Goal: Task Accomplishment & Management: Use online tool/utility

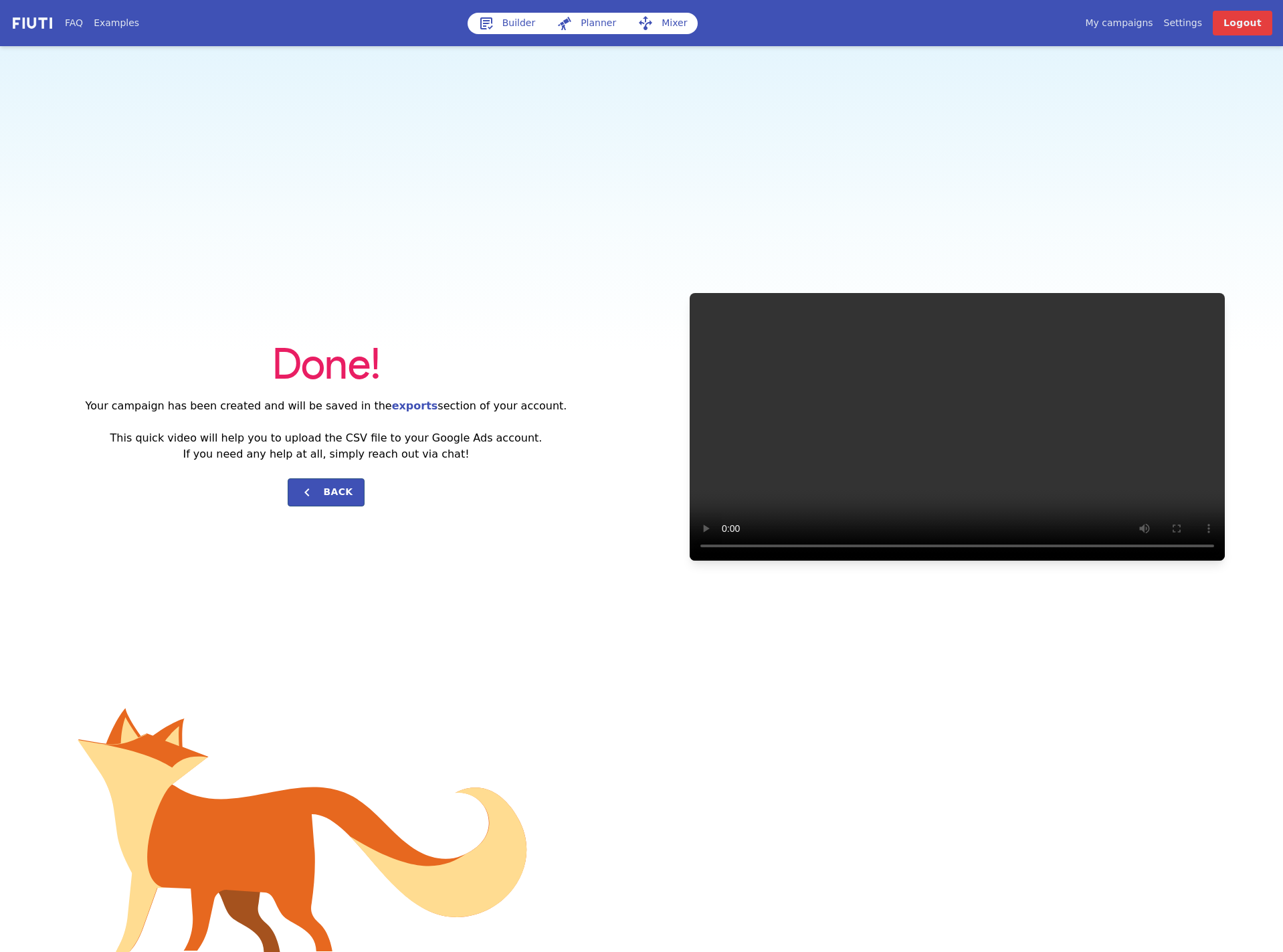
click at [497, 26] on link "Builder" at bounding box center [507, 24] width 78 height 22
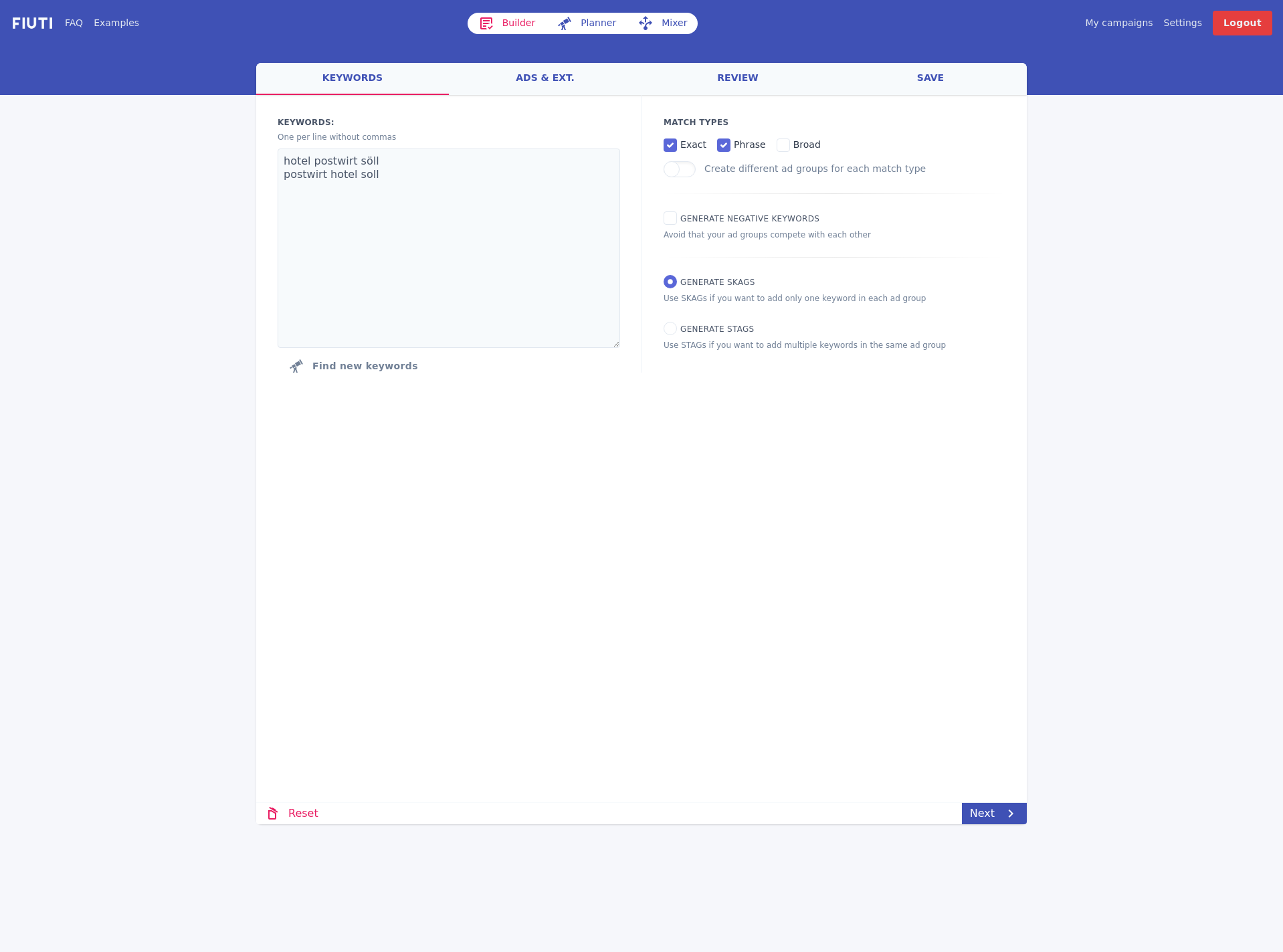
click at [1123, 25] on link "My campaigns" at bounding box center [1118, 23] width 68 height 14
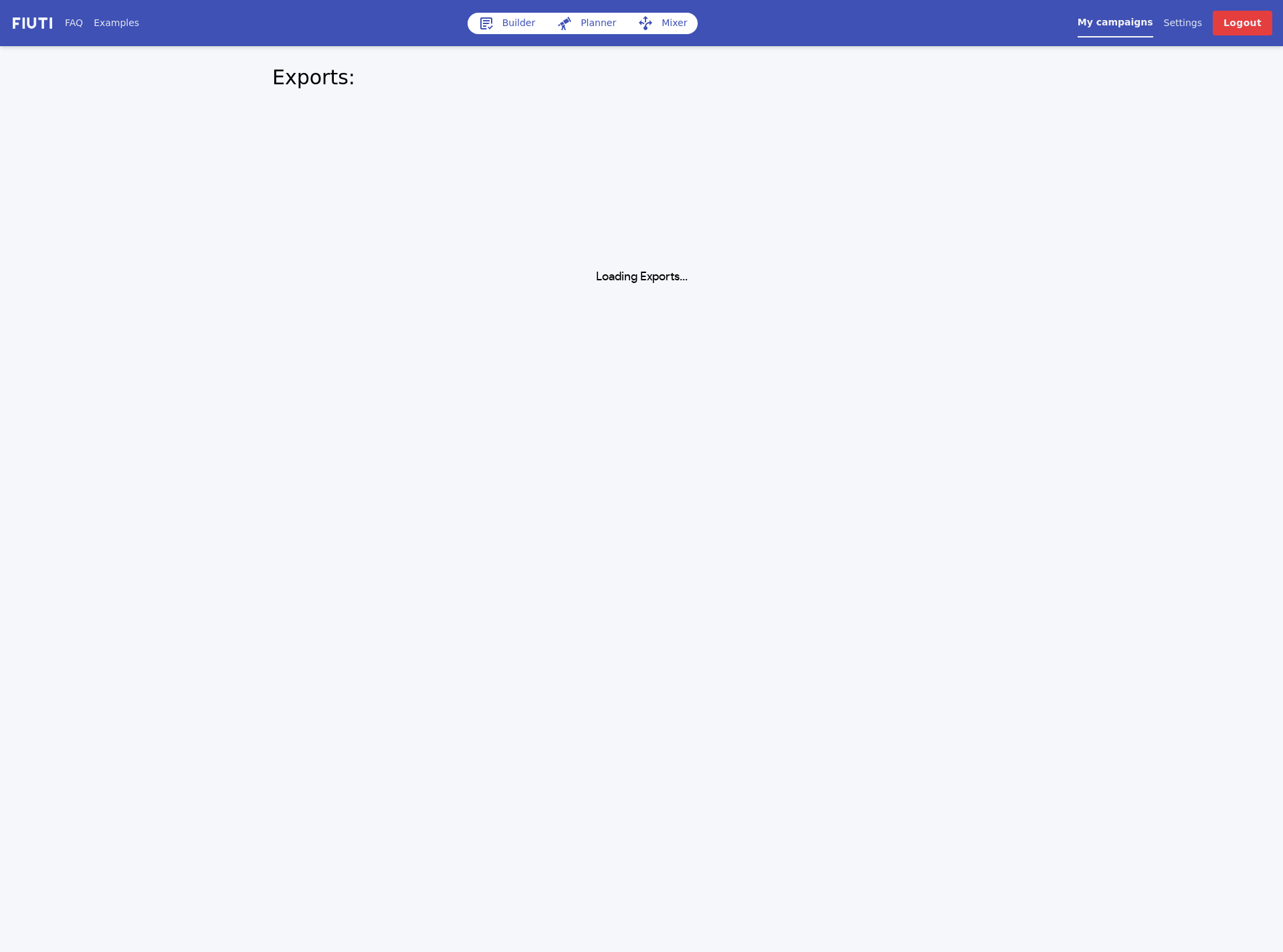
click at [1166, 212] on div "FAQ Examples Builder Planner Mixer My campaigns Price Settings Login Logout Exp…" at bounding box center [642, 142] width 1283 height 285
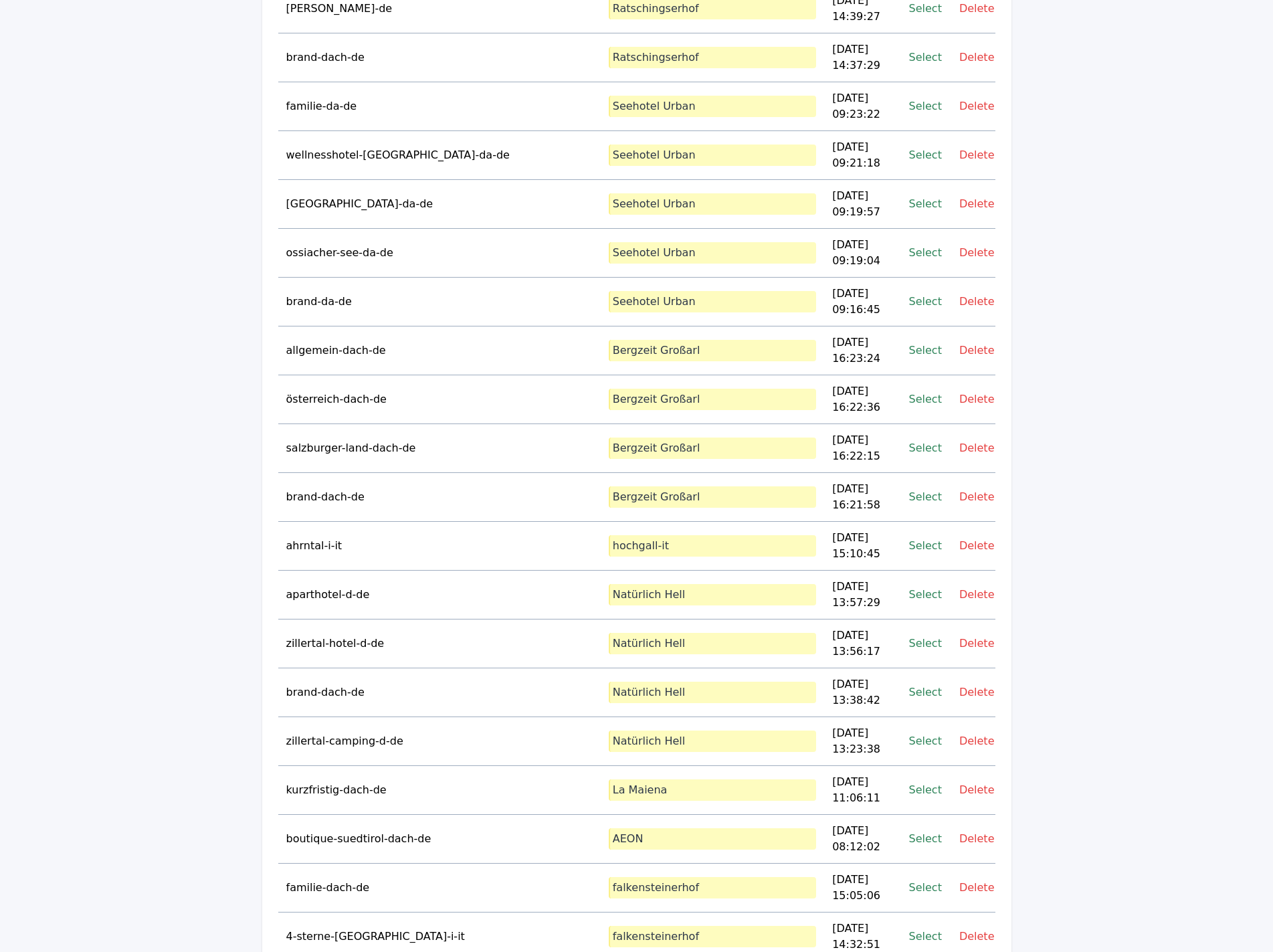
scroll to position [24145, 0]
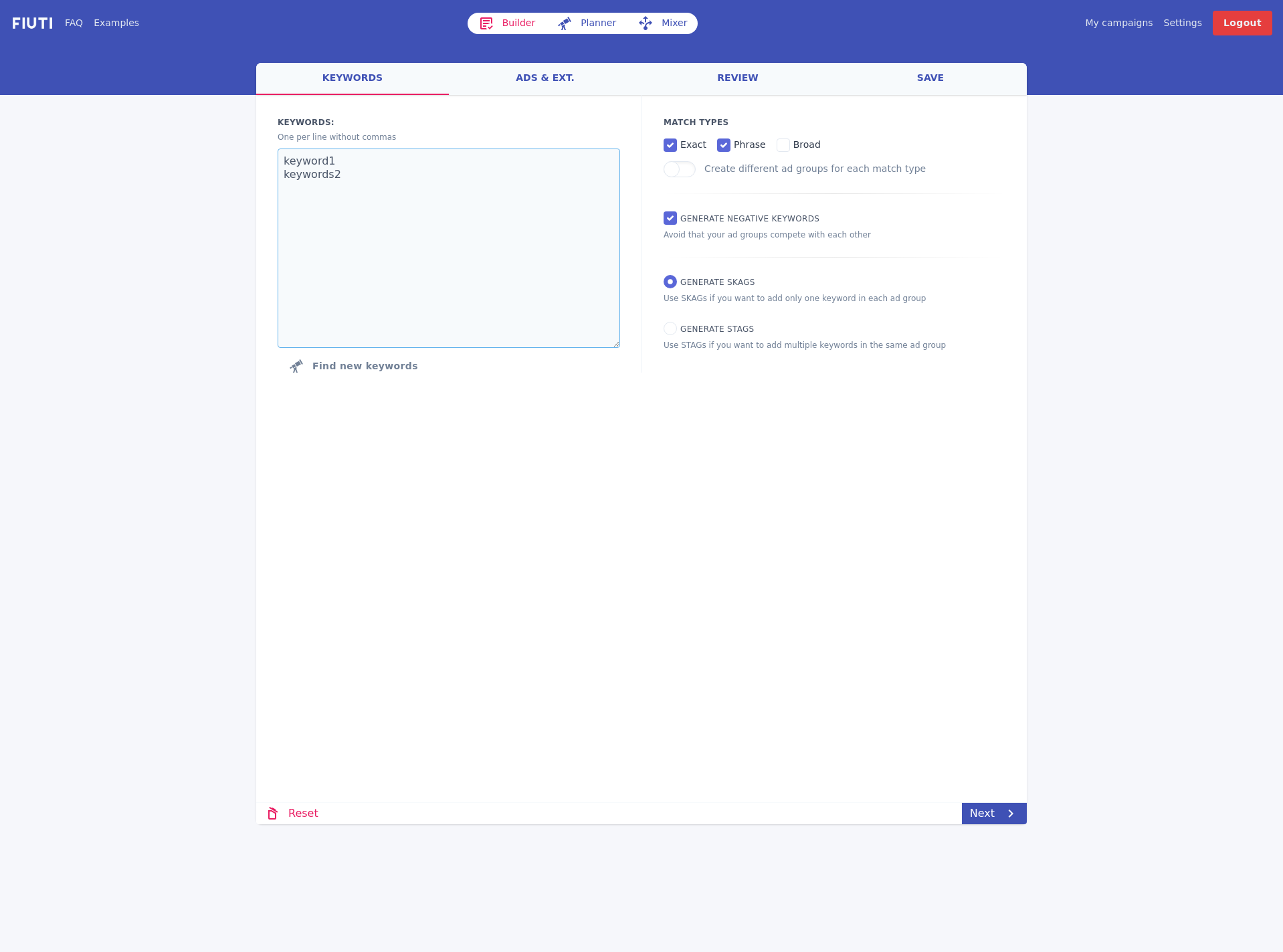
click at [414, 196] on textarea "keyword1 keywords2" at bounding box center [448, 247] width 342 height 199
paste textarea "hotel [PERSON_NAME]"
type textarea "hotel [PERSON_NAME]"
click at [985, 798] on div "welcome keywords ads & ext. review save Loading... Loading Keywords: Ad groups:…" at bounding box center [642, 443] width 771 height 761
click at [987, 800] on div "welcome keywords ads & ext. review save Loading... Loading Keywords: Ad groups:…" at bounding box center [642, 443] width 771 height 761
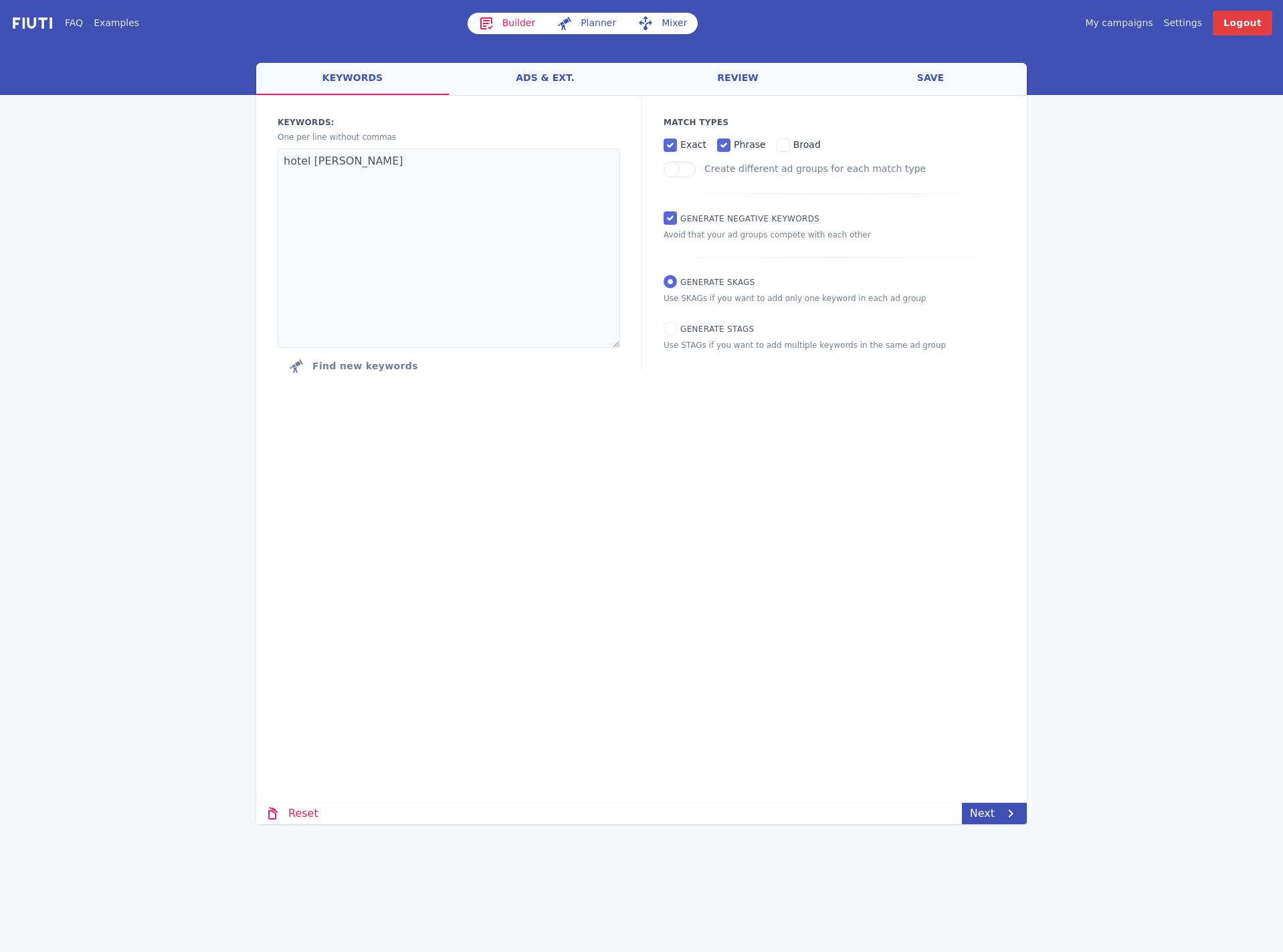
click at [994, 800] on div "welcome keywords ads & ext. review save Loading... Loading Keywords: Ad groups:…" at bounding box center [642, 443] width 771 height 761
click at [1003, 806] on icon at bounding box center [1010, 813] width 16 height 16
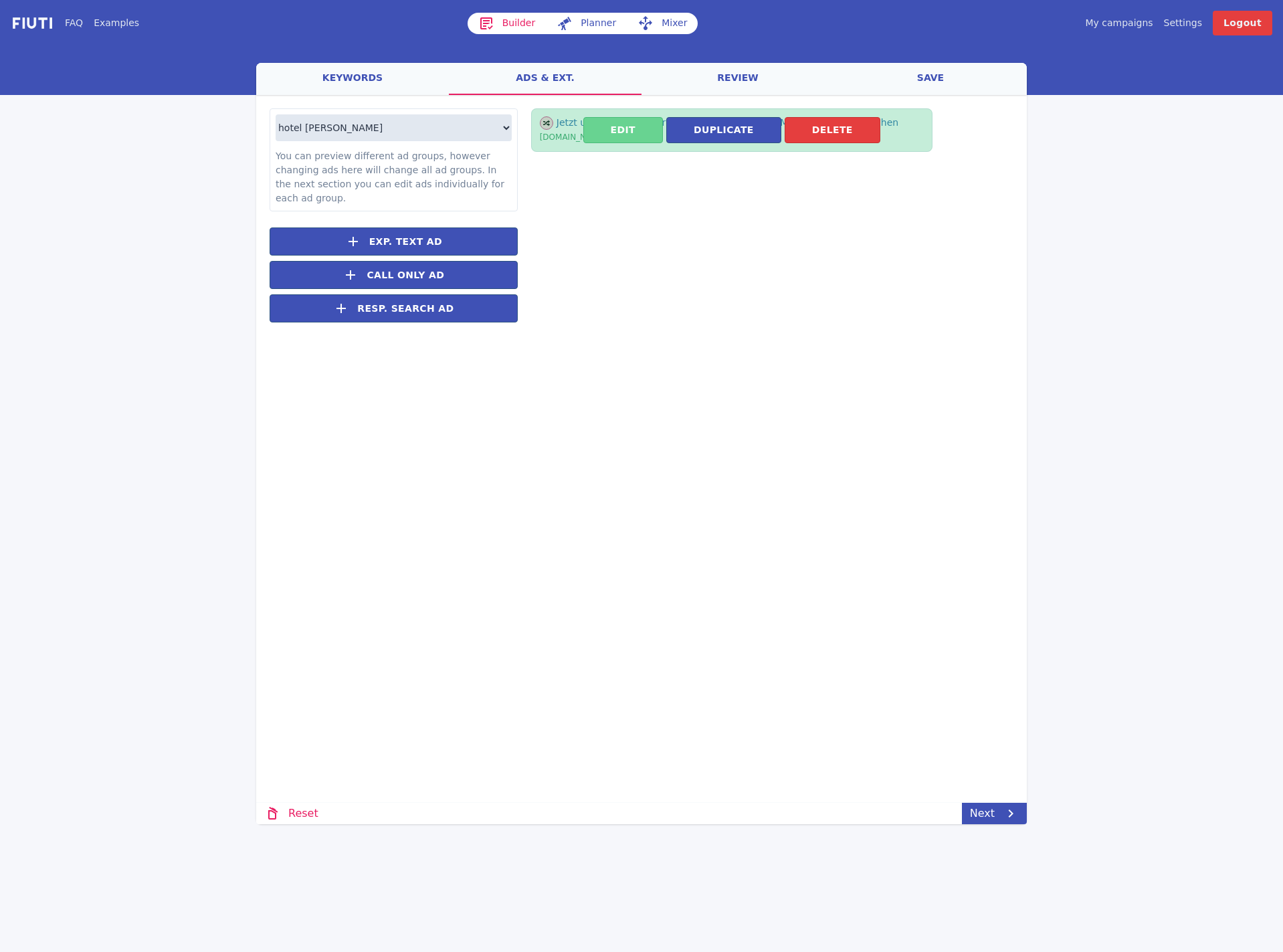
click at [597, 129] on button "Edit" at bounding box center [623, 129] width 79 height 26
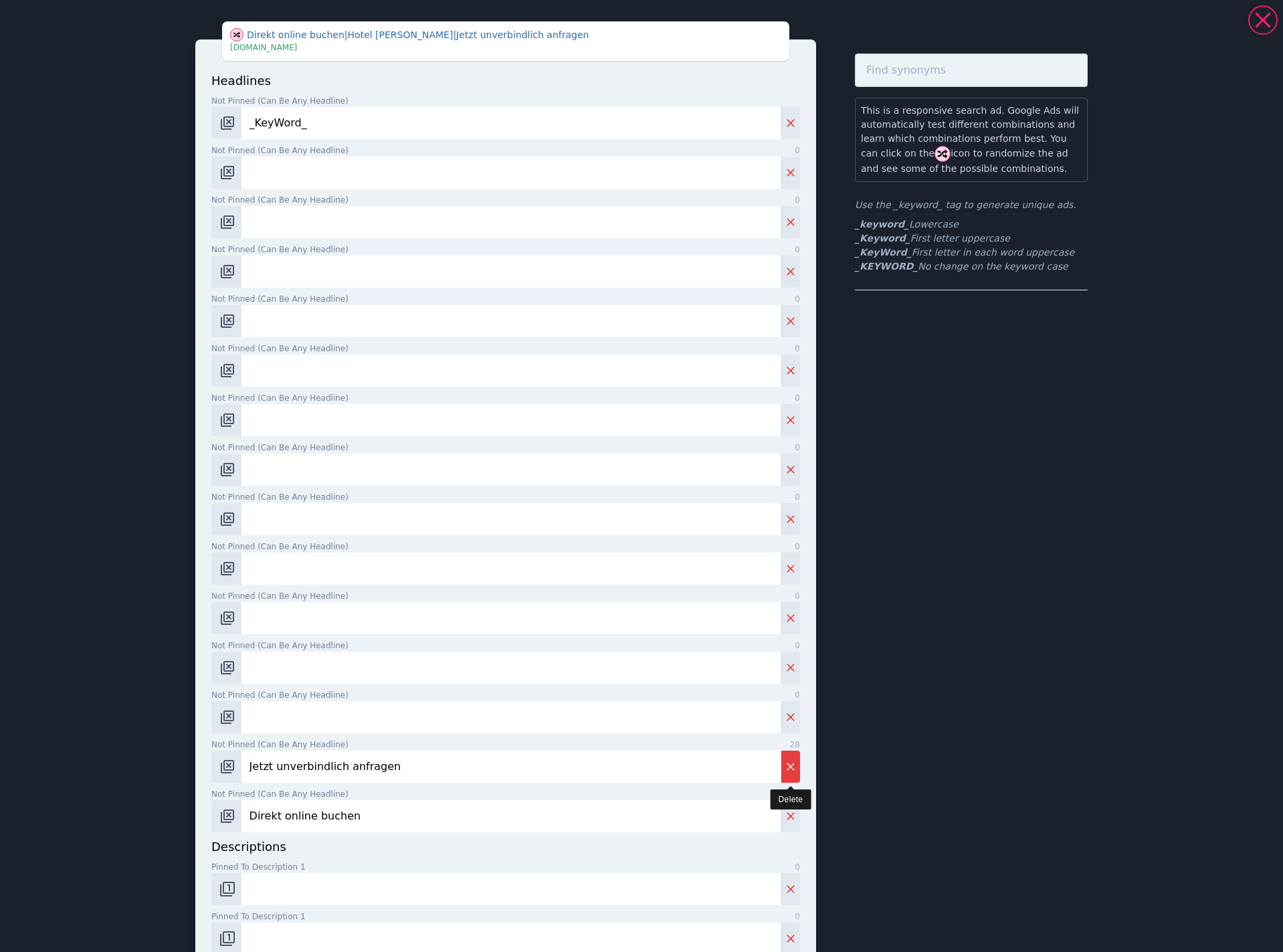
click at [793, 778] on button "Delete" at bounding box center [791, 766] width 20 height 32
type input "Direkt online buchen"
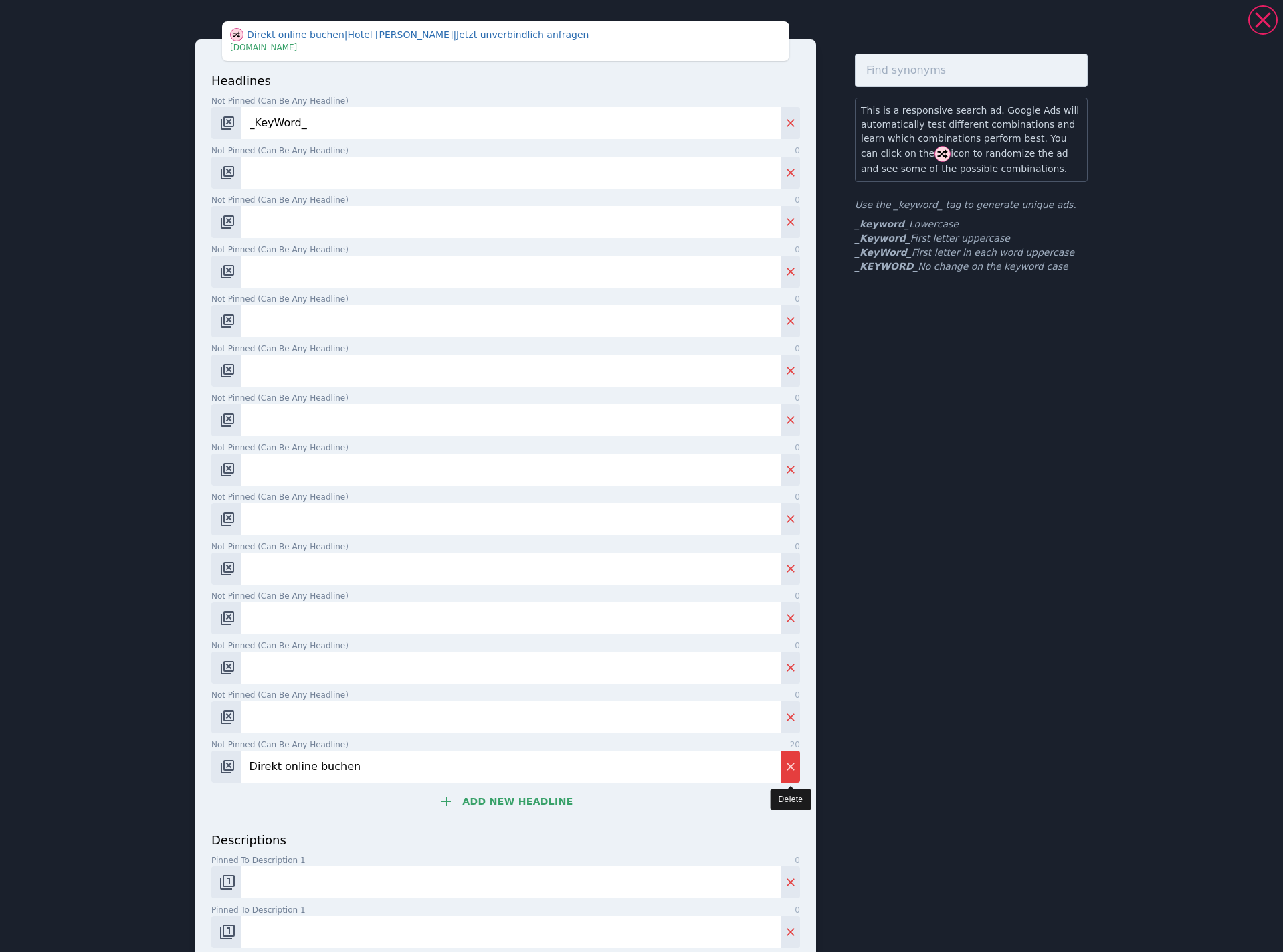
click at [790, 772] on icon "Delete" at bounding box center [791, 767] width 14 height 14
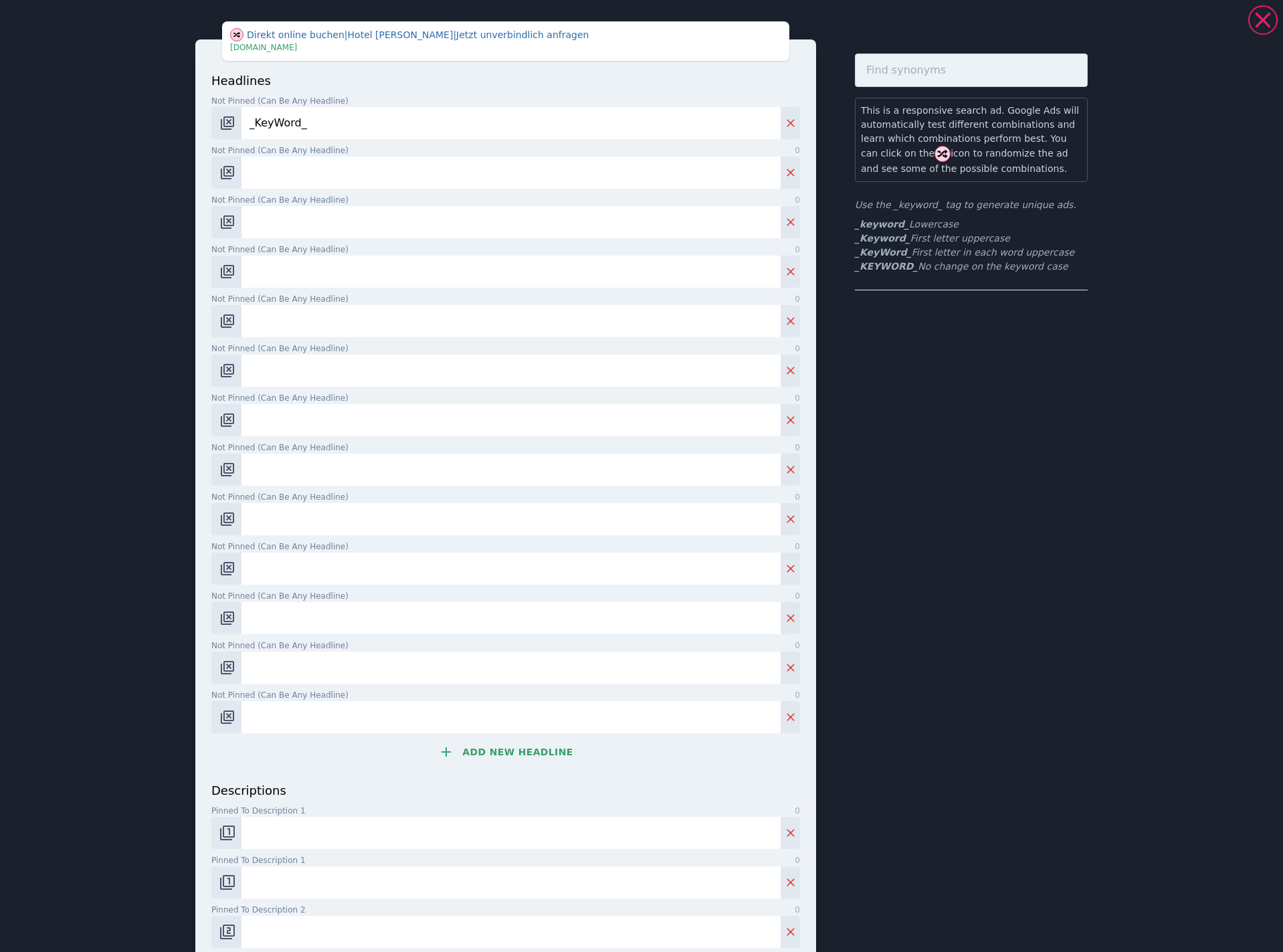
click at [416, 157] on input "Not pinned (Can be any headline) 0" at bounding box center [511, 173] width 539 height 32
paste input "Hotel [PERSON_NAME]"
type input "Hotel [PERSON_NAME]"
drag, startPoint x: 485, startPoint y: 221, endPoint x: 508, endPoint y: 221, distance: 23.0
click at [485, 221] on input "Not pinned (Can be any headline) 0" at bounding box center [511, 222] width 539 height 32
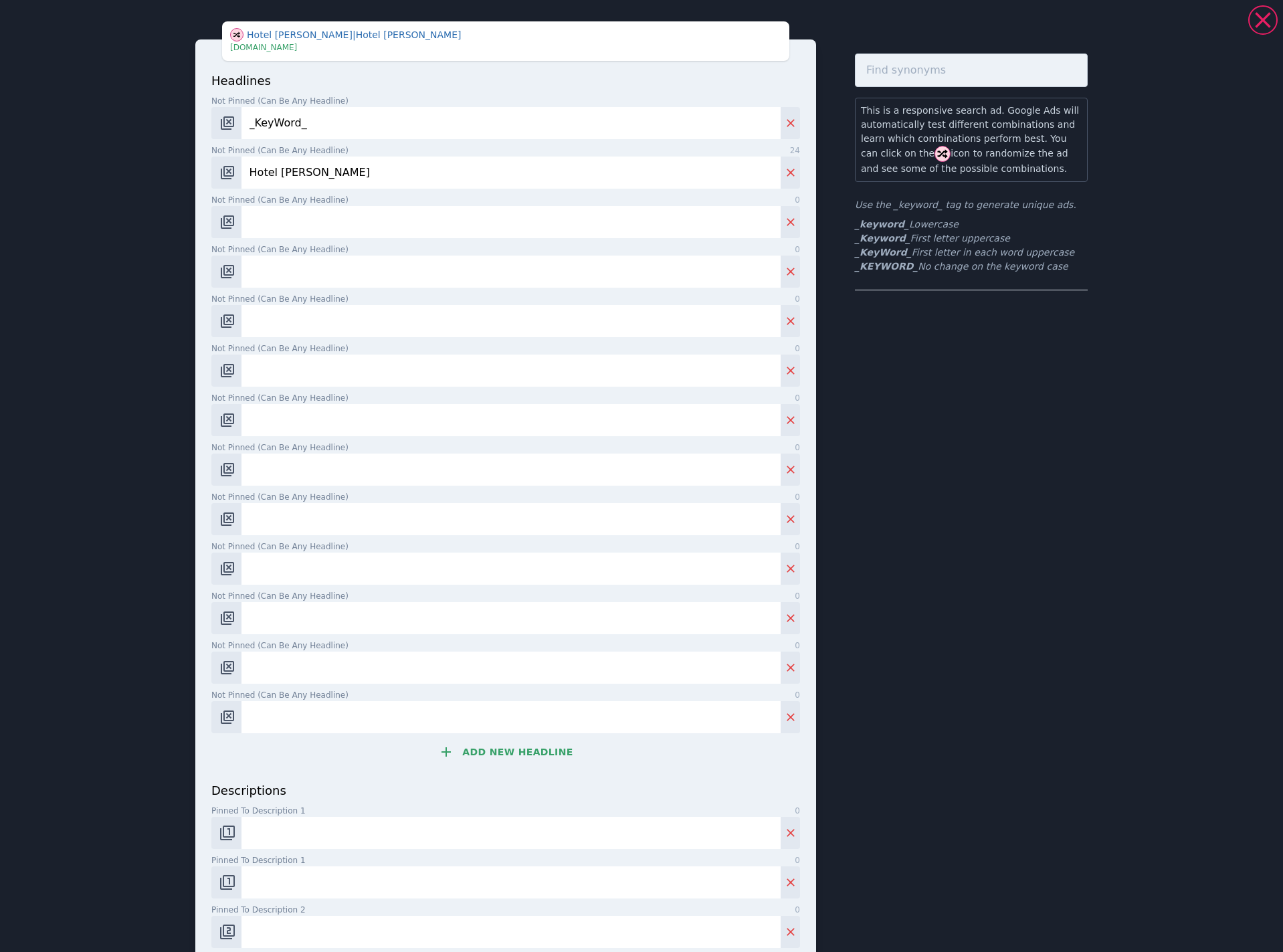
paste input "The [PERSON_NAME][GEOGRAPHIC_DATA]"
type input "The [PERSON_NAME][GEOGRAPHIC_DATA]"
click at [406, 280] on input "Not pinned (Can be any headline) 0" at bounding box center [511, 272] width 539 height 32
paste input "Luxushotel [PERSON_NAME]"
type input "Luxushotel [PERSON_NAME]"
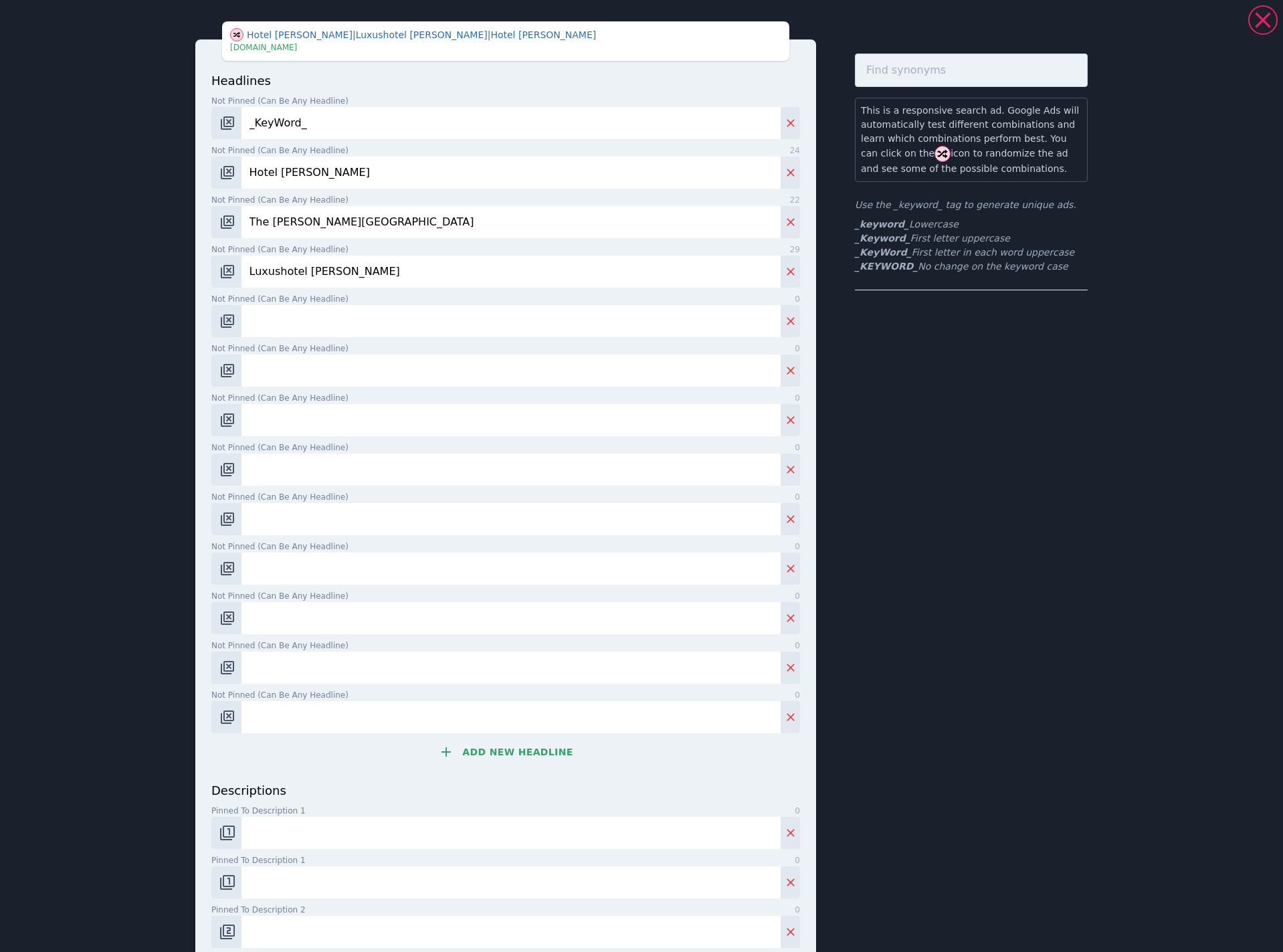
click at [488, 304] on label "Not pinned (Can be any headline) 0" at bounding box center [506, 299] width 589 height 12
click at [488, 305] on input "Not pinned (Can be any headline) 0" at bounding box center [511, 321] width 539 height 32
click at [519, 317] on input "Not pinned (Can be any headline) 0" at bounding box center [511, 321] width 539 height 32
paste input "Top-Lage im Herzen [PERSON_NAME]"
type input "Top-Lage im Herzen [PERSON_NAME]"
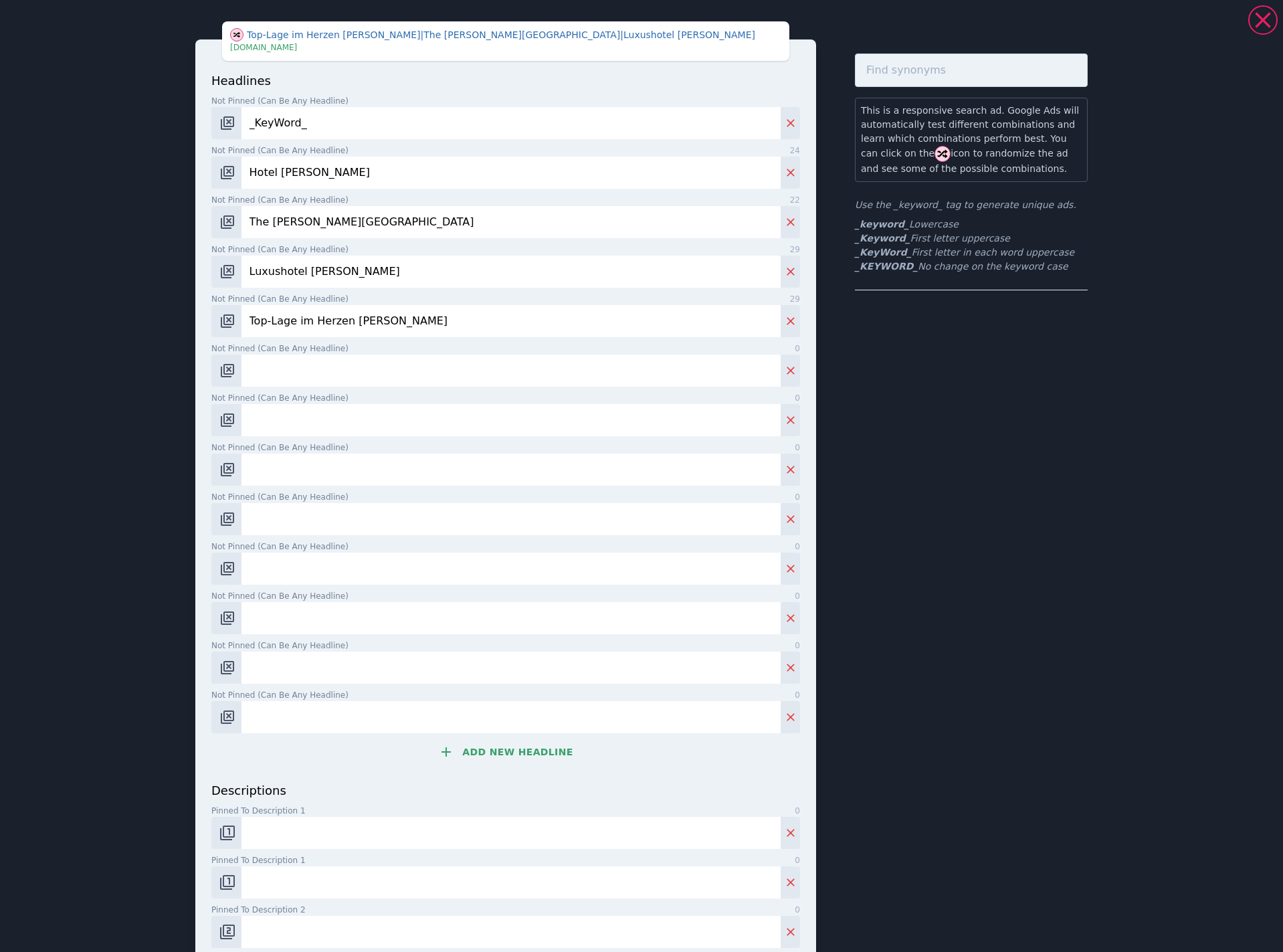
drag, startPoint x: 409, startPoint y: 371, endPoint x: 426, endPoint y: 369, distance: 17.1
click at [409, 371] on input "Not pinned (Can be any headline) 0" at bounding box center [511, 370] width 539 height 32
paste input "Luxusurlaub in [GEOGRAPHIC_DATA]"
type input "Luxusurlaub in [GEOGRAPHIC_DATA]"
click at [424, 410] on input "Not pinned (Can be any headline) 0" at bounding box center [511, 420] width 539 height 32
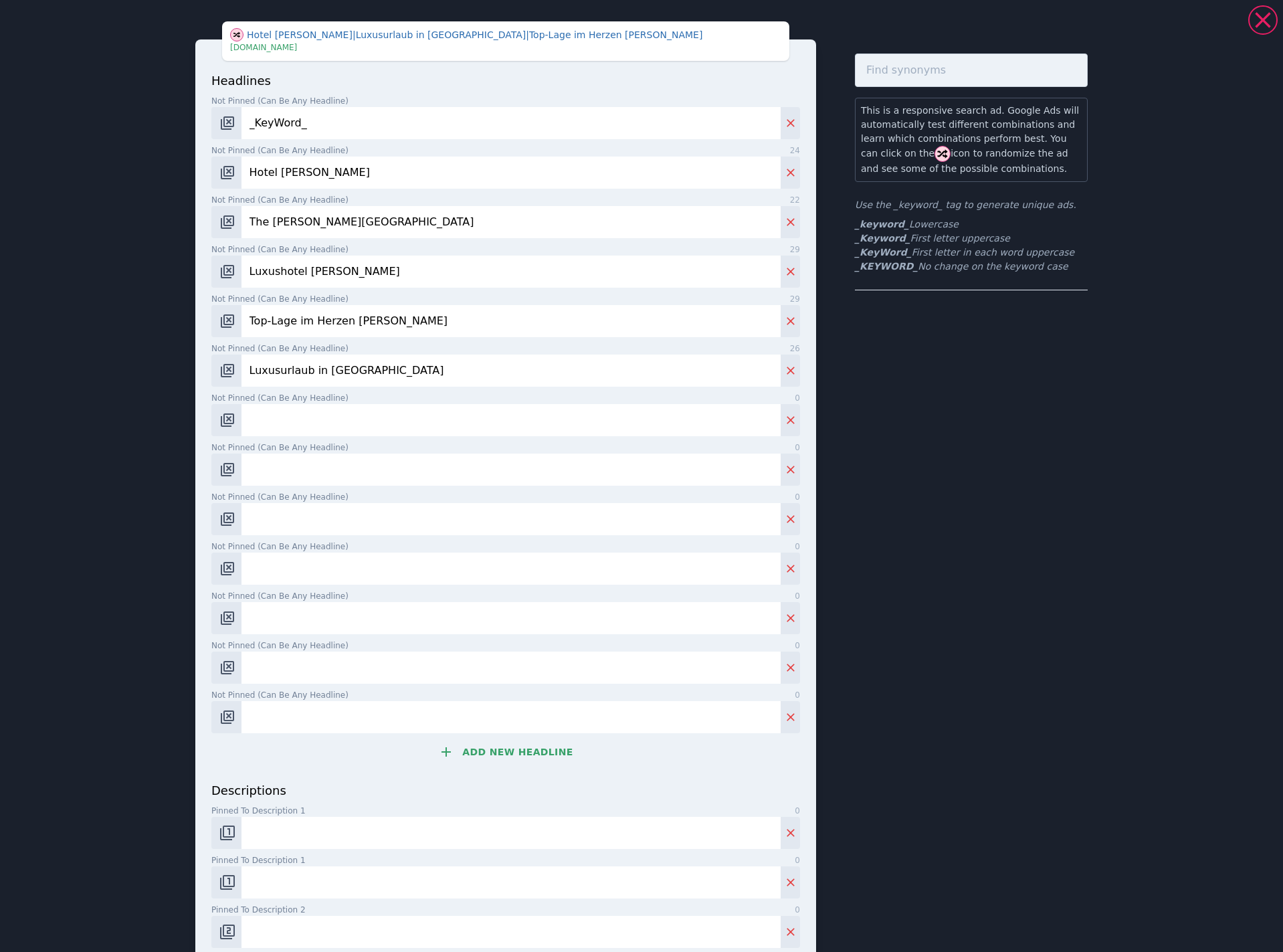
paste input "Sky-Pool mit Dolomitenblick"
type input "Sky-Pool mit Dolomitenblick"
click at [424, 445] on label "Not pinned (Can be any headline) 0" at bounding box center [506, 447] width 589 height 12
click at [424, 453] on input "Not pinned (Can be any headline) 0" at bounding box center [511, 469] width 539 height 32
paste input "Luxus inmitten der Dolomiten"
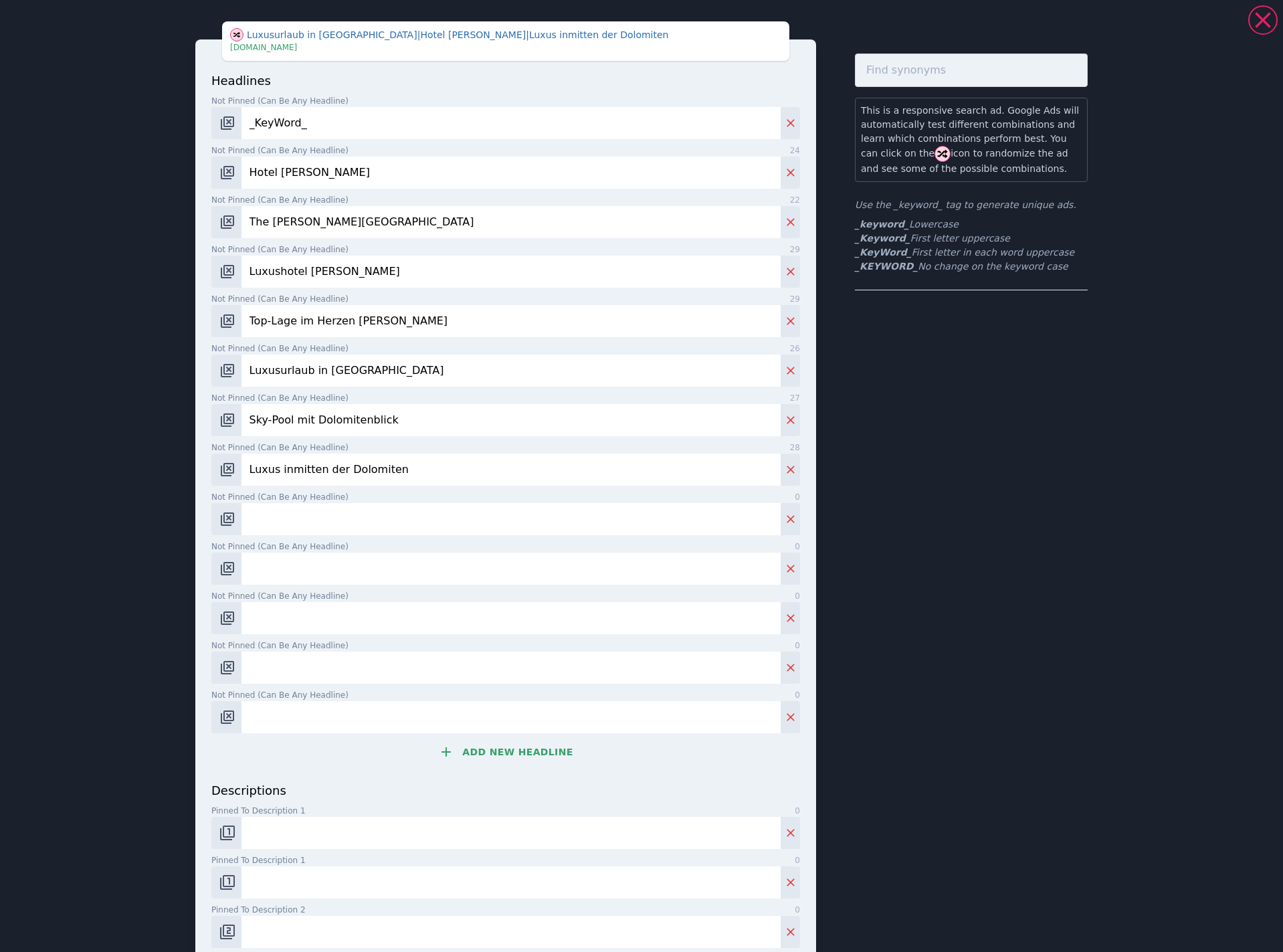
type input "Luxus inmitten der Dolomiten"
click at [380, 504] on input "Not pinned (Can be any headline) 0" at bounding box center [511, 519] width 539 height 32
paste input "Exklusives Hotel in [GEOGRAPHIC_DATA]"
type input "Exklusives Hotel in [GEOGRAPHIC_DATA]"
drag, startPoint x: 430, startPoint y: 569, endPoint x: 626, endPoint y: 542, distance: 197.9
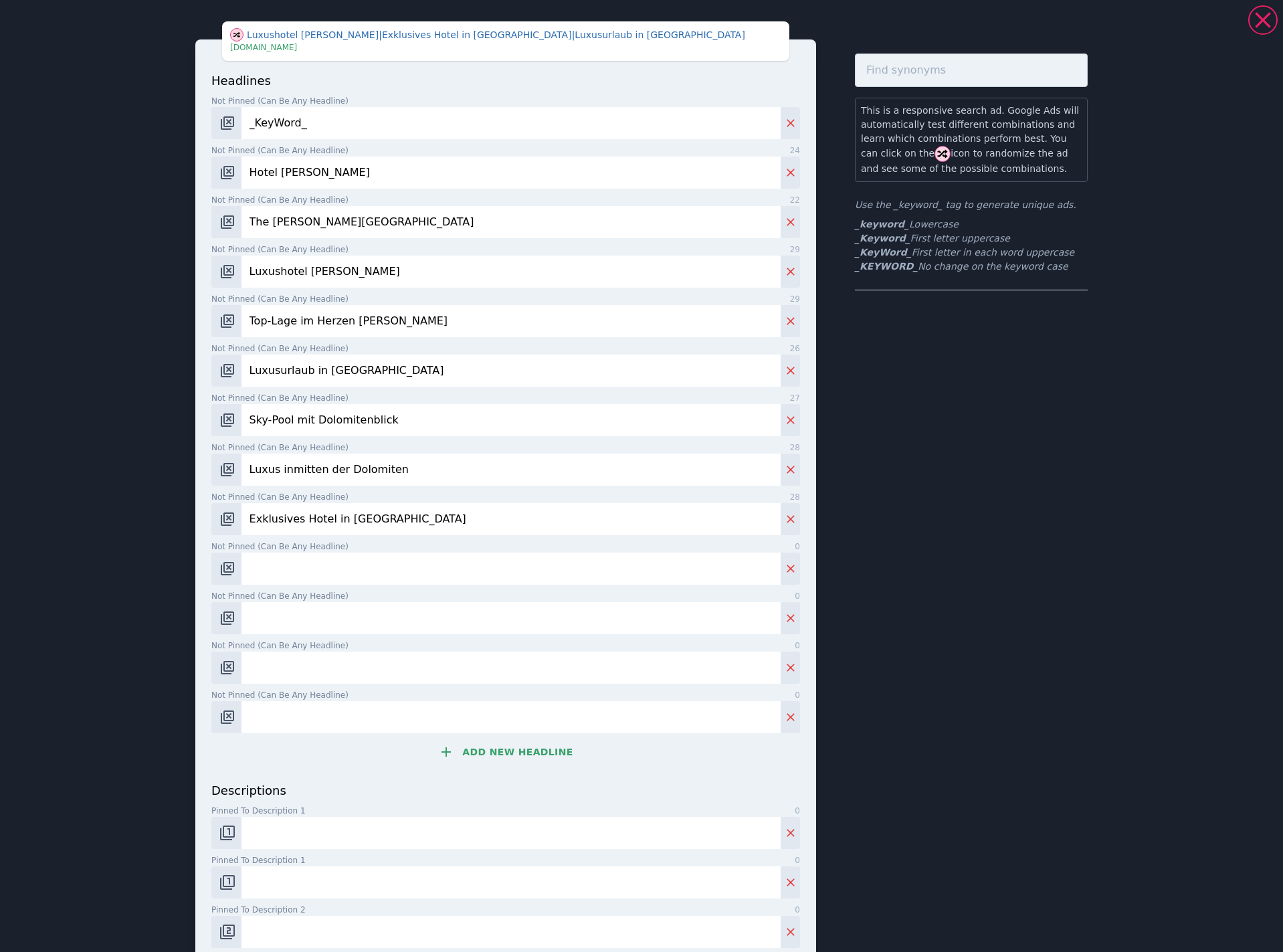
click at [430, 569] on input "Not pinned (Can be any headline) 0" at bounding box center [511, 568] width 539 height 32
paste input "Jetzt Luxus-Auszeit buchen"
type input "Jetzt Luxus-Auszeit buchen"
click at [420, 619] on input "Not pinned (Can be any headline) 0" at bounding box center [511, 618] width 539 height 32
paste input "Dolomiten-Auszeit buchen"
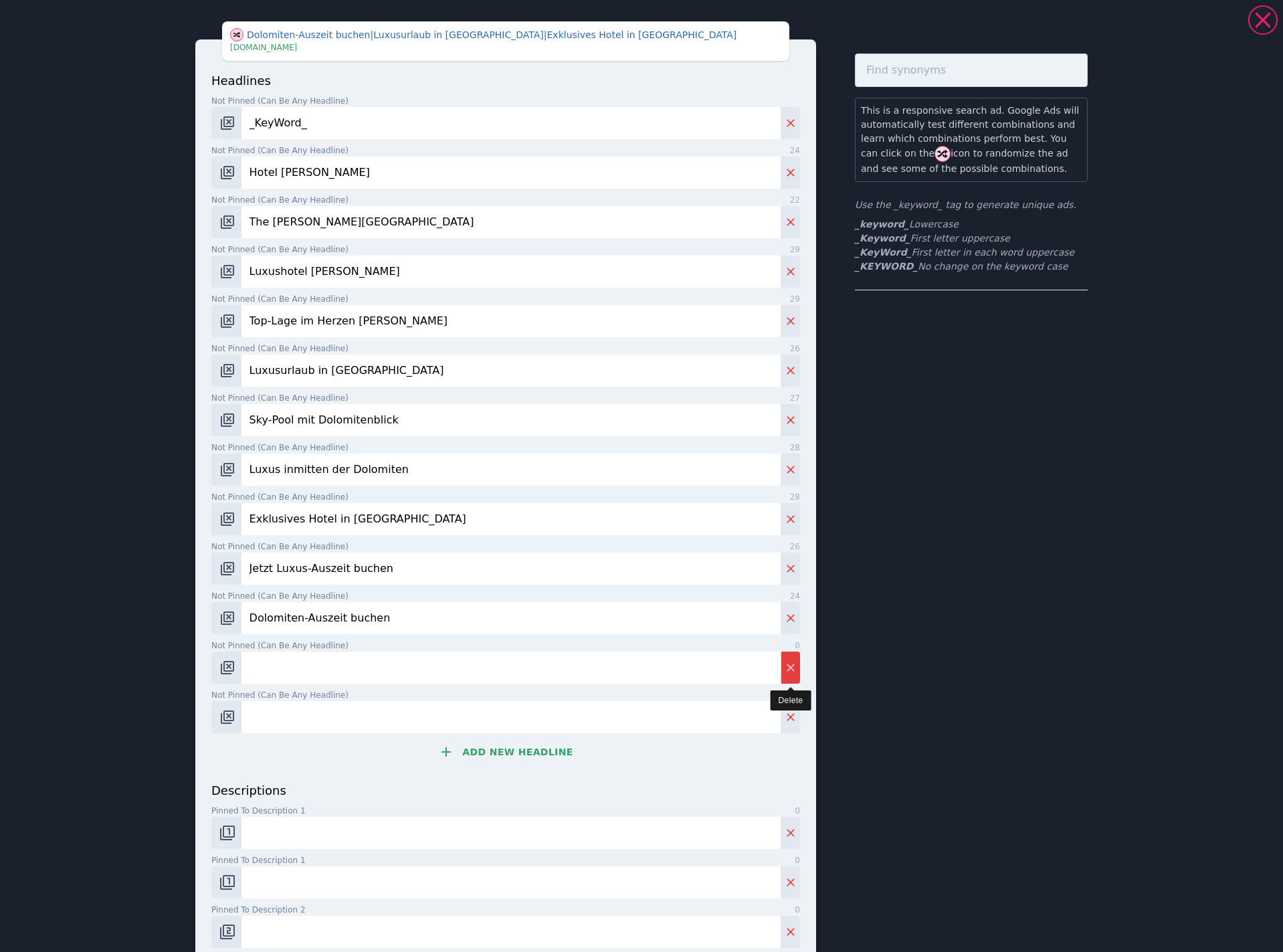
type input "Dolomiten-Auszeit buchen"
click at [792, 670] on icon "Delete" at bounding box center [791, 668] width 14 height 14
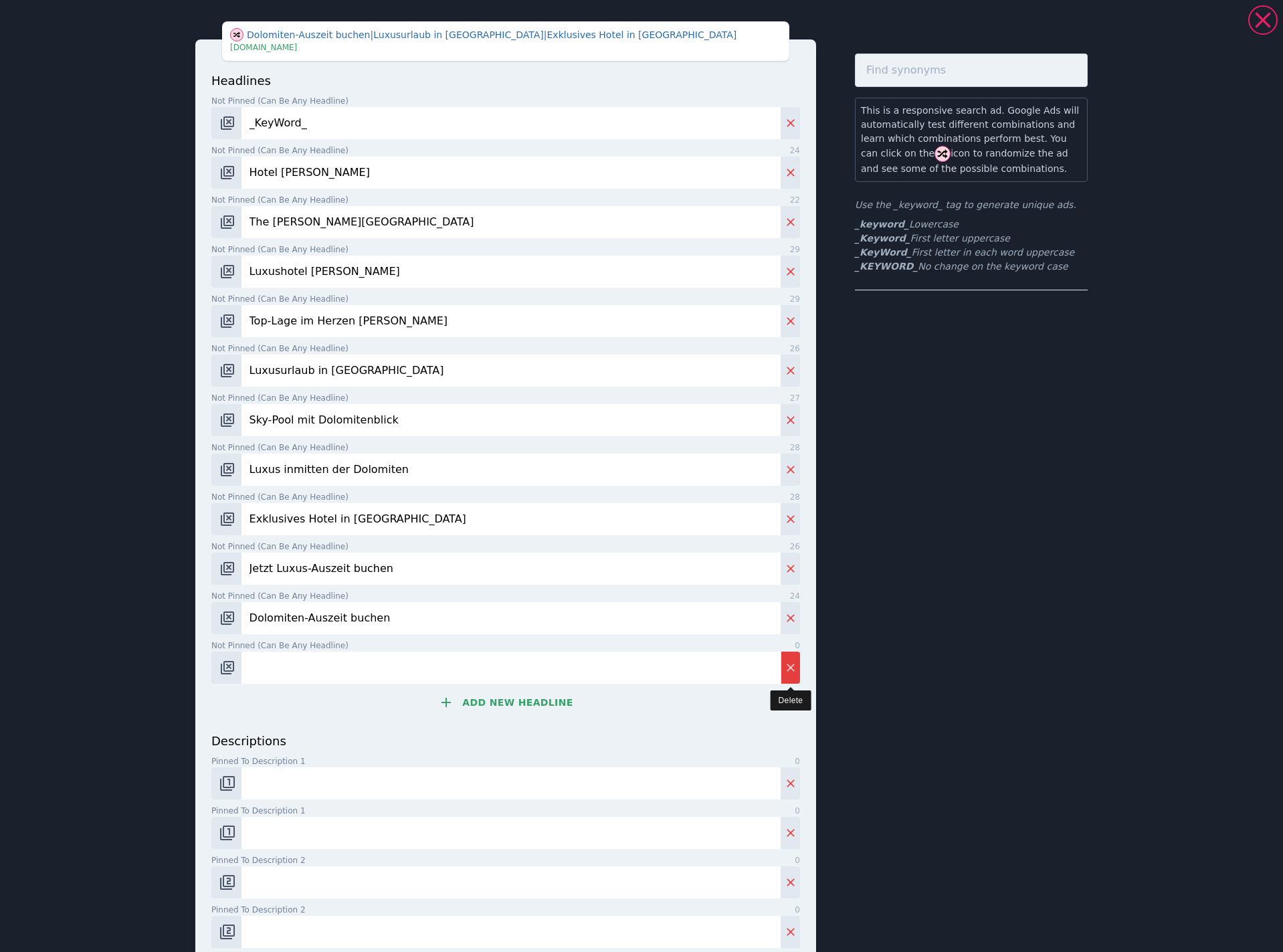
click at [792, 670] on icon "Delete" at bounding box center [791, 668] width 14 height 14
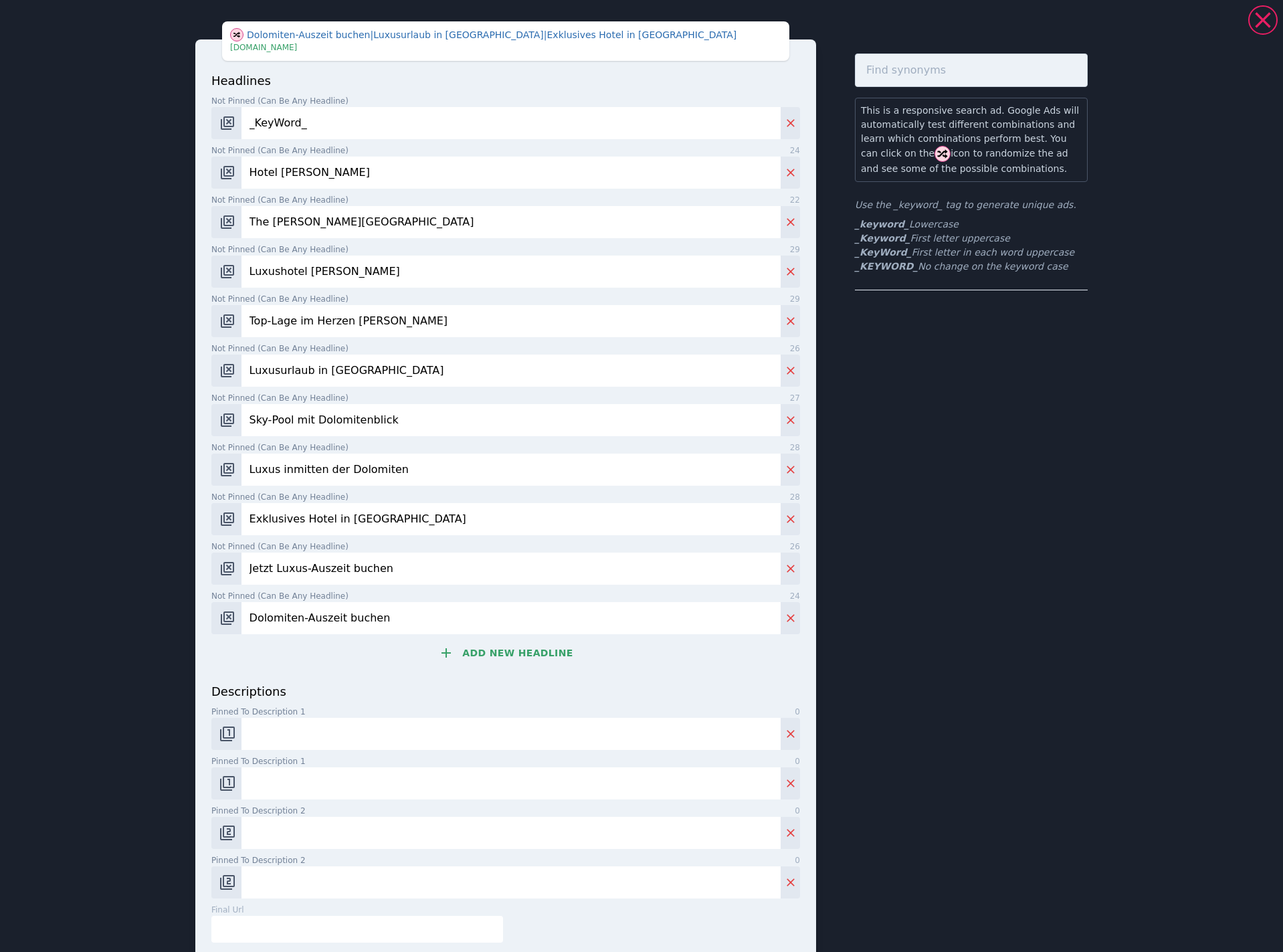
drag, startPoint x: 461, startPoint y: 727, endPoint x: 478, endPoint y: 743, distance: 23.3
click at [461, 727] on input "Pinned to description 1 0" at bounding box center [511, 733] width 539 height 32
paste input "Sky Spa mit Dolomitenblick erleben im The [PERSON_NAME][GEOGRAPHIC_DATA] in [GE…"
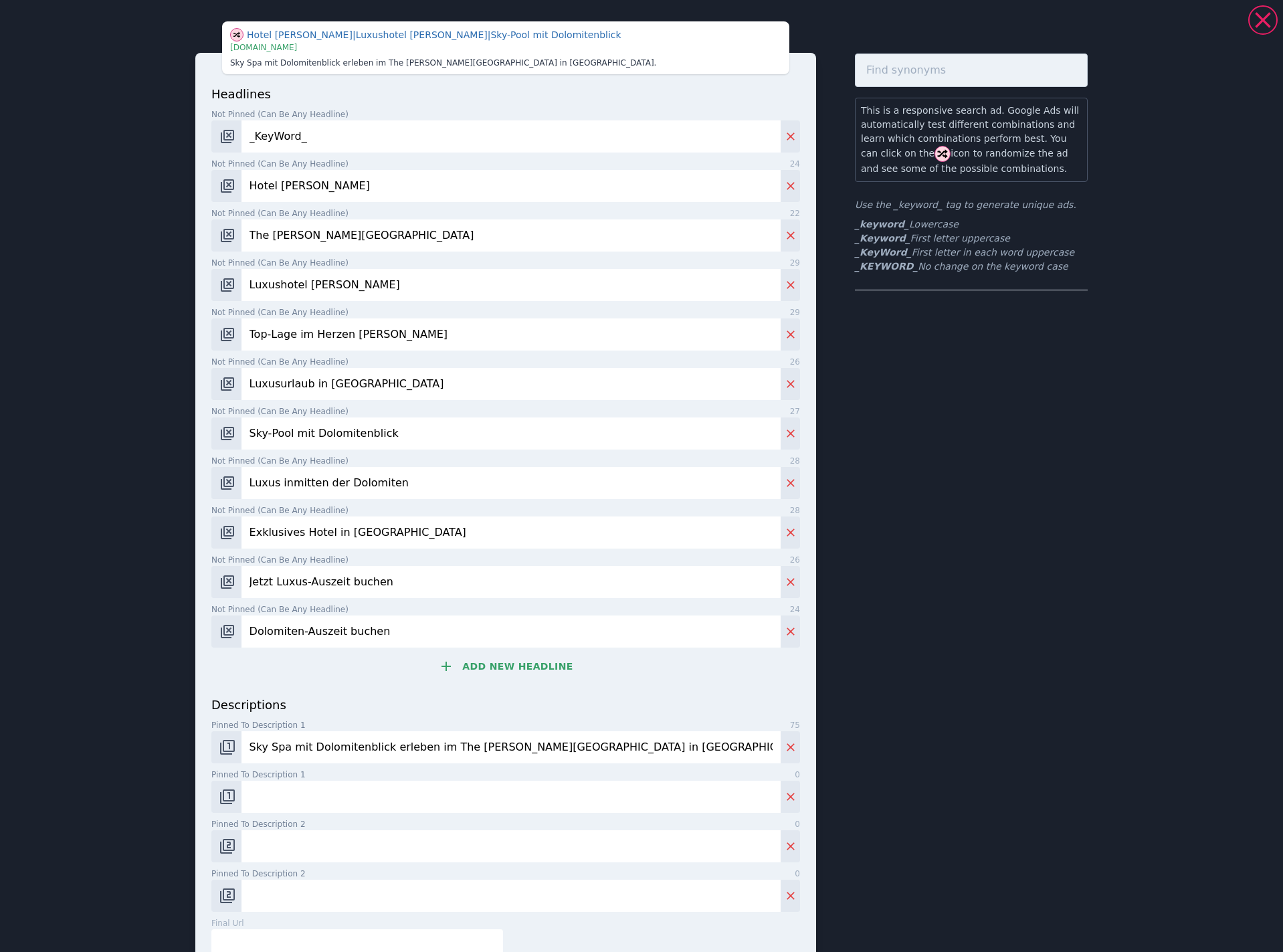
type input "Sky Spa mit Dolomitenblick erleben im The [PERSON_NAME][GEOGRAPHIC_DATA] in [GE…"
drag, startPoint x: 342, startPoint y: 791, endPoint x: 367, endPoint y: 782, distance: 26.6
click at [342, 791] on input "Pinned to description 1 0" at bounding box center [511, 796] width 539 height 32
paste input "Historisches Grandhotel [PERSON_NAME] mit Luxusambiente im Herzen [PERSON_NAME]…"
type input "Historisches Grandhotel [PERSON_NAME] mit Luxusambiente im Herzen [PERSON_NAME]…"
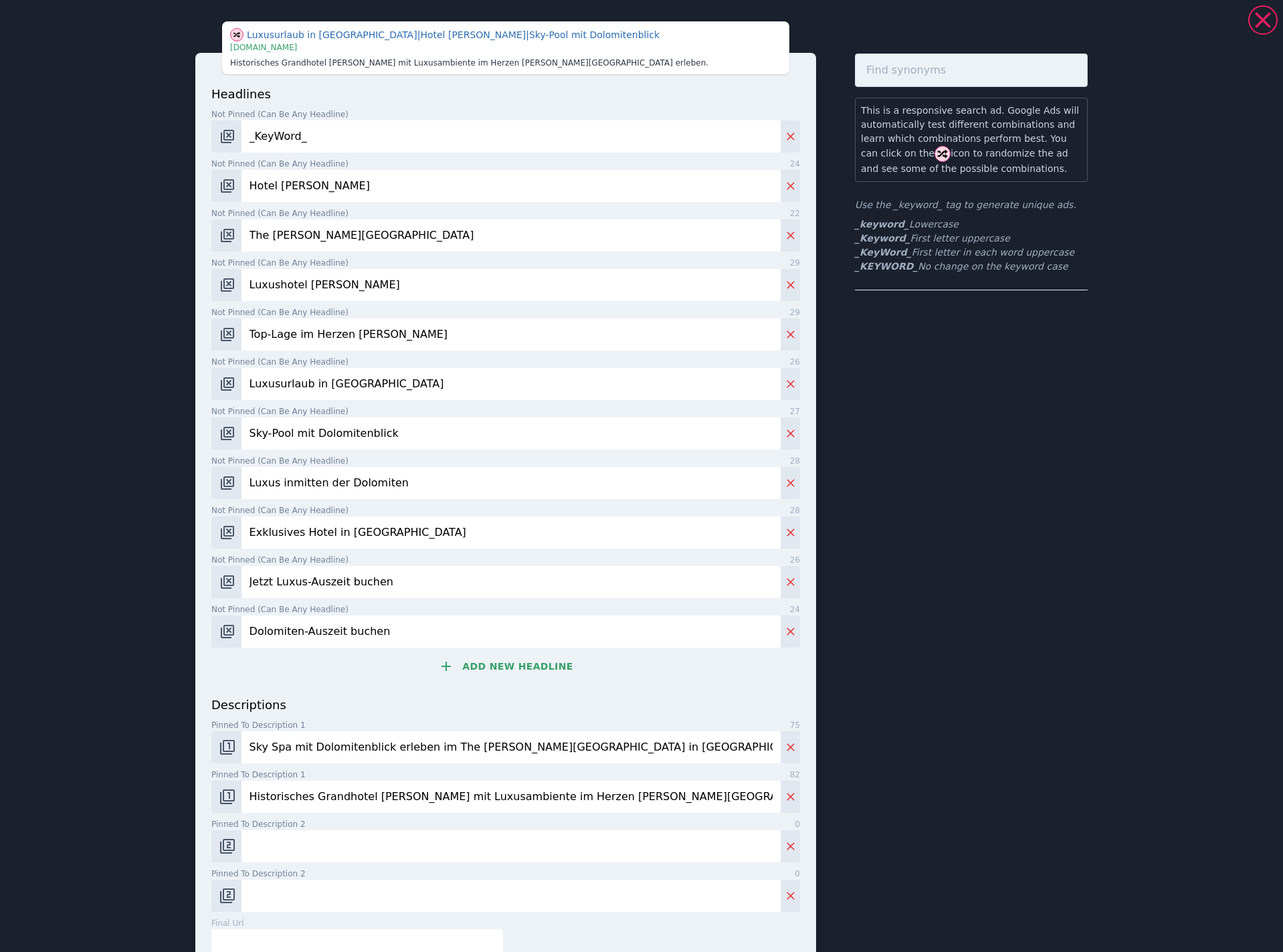
drag, startPoint x: 382, startPoint y: 840, endPoint x: 484, endPoint y: 796, distance: 111.1
click at [382, 840] on input "Pinned to description 2 0" at bounding box center [511, 845] width 539 height 32
paste input "Direkt an Liften & Wanderwegen gelegen. Top-Lage in den Dolomiten, die alles er…"
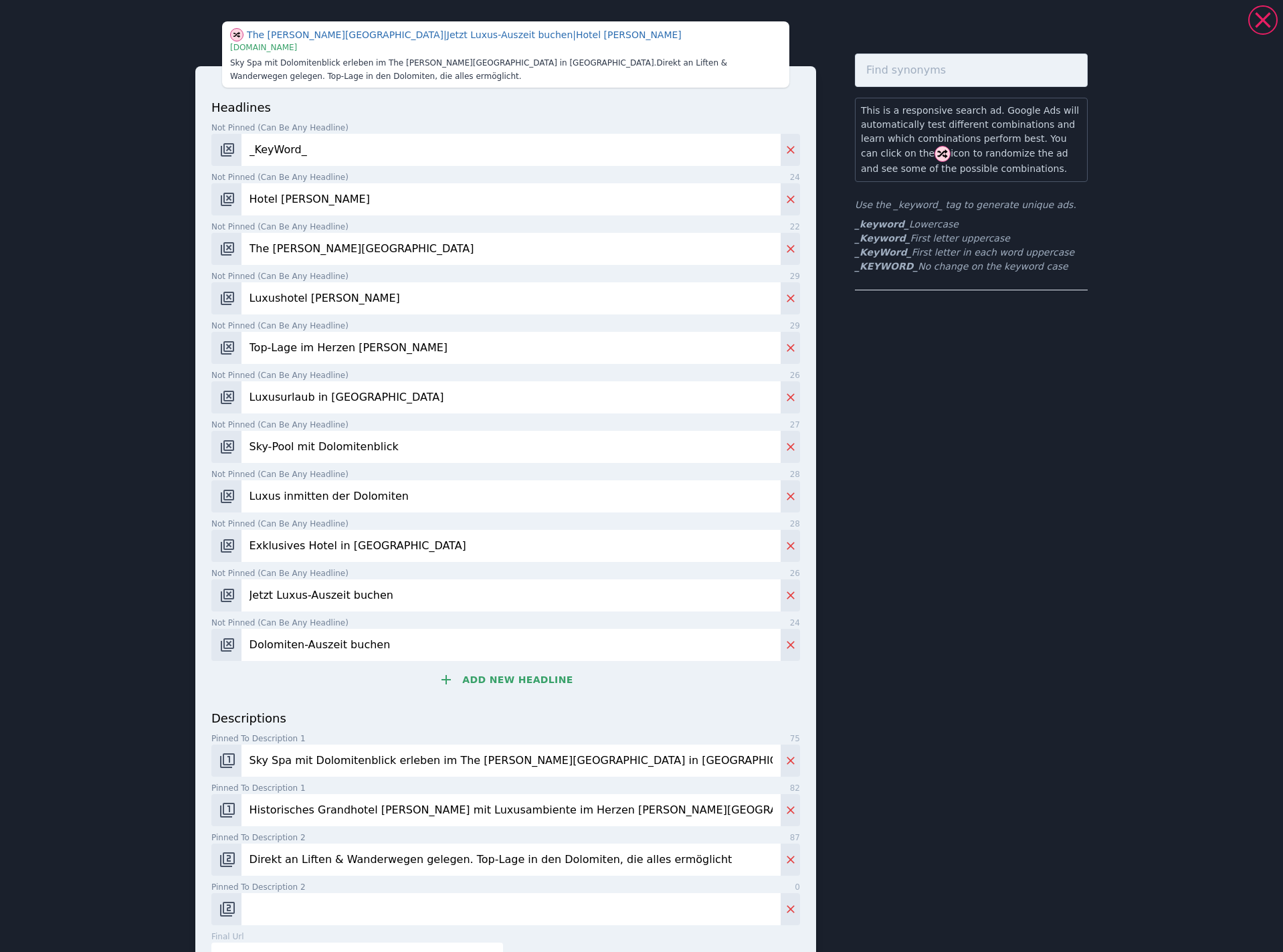
type input "Direkt an Liften & Wanderwegen gelegen. Top-Lage in den Dolomiten, die alles er…"
drag, startPoint x: 376, startPoint y: 908, endPoint x: 384, endPoint y: 893, distance: 17.0
click at [376, 908] on input "Pinned to description 2 0" at bounding box center [511, 909] width 539 height 32
paste input "Infinity-Pool, Panorama-Saunen und neue Sky Suiten mit Panoramaterrasse. Jetzt …"
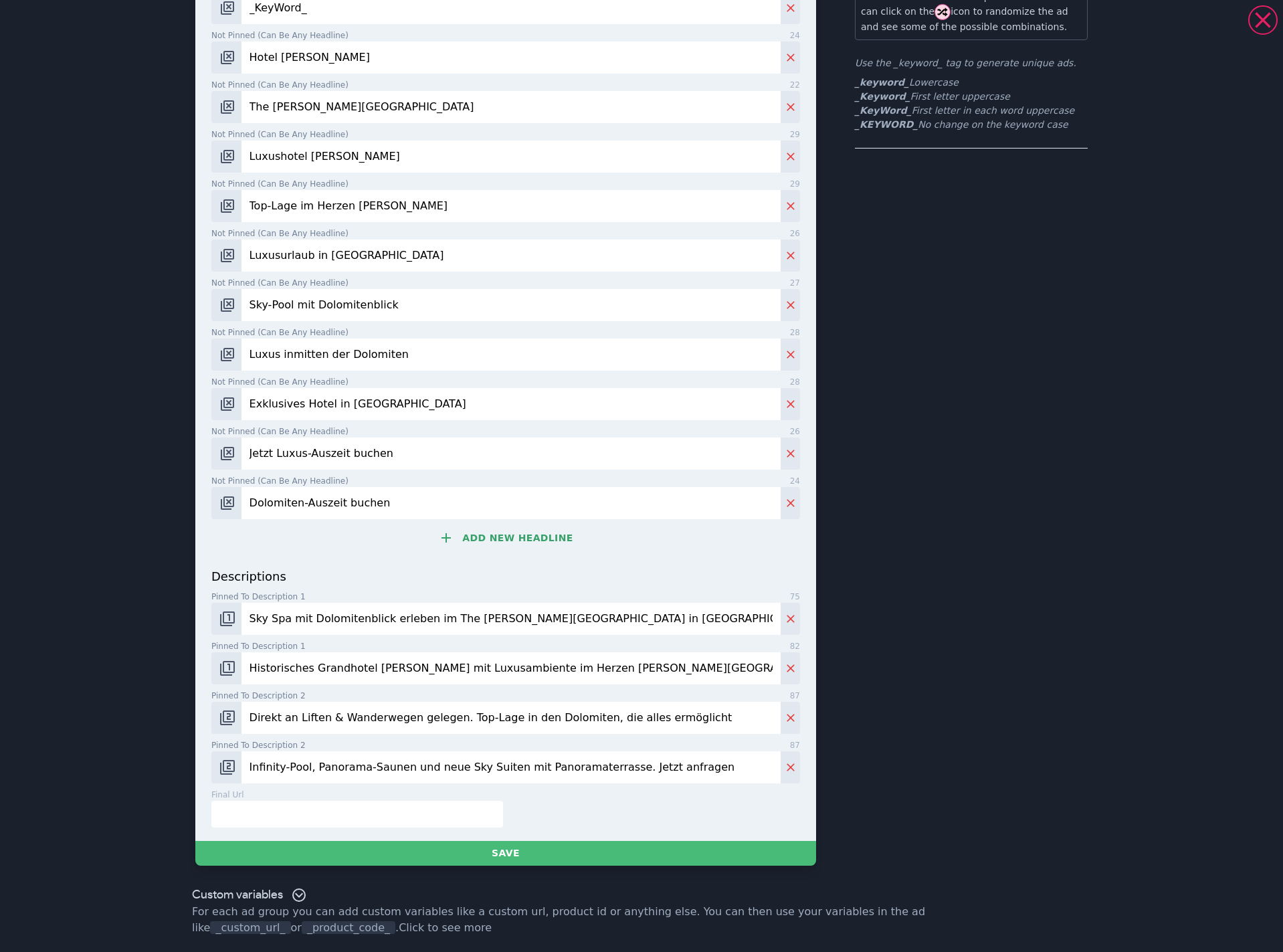
type input "Infinity-Pool, Panorama-Saunen und neue Sky Suiten mit Panoramaterrasse. Jetzt …"
click at [365, 810] on input "text" at bounding box center [357, 813] width 291 height 26
paste input "[URL][DOMAIN_NAME]"
type input "[URL][DOMAIN_NAME]"
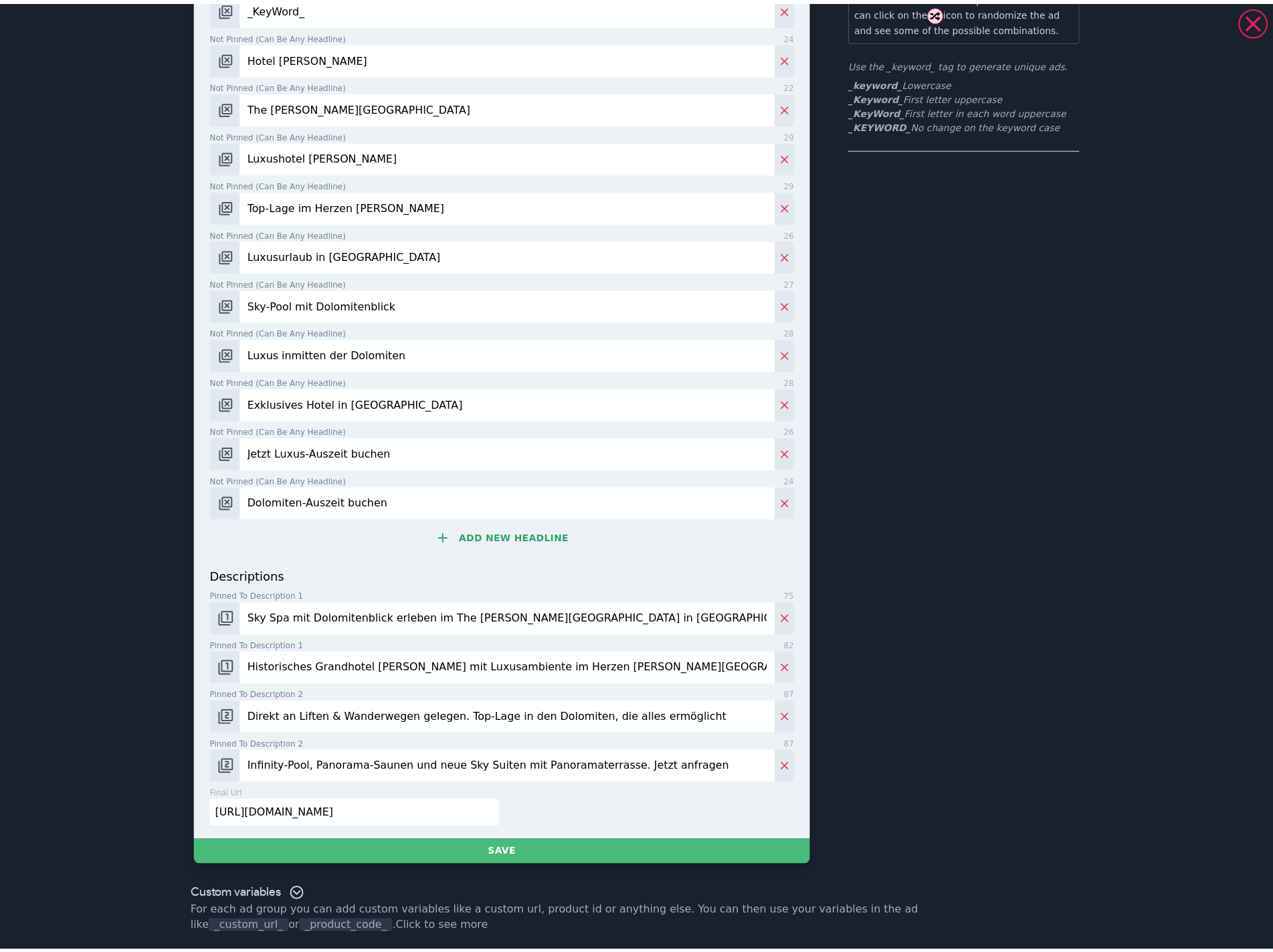
scroll to position [0, 0]
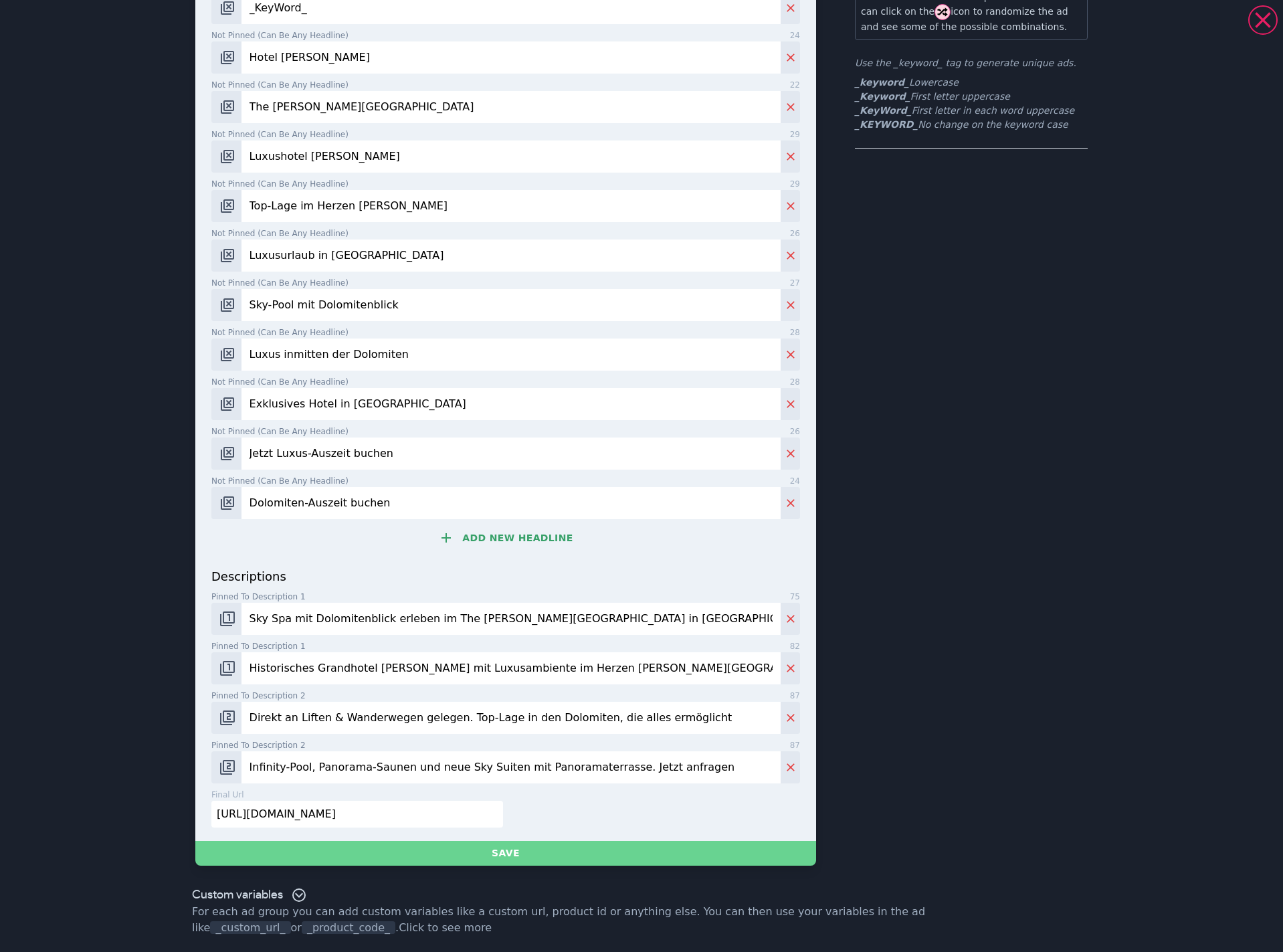
click at [535, 853] on button "Save" at bounding box center [505, 852] width 621 height 25
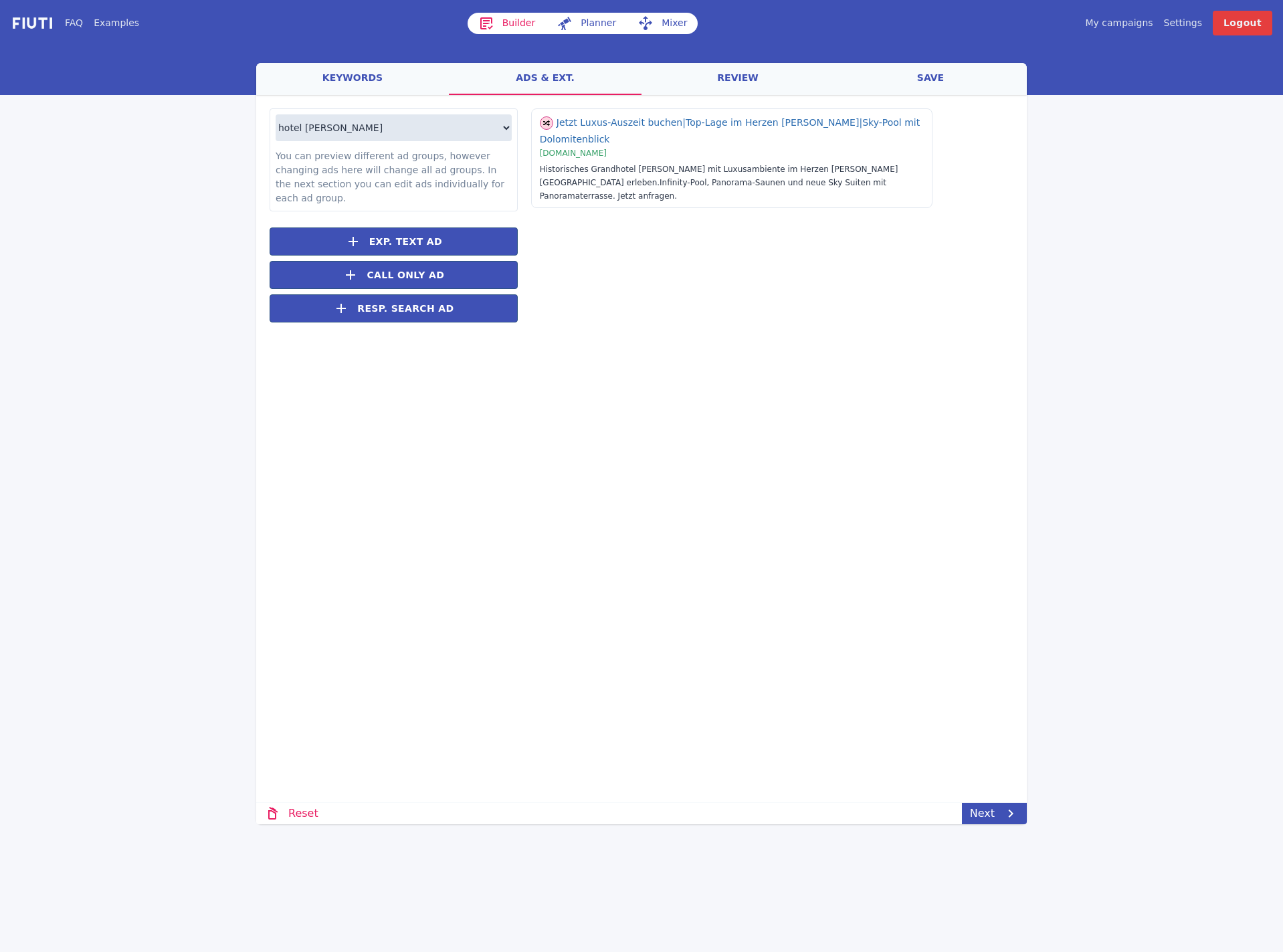
click at [992, 802] on div "Reset Next" at bounding box center [642, 813] width 771 height 23
click at [996, 807] on link "Next" at bounding box center [995, 813] width 65 height 22
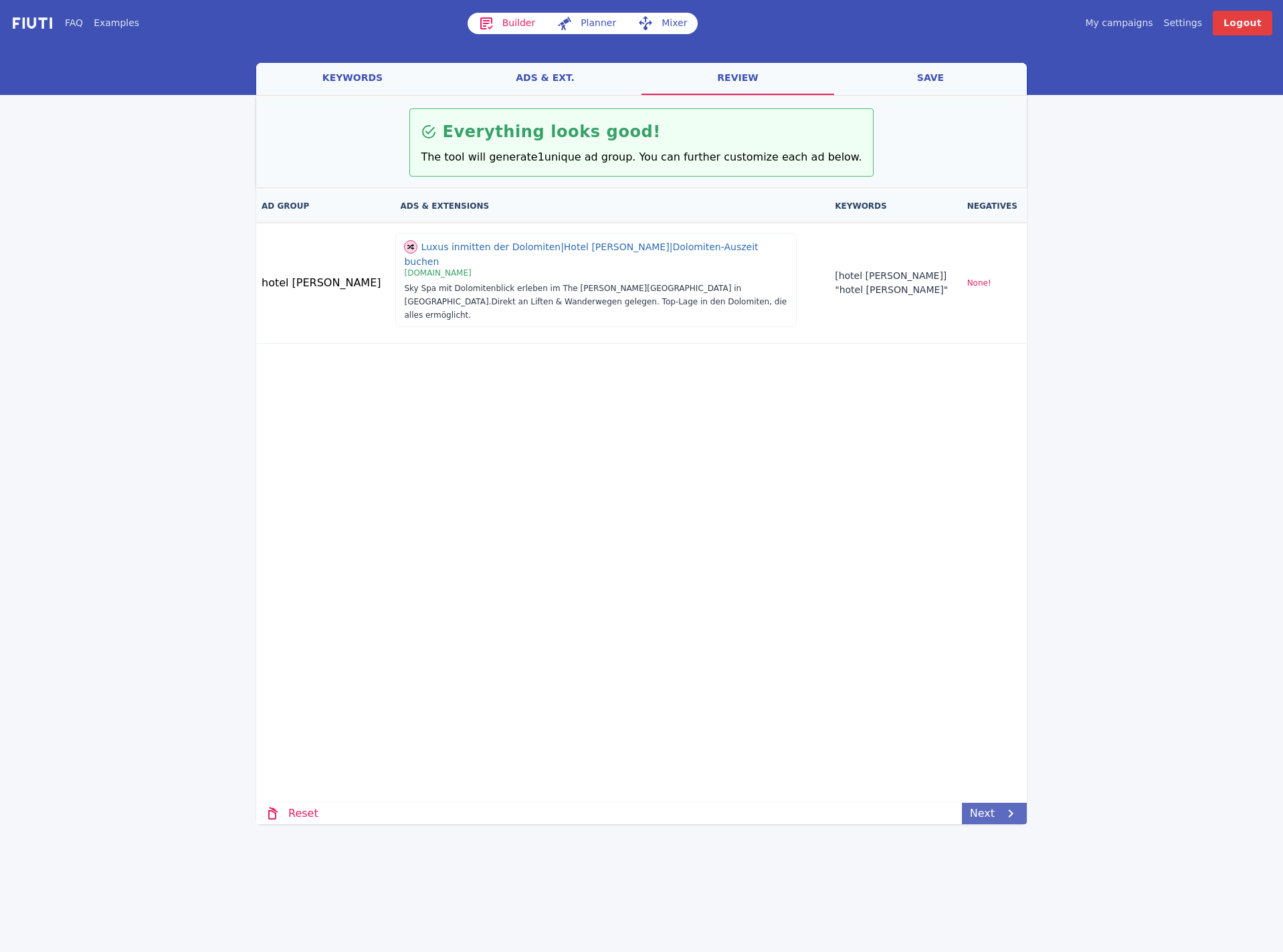
click at [994, 801] on div "welcome keywords ads & ext. review save Loading... Loading Everything looks goo…" at bounding box center [642, 443] width 771 height 761
click at [1003, 810] on icon at bounding box center [1010, 813] width 16 height 16
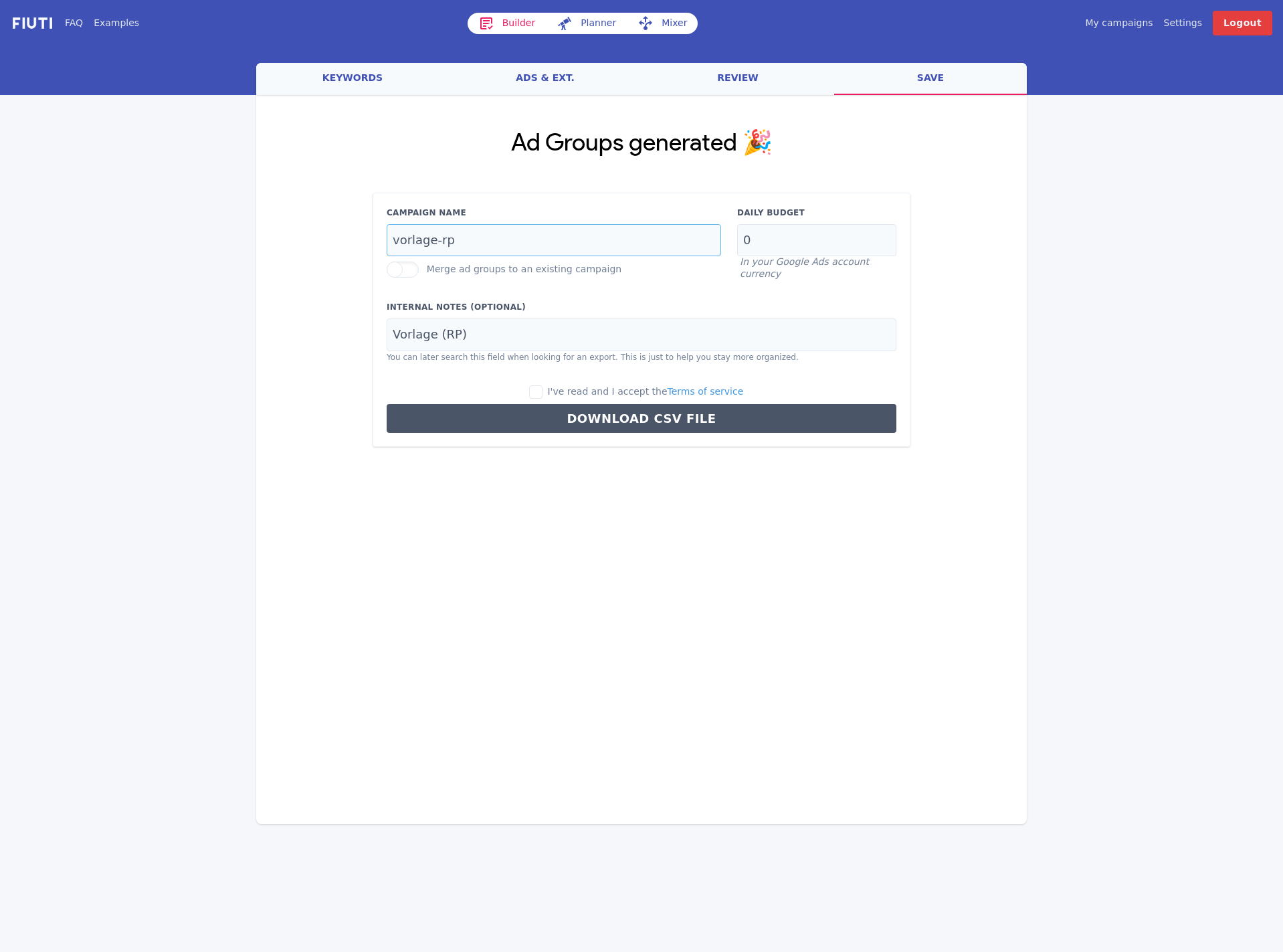
click at [510, 230] on input "vorlage-rp" at bounding box center [553, 239] width 334 height 32
type input "brand-dach-de"
click at [798, 245] on input "4" at bounding box center [817, 239] width 159 height 32
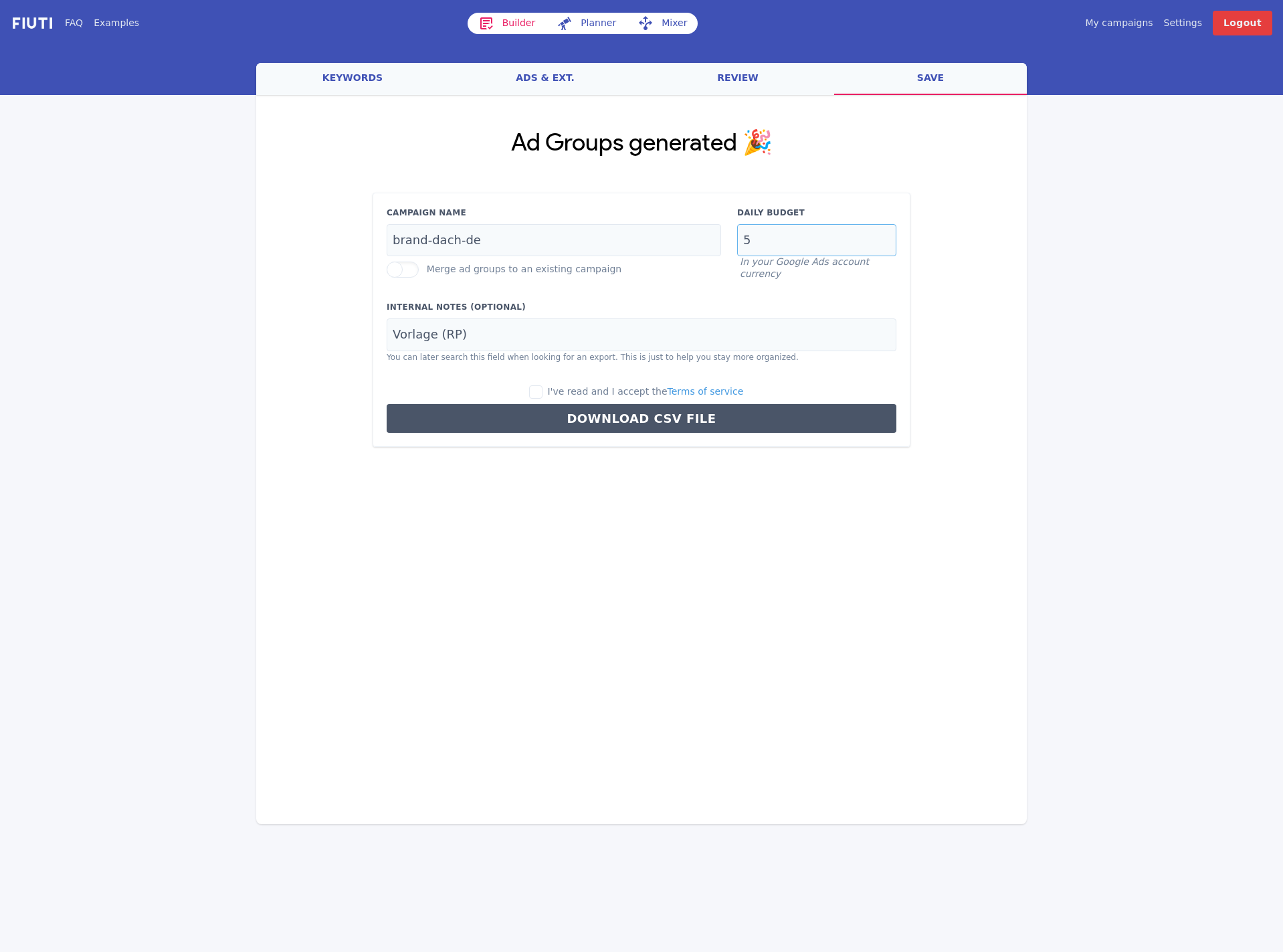
type input "5"
click at [616, 333] on input "Vorlage (RP)" at bounding box center [642, 334] width 510 height 32
type input "T"
type input "The [PERSON_NAME][GEOGRAPHIC_DATA]"
click at [542, 387] on input "I've read and I accept the Terms of service" at bounding box center [536, 392] width 14 height 14
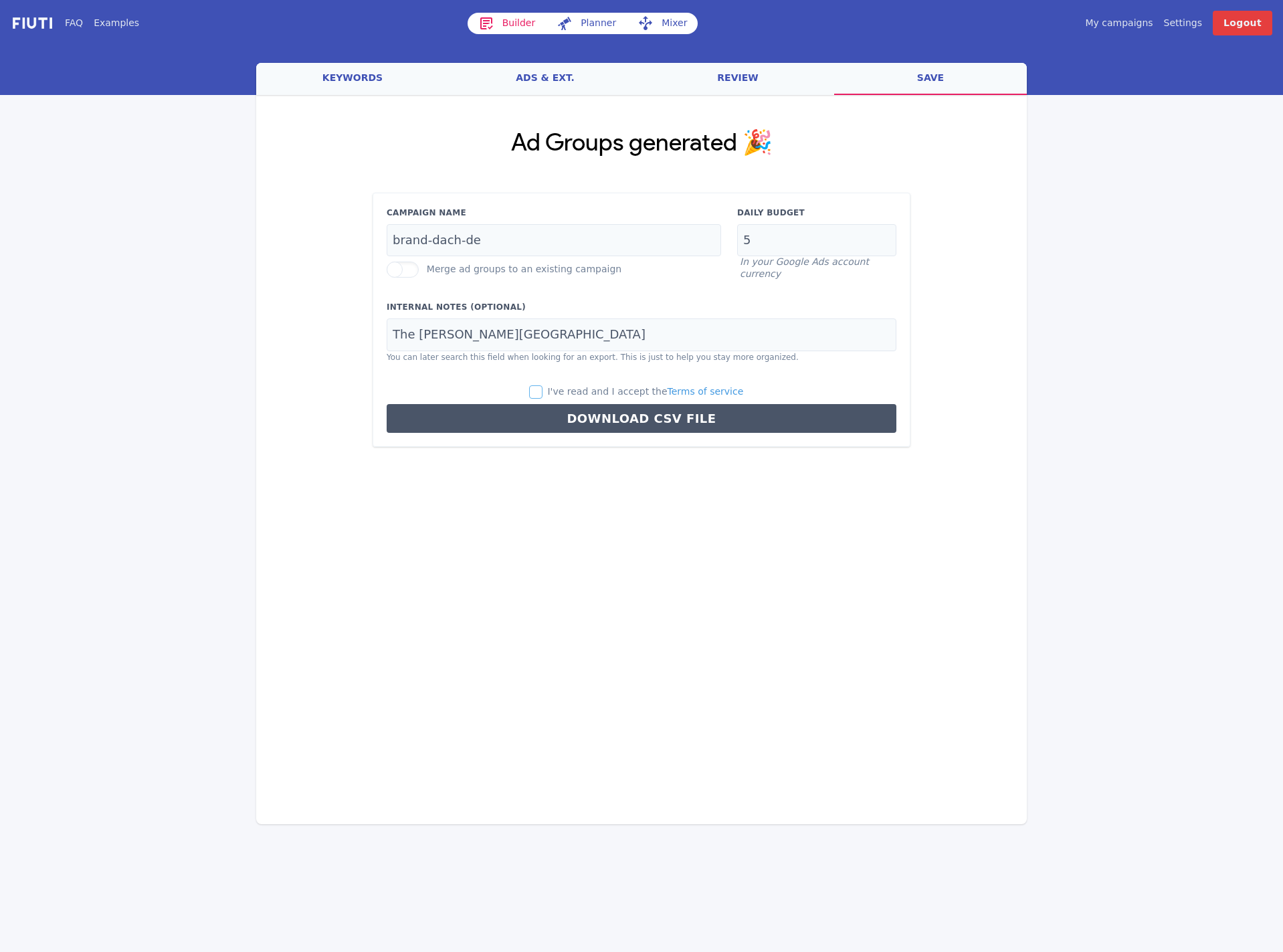
checkbox input "true"
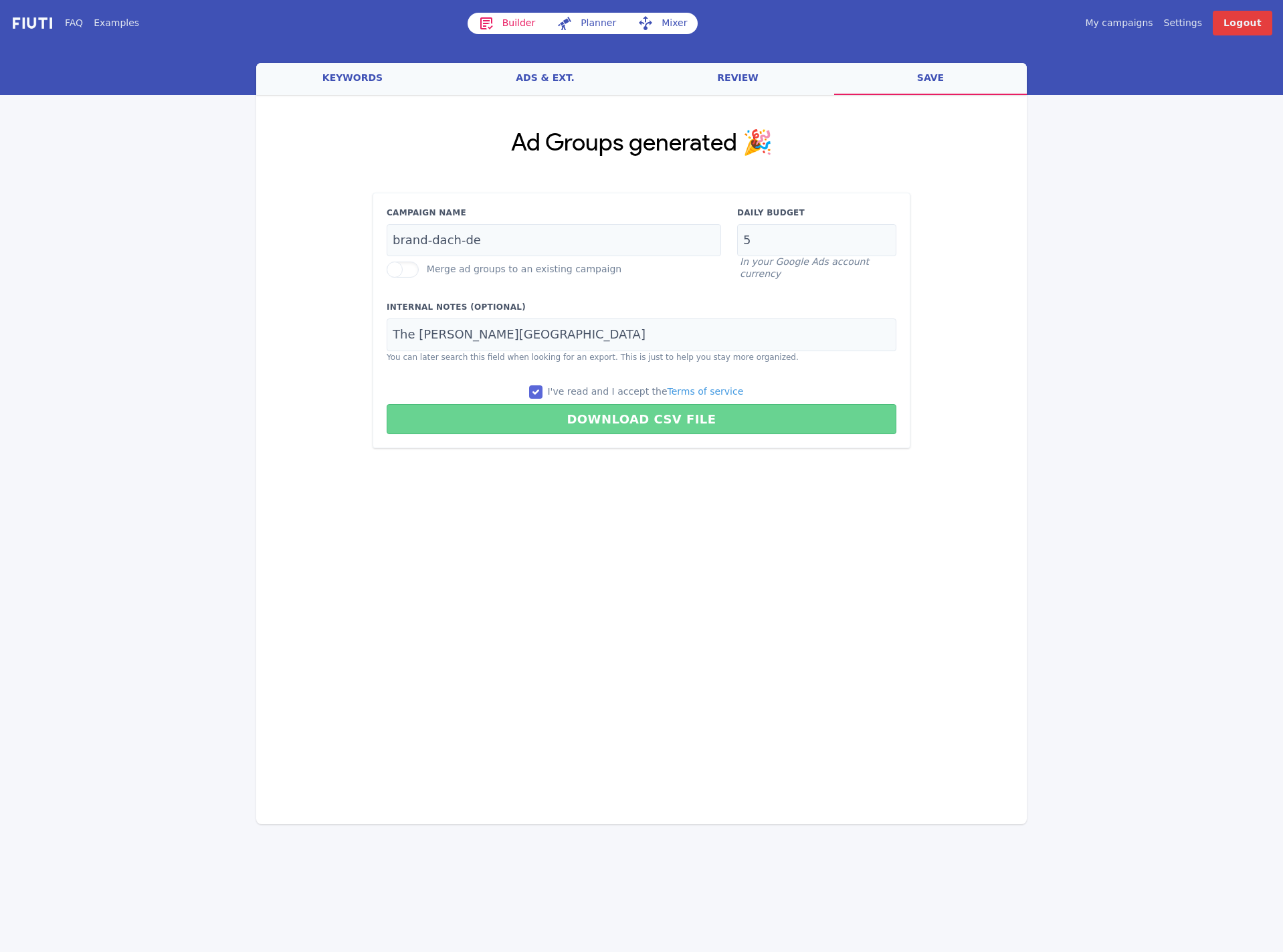
click at [579, 411] on button "Download CSV File" at bounding box center [642, 419] width 510 height 30
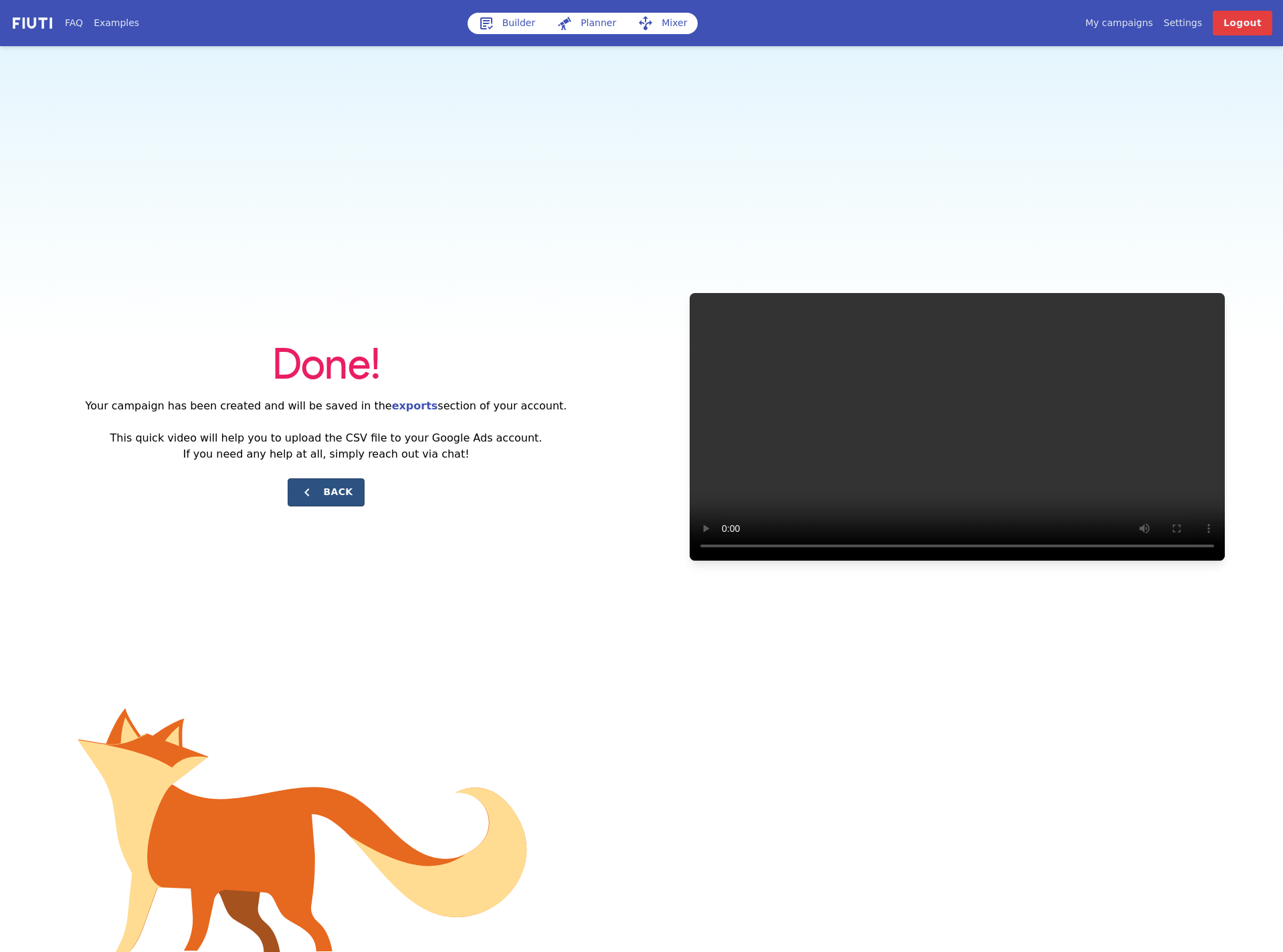
click at [323, 498] on button "Back" at bounding box center [326, 492] width 77 height 28
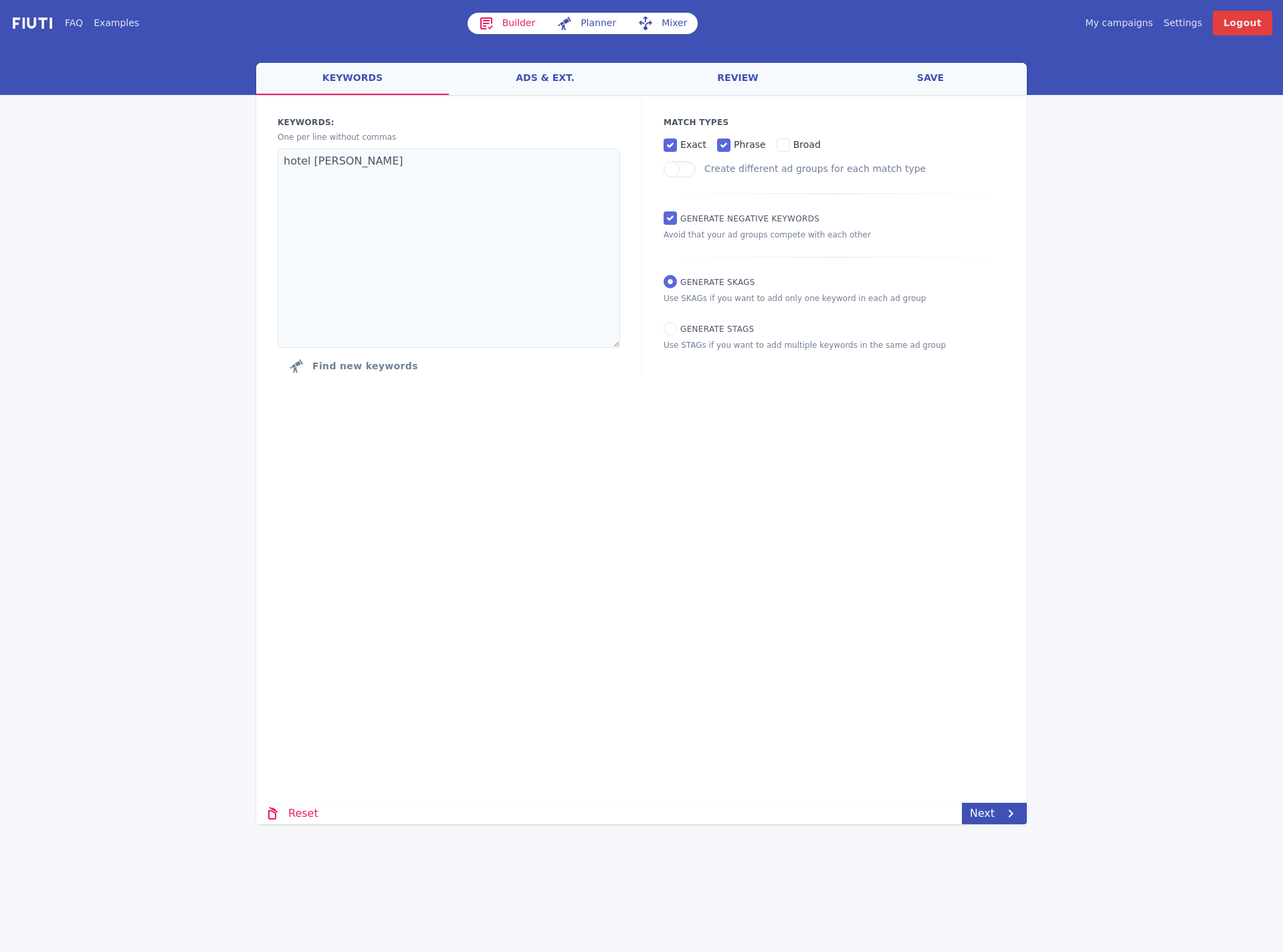
click at [1116, 26] on link "My campaigns" at bounding box center [1118, 23] width 68 height 14
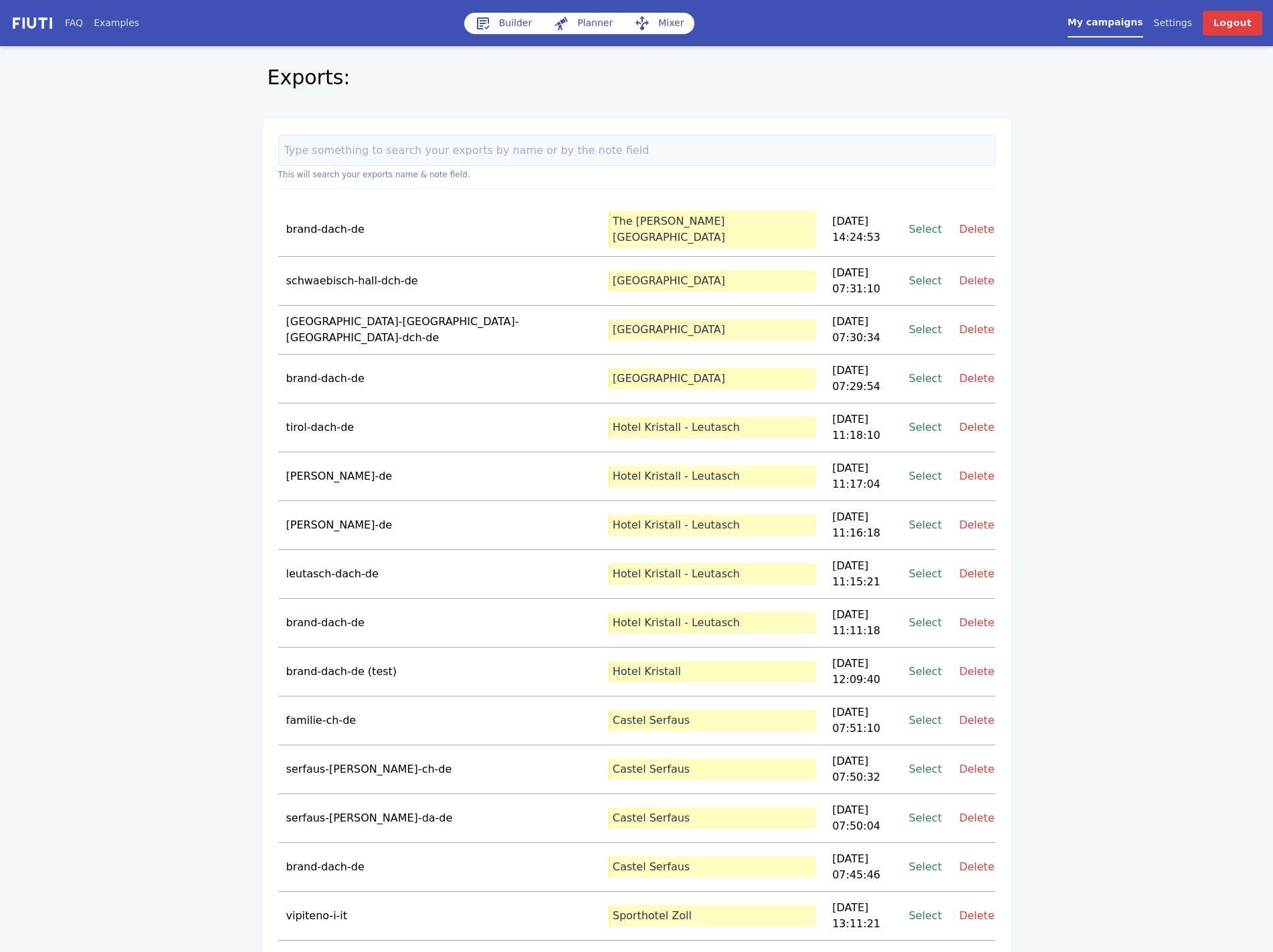
click at [926, 225] on link "Select" at bounding box center [925, 228] width 32 height 18
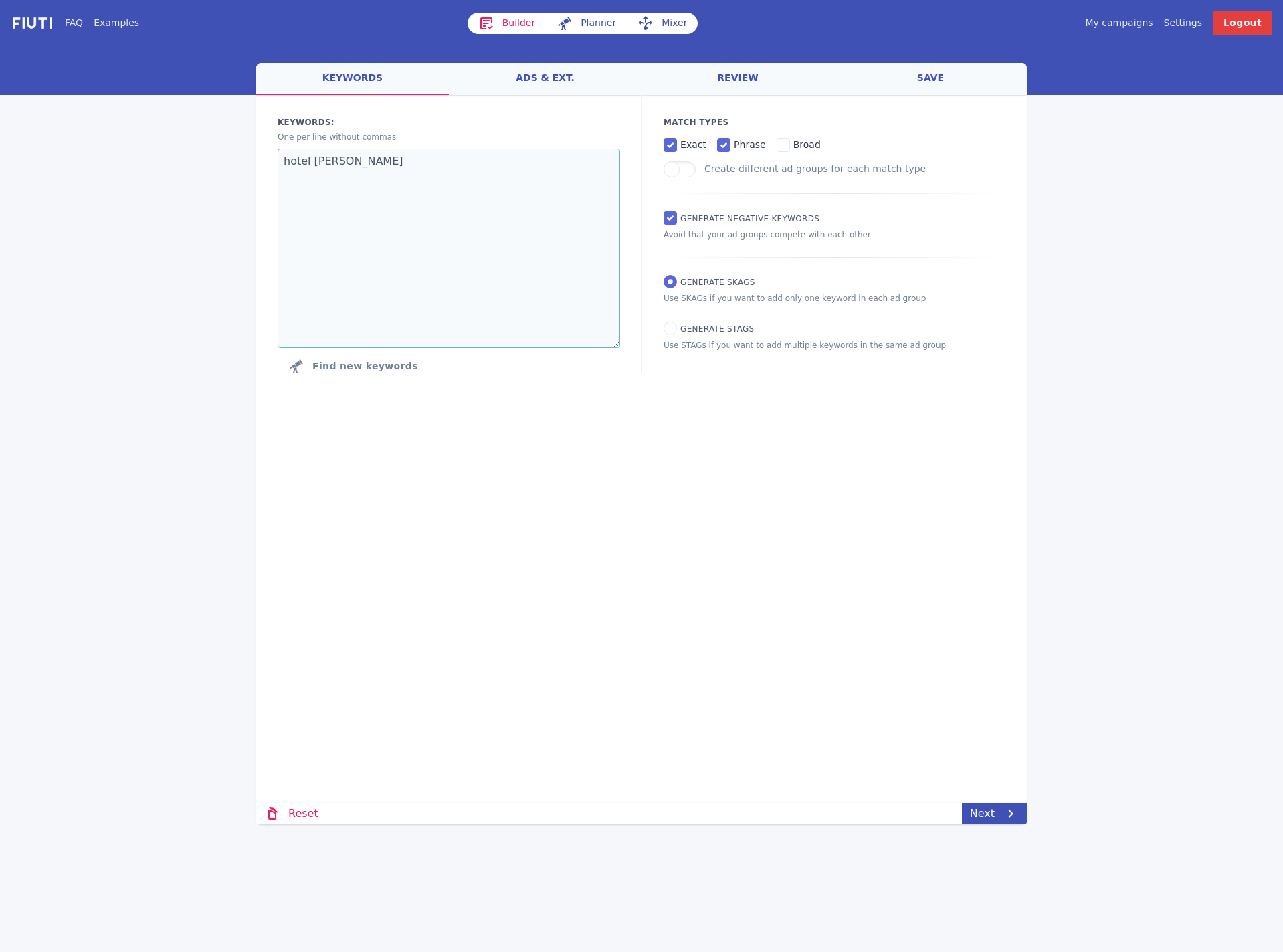
click at [418, 210] on textarea "hotel [PERSON_NAME]" at bounding box center [448, 247] width 342 height 199
click at [480, 203] on textarea "hotel [PERSON_NAME]" at bounding box center [448, 247] width 342 height 199
paste textarea "wolkenstein wellnesshotel wolkenstein familienhotel"
drag, startPoint x: 407, startPoint y: 166, endPoint x: 273, endPoint y: 164, distance: 134.0
click at [273, 164] on div "Keywords: Ad groups: One per line without commas hotel wolkenstein wellnesshote…" at bounding box center [448, 248] width 385 height 306
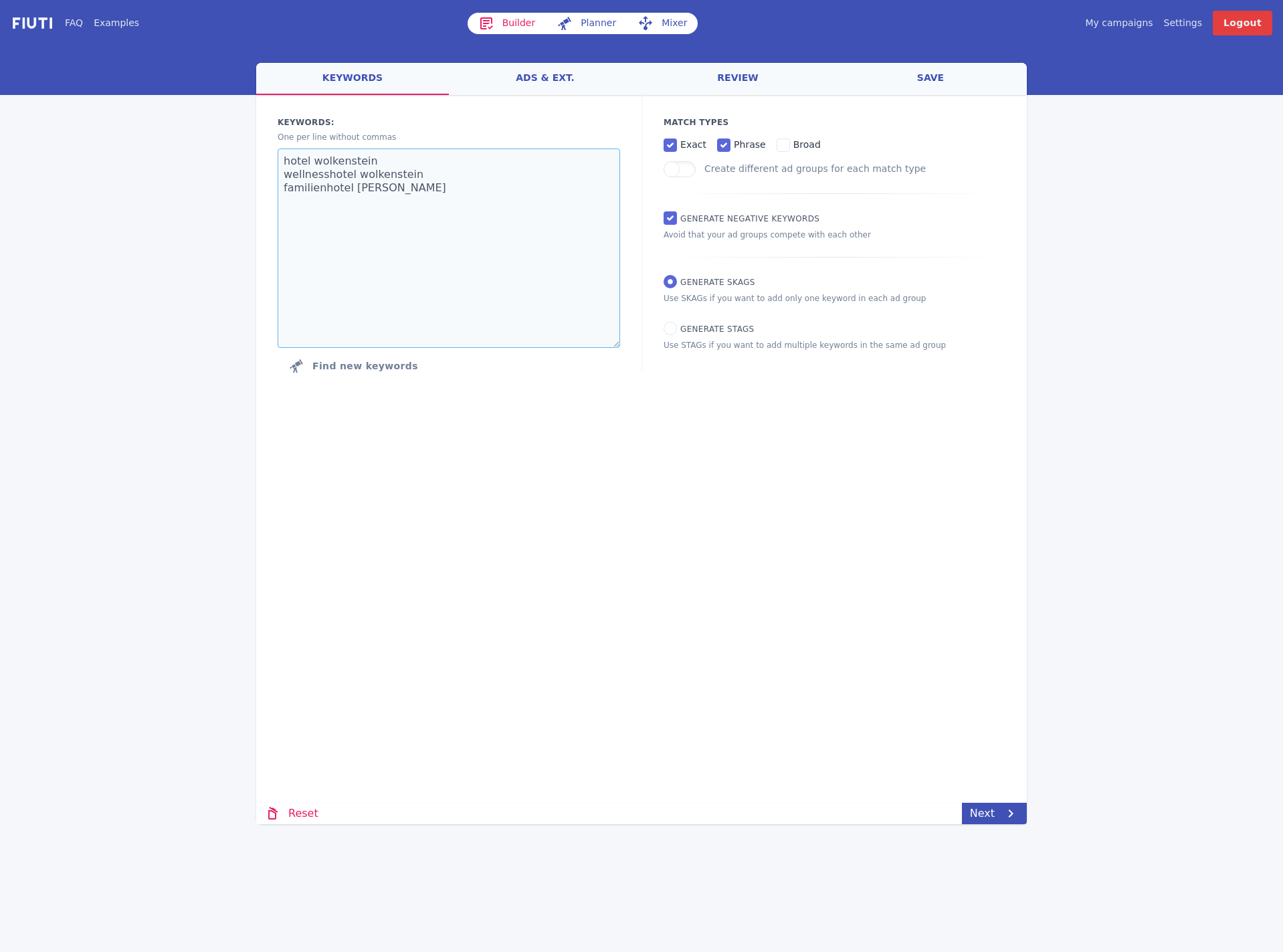
paste textarea "4 sterne"
type textarea "4 sterne hotel wolkenstein wellnesshotel wolkenstein familienhotel [PERSON_NAME]"
click at [997, 813] on link "Next" at bounding box center [995, 813] width 65 height 22
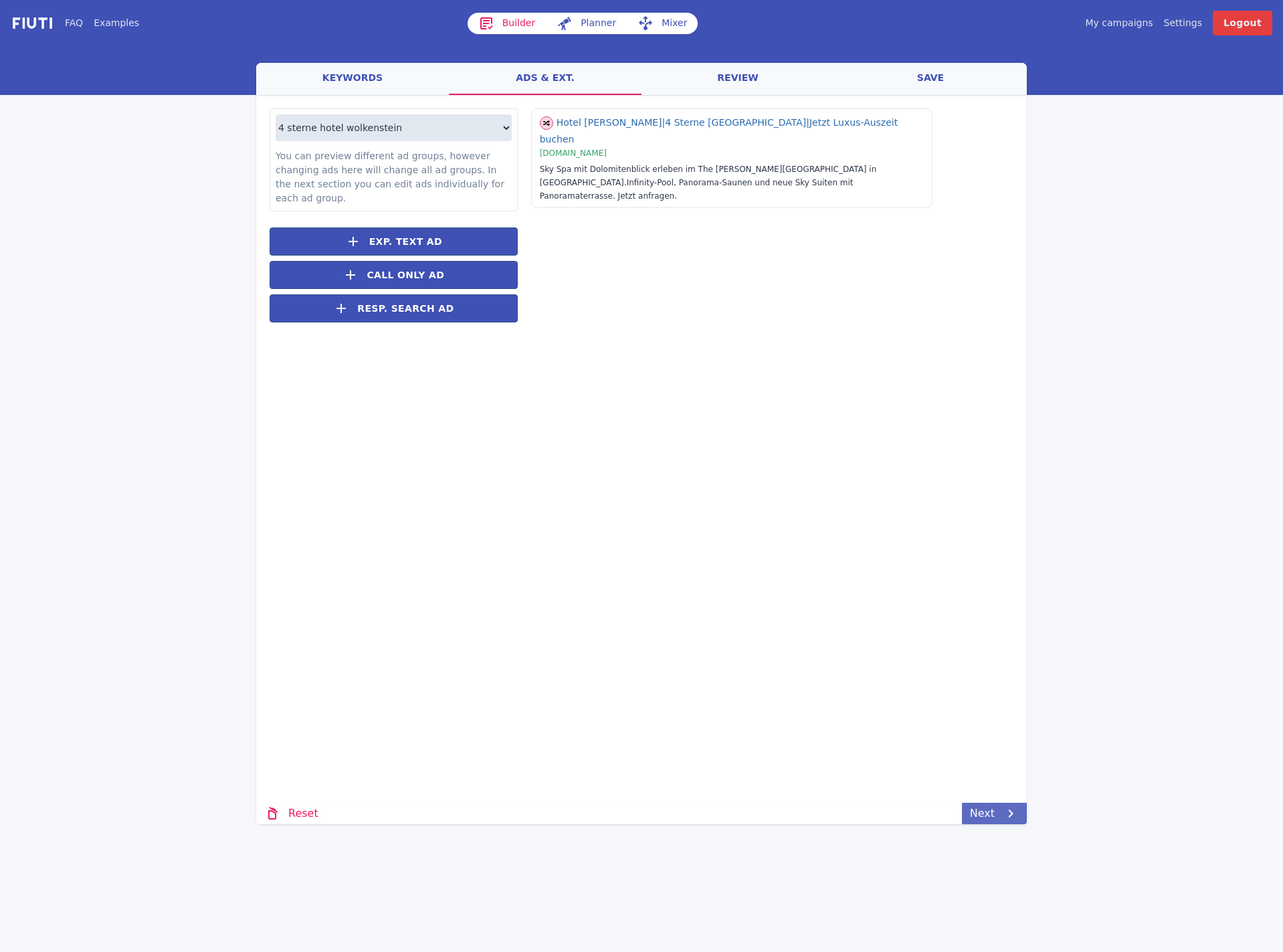
click at [1011, 817] on icon at bounding box center [1010, 813] width 16 height 16
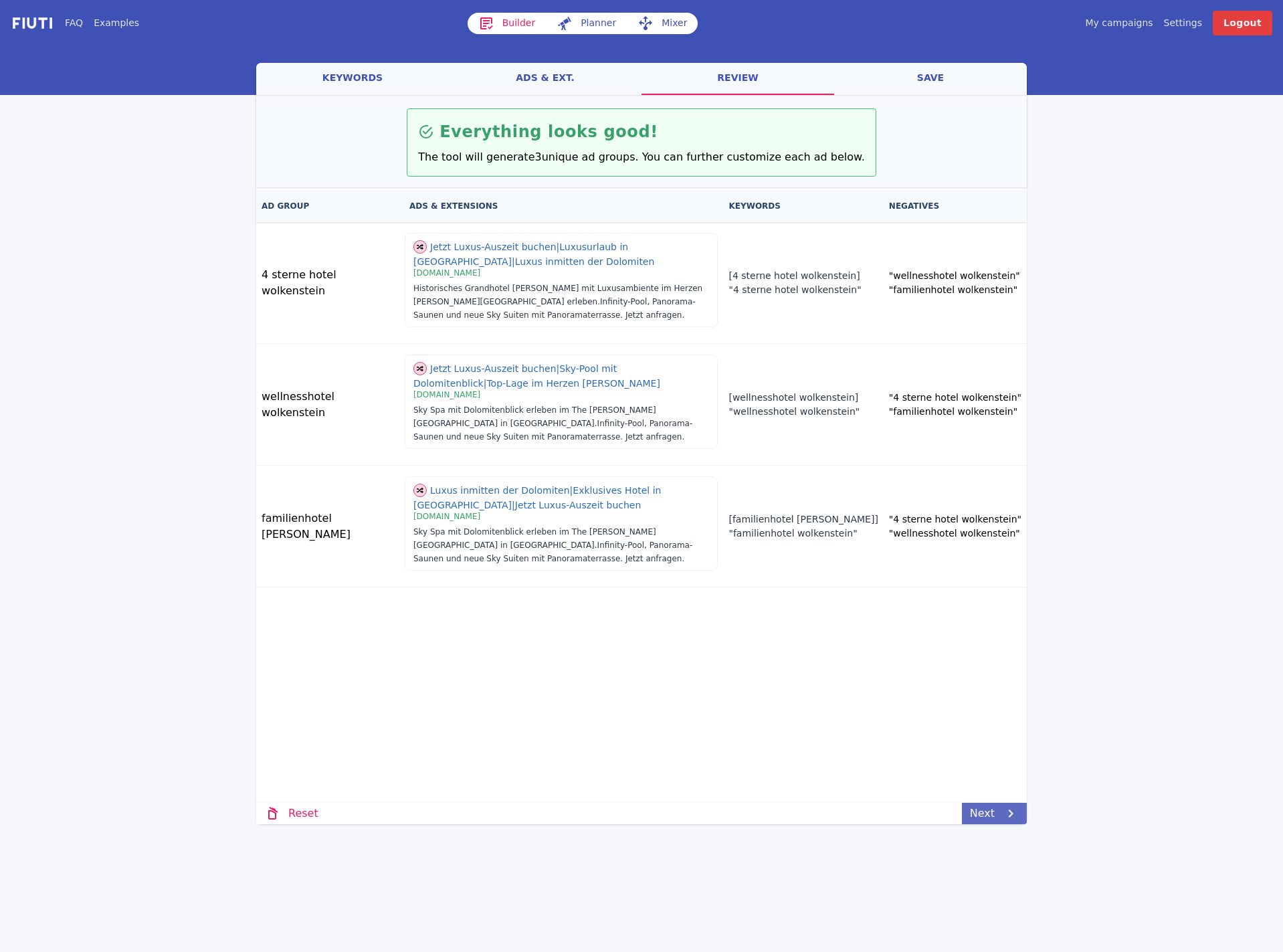
click at [1011, 817] on icon at bounding box center [1010, 813] width 16 height 16
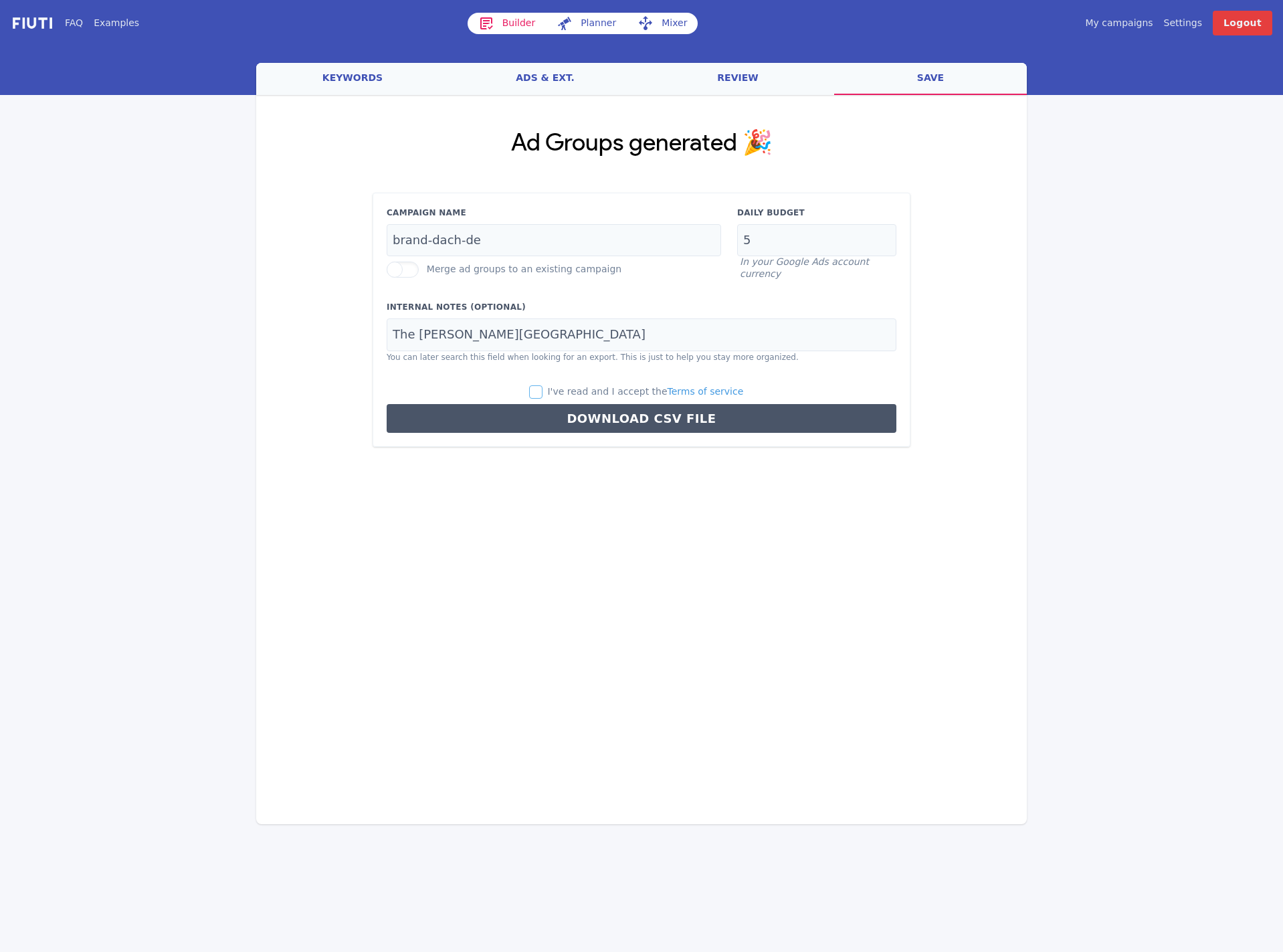
click at [542, 391] on input "I've read and I accept the Terms of service" at bounding box center [536, 392] width 14 height 14
checkbox input "true"
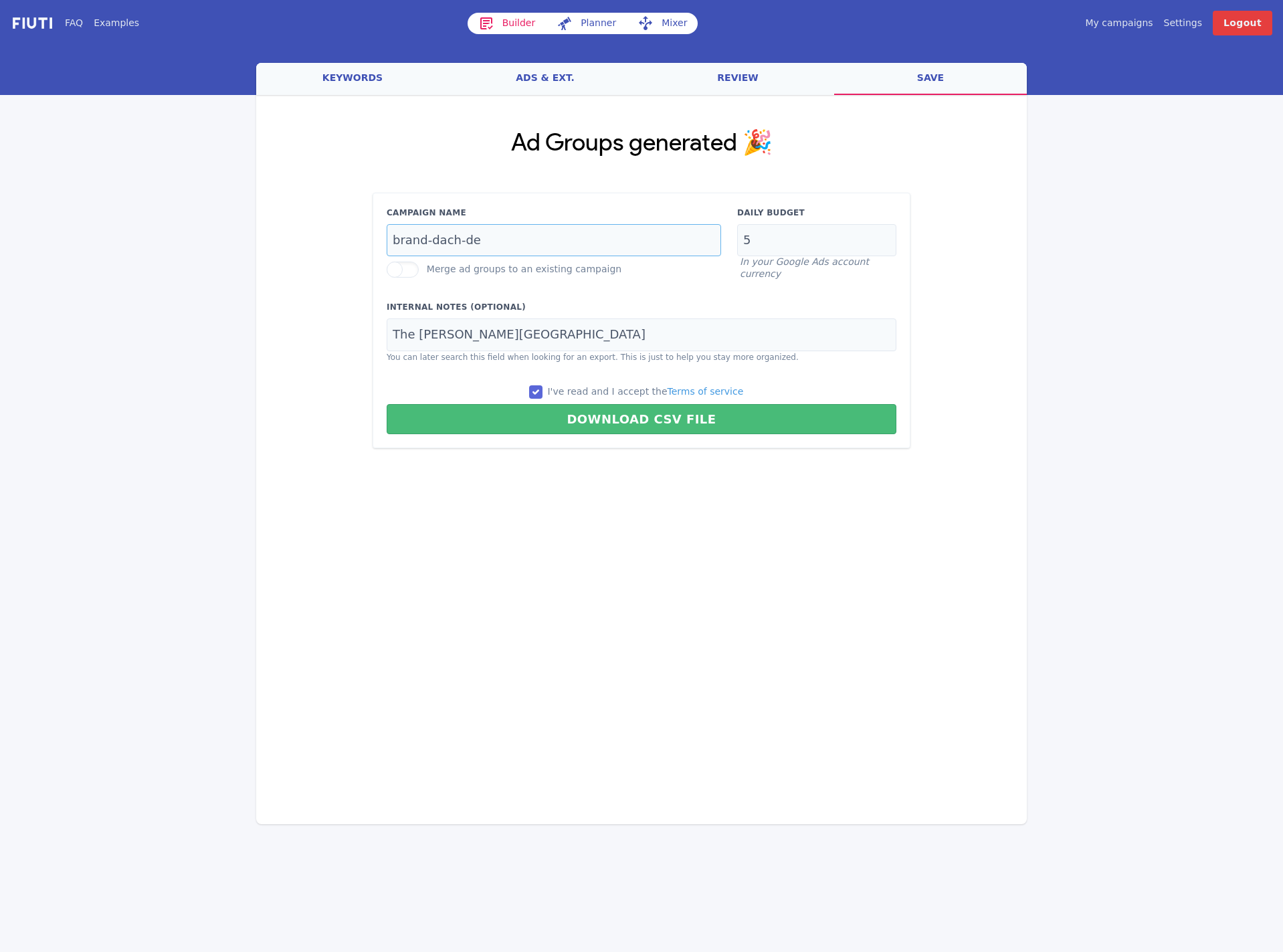
click at [553, 251] on input "brand-dach-de" at bounding box center [553, 239] width 334 height 32
click at [468, 247] on input "brand-dach-de" at bounding box center [553, 239] width 334 height 32
paste input "wolkenstein"
type input "wolkenstein-dach-de"
click at [791, 241] on input "5" at bounding box center [817, 239] width 159 height 32
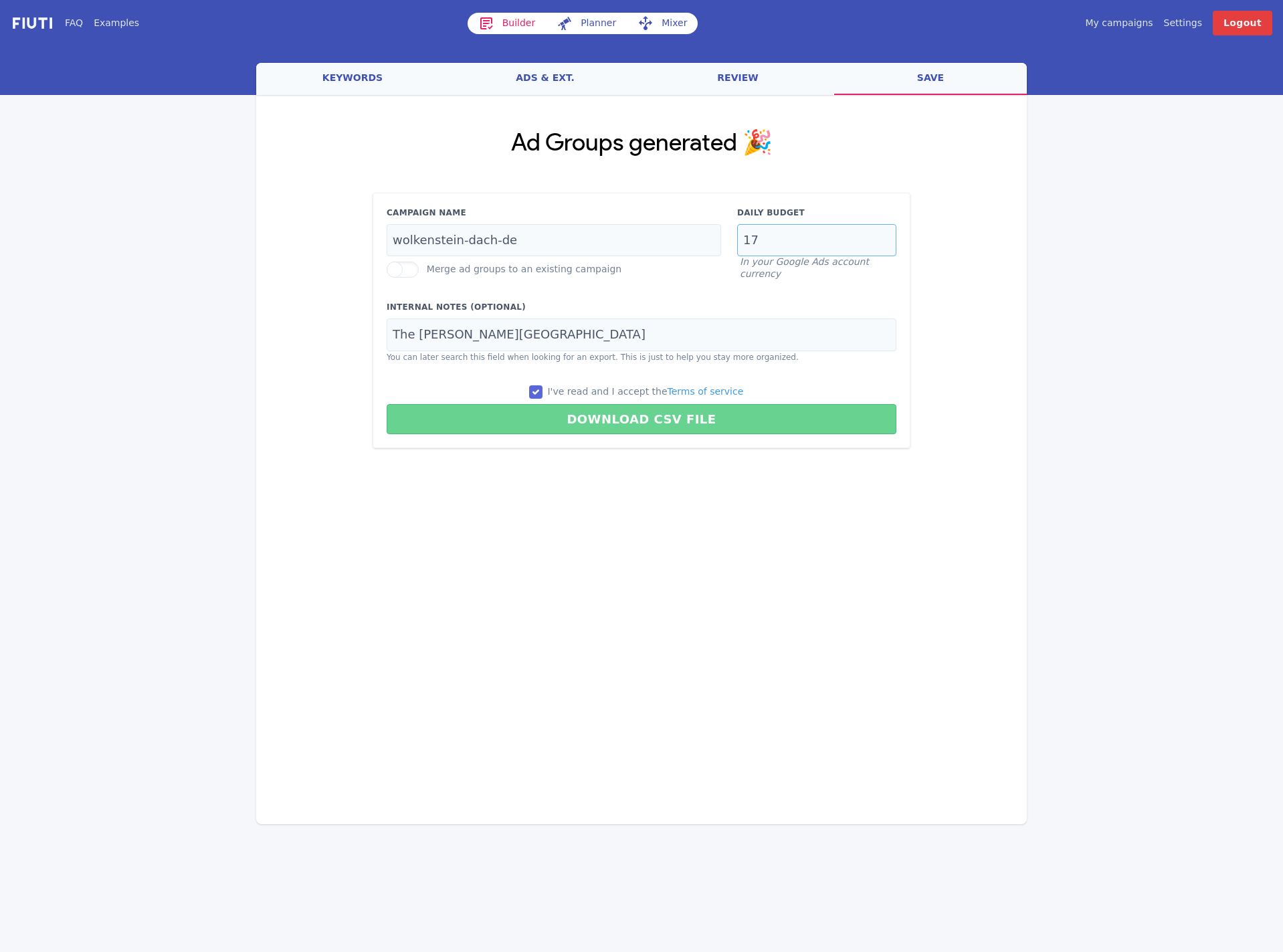
type input "17"
click at [587, 421] on button "Download CSV File" at bounding box center [642, 419] width 510 height 30
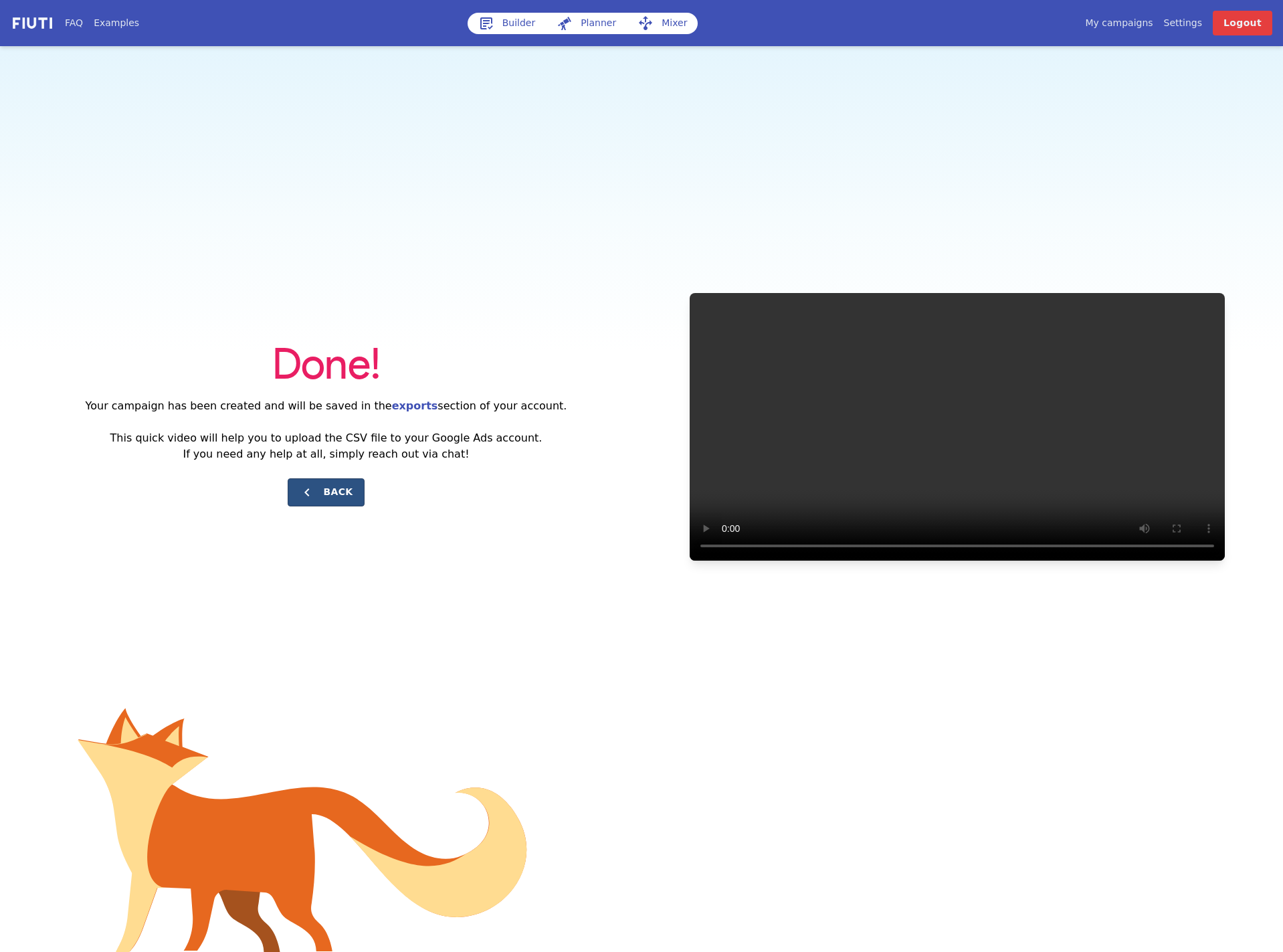
drag, startPoint x: 346, startPoint y: 478, endPoint x: 339, endPoint y: 482, distance: 8.1
click at [344, 479] on button "Back" at bounding box center [326, 492] width 77 height 28
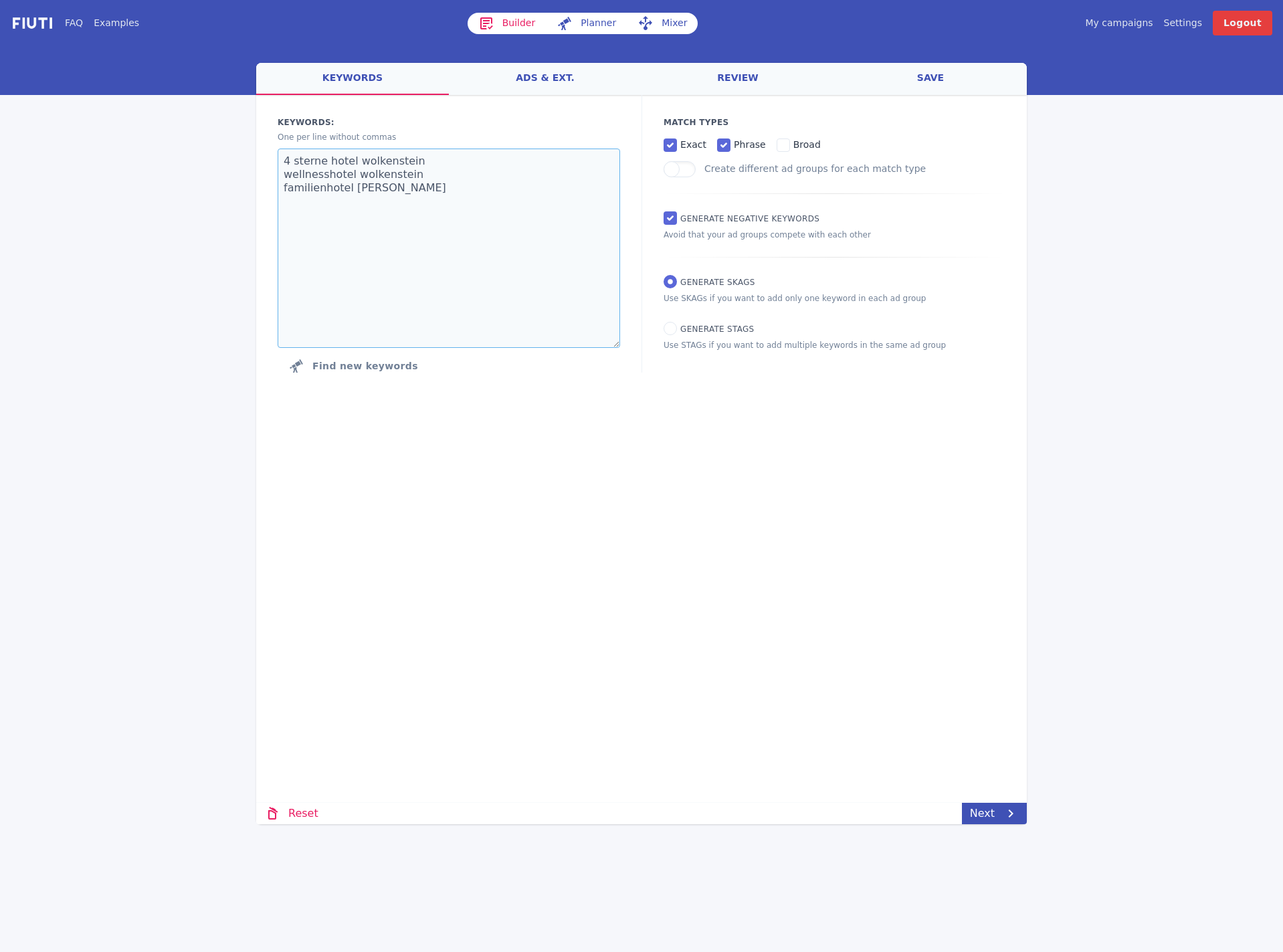
click at [447, 165] on textarea "4 sterne hotel wolkenstein wellnesshotel wolkenstein familienhotel [PERSON_NAME]" at bounding box center [448, 247] width 342 height 199
paste textarea "hotel [PERSON_NAME] wellnesshotel [PERSON_NAME] familienhotel [PERSON_NAME]"
click at [348, 195] on textarea "hotel [PERSON_NAME] wellnesshotel [PERSON_NAME] familienhotel [PERSON_NAME]" at bounding box center [448, 247] width 342 height 199
click at [321, 188] on textarea "hotel [PERSON_NAME] wellnesshotel [PERSON_NAME] familienhotel [PERSON_NAME]" at bounding box center [448, 247] width 342 height 199
type textarea "hotel [PERSON_NAME] wellnesshotel [PERSON_NAME] familienhotel [PERSON_NAME]"
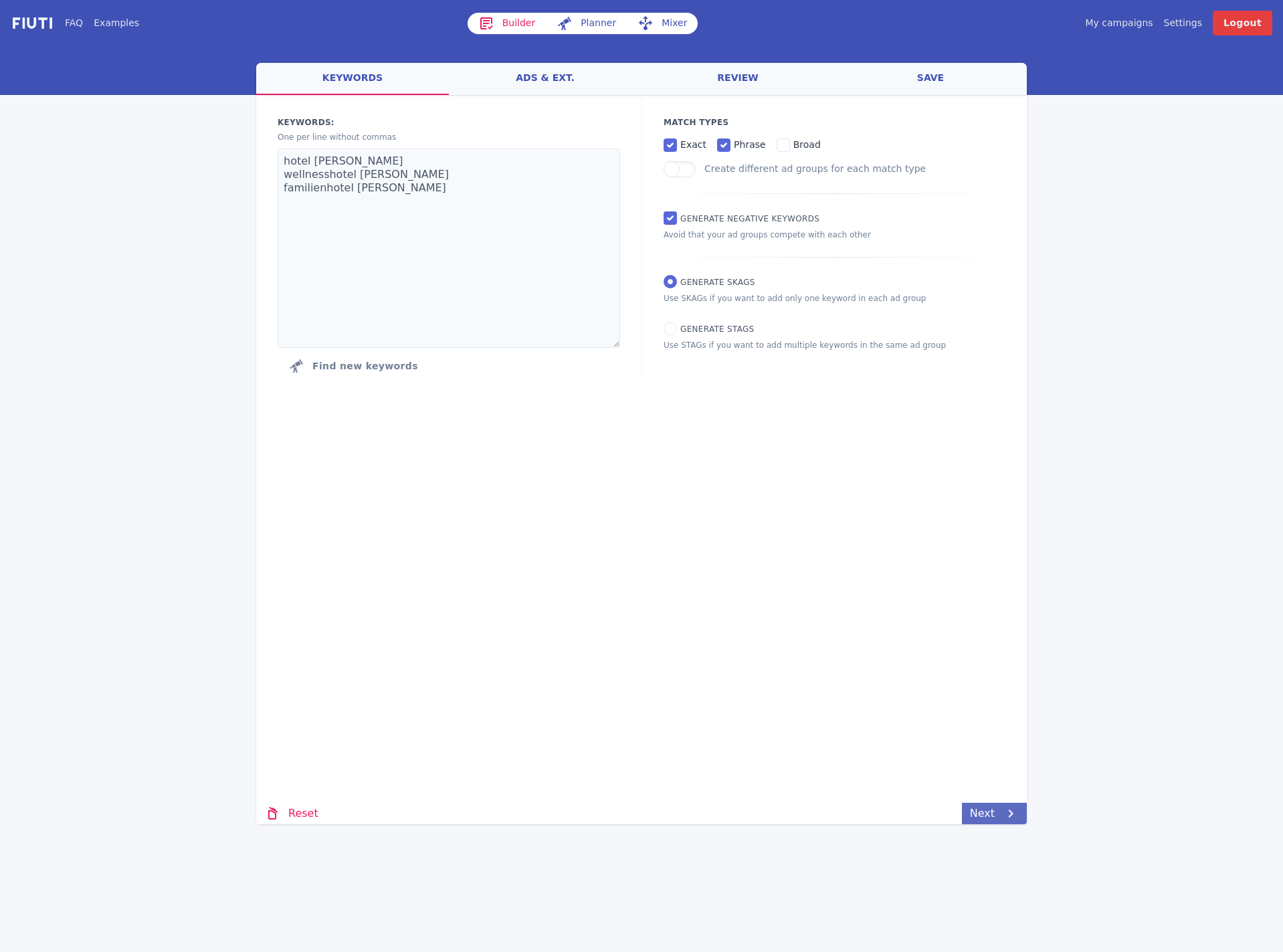
click at [997, 808] on link "Next" at bounding box center [995, 813] width 65 height 22
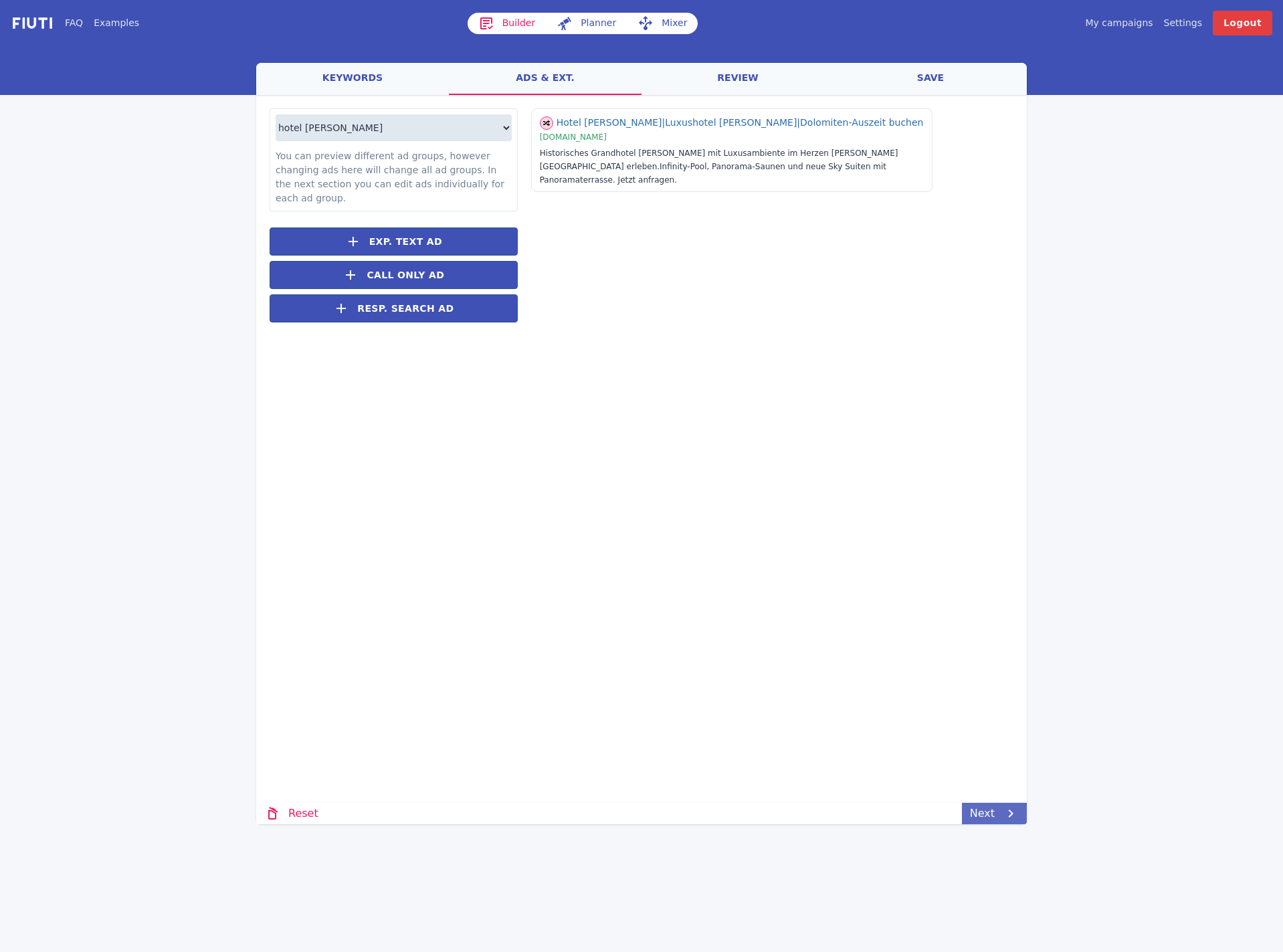
click at [999, 816] on link "Next" at bounding box center [995, 813] width 65 height 22
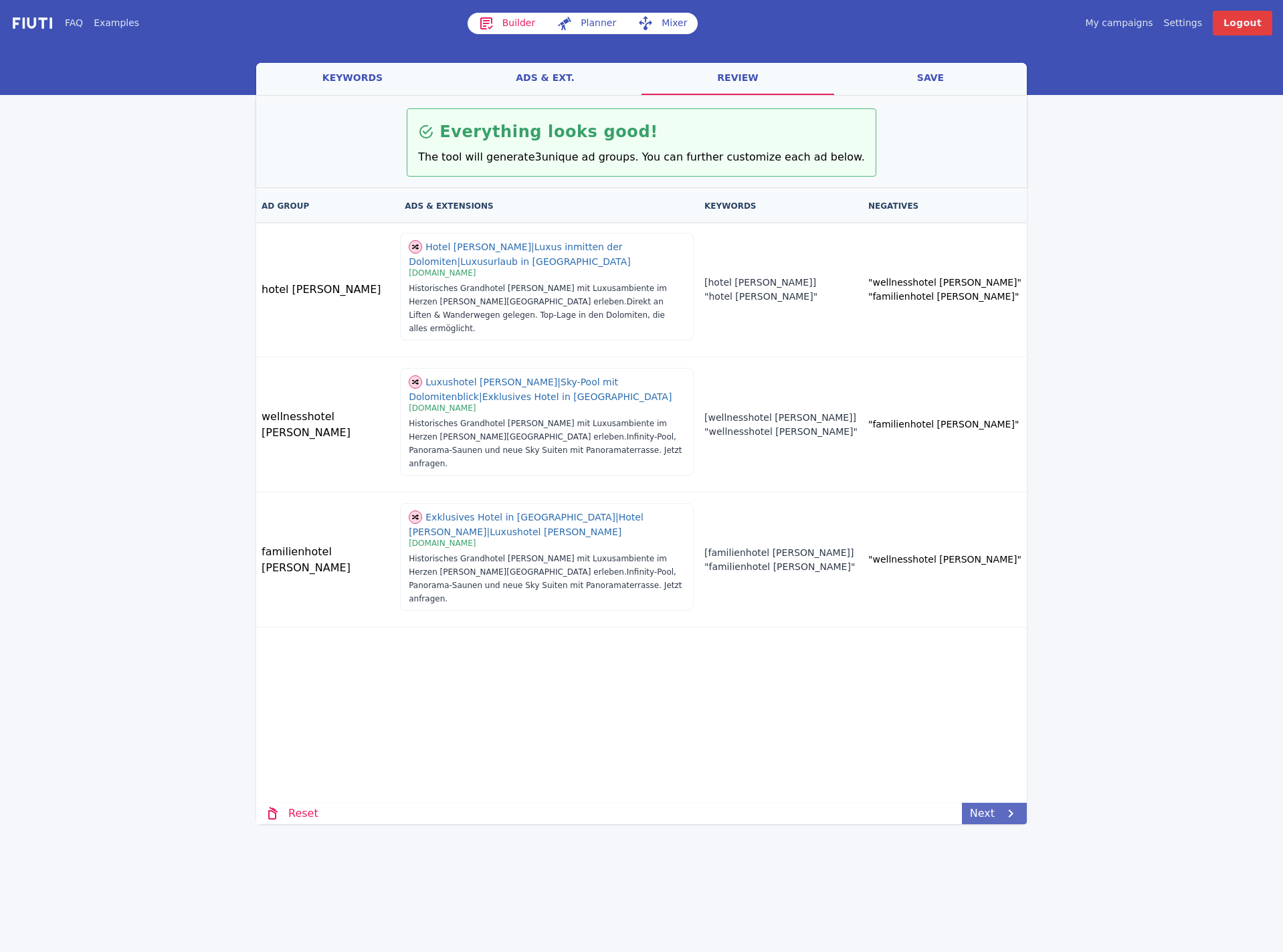
click at [977, 810] on link "Next" at bounding box center [995, 813] width 65 height 22
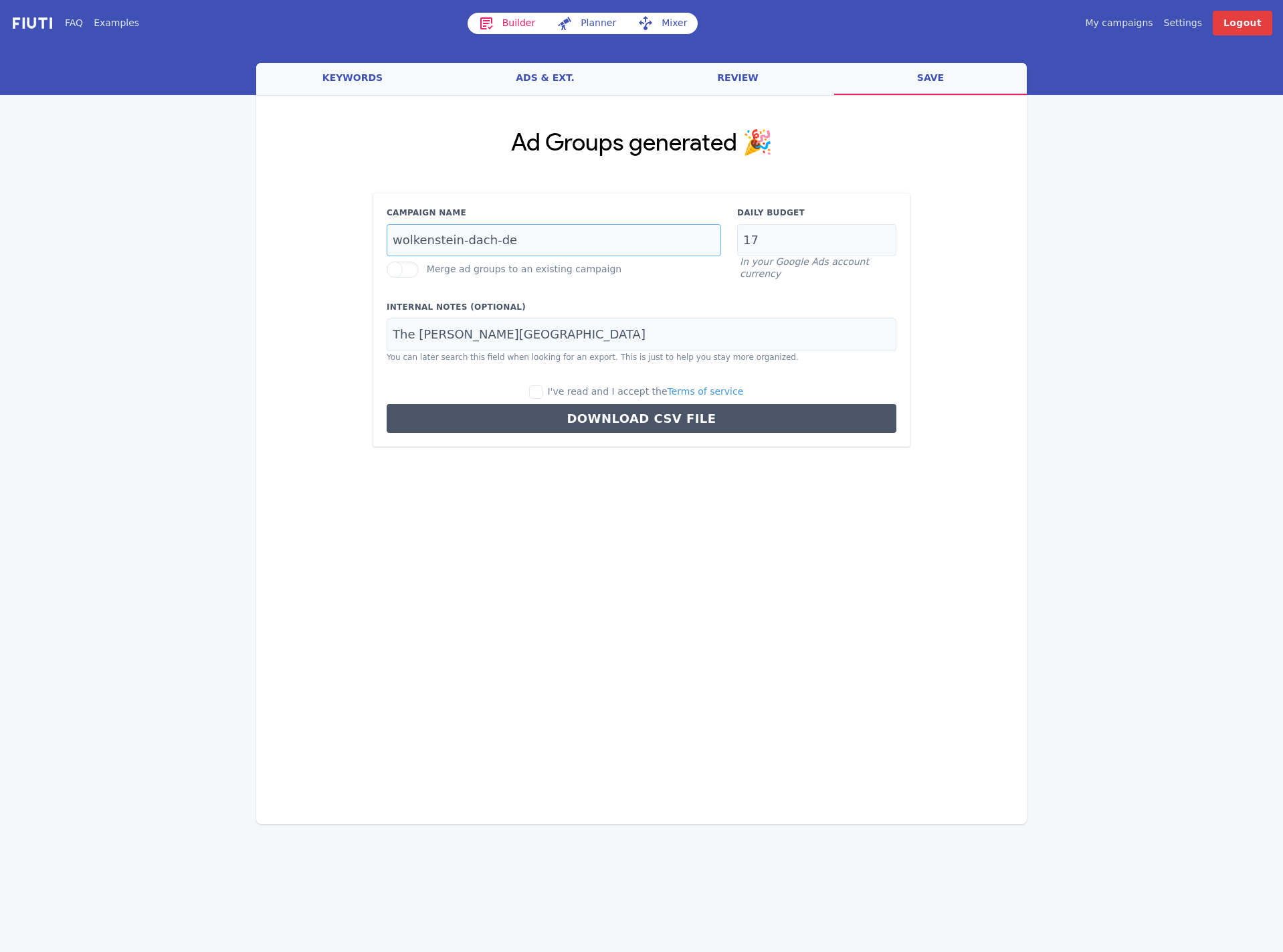
click at [539, 238] on input "wolkenstein-dach-de" at bounding box center [553, 239] width 334 height 32
paste input "[PERSON_NAME]"
type input "[PERSON_NAME]-de"
click at [859, 241] on input "17" at bounding box center [817, 239] width 159 height 32
type input "7"
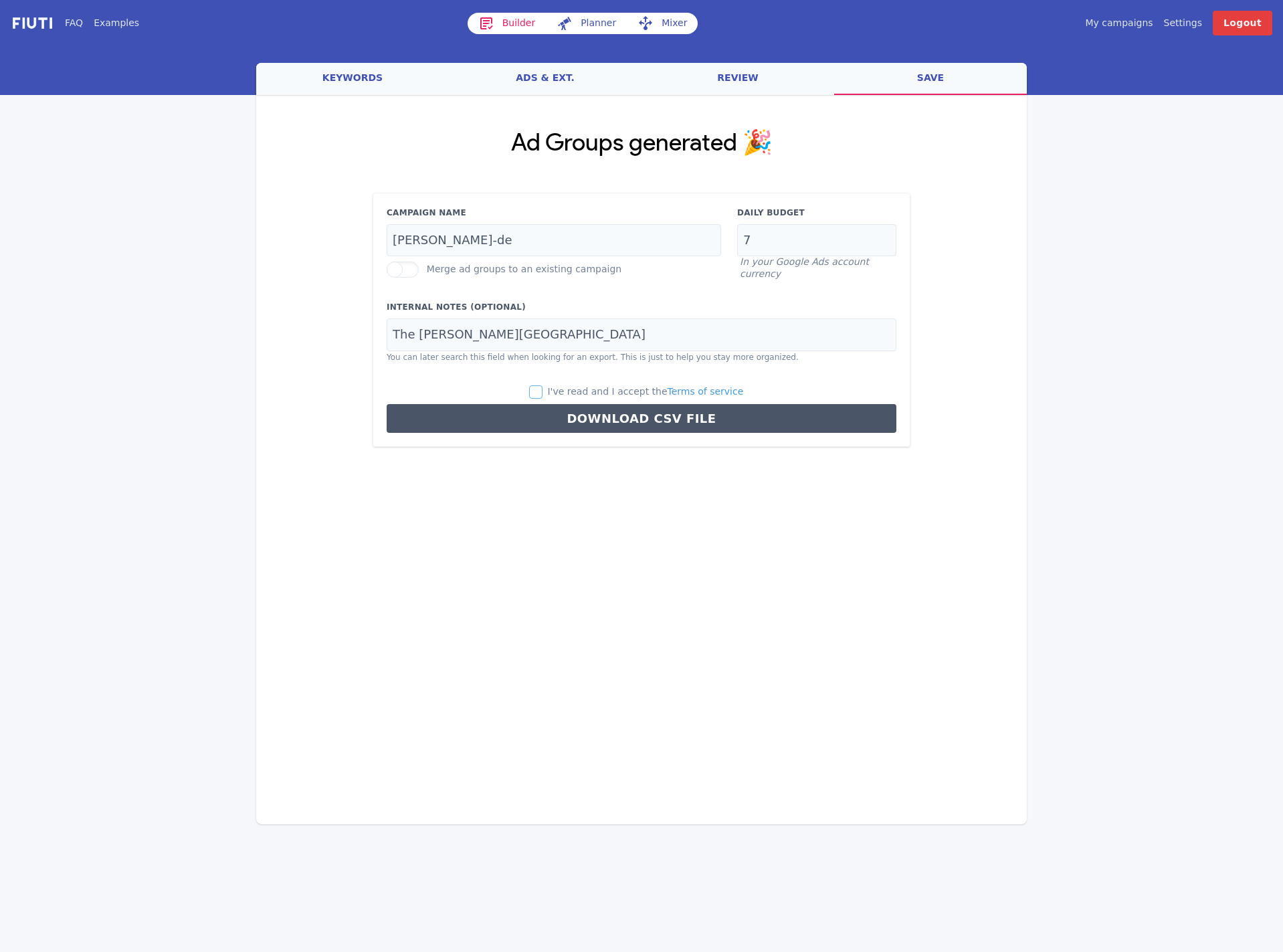
click at [542, 390] on input "I've read and I accept the Terms of service" at bounding box center [536, 392] width 14 height 14
checkbox input "true"
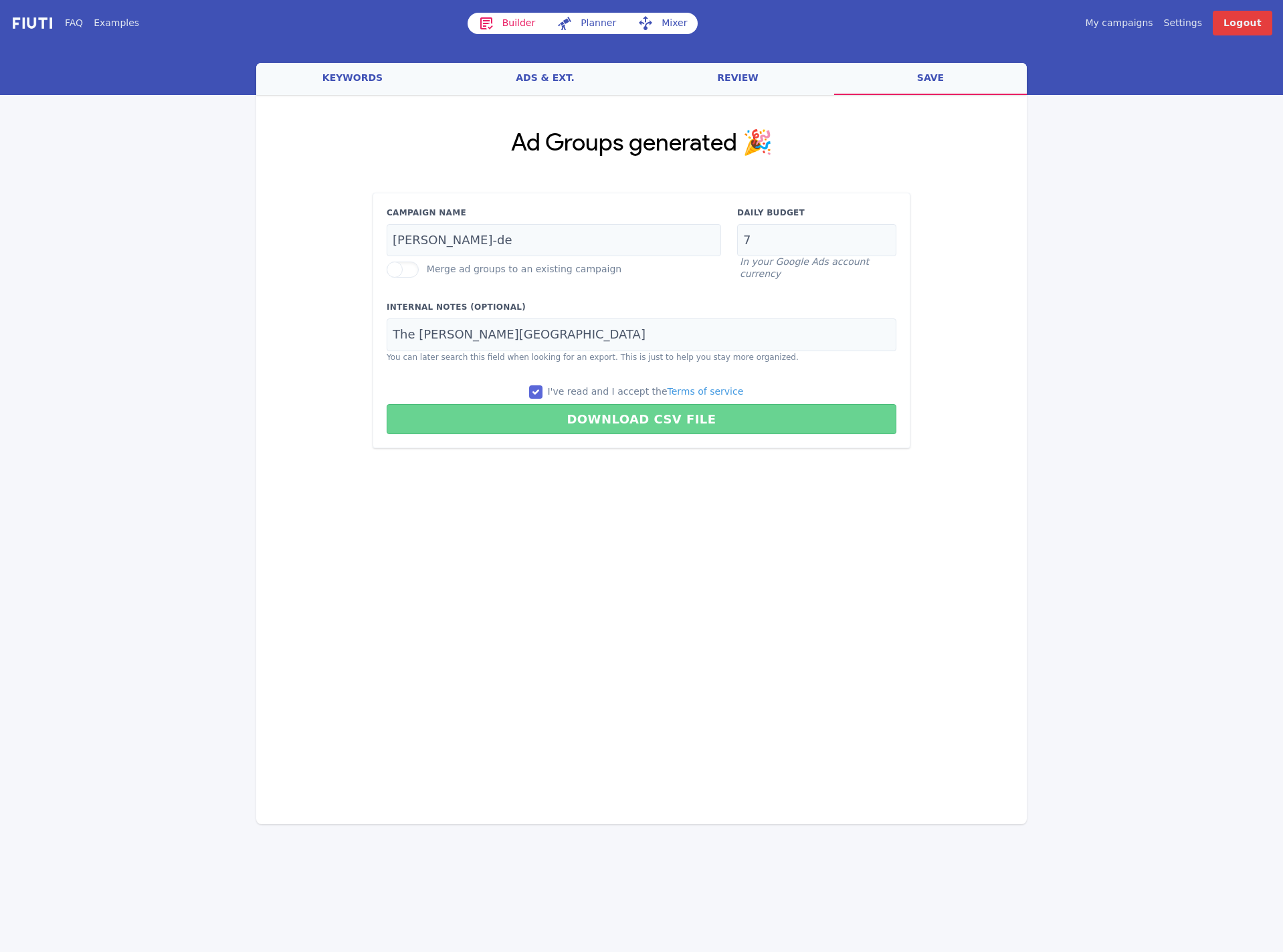
click at [615, 414] on button "Download CSV File" at bounding box center [642, 419] width 510 height 30
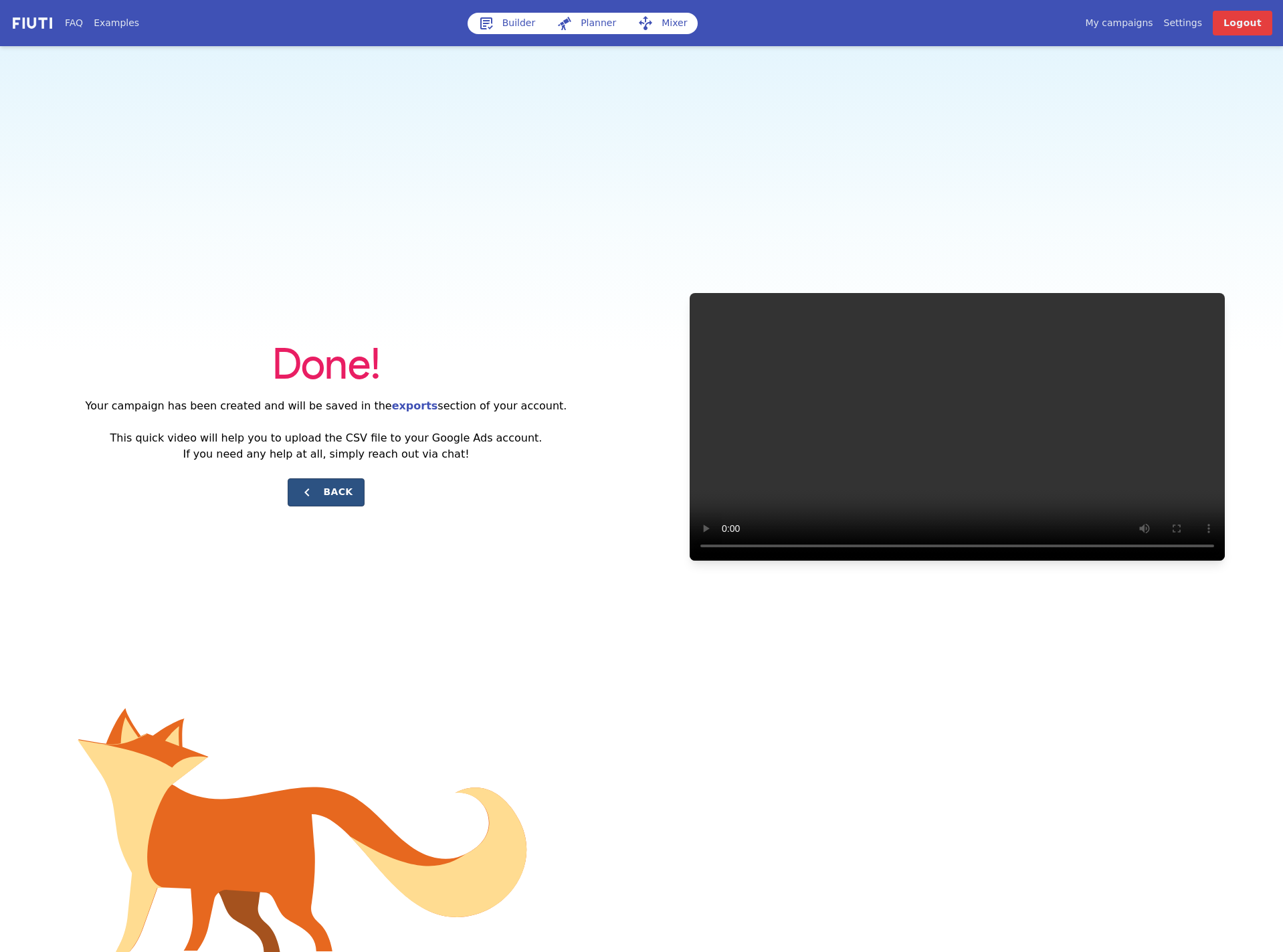
click at [291, 496] on button "Back" at bounding box center [326, 492] width 77 height 28
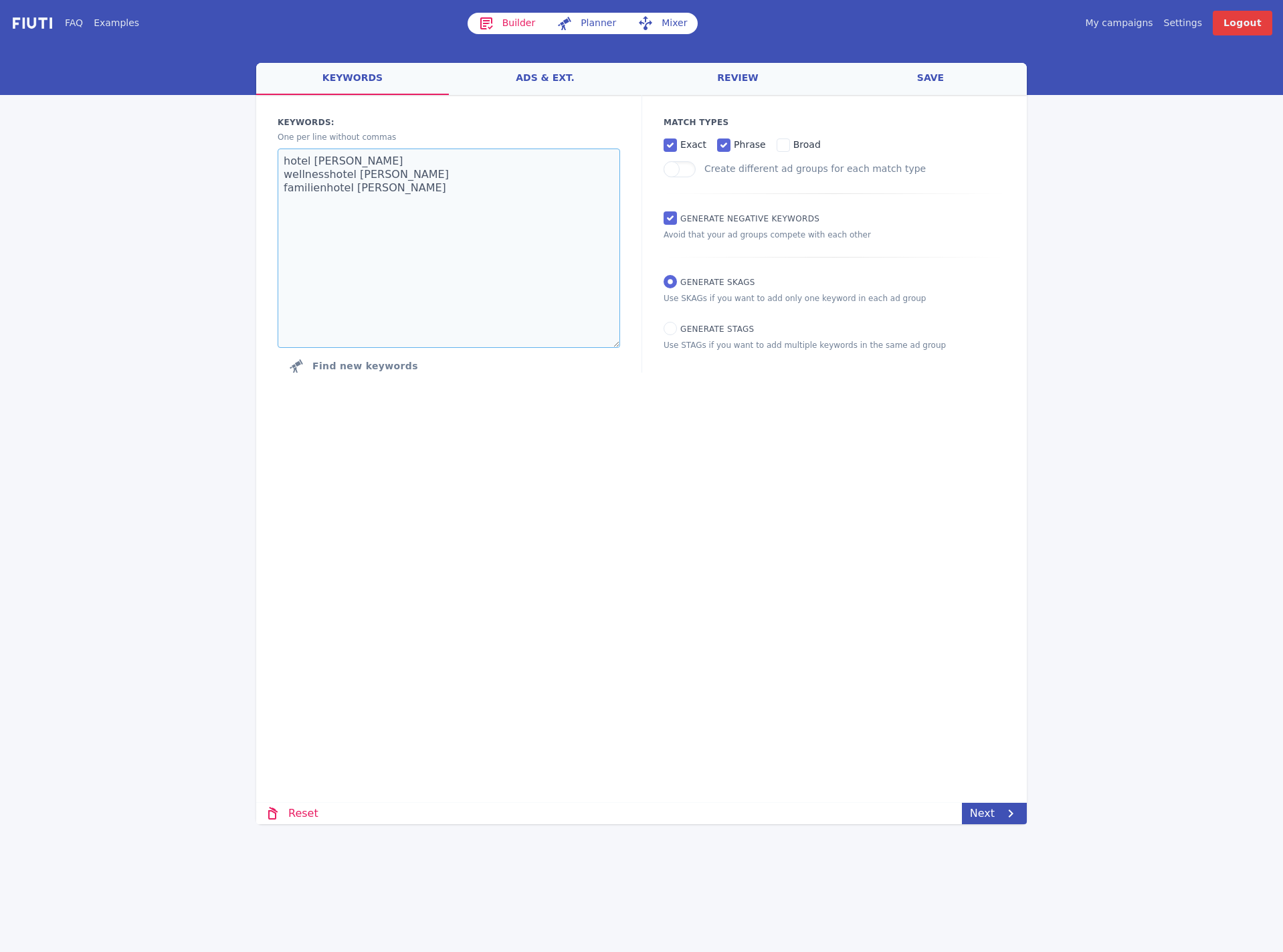
click at [398, 174] on textarea "hotel [PERSON_NAME] wellnesshotel [PERSON_NAME] familienhotel [PERSON_NAME]" at bounding box center [448, 247] width 342 height 199
paste textarea "luxus hotel dolomiten luxusurlaub südtirol hotel mit infinity pool dolomiten fa…"
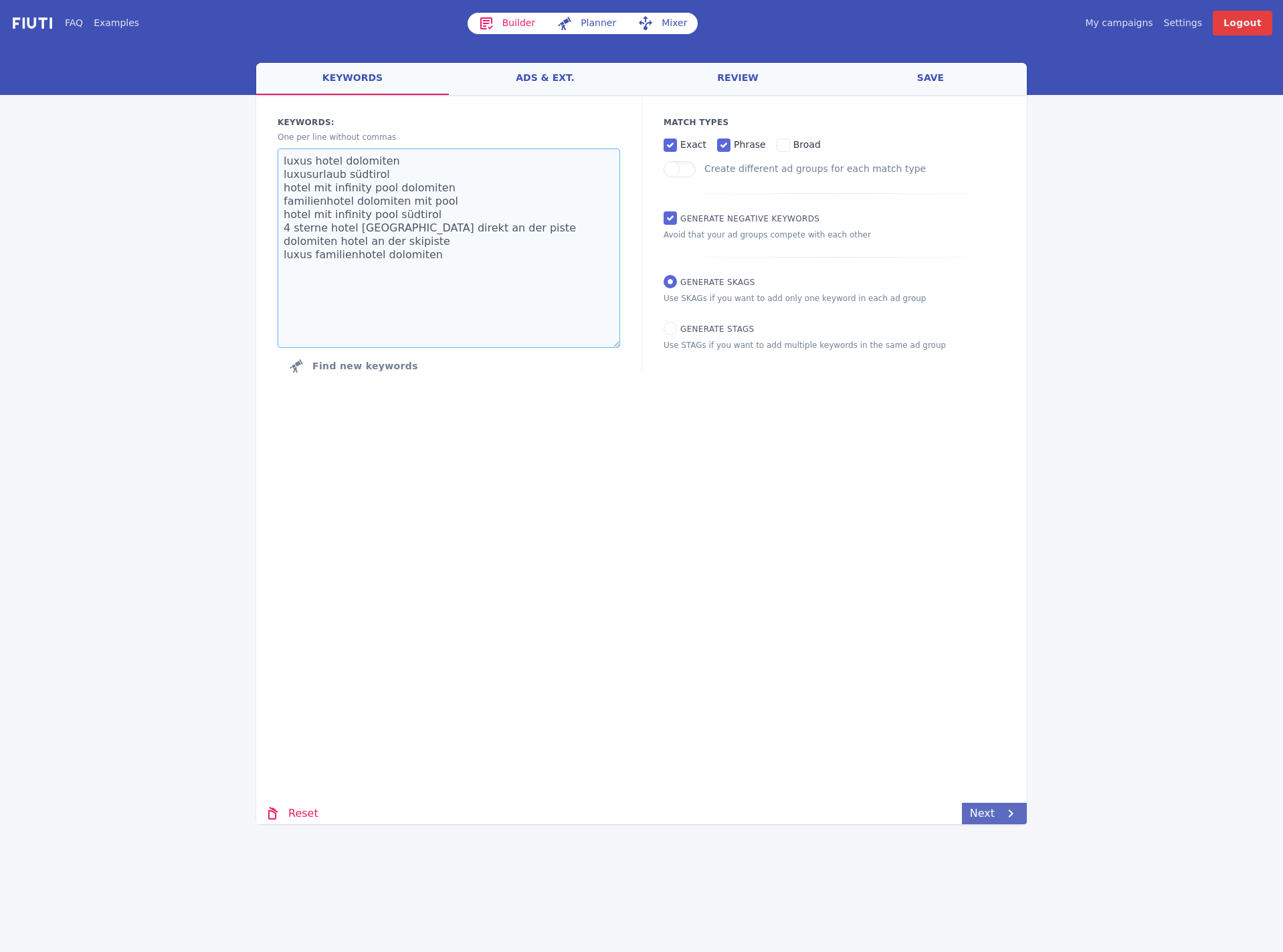
type textarea "luxus hotel dolomiten luxusurlaub südtirol hotel mit infinity pool dolomiten fa…"
click at [1002, 817] on link "Next" at bounding box center [995, 813] width 65 height 22
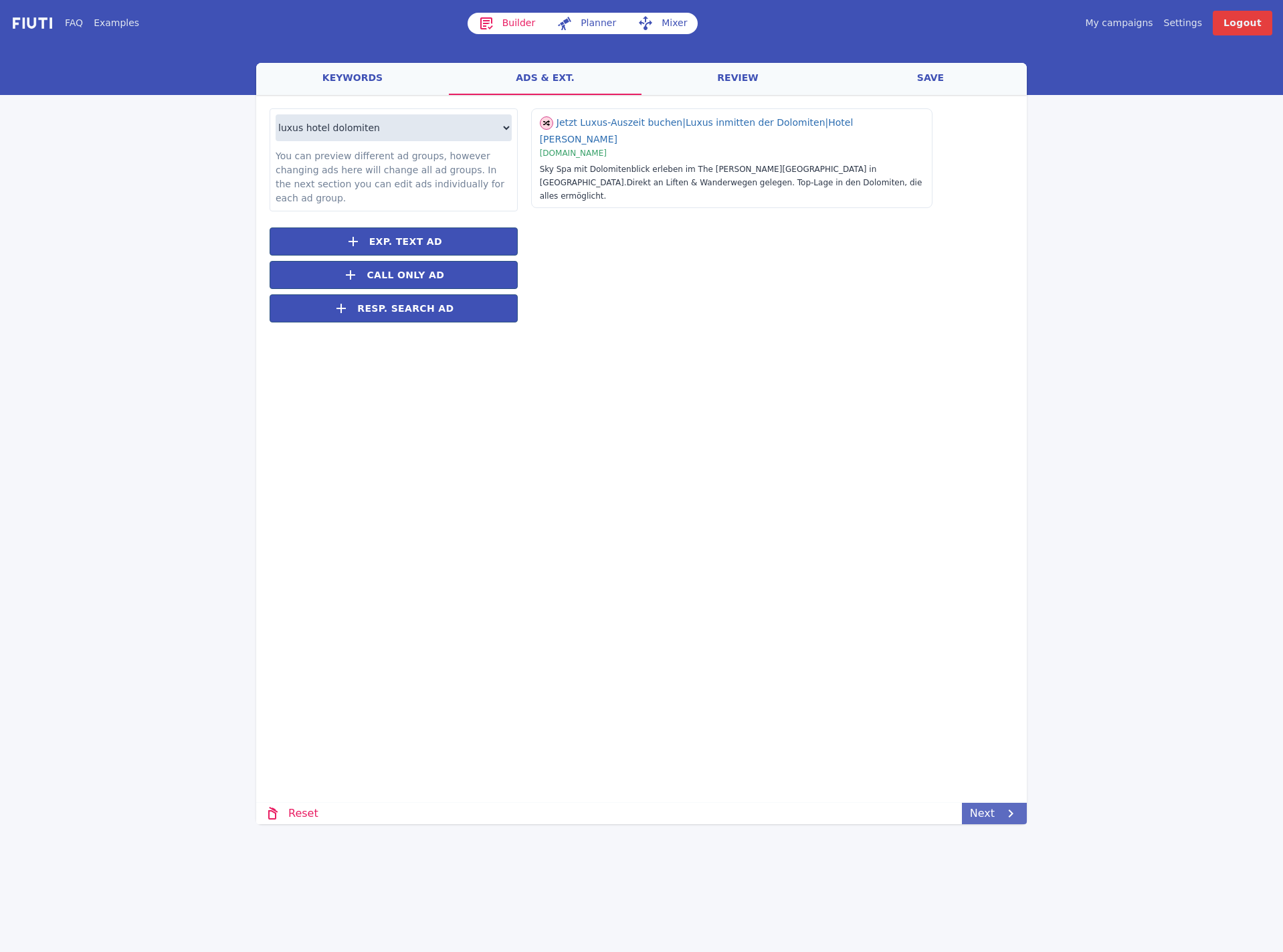
click at [992, 823] on link "Next" at bounding box center [995, 813] width 65 height 22
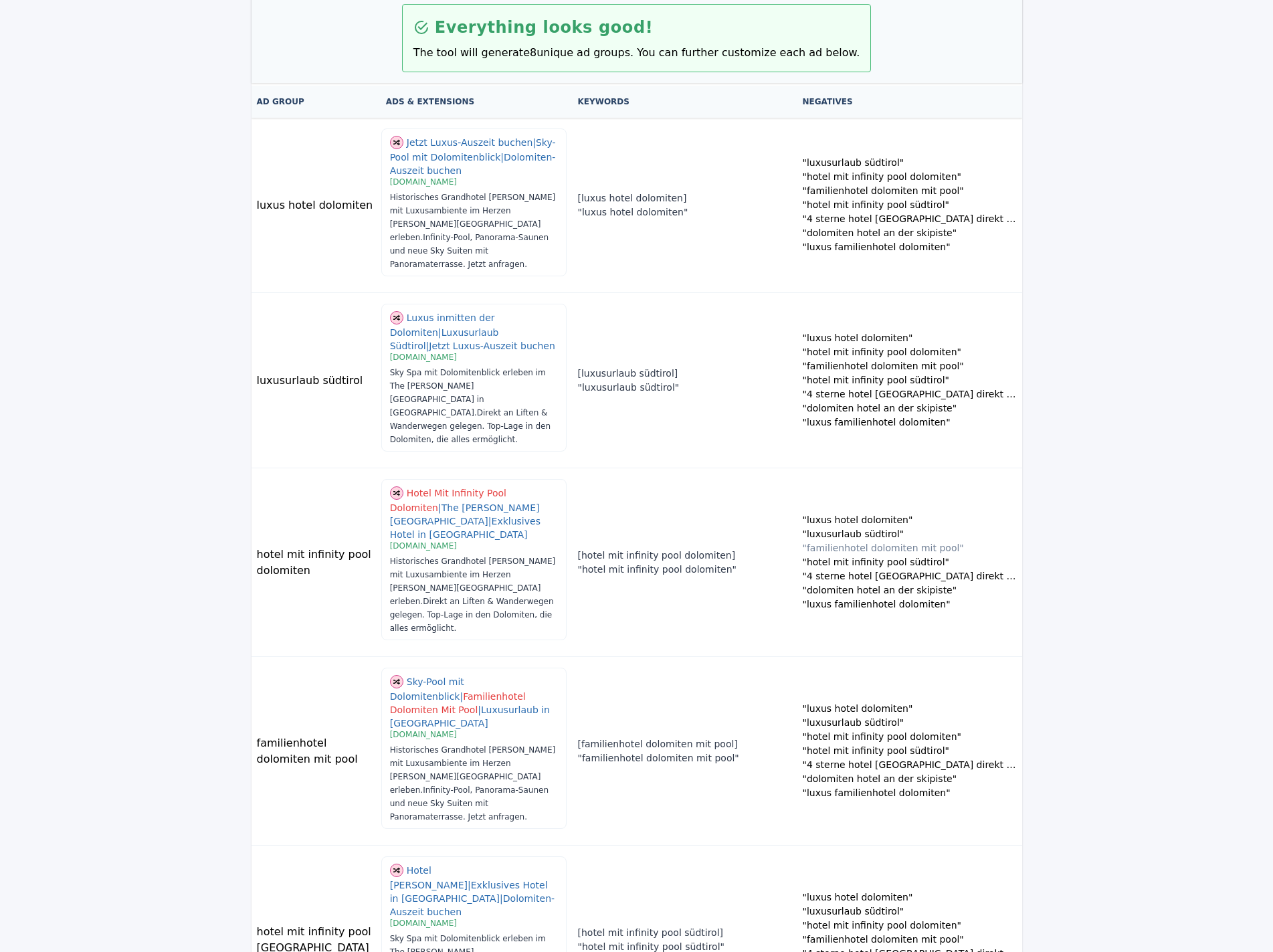
scroll to position [295, 0]
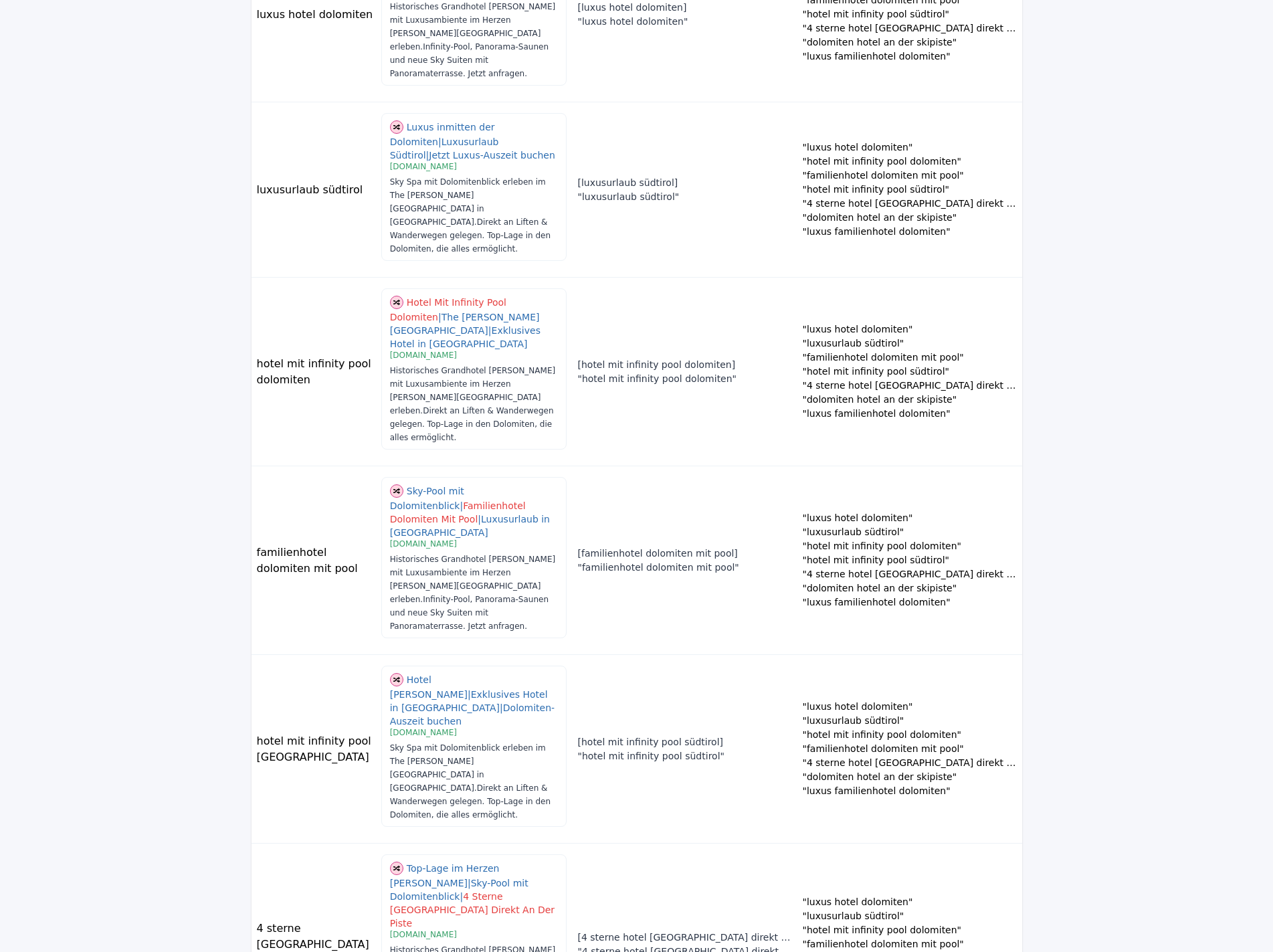
click at [1000, 944] on div "FAQ Examples Builder Planner Mixer My campaigns Price Settings Login Logout wel…" at bounding box center [636, 588] width 1273 height 1768
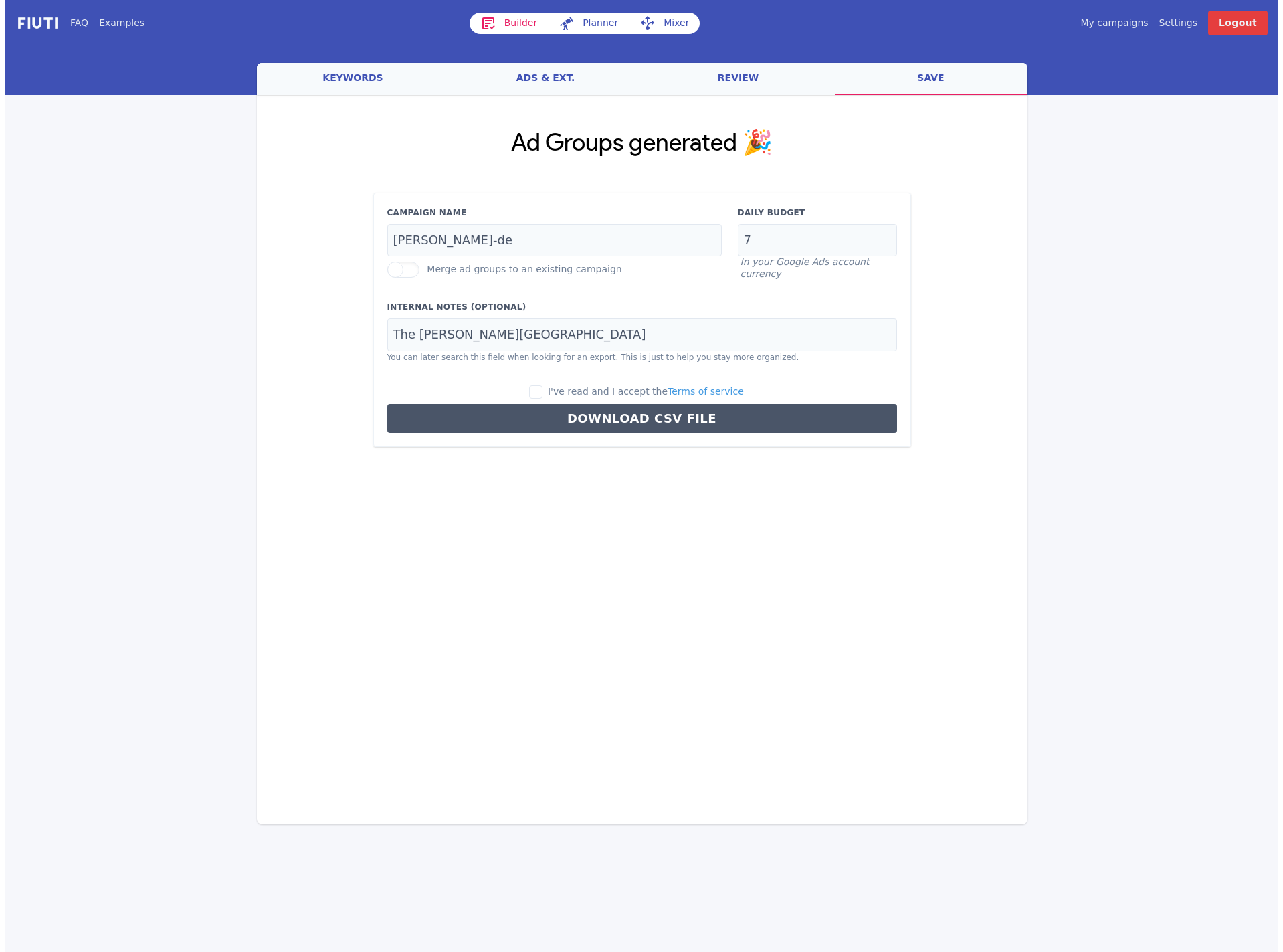
scroll to position [0, 0]
click at [638, 245] on input "[PERSON_NAME]-de" at bounding box center [553, 239] width 334 height 32
click at [574, 241] on input "[PERSON_NAME]-de" at bounding box center [553, 239] width 334 height 32
paste input "them"
type input "themen-dach-de"
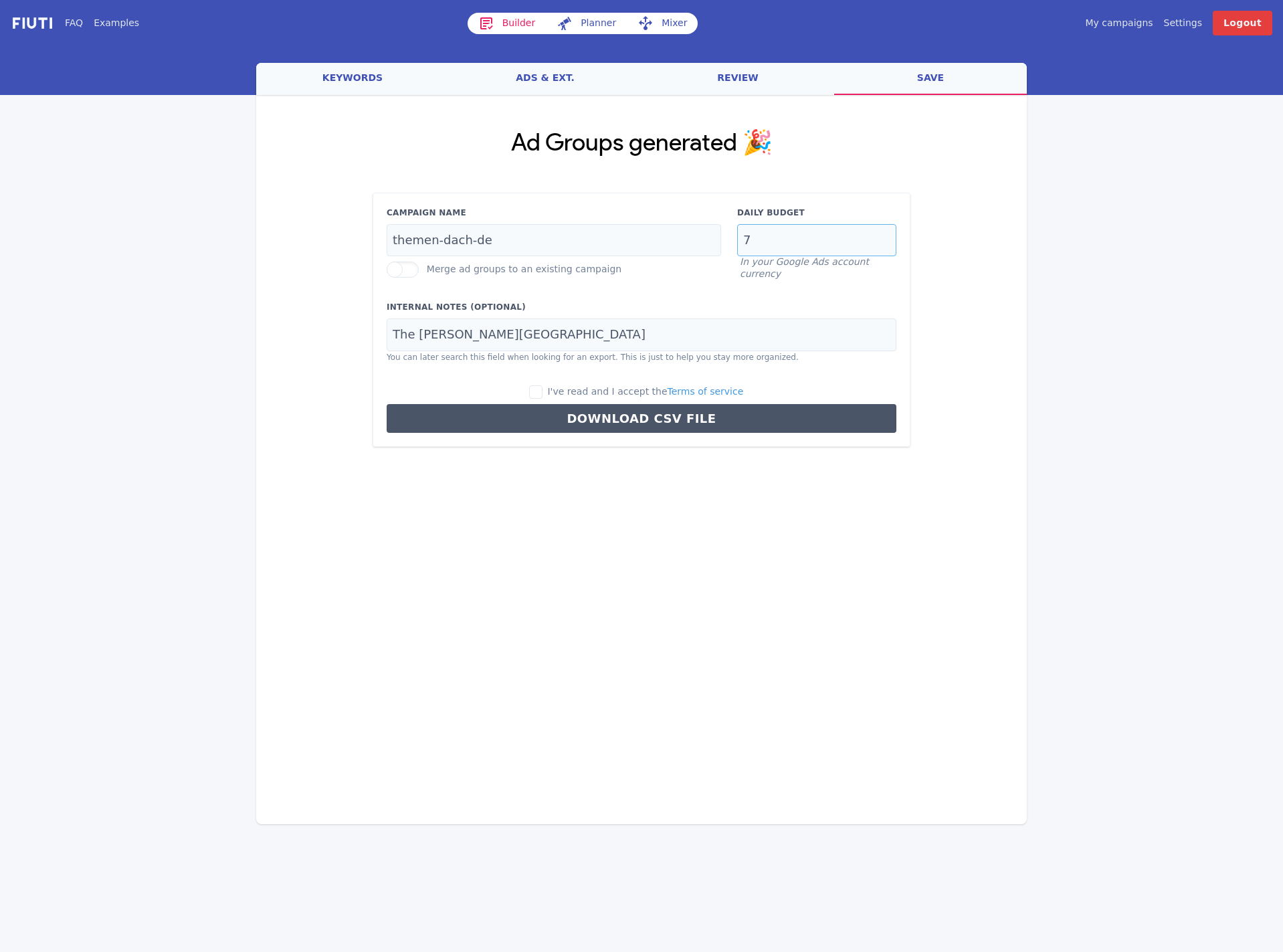
click at [800, 244] on input "7" at bounding box center [817, 239] width 159 height 32
click at [542, 397] on input "I've read and I accept the Terms of service" at bounding box center [536, 392] width 14 height 14
checkbox input "true"
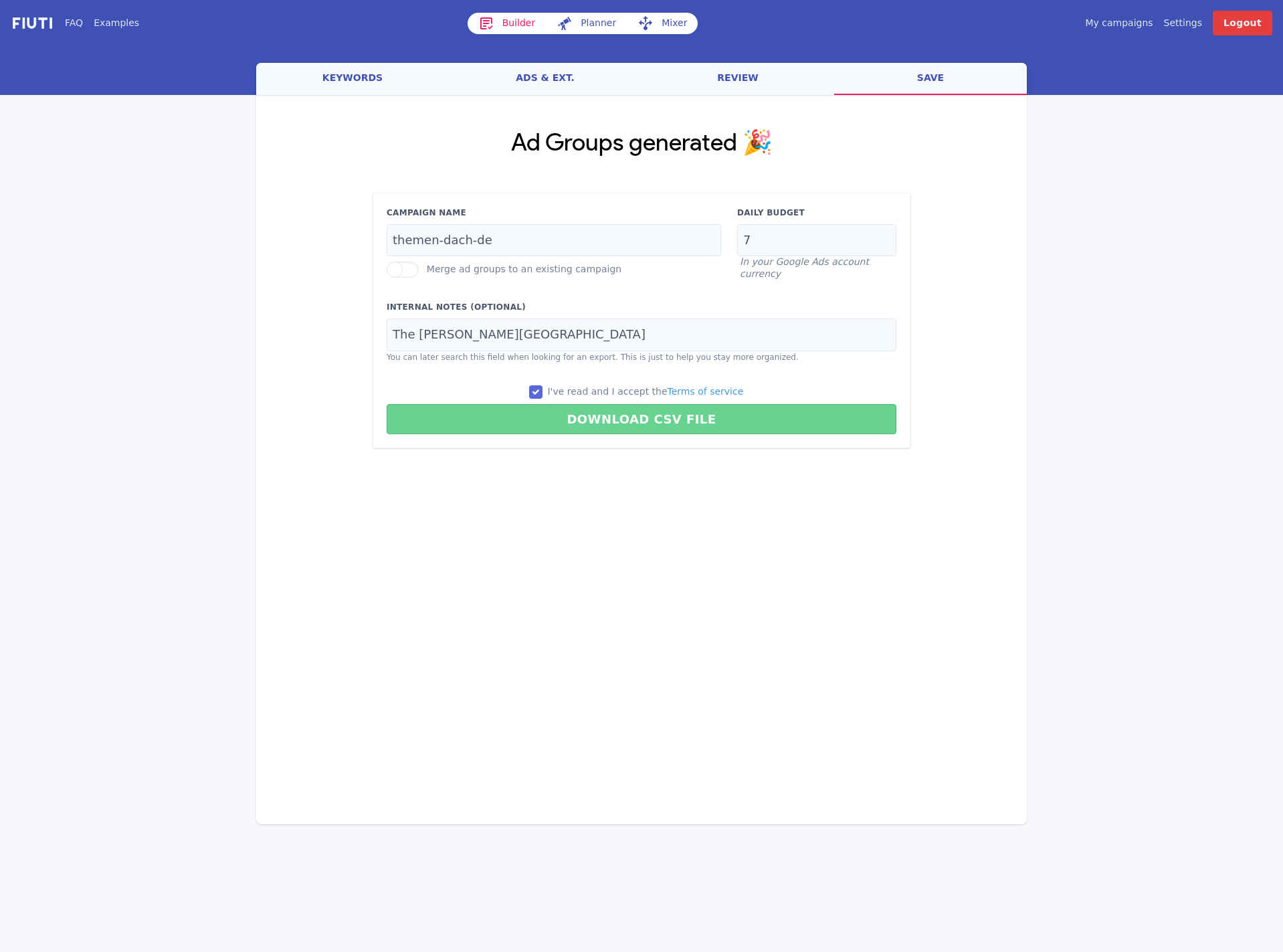
click at [587, 416] on button "Download CSV File" at bounding box center [642, 419] width 510 height 30
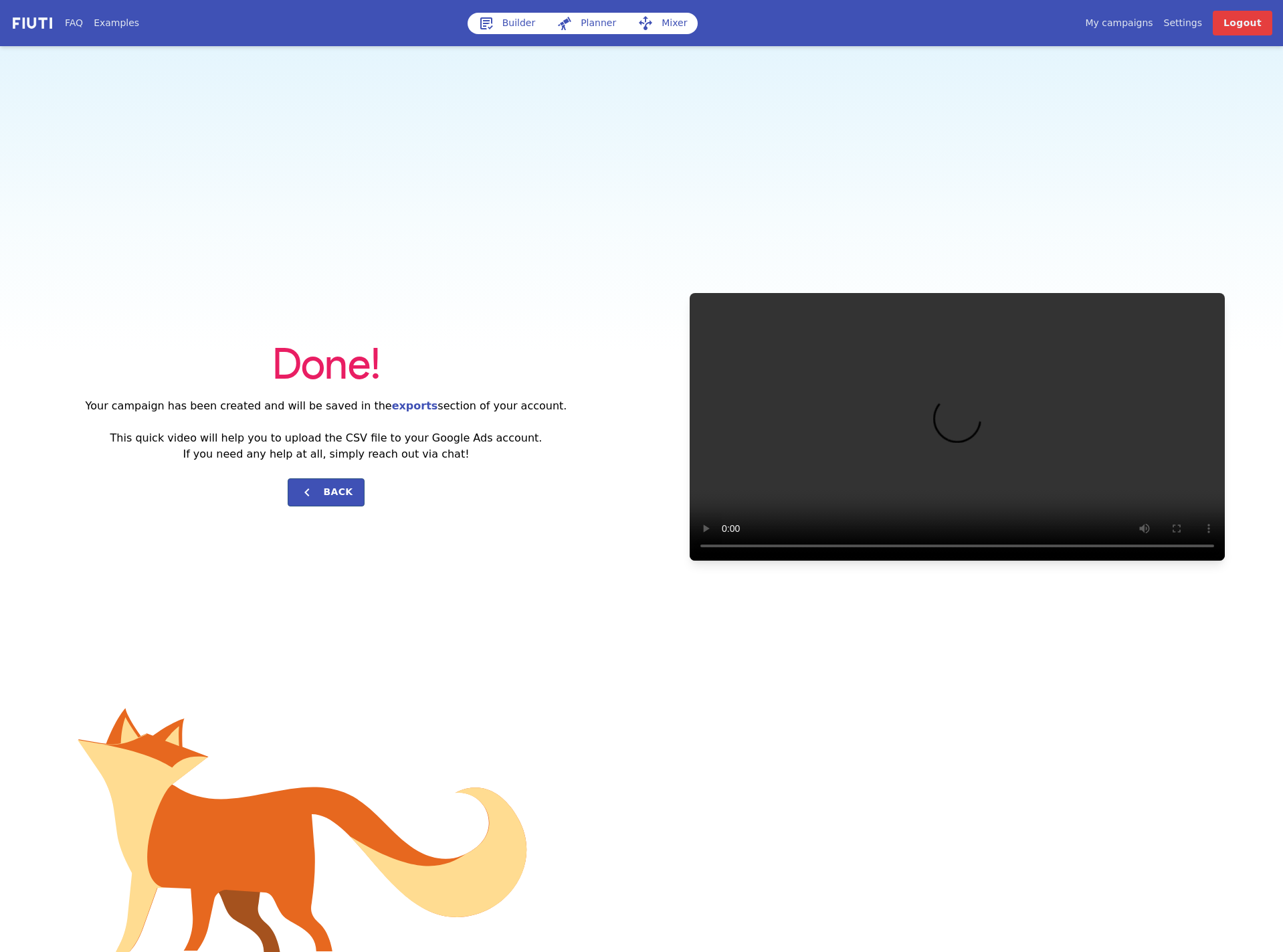
click at [582, 220] on div "Done! Your campaign has been created and will be saved in the exports section o…" at bounding box center [642, 426] width 1283 height 761
click at [315, 497] on icon at bounding box center [307, 492] width 16 height 16
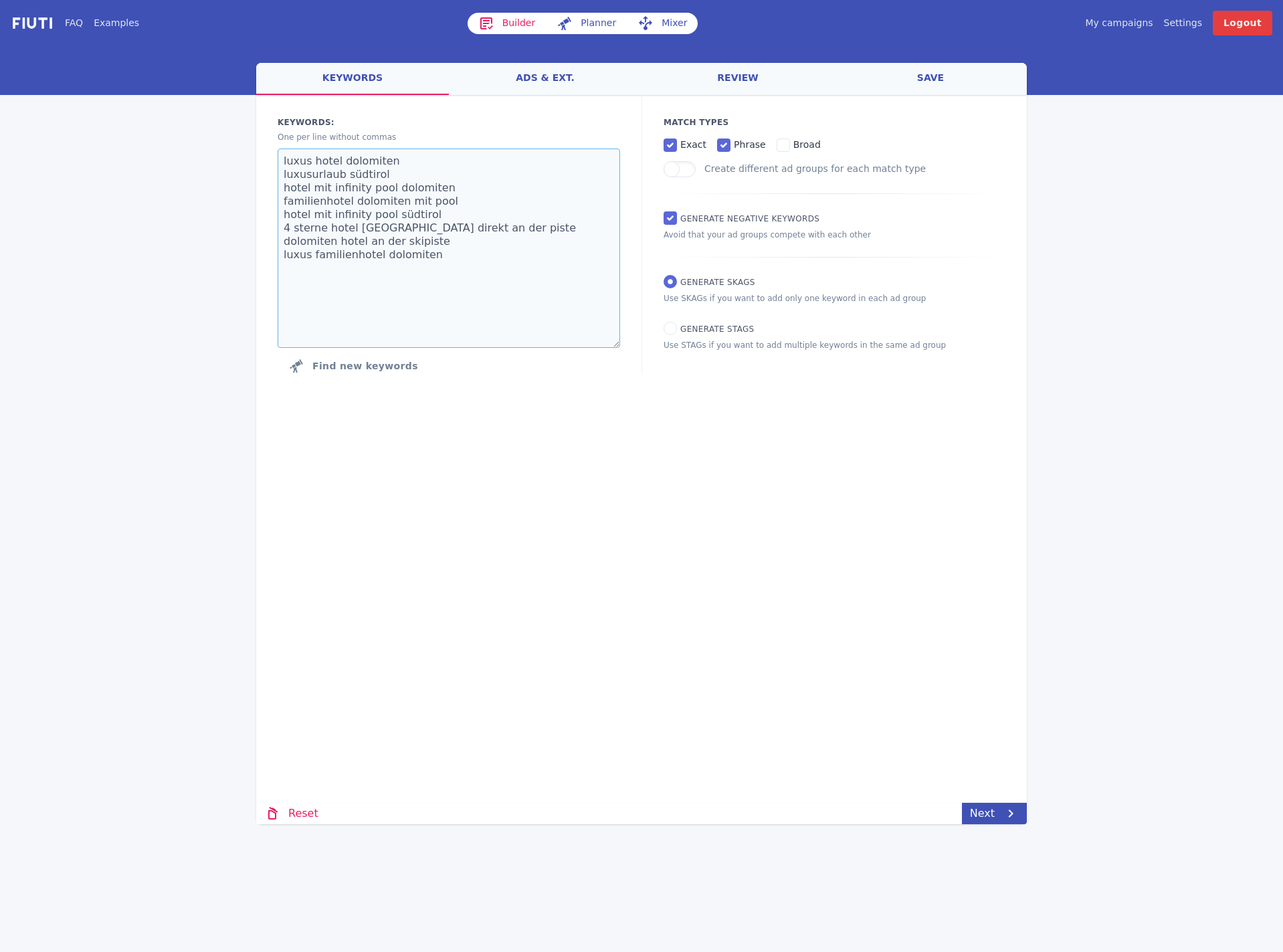
click at [468, 247] on textarea "luxus hotel dolomiten luxusurlaub südtirol hotel mit infinity pool dolomiten fa…" at bounding box center [448, 247] width 342 height 199
click at [334, 220] on textarea "luxus hotel dolomiten luxusurlaub südtirol hotel mit infinity pool dolomiten fa…" at bounding box center [448, 247] width 342 height 199
paste textarea "hotel [PERSON_NAME][GEOGRAPHIC_DATA][PERSON_NAME]"
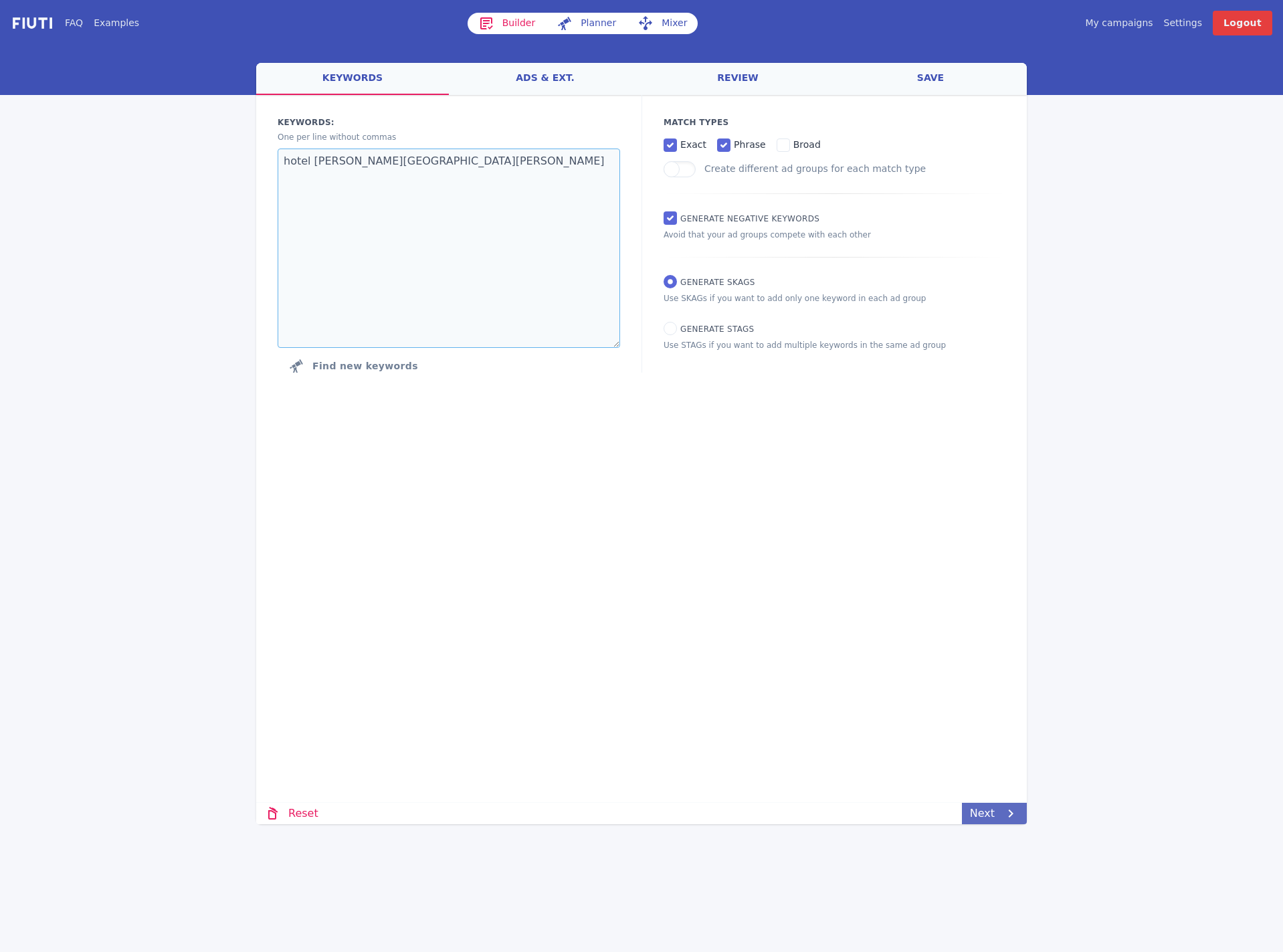
type textarea "hotel [PERSON_NAME][GEOGRAPHIC_DATA][PERSON_NAME]"
click at [999, 810] on link "Next" at bounding box center [995, 813] width 65 height 22
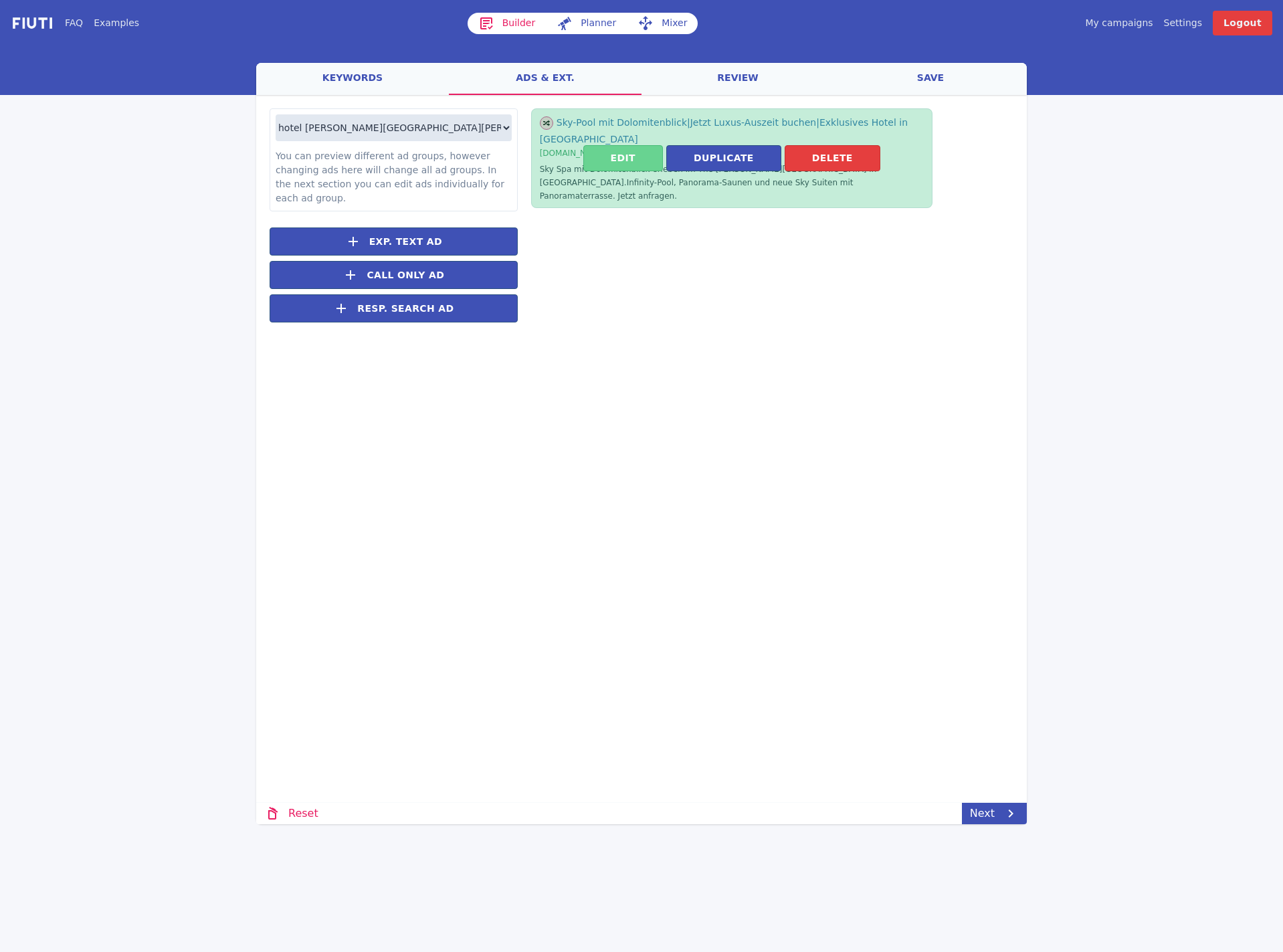
click at [601, 145] on button "Edit" at bounding box center [623, 158] width 79 height 26
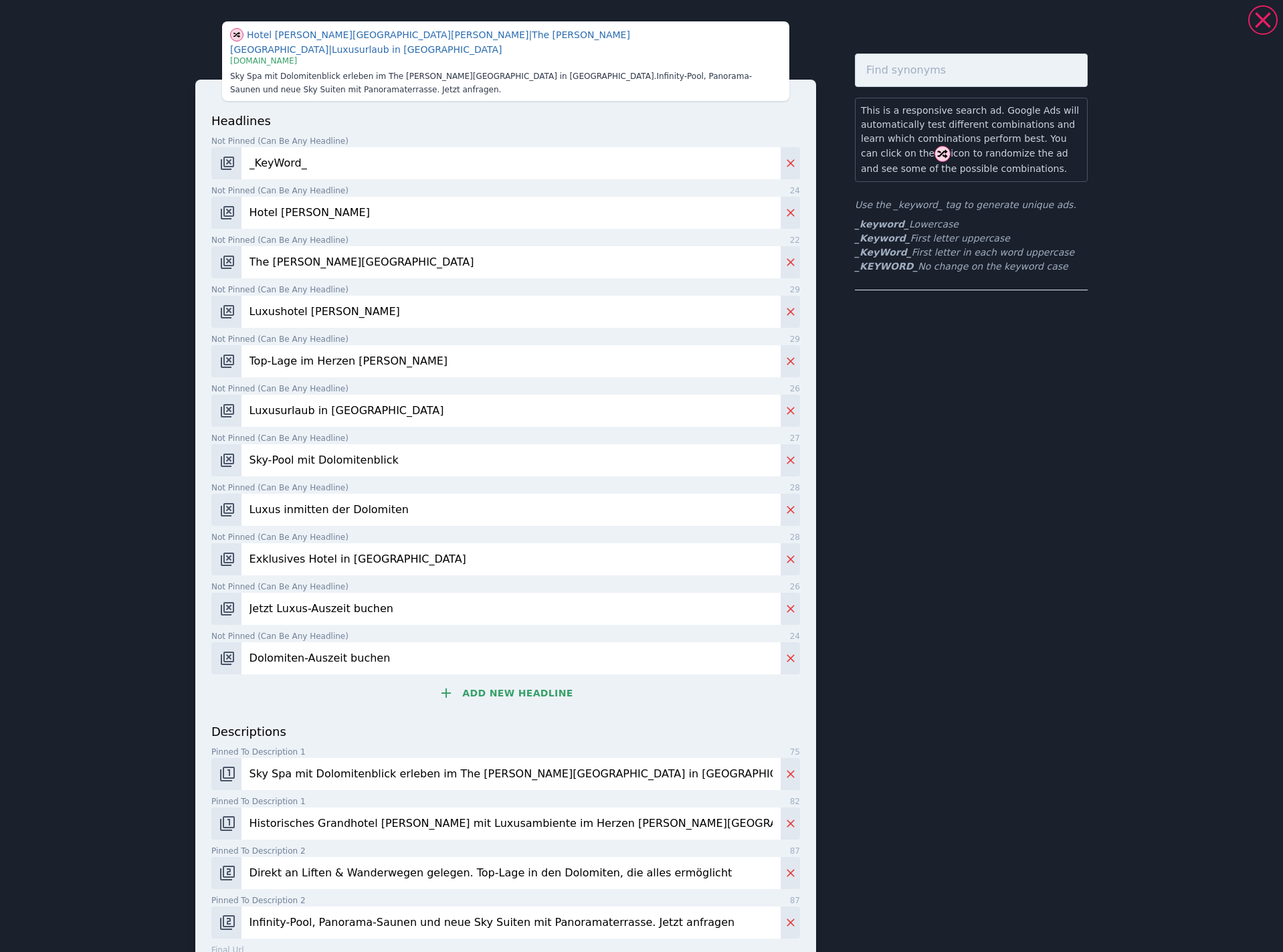
click at [443, 202] on input "Hotel [PERSON_NAME]" at bounding box center [511, 213] width 539 height 32
paste input "[PERSON_NAME][GEOGRAPHIC_DATA]"
type input "Hotel [PERSON_NAME][GEOGRAPHIC_DATA][PERSON_NAME]"
drag, startPoint x: 350, startPoint y: 257, endPoint x: 357, endPoint y: 256, distance: 7.1
click at [350, 257] on input "The [PERSON_NAME][GEOGRAPHIC_DATA]" at bounding box center [511, 262] width 539 height 32
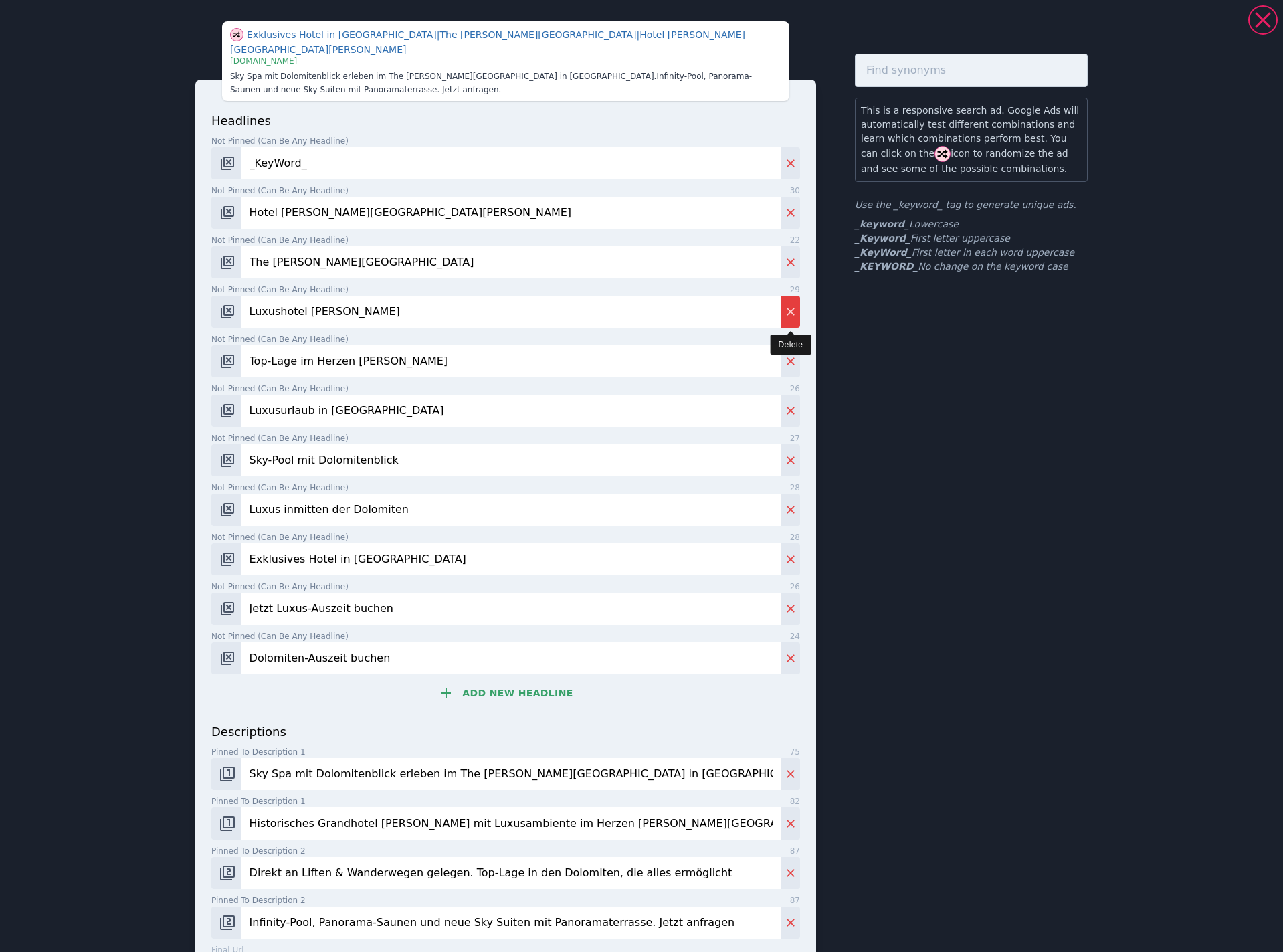
click at [786, 305] on icon "Delete" at bounding box center [791, 312] width 14 height 14
type input "Top-Lage im Herzen [PERSON_NAME]"
type input "Luxusurlaub in [GEOGRAPHIC_DATA]"
type input "Sky-Pool mit Dolomitenblick"
type input "Luxus inmitten der Dolomiten"
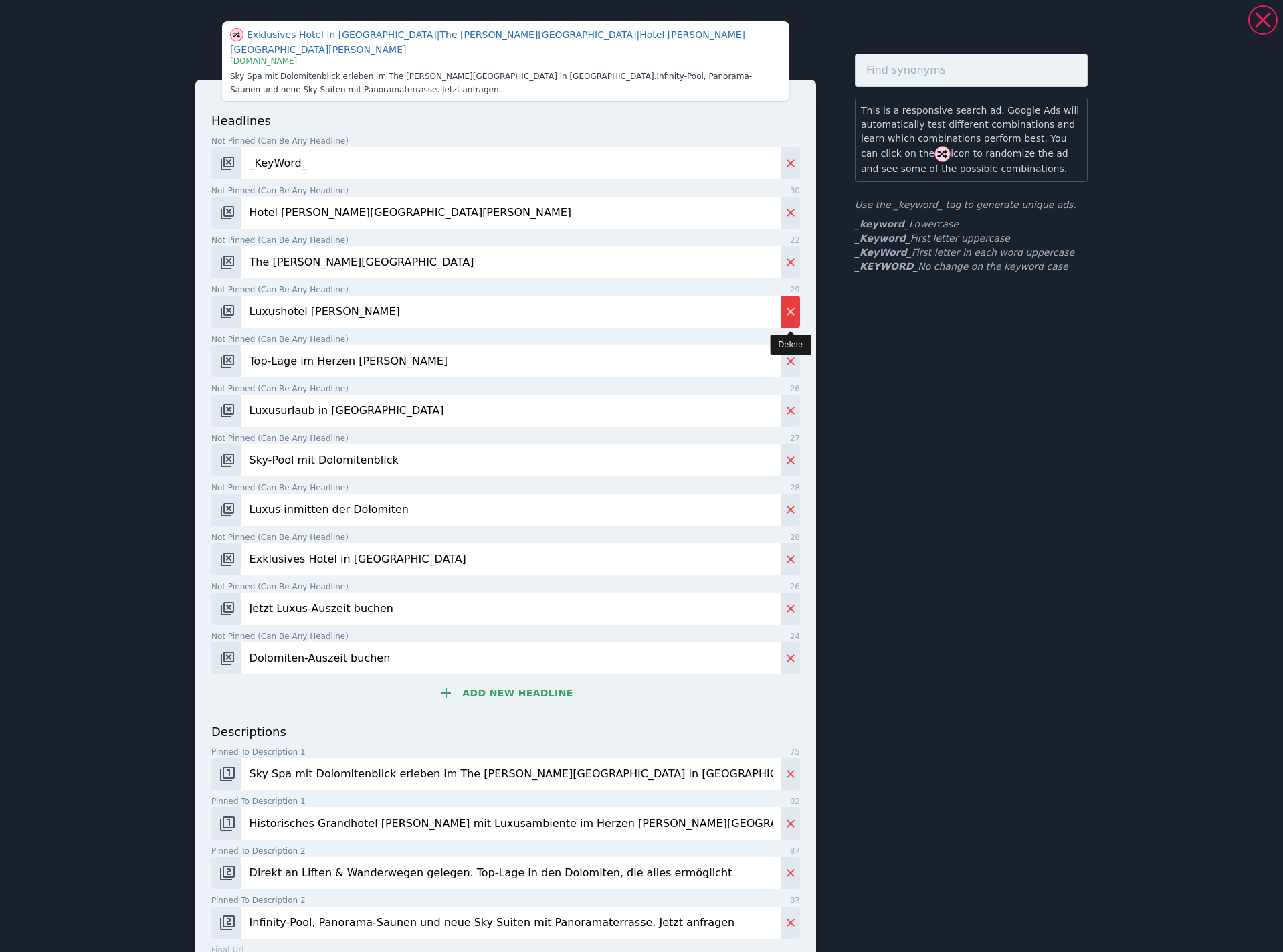
type input "Exklusives Hotel in [GEOGRAPHIC_DATA]"
type input "Jetzt Luxus-Auszeit buchen"
type input "Dolomiten-Auszeit buchen"
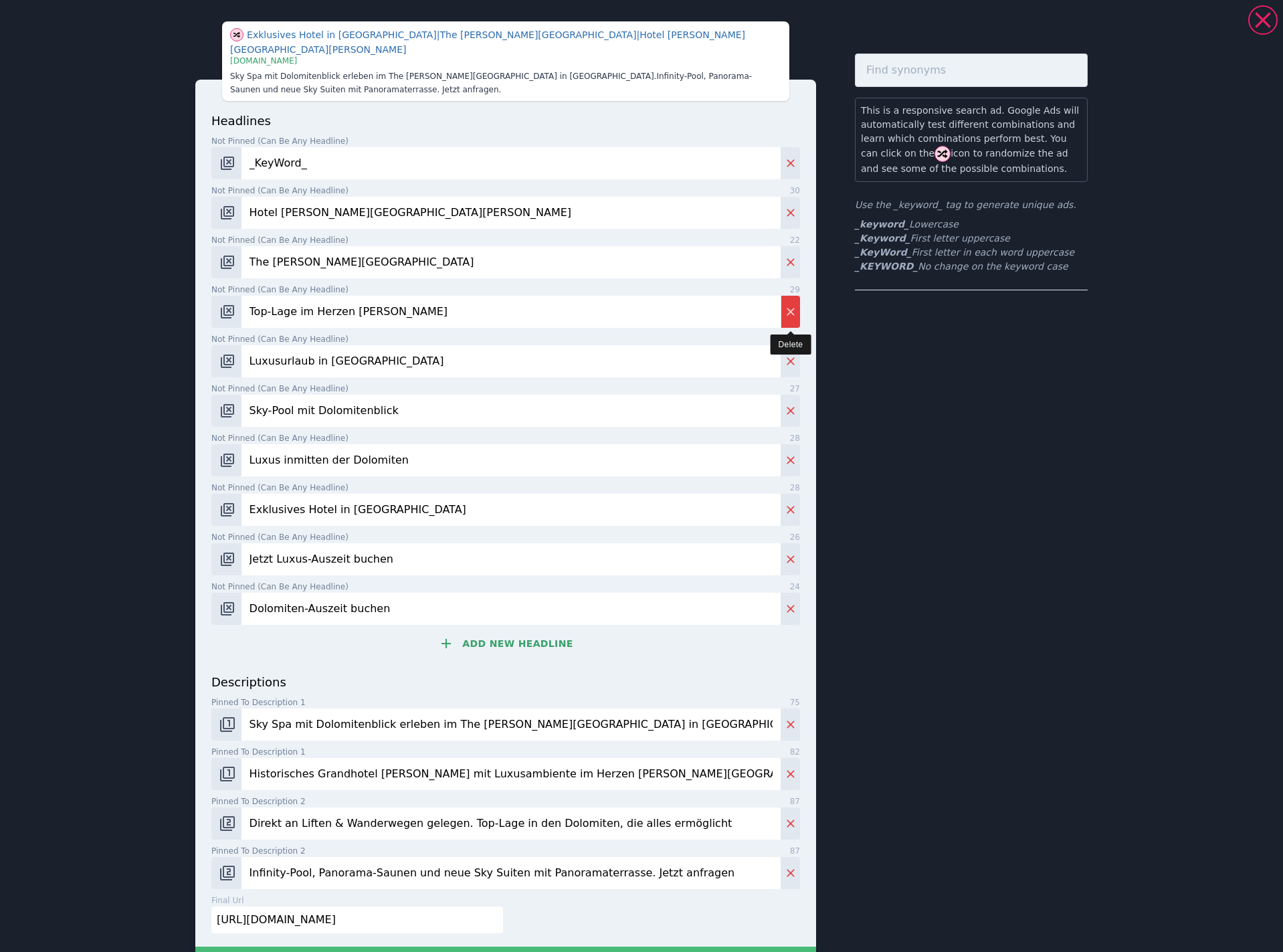
click at [786, 305] on icon "Delete" at bounding box center [791, 312] width 14 height 14
type input "Luxusurlaub in [GEOGRAPHIC_DATA]"
type input "Sky-Pool mit Dolomitenblick"
type input "Luxus inmitten der Dolomiten"
type input "Exklusives Hotel in [GEOGRAPHIC_DATA]"
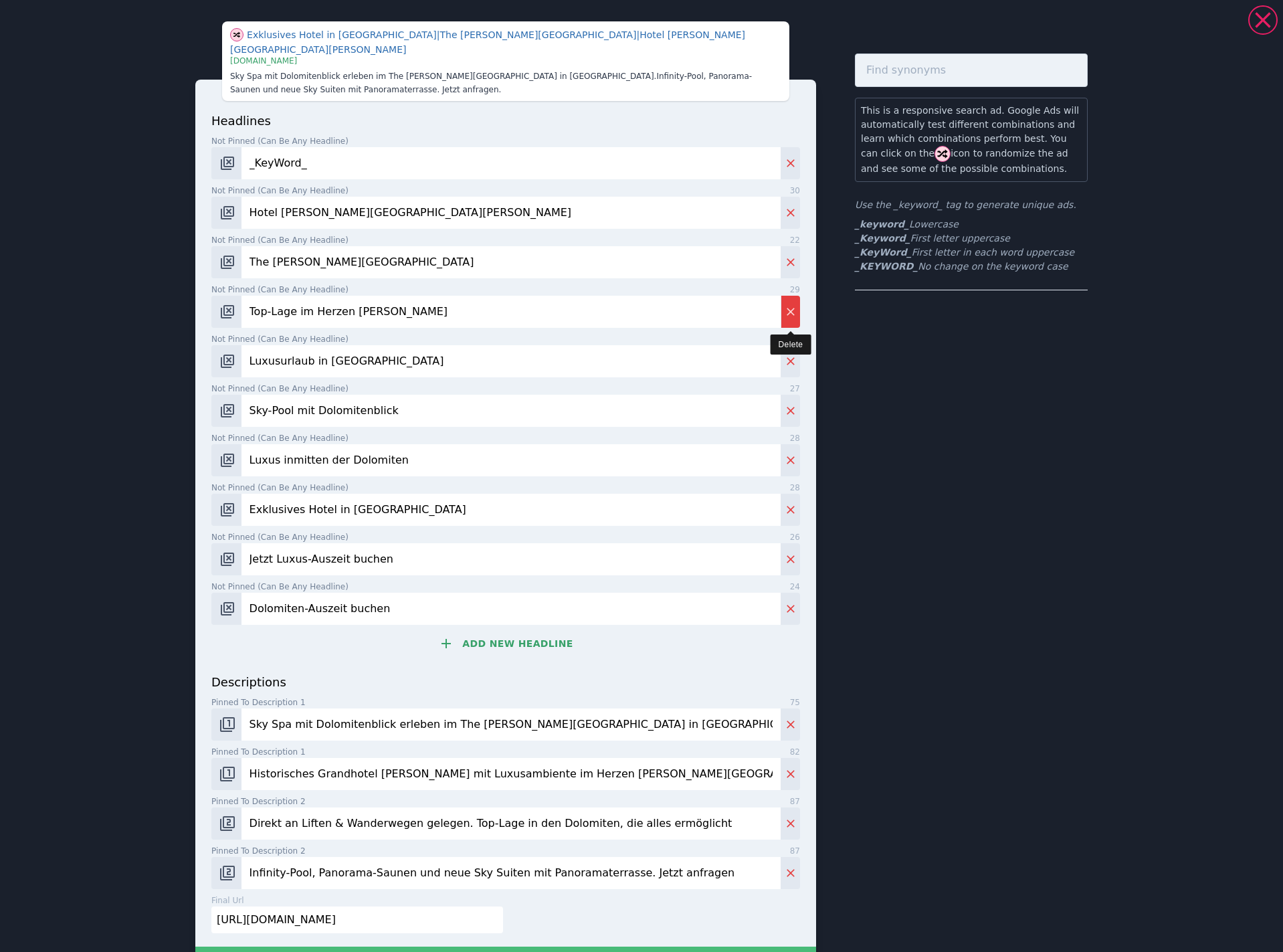
type input "Jetzt Luxus-Auszeit buchen"
type input "Dolomiten-Auszeit buchen"
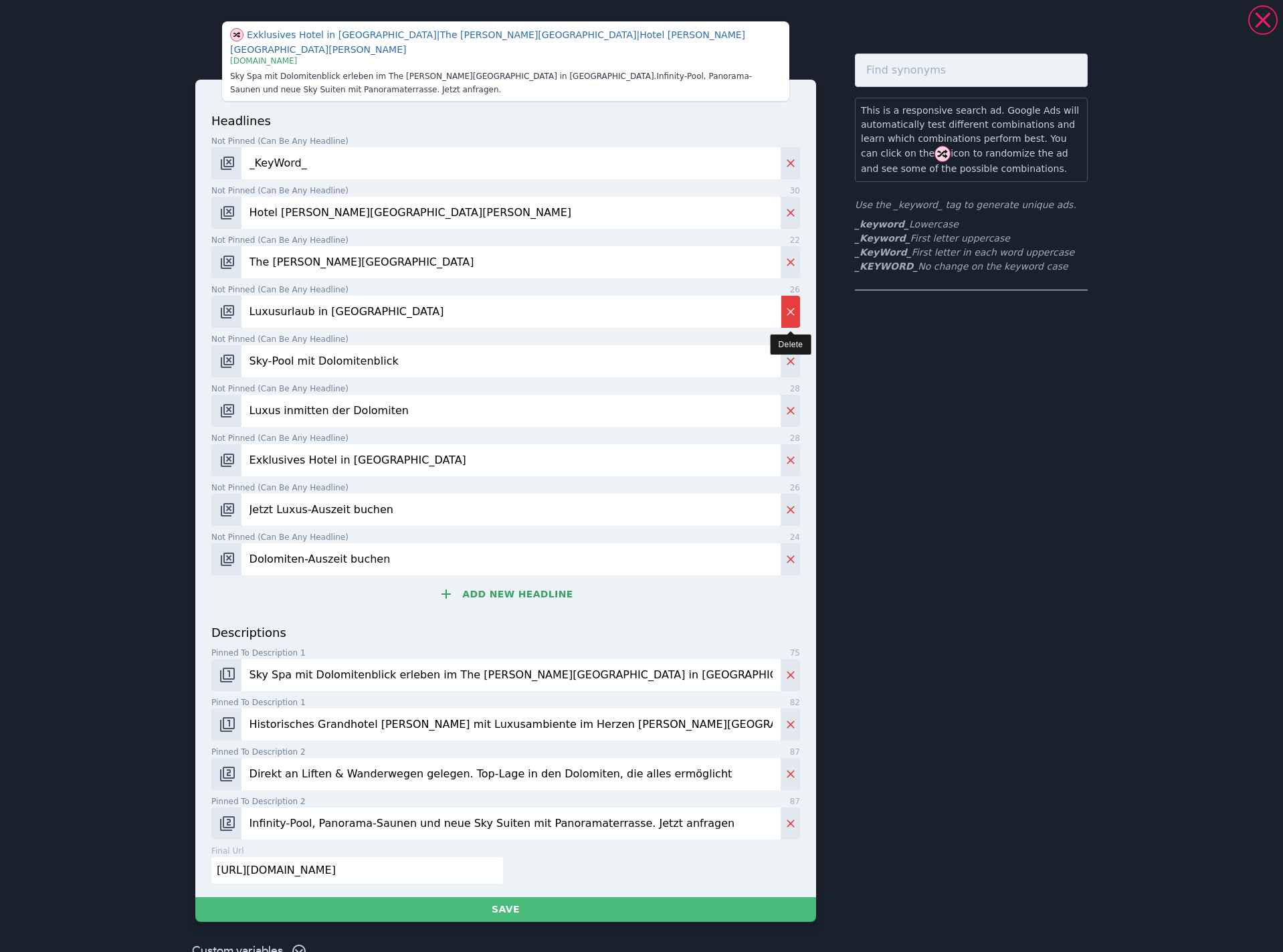
click at [786, 305] on icon "Delete" at bounding box center [791, 312] width 14 height 14
type input "Sky-Pool mit Dolomitenblick"
type input "Luxus inmitten der Dolomiten"
type input "Exklusives Hotel in [GEOGRAPHIC_DATA]"
type input "Jetzt Luxus-Auszeit buchen"
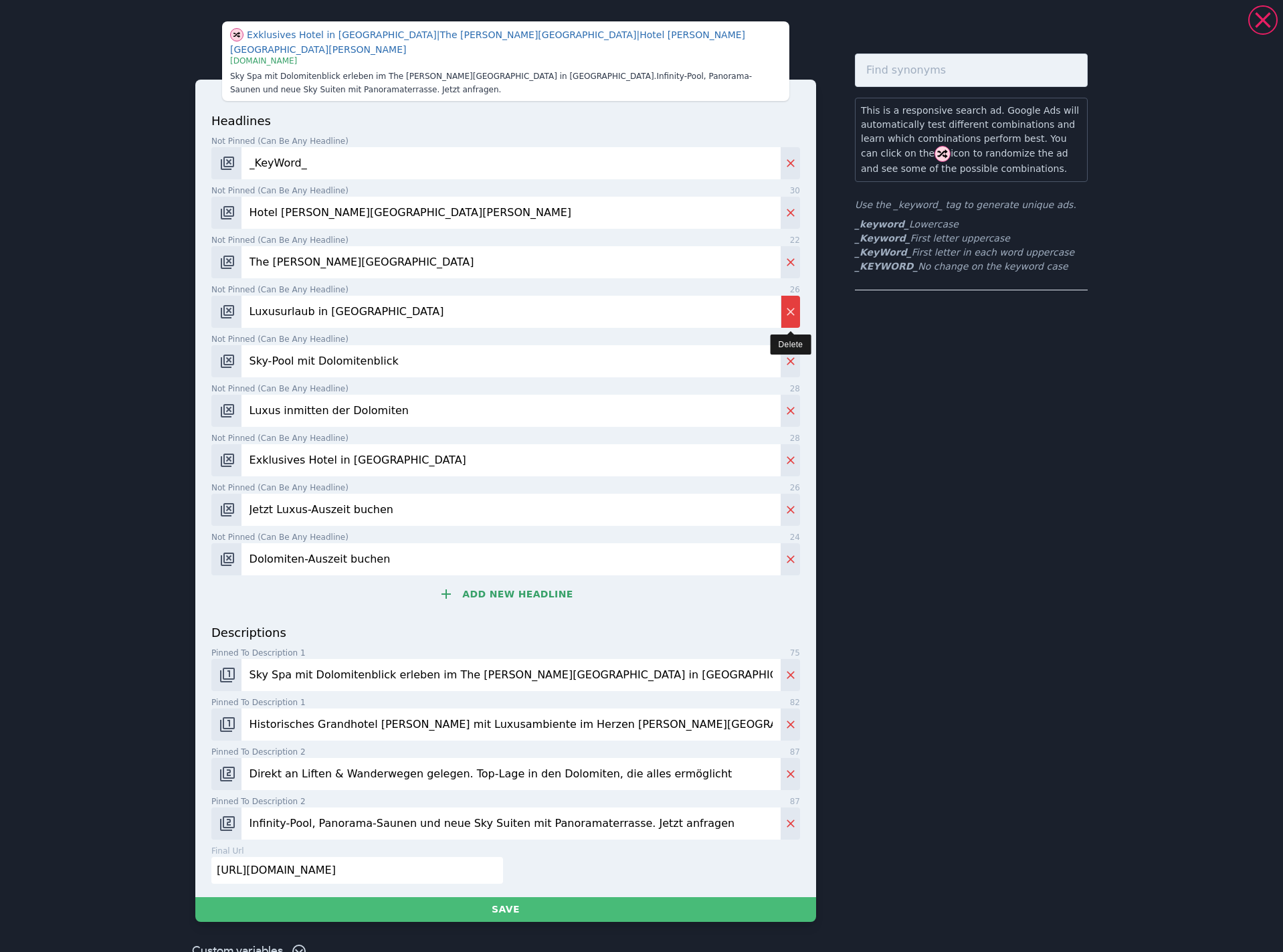
type input "Dolomiten-Auszeit buchen"
click at [786, 305] on icon "Delete" at bounding box center [791, 312] width 14 height 14
type input "Luxus inmitten der Dolomiten"
type input "Exklusives Hotel in [GEOGRAPHIC_DATA]"
type input "Jetzt Luxus-Auszeit buchen"
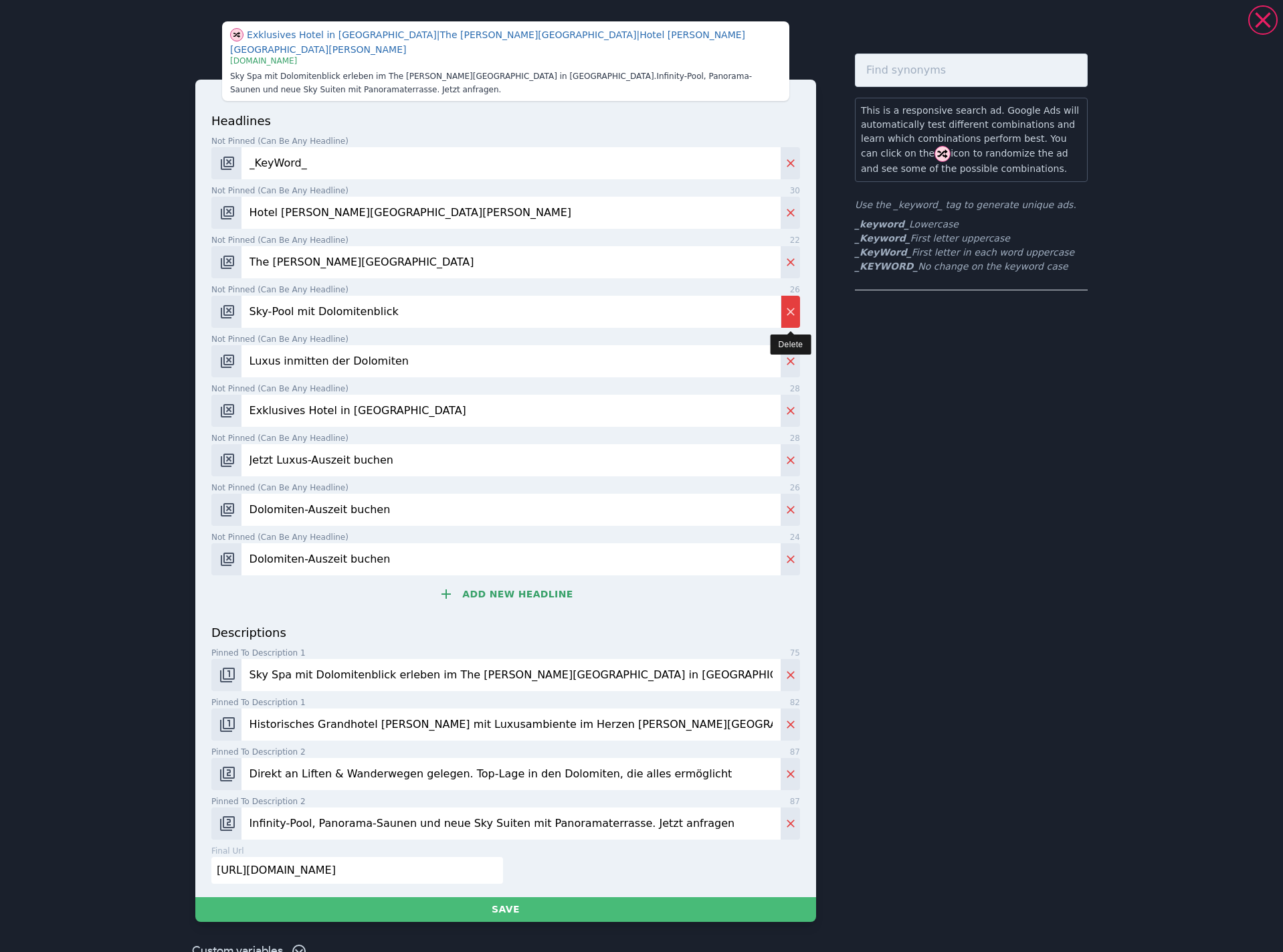
type input "Dolomiten-Auszeit buchen"
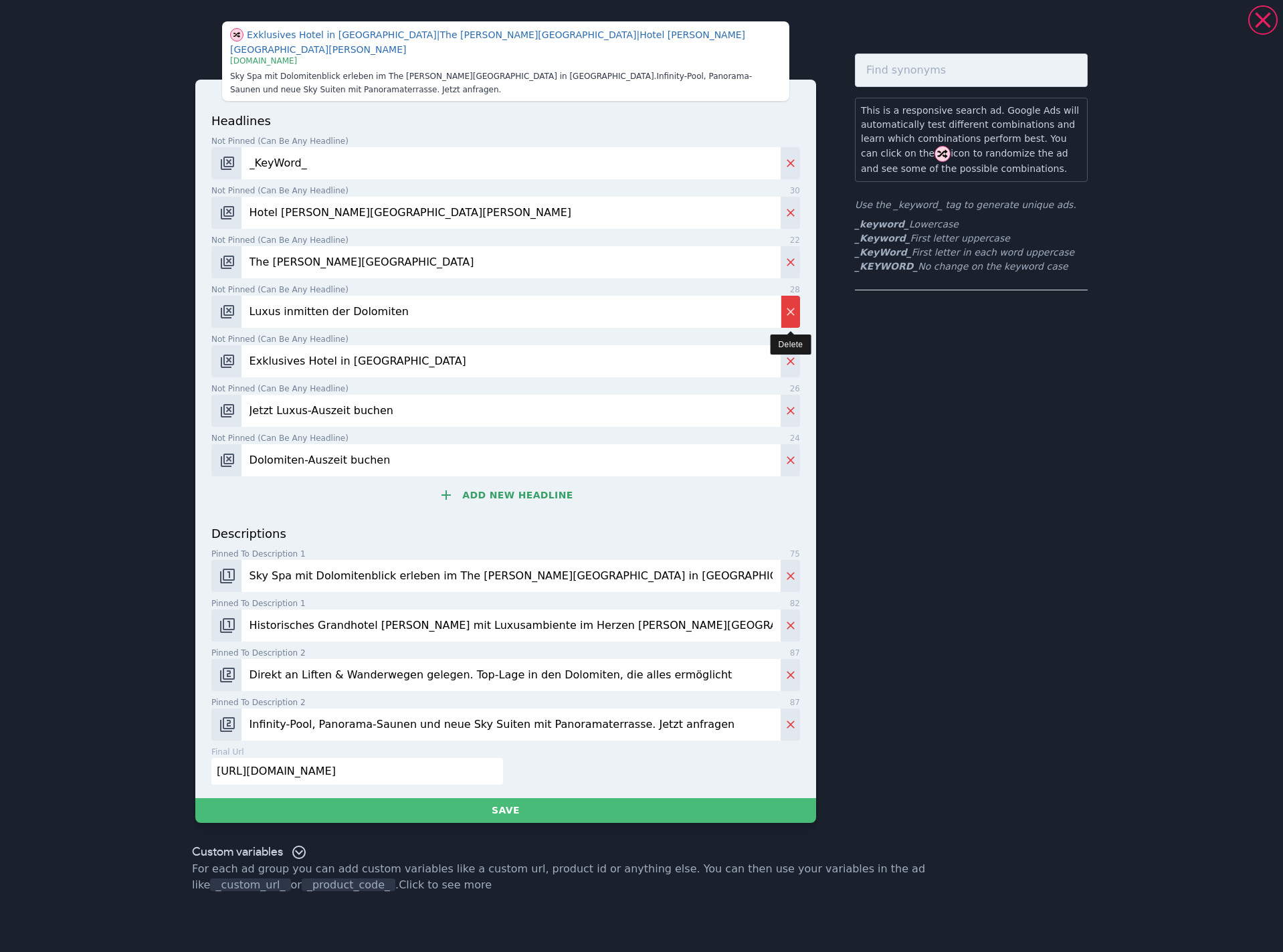
click at [786, 305] on icon "Delete" at bounding box center [791, 312] width 14 height 14
type input "Exklusives Hotel in [GEOGRAPHIC_DATA]"
type input "Jetzt Luxus-Auszeit buchen"
type input "Dolomiten-Auszeit buchen"
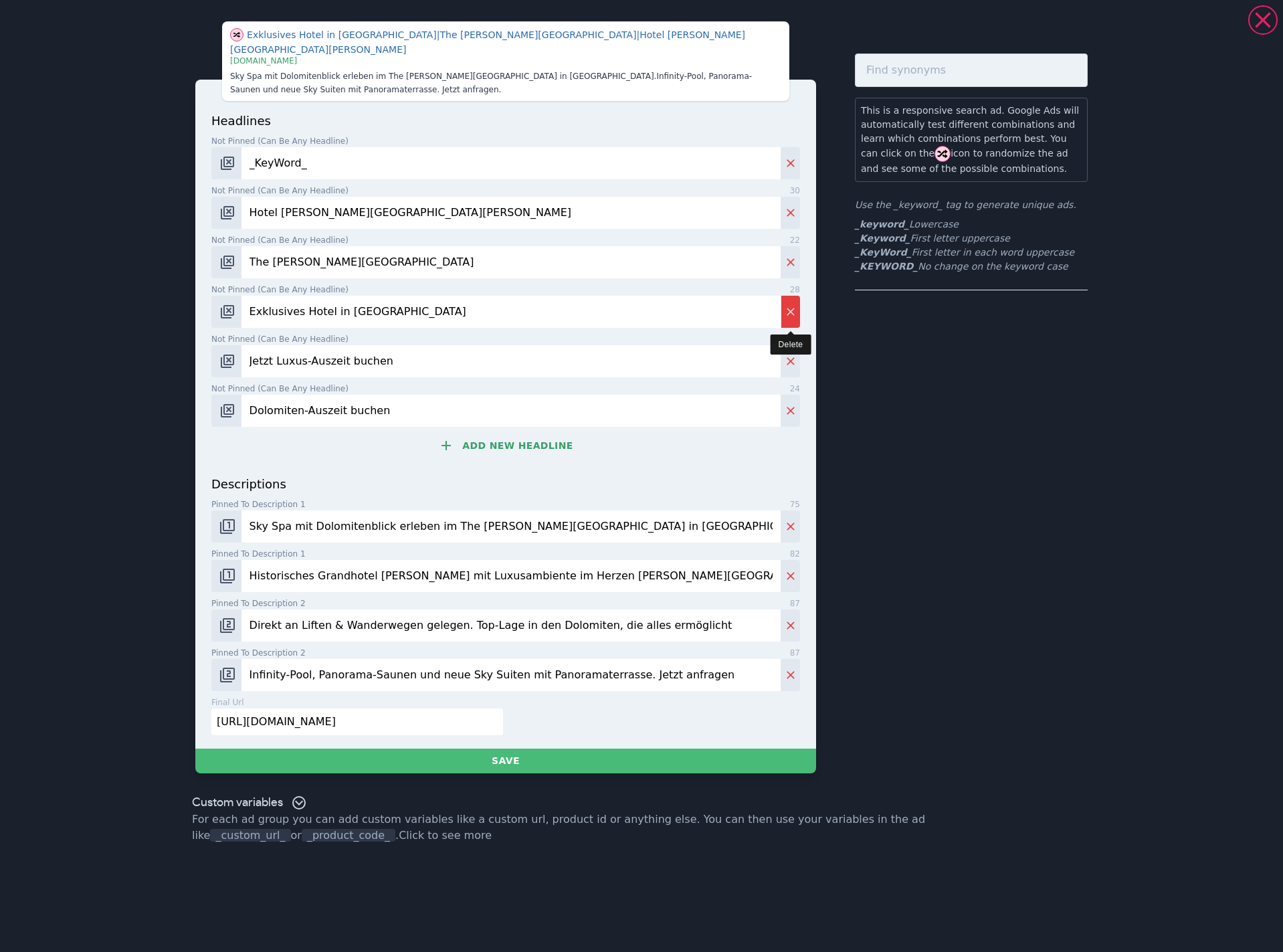
click at [786, 305] on icon "Delete" at bounding box center [791, 312] width 14 height 14
type input "Jetzt Luxus-Auszeit buchen"
type input "Dolomiten-Auszeit buchen"
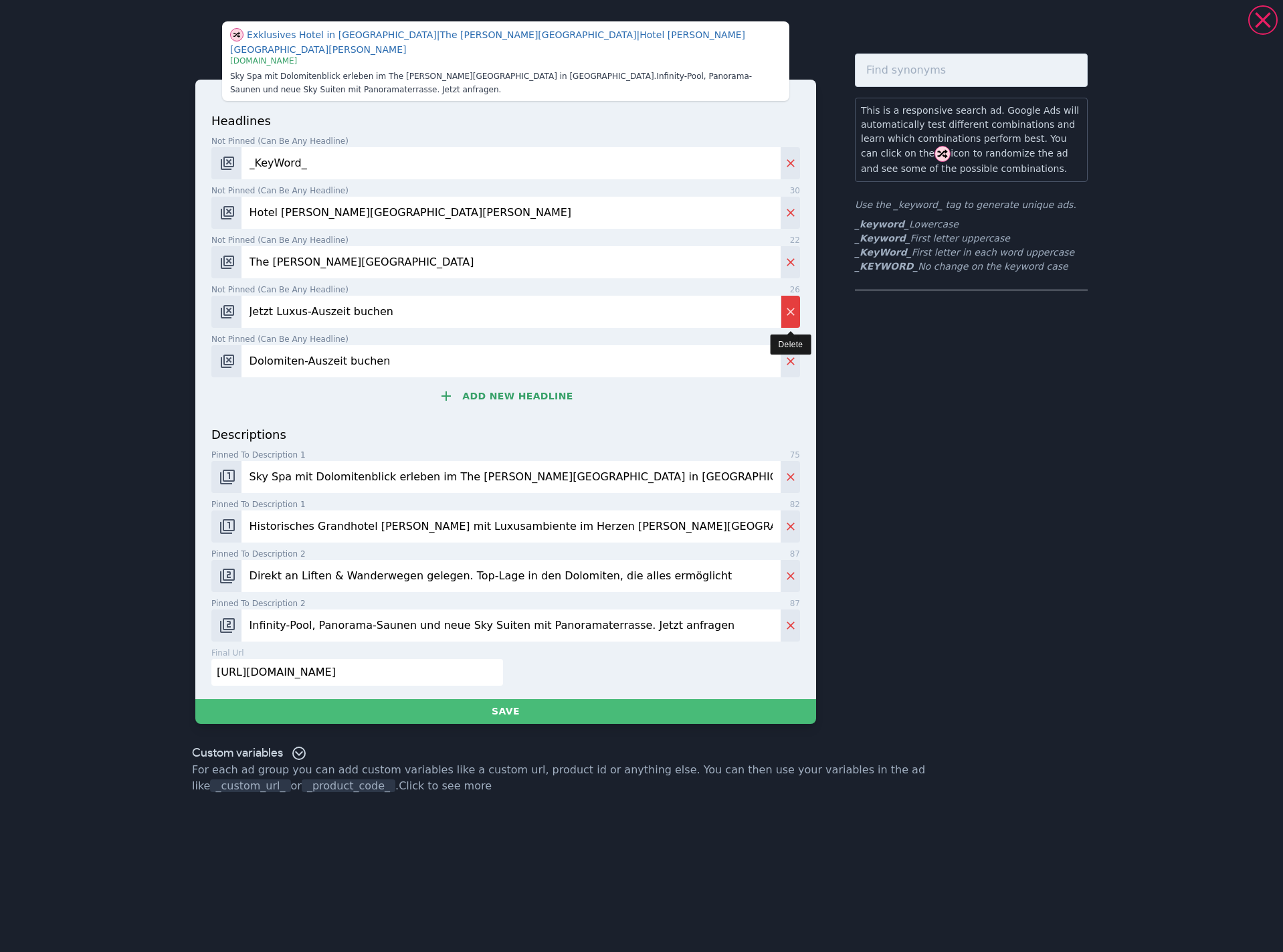
click at [786, 305] on icon "Delete" at bounding box center [791, 312] width 14 height 14
type input "Dolomiten-Auszeit buchen"
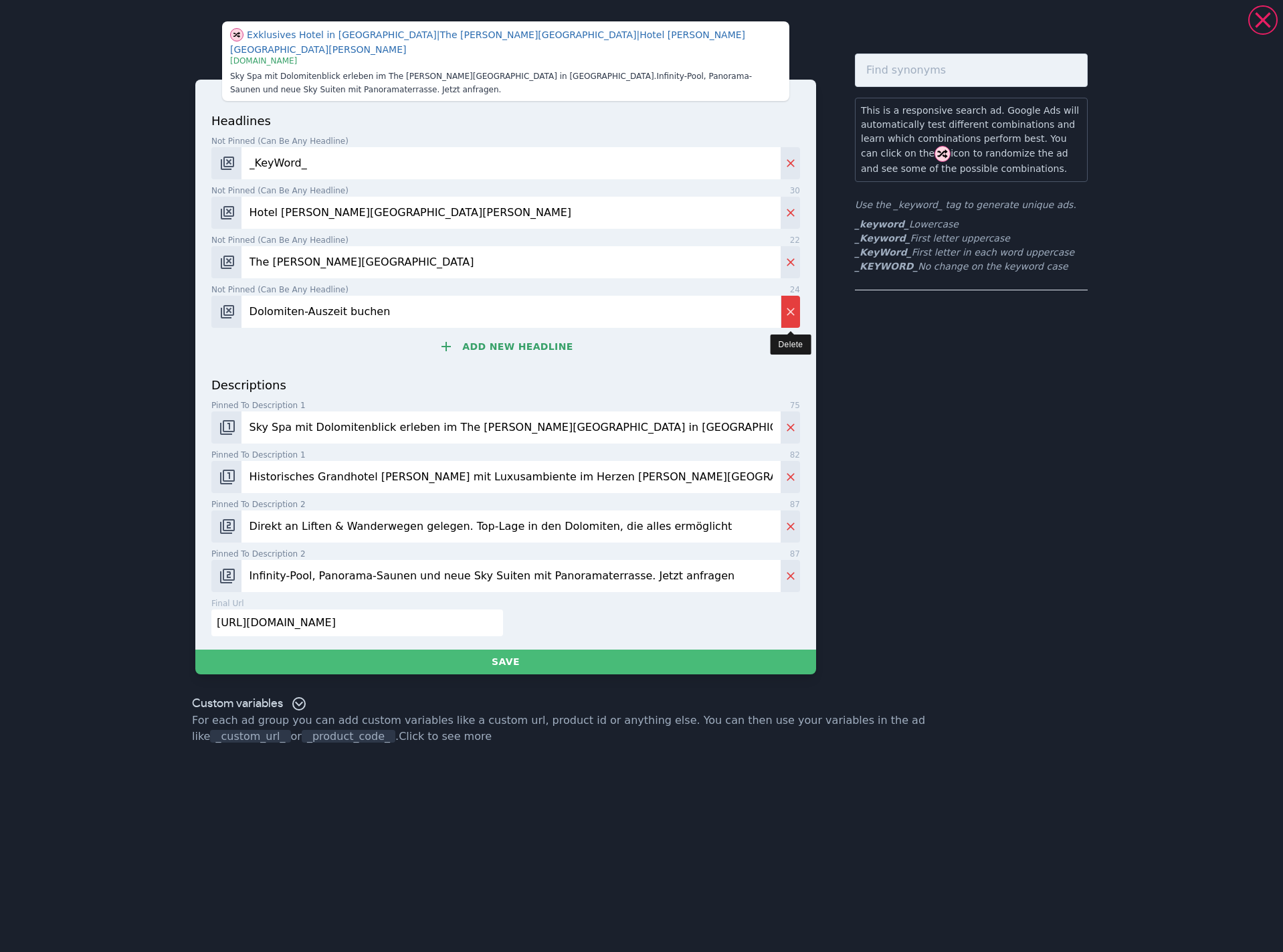
click at [786, 305] on icon "Delete" at bounding box center [791, 312] width 14 height 14
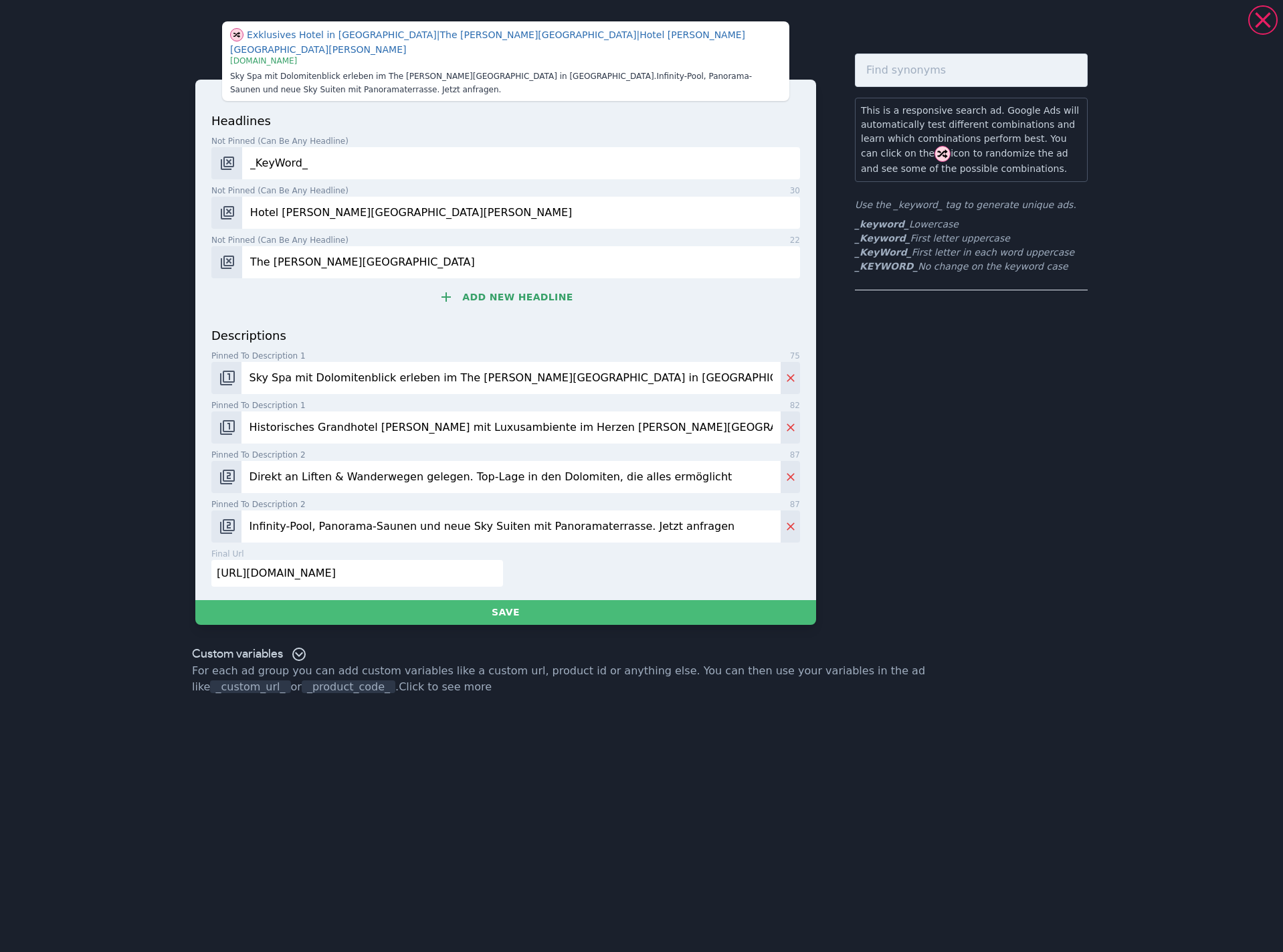
click at [527, 283] on button "Add new headline" at bounding box center [506, 296] width 589 height 26
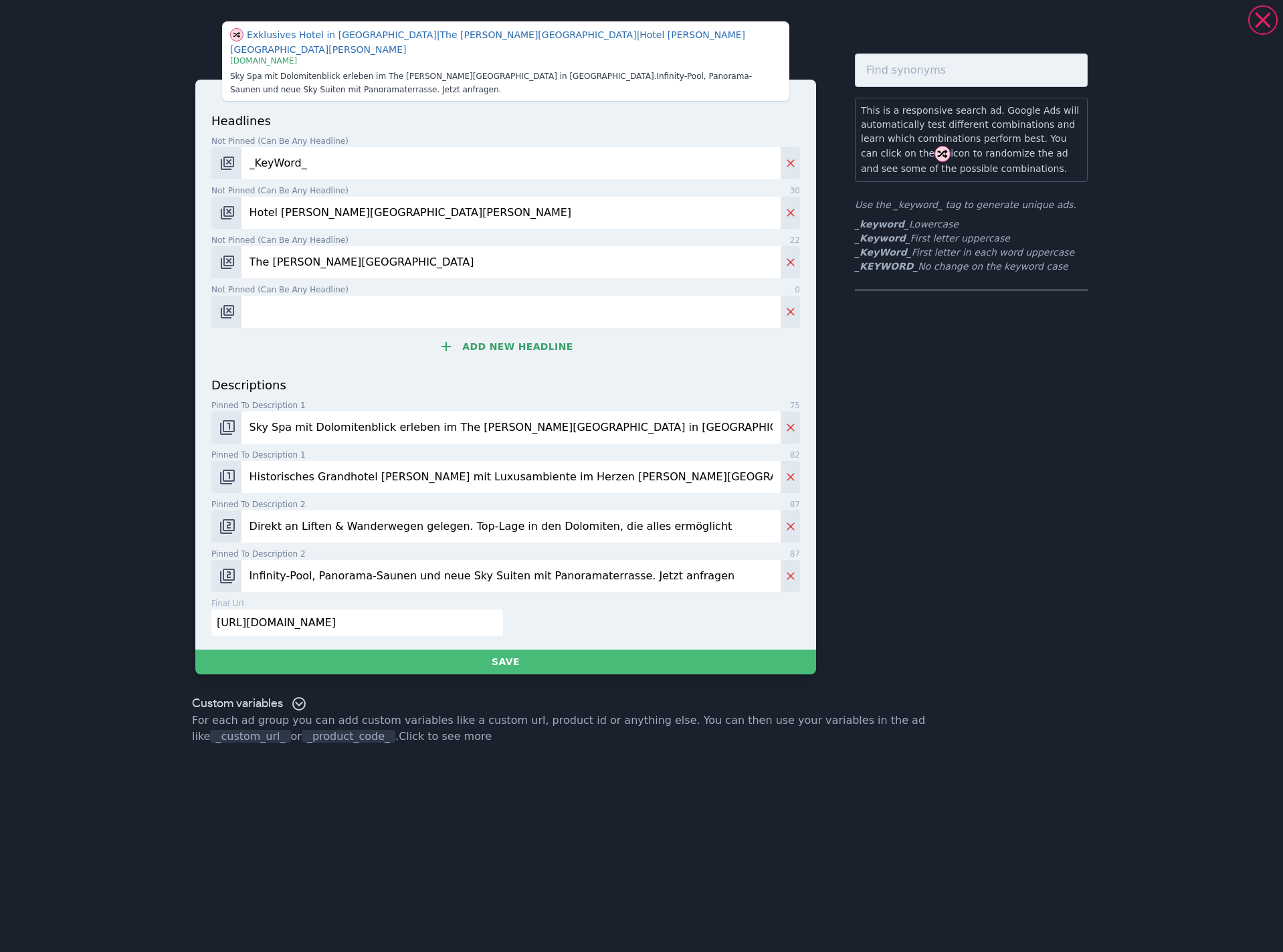
click at [499, 334] on button "Add new headline" at bounding box center [506, 346] width 589 height 26
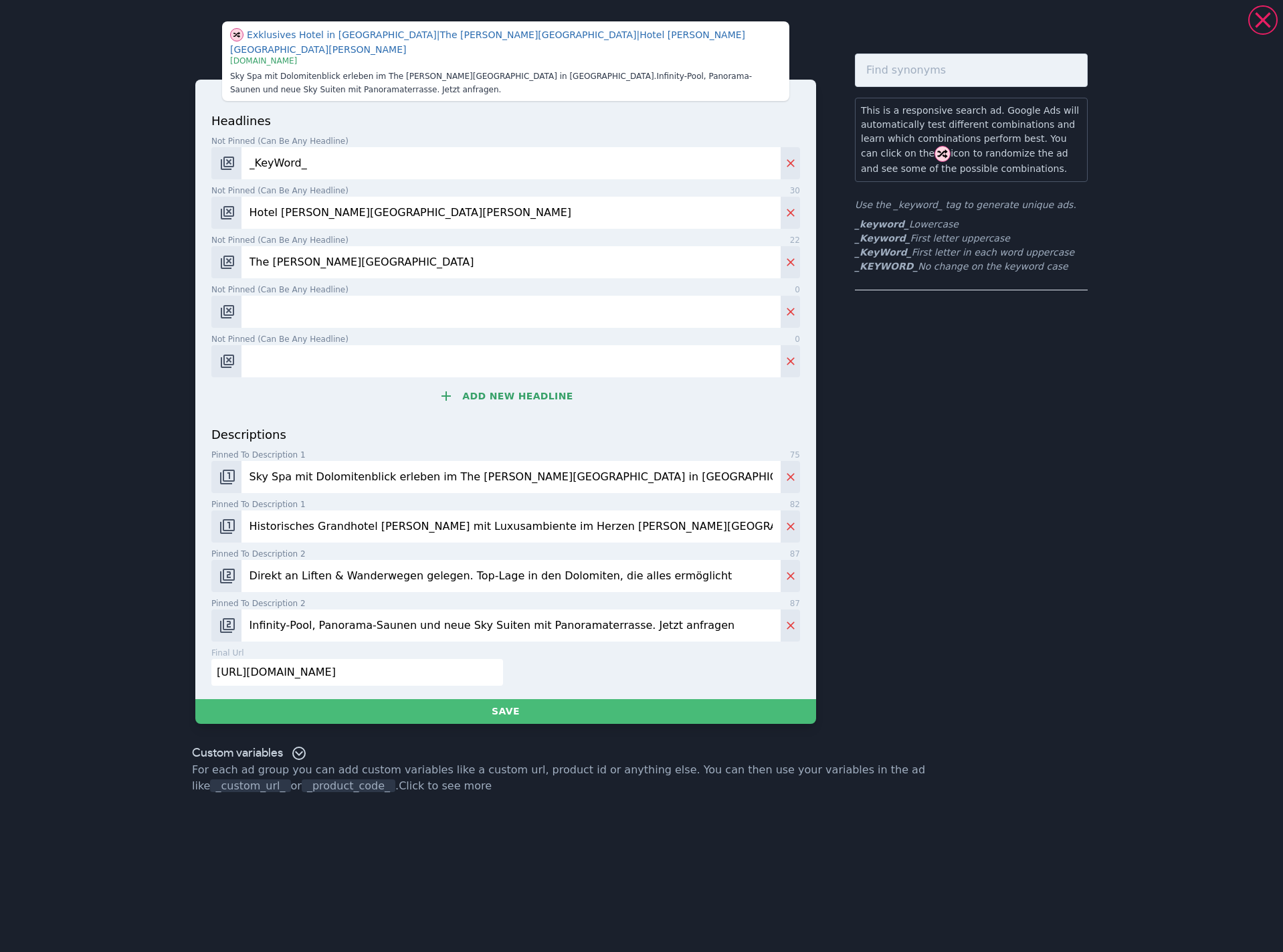
click at [495, 382] on button "Add new headline" at bounding box center [506, 395] width 589 height 26
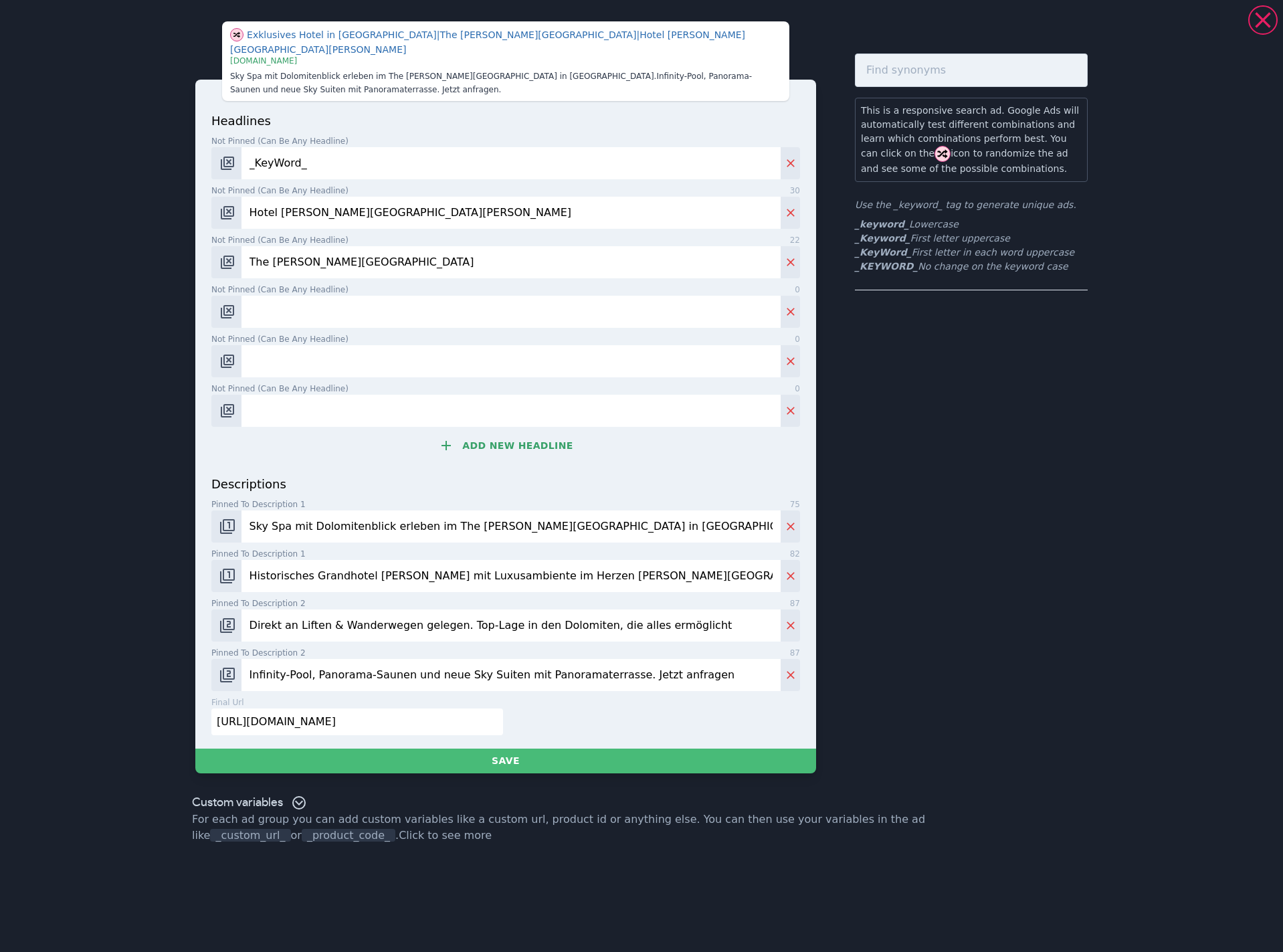
click at [506, 436] on button "Add new headline" at bounding box center [506, 445] width 589 height 26
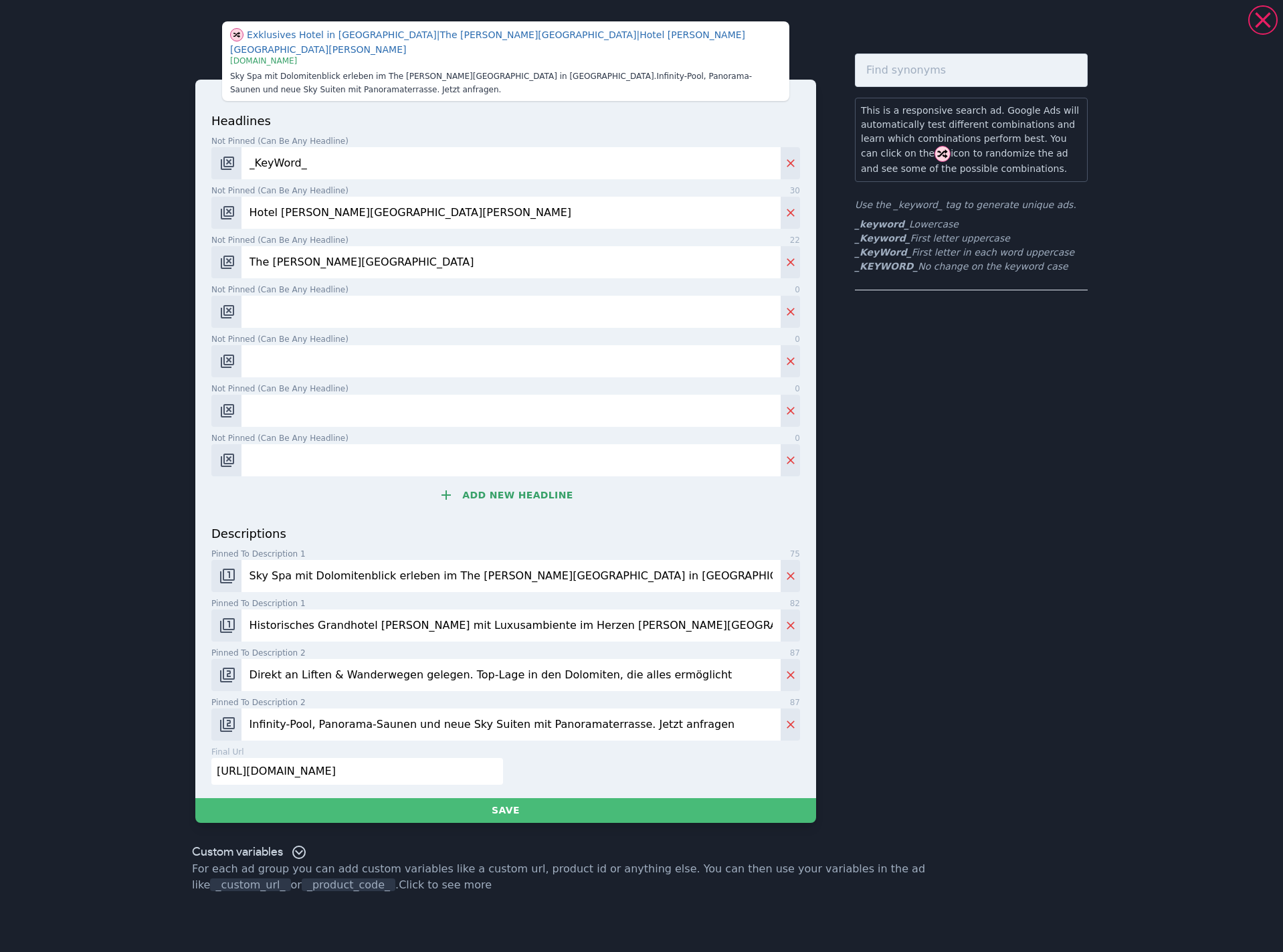
click at [513, 497] on div "headlines Not pinned (Can be any headline) 9 _KeyWord_ Not pinned (Can be any h…" at bounding box center [506, 318] width 589 height 413
click at [510, 486] on button "Add new headline" at bounding box center [506, 494] width 589 height 26
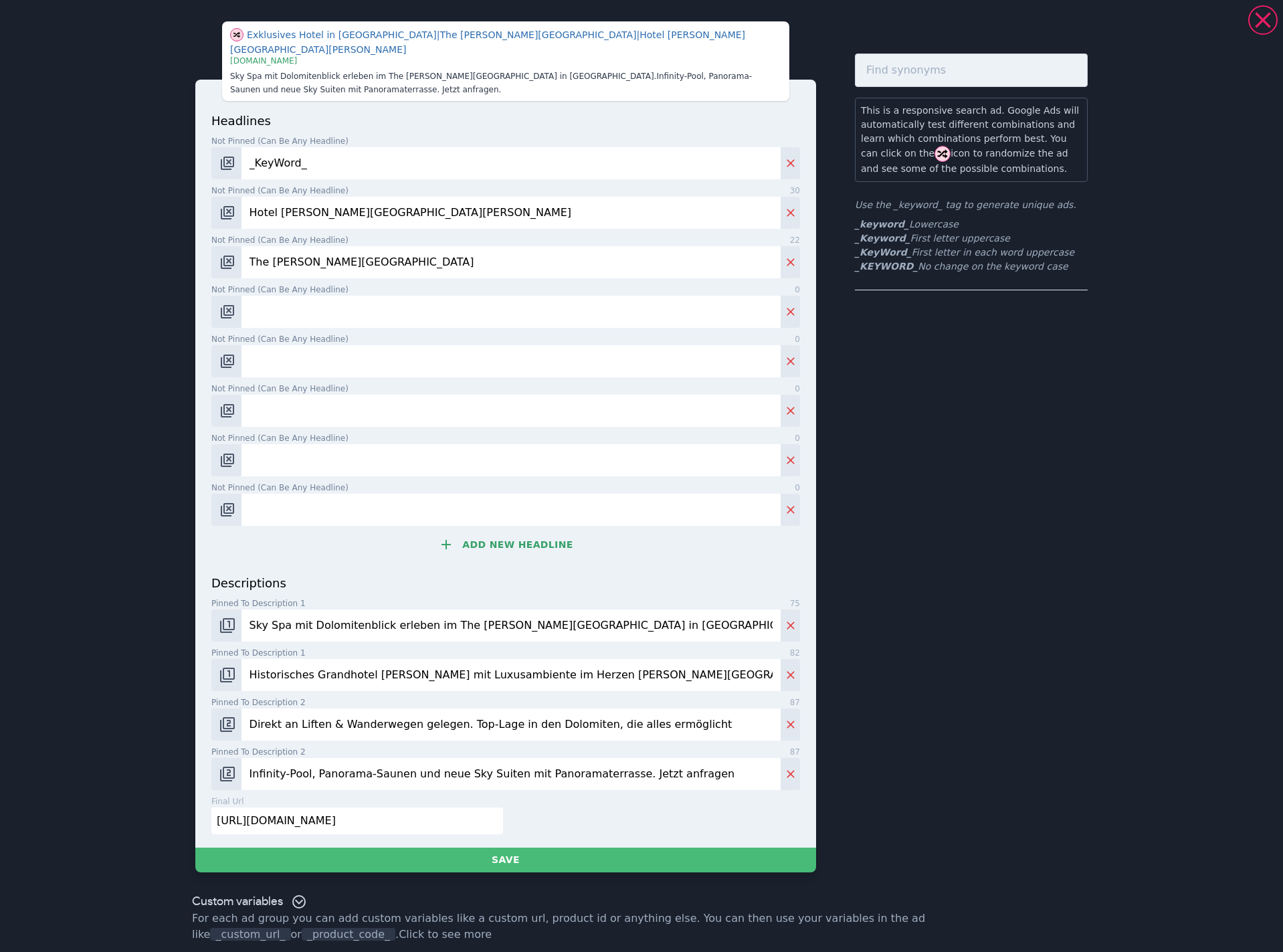
click at [512, 538] on button "Add new headline" at bounding box center [506, 544] width 589 height 26
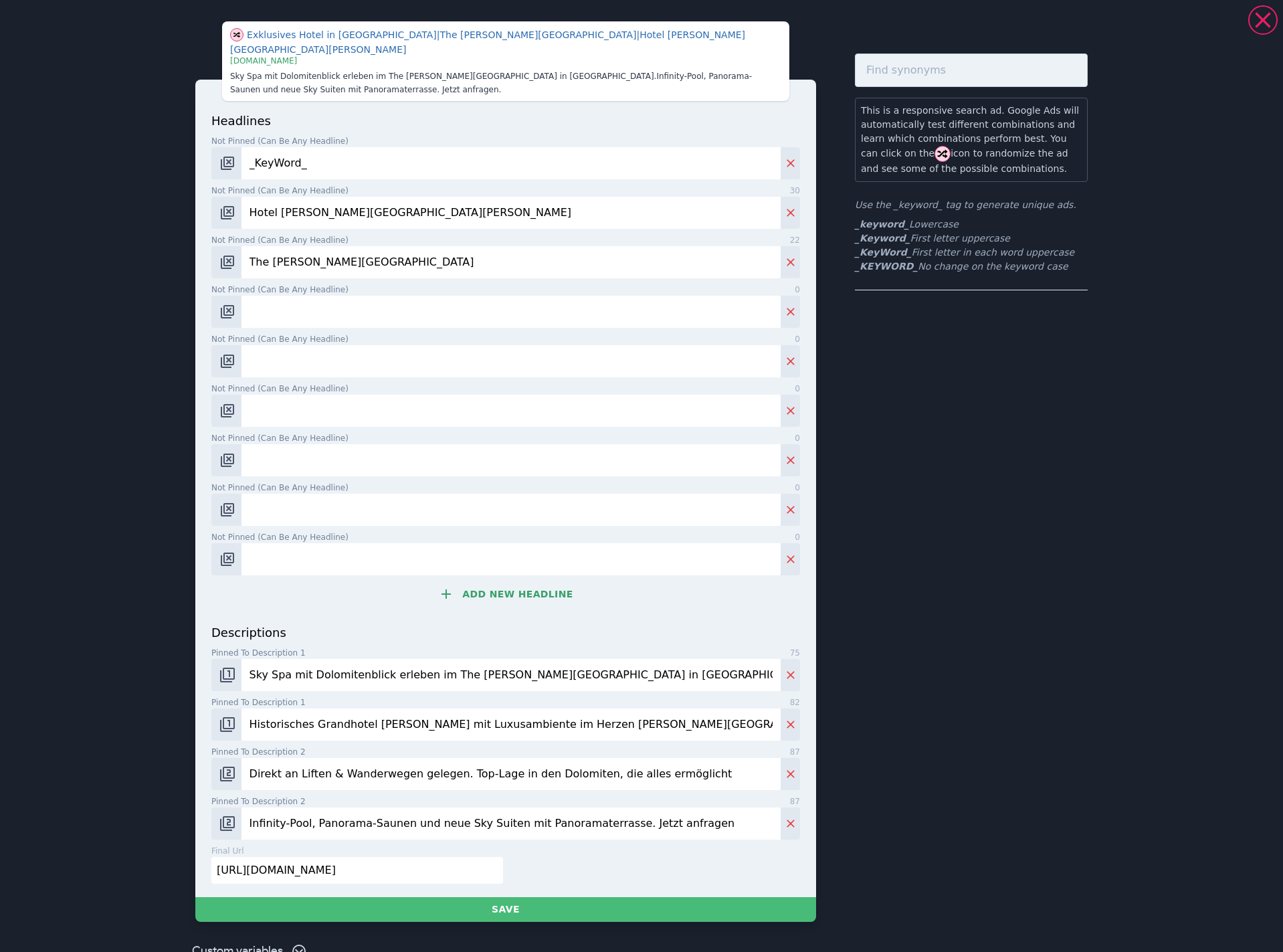
click at [431, 300] on input "Not pinned (Can be any headline) 0" at bounding box center [511, 311] width 539 height 32
paste input "Hotel [GEOGRAPHIC_DATA]"
type input "Hotel [GEOGRAPHIC_DATA]"
drag, startPoint x: 420, startPoint y: 364, endPoint x: 362, endPoint y: 330, distance: 67.2
click at [421, 364] on div "headlines Not pinned (Can be any headline) 9 _KeyWord_ Not pinned (Can be any h…" at bounding box center [506, 368] width 589 height 512
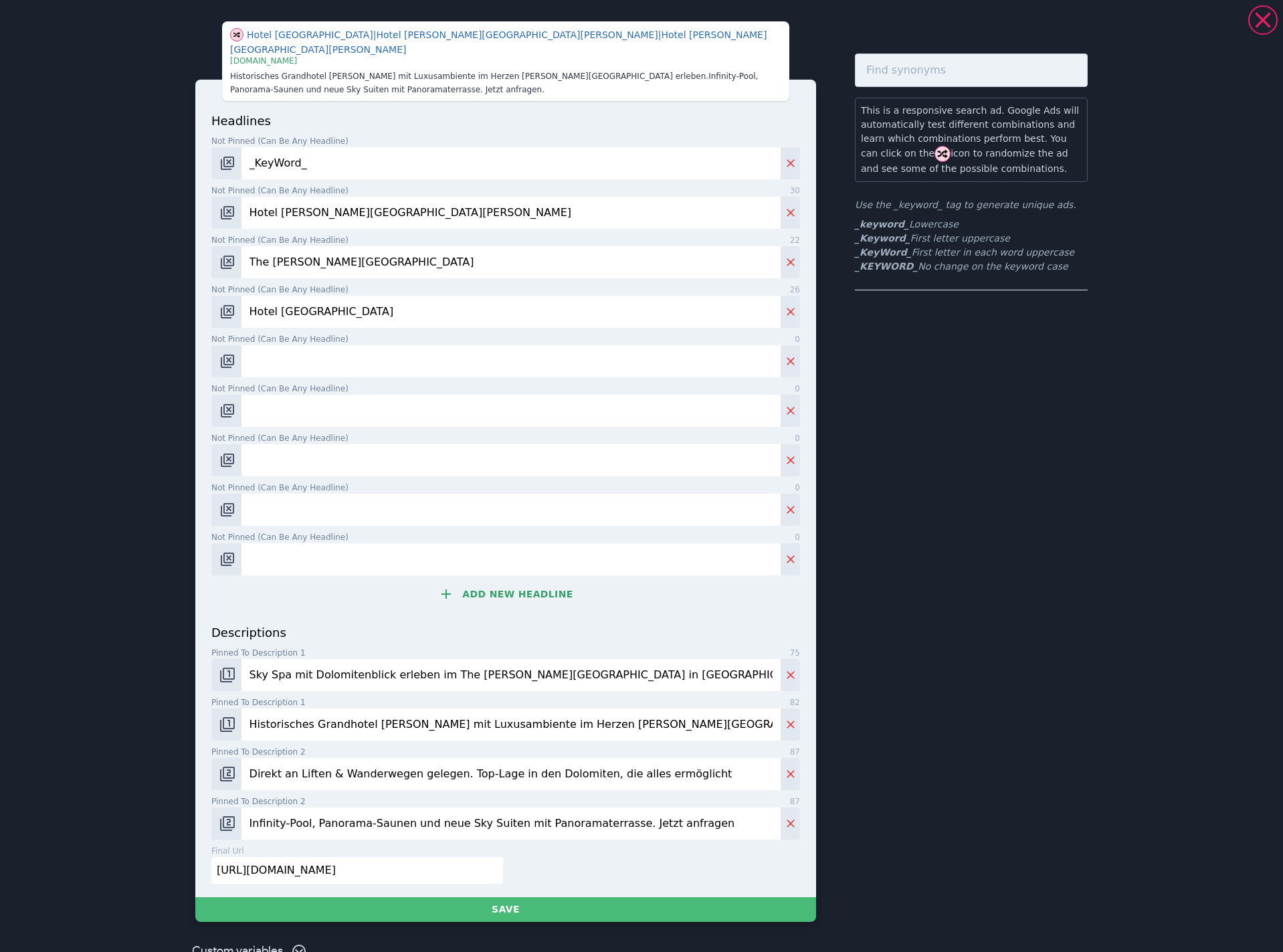
click at [376, 345] on input "Not pinned (Can be any headline) 0" at bounding box center [511, 361] width 539 height 32
paste input "[GEOGRAPHIC_DATA] tra le Dolomiti"
type input "[GEOGRAPHIC_DATA] tra le Dolomiti"
drag, startPoint x: 358, startPoint y: 400, endPoint x: 372, endPoint y: 400, distance: 14.0
click at [359, 400] on input "Not pinned (Can be any headline) 0" at bounding box center [511, 410] width 539 height 32
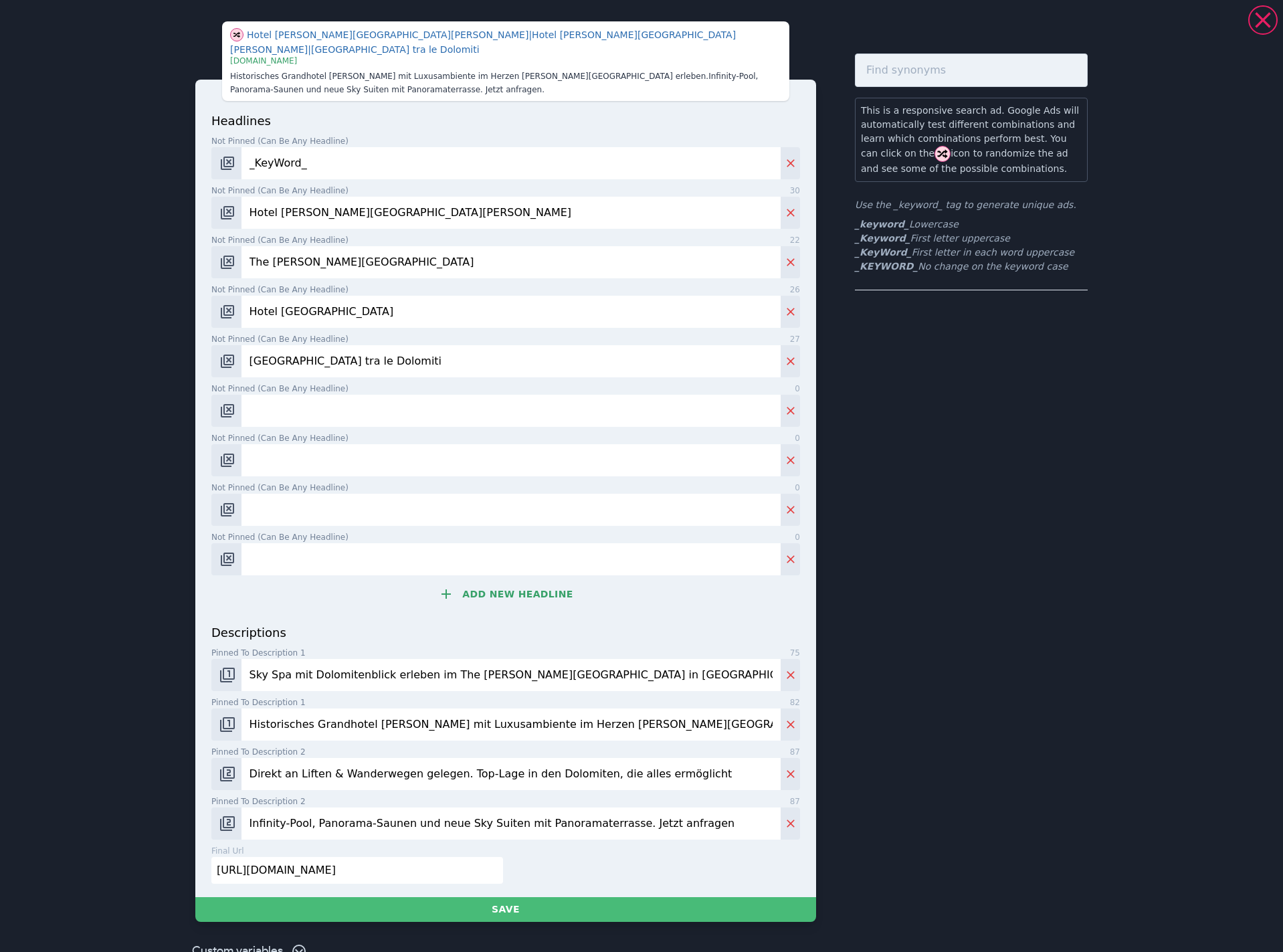
paste input "Nel Cuore della Val Gardena"
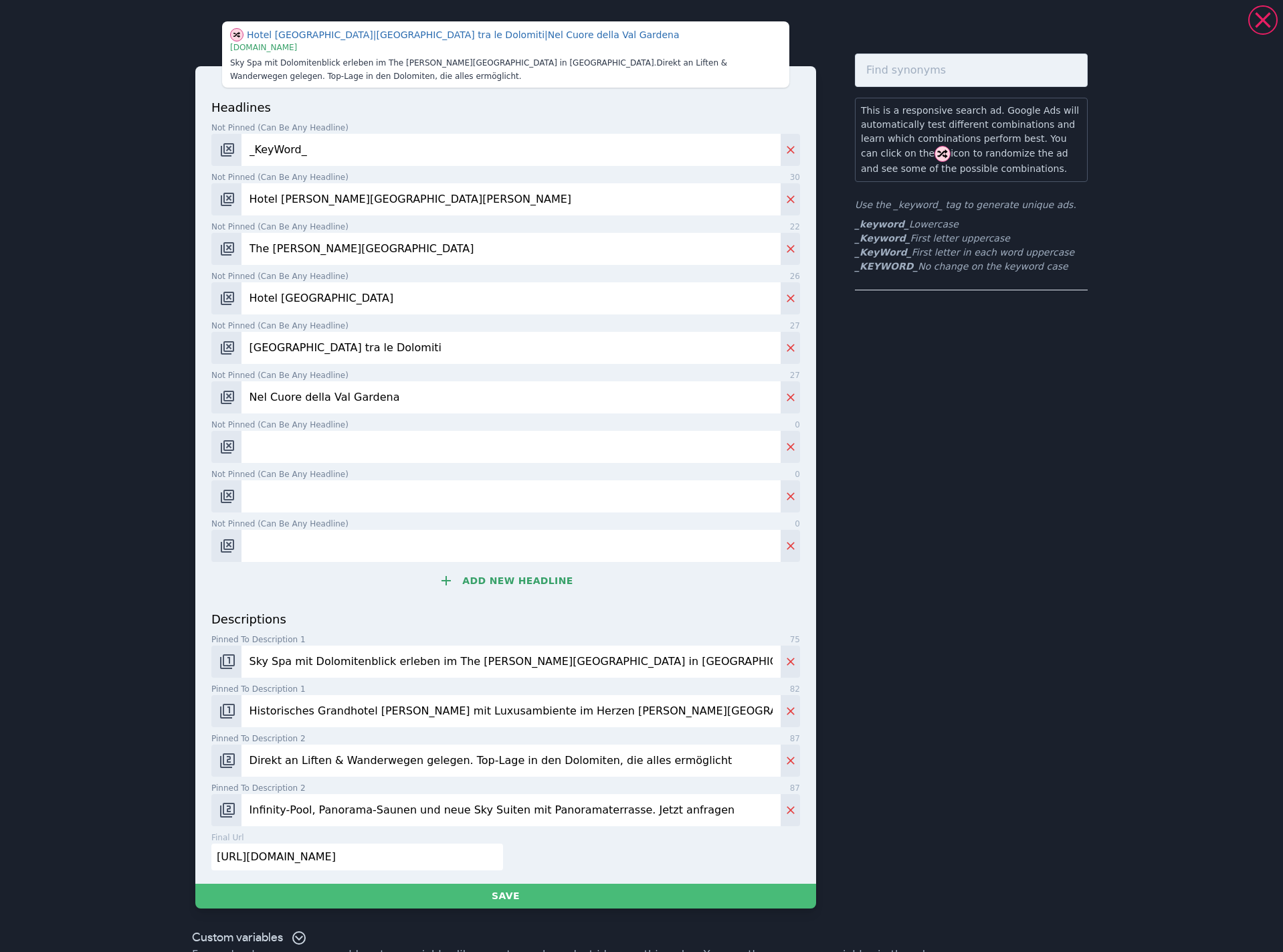
type input "Nel Cuore della Val Gardena"
click at [383, 438] on input "Not pinned (Can be any headline) 0" at bounding box center [511, 446] width 539 height 32
paste input "Vacanza di [GEOGRAPHIC_DATA]"
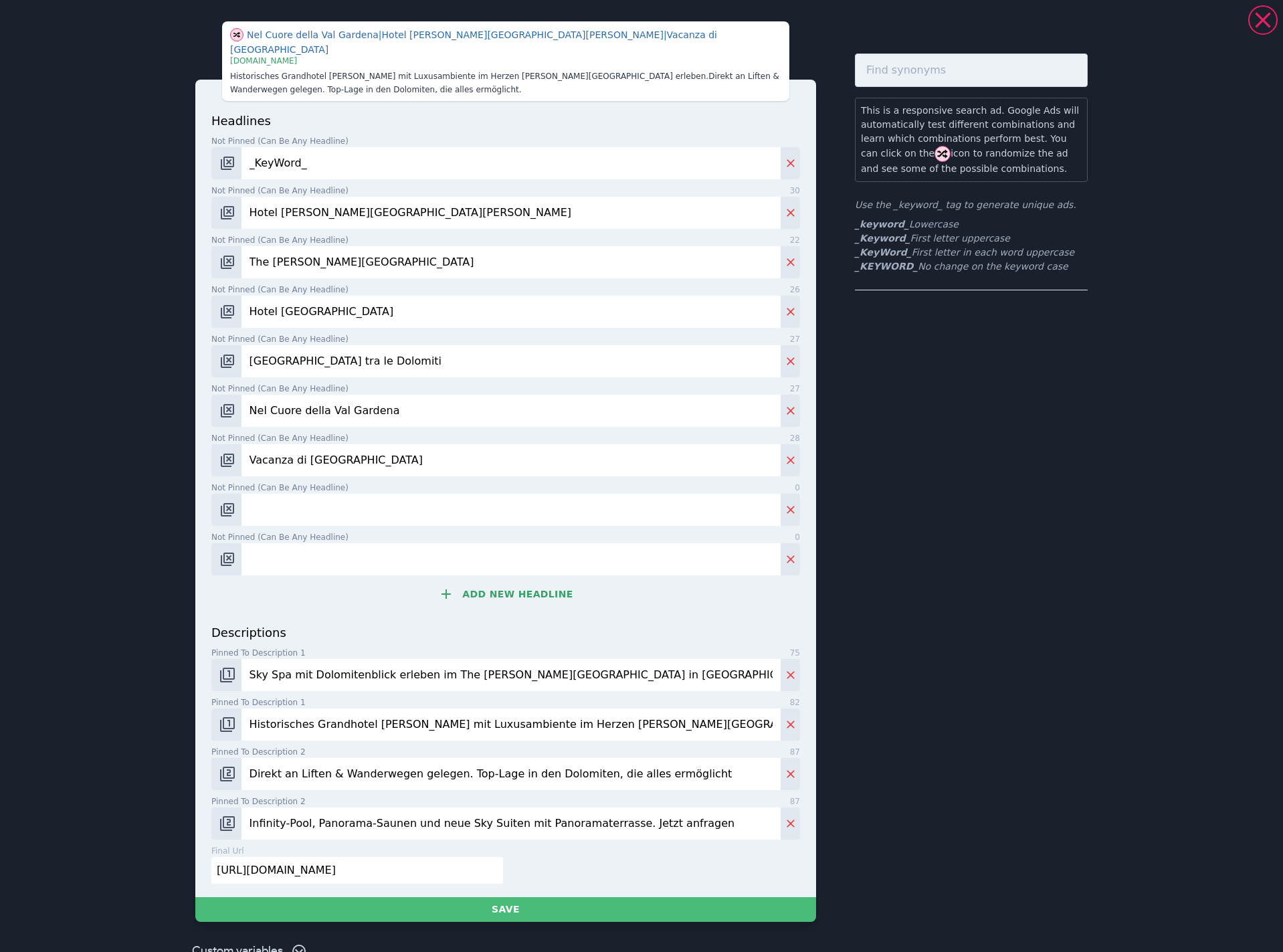
type input "Vacanza di [GEOGRAPHIC_DATA]"
click at [382, 497] on input "Not pinned (Can be any headline) 0" at bounding box center [511, 509] width 539 height 32
paste input "Lusso e Relax tra le Dolomiti"
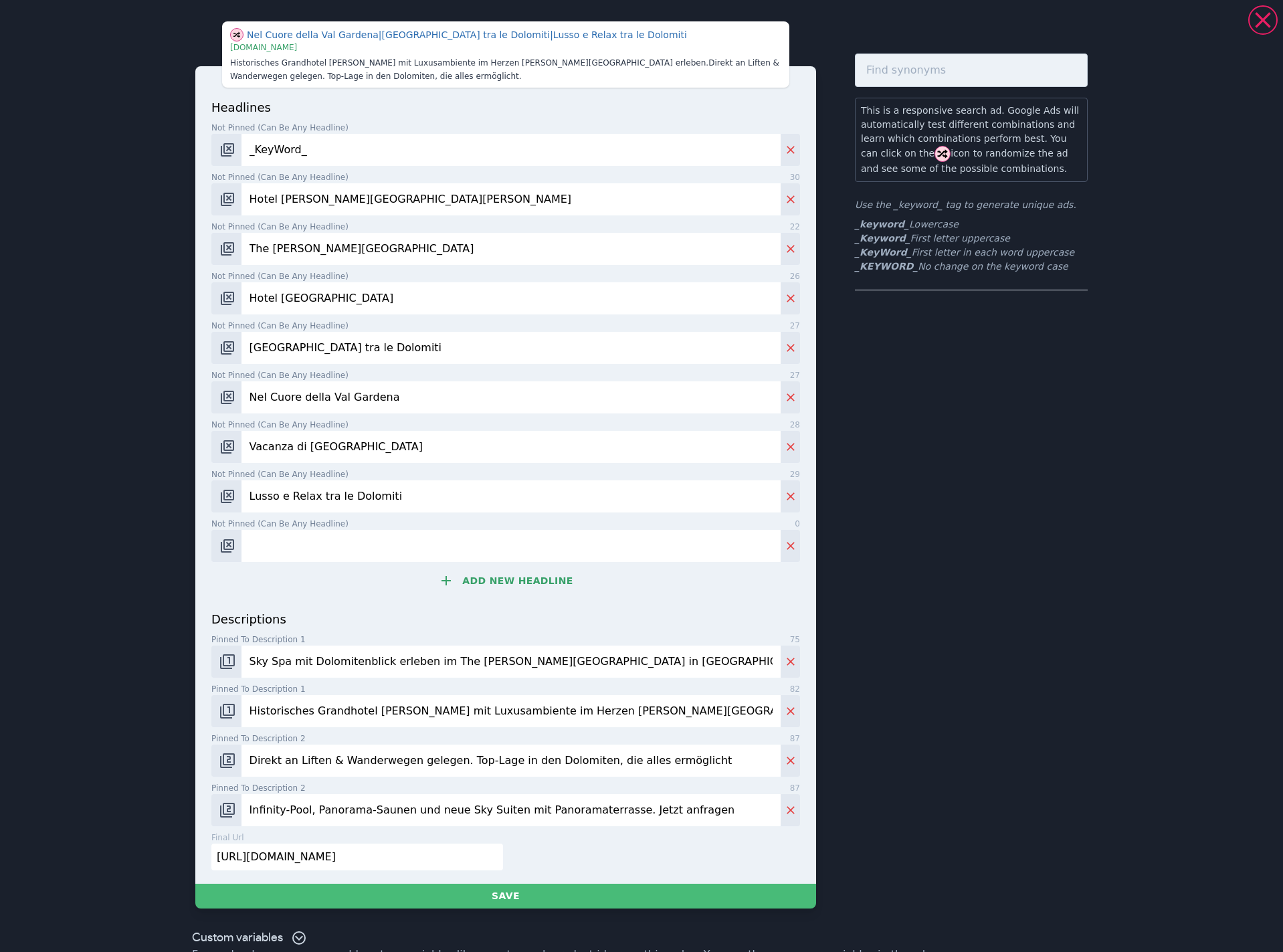
type input "Lusso e Relax tra le Dolomiti"
drag, startPoint x: 386, startPoint y: 532, endPoint x: 438, endPoint y: 543, distance: 53.2
click at [386, 532] on input "Not pinned (Can be any headline) 0" at bounding box center [511, 545] width 539 height 32
paste input "Hotel con Mezza Pensione"
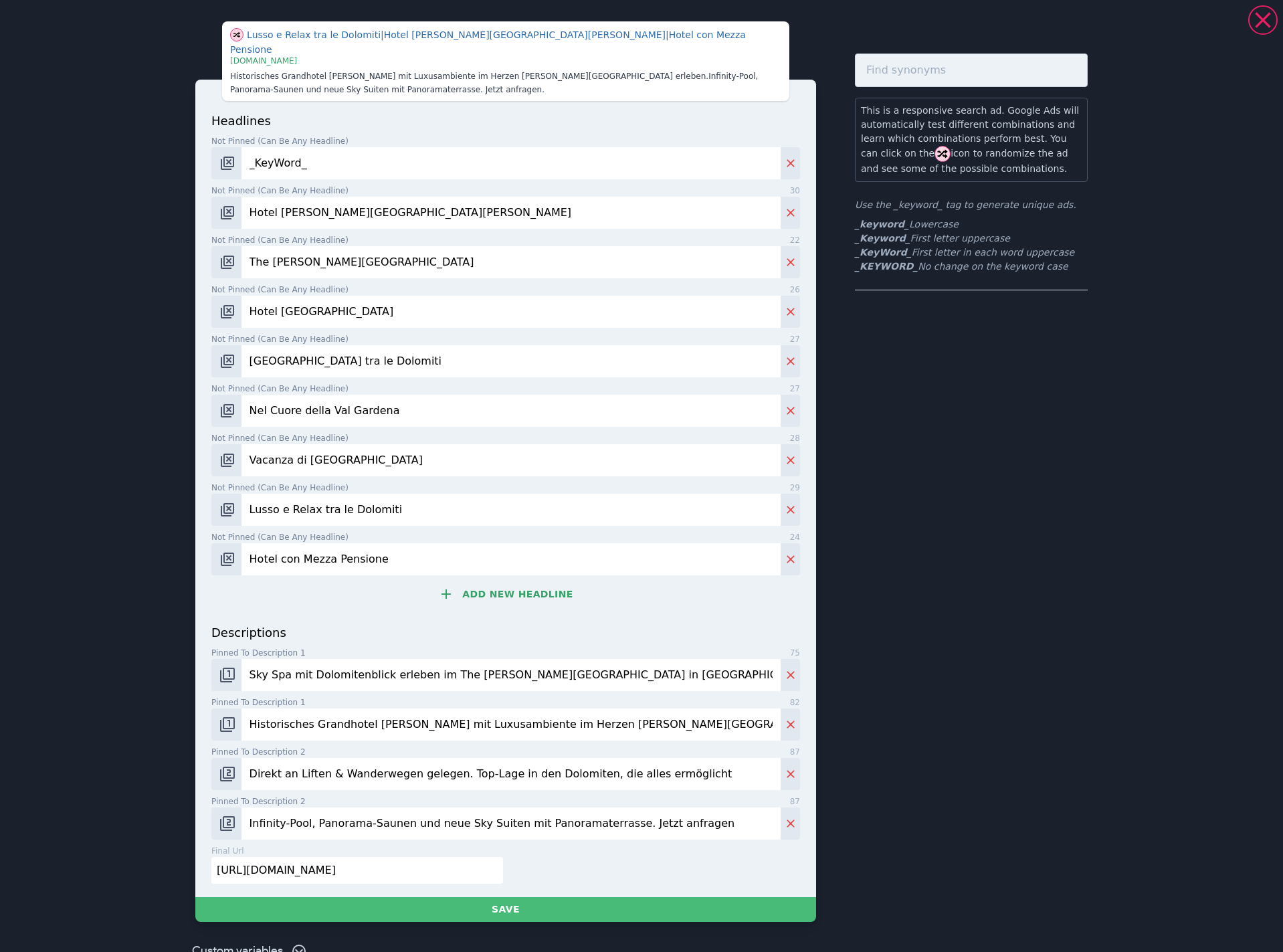
type input "Hotel con Mezza Pensione"
click at [527, 580] on button "Add new headline" at bounding box center [506, 593] width 589 height 26
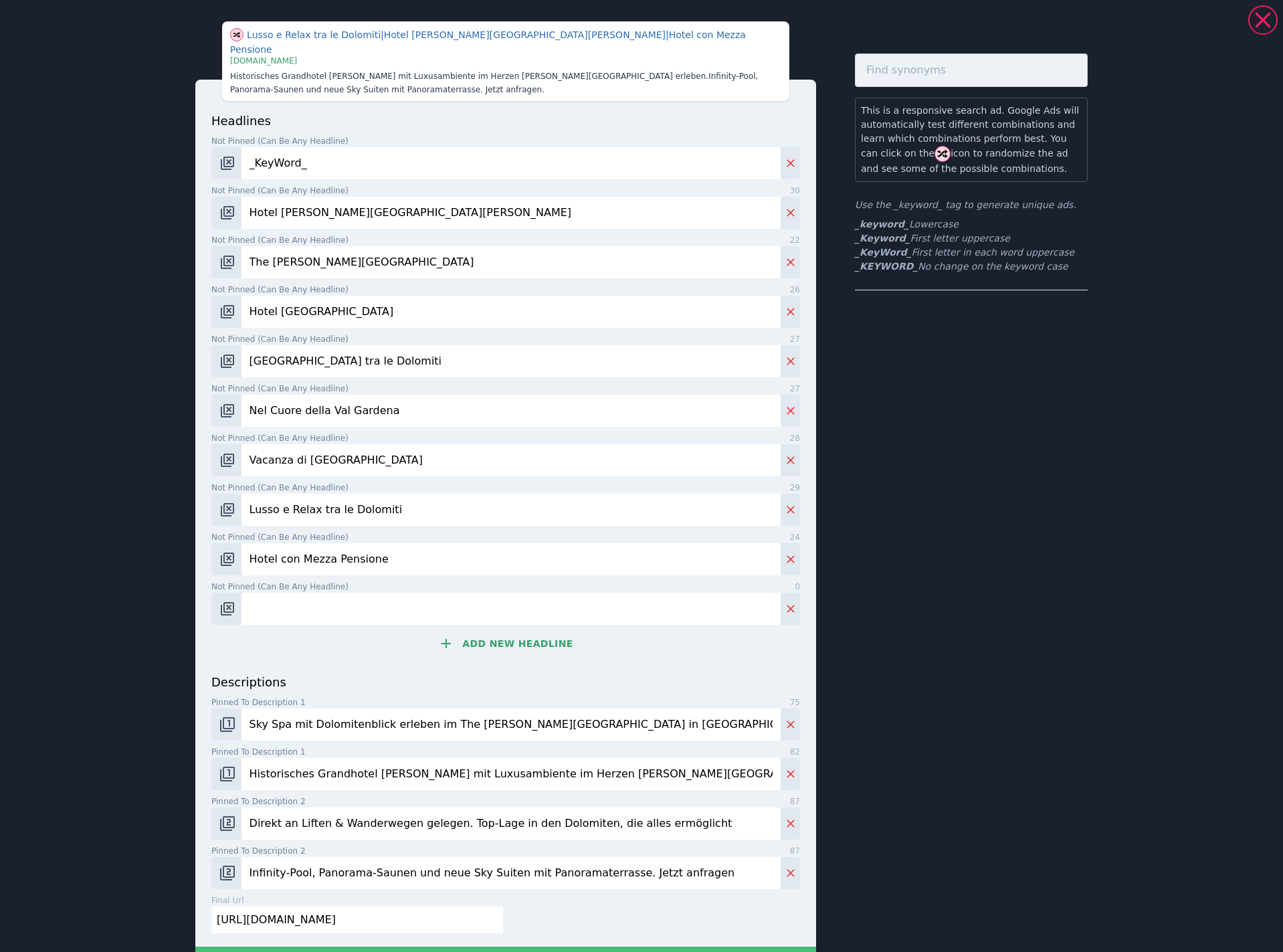
click at [514, 629] on button "Add new headline" at bounding box center [506, 642] width 589 height 26
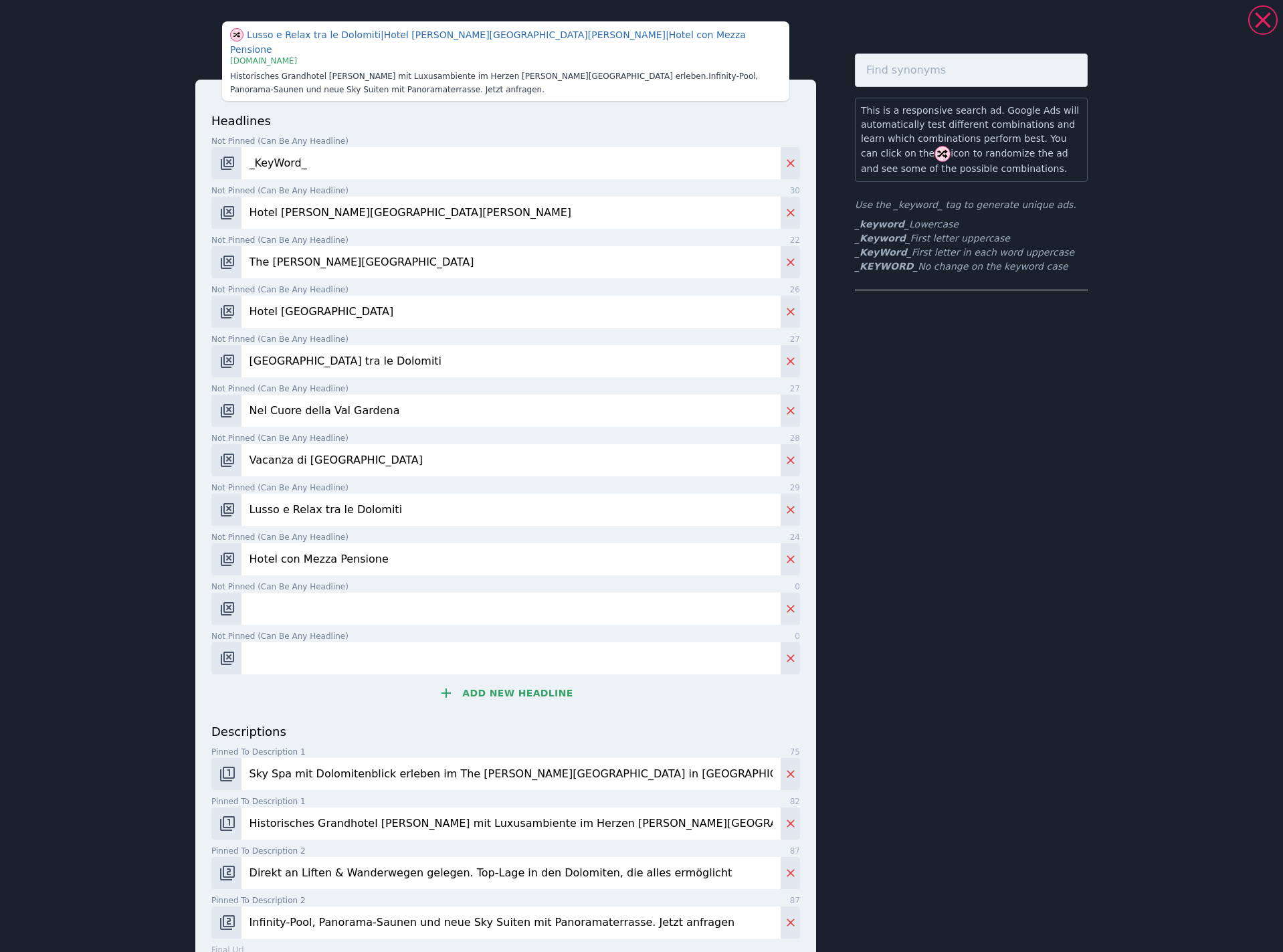
click at [507, 679] on button "Add new headline" at bounding box center [506, 692] width 589 height 26
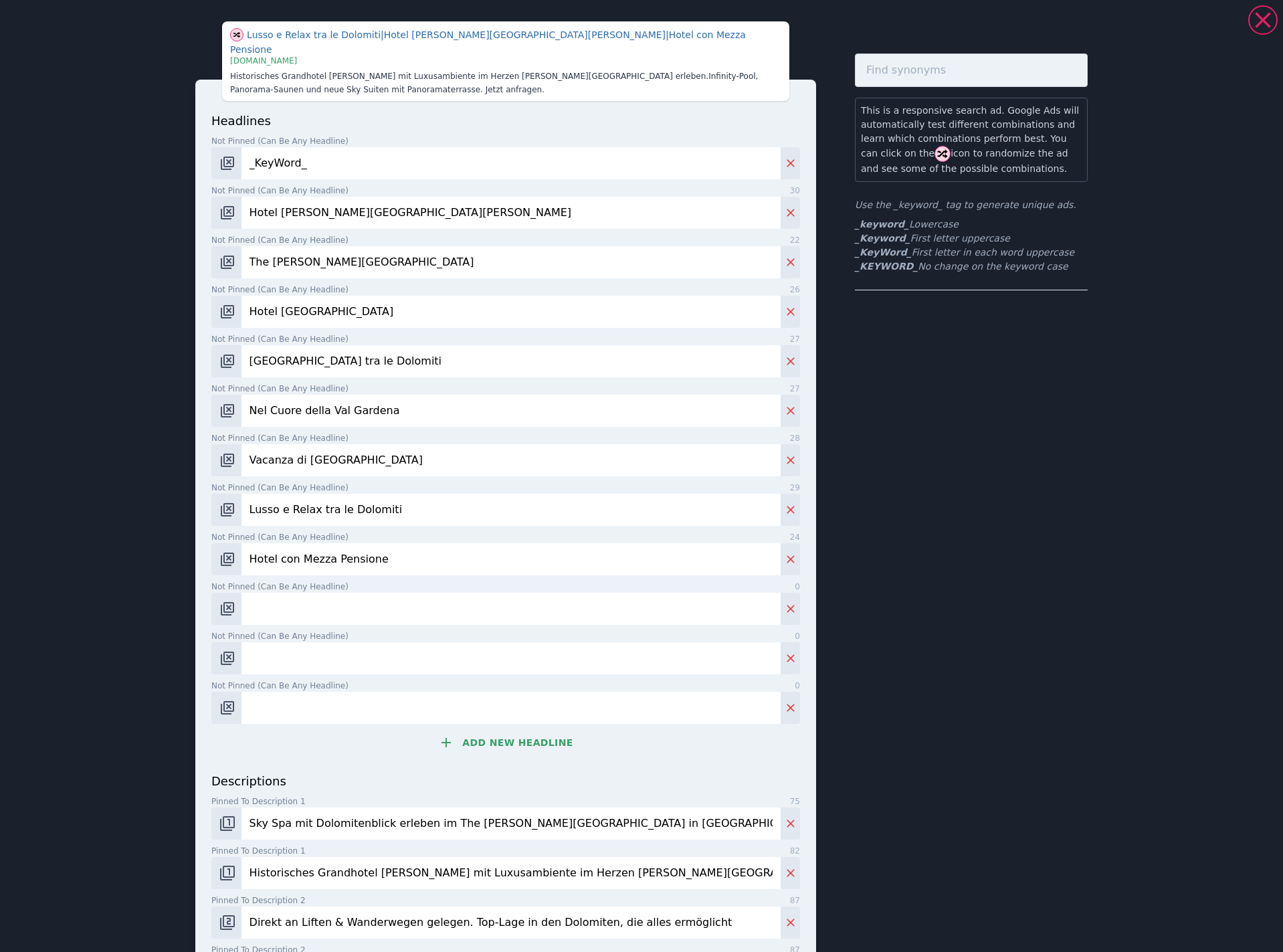
drag, startPoint x: 339, startPoint y: 608, endPoint x: 416, endPoint y: 600, distance: 77.4
click at [339, 608] on input "Not pinned (Can be any headline) 0" at bounding box center [511, 608] width 539 height 32
paste input "Hotel con Piscina Panoramica"
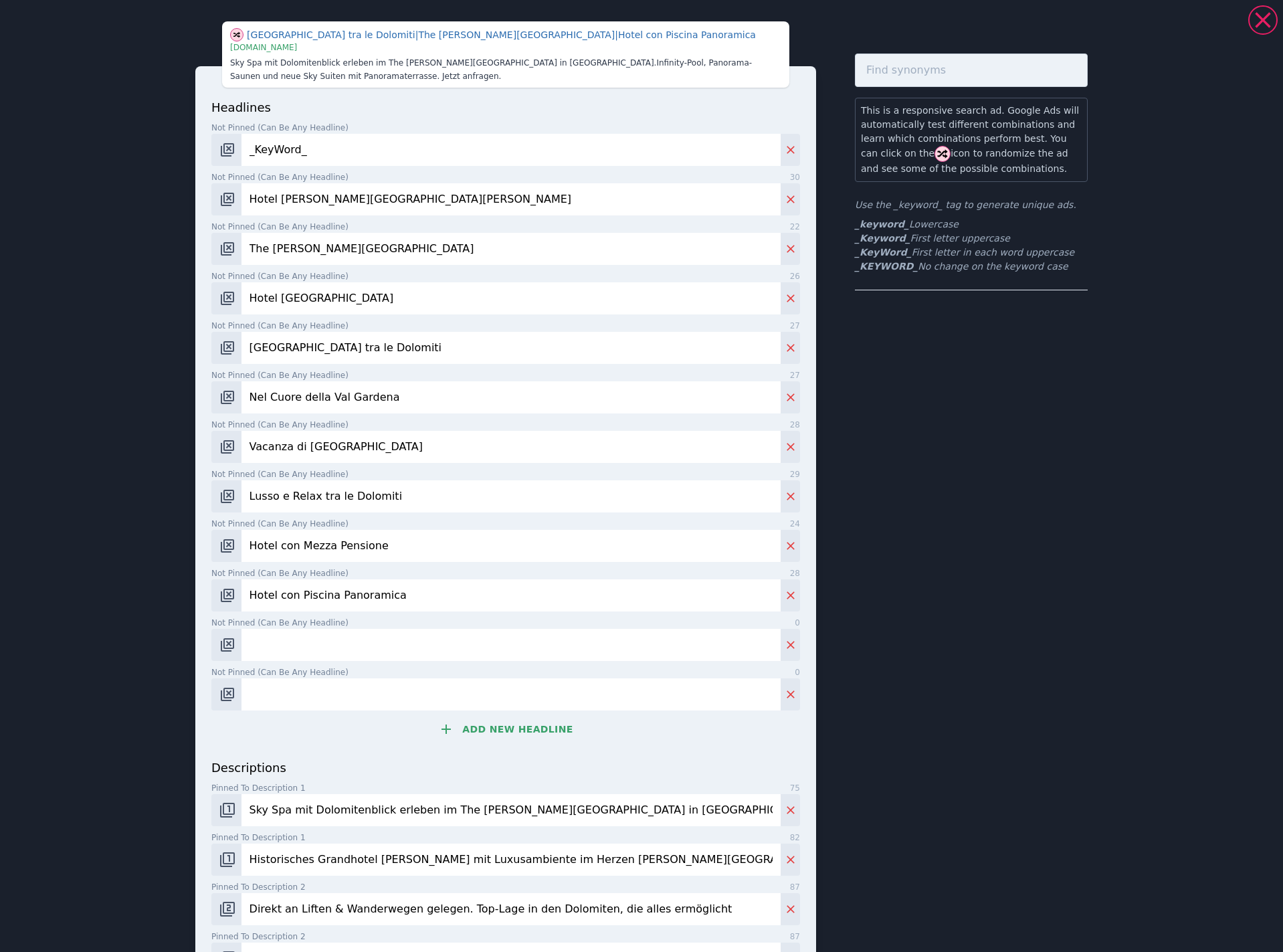
type input "Hotel con Piscina Panoramica"
click at [474, 670] on label "Not pinned (Can be any headline) 0" at bounding box center [506, 672] width 589 height 12
click at [474, 678] on input "Not pinned (Can be any headline) 0" at bounding box center [511, 694] width 539 height 32
paste input "Mezza pensione a [GEOGRAPHIC_DATA]"
type input "Mezza pensione a [GEOGRAPHIC_DATA]"
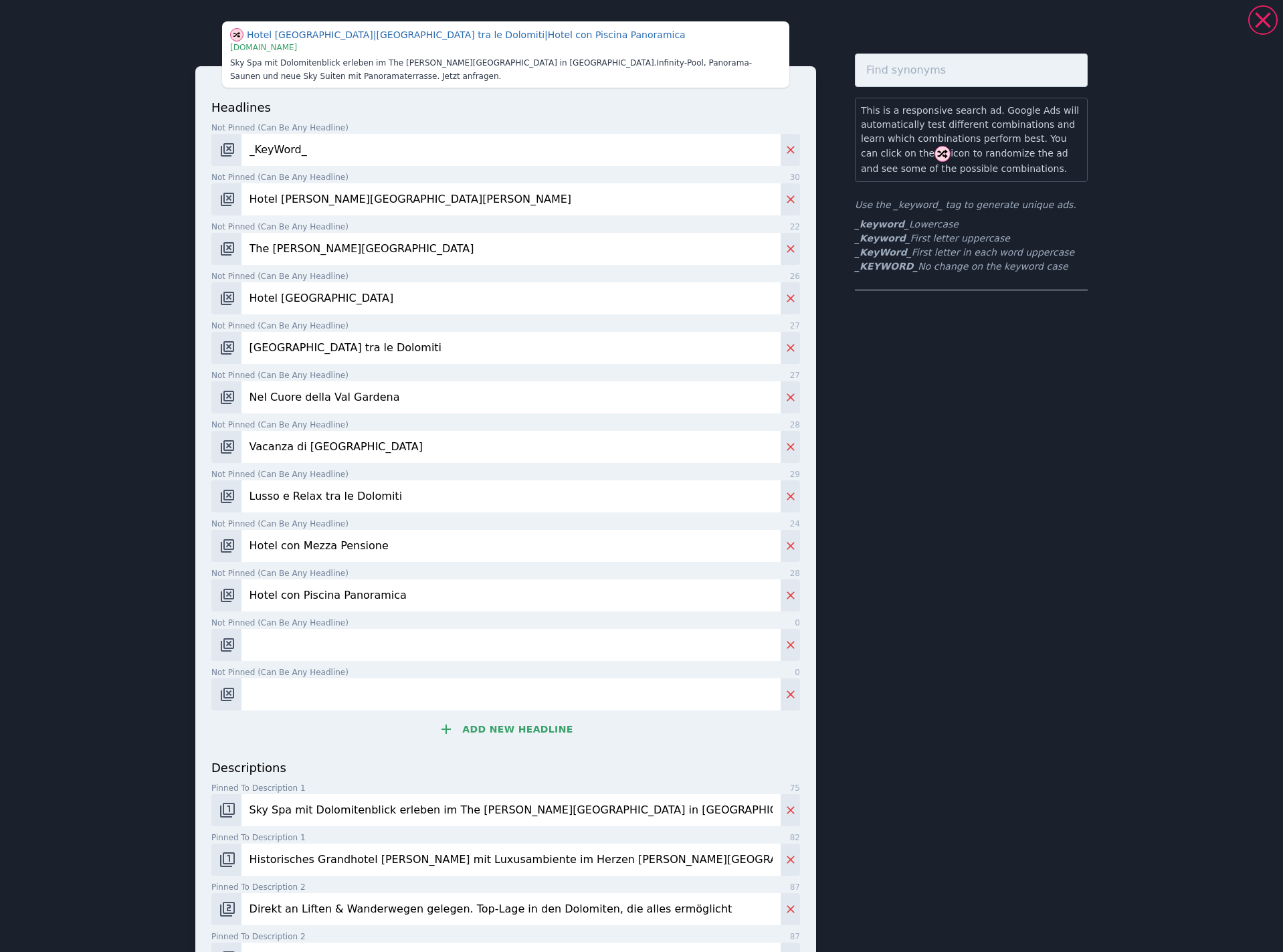
drag, startPoint x: 485, startPoint y: 644, endPoint x: 615, endPoint y: 626, distance: 131.2
click at [485, 644] on input "Not pinned (Can be any headline) 0" at bounding box center [511, 644] width 539 height 32
paste input "Mezza pensione a [GEOGRAPHIC_DATA]"
type input "Mezza pensione a [GEOGRAPHIC_DATA]"
drag, startPoint x: 429, startPoint y: 685, endPoint x: 434, endPoint y: 699, distance: 14.9
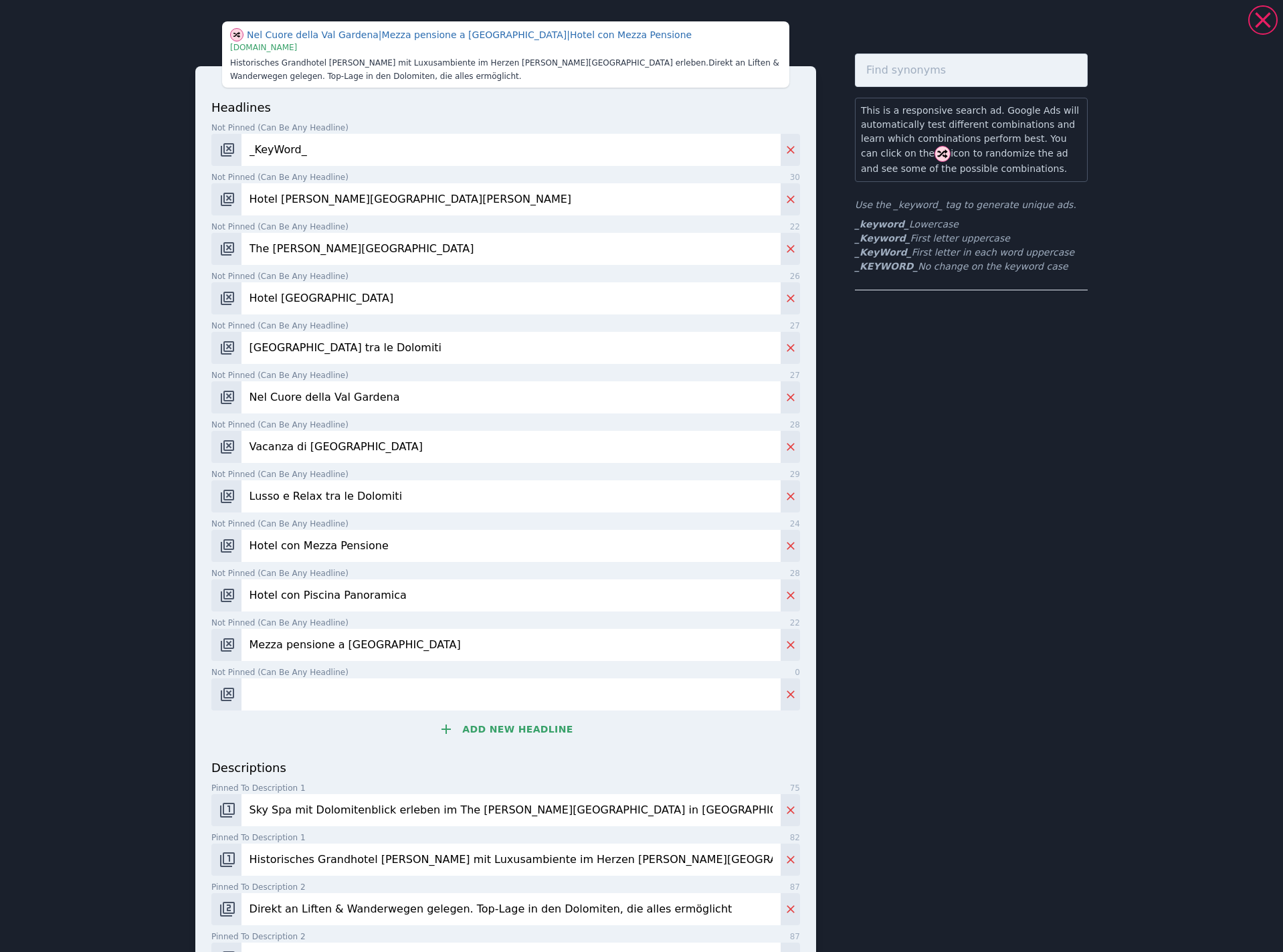
click at [429, 686] on input "Not pinned (Can be any headline) 0" at bounding box center [511, 694] width 539 height 32
paste input "Infinity Pool e vista Dolomiti"
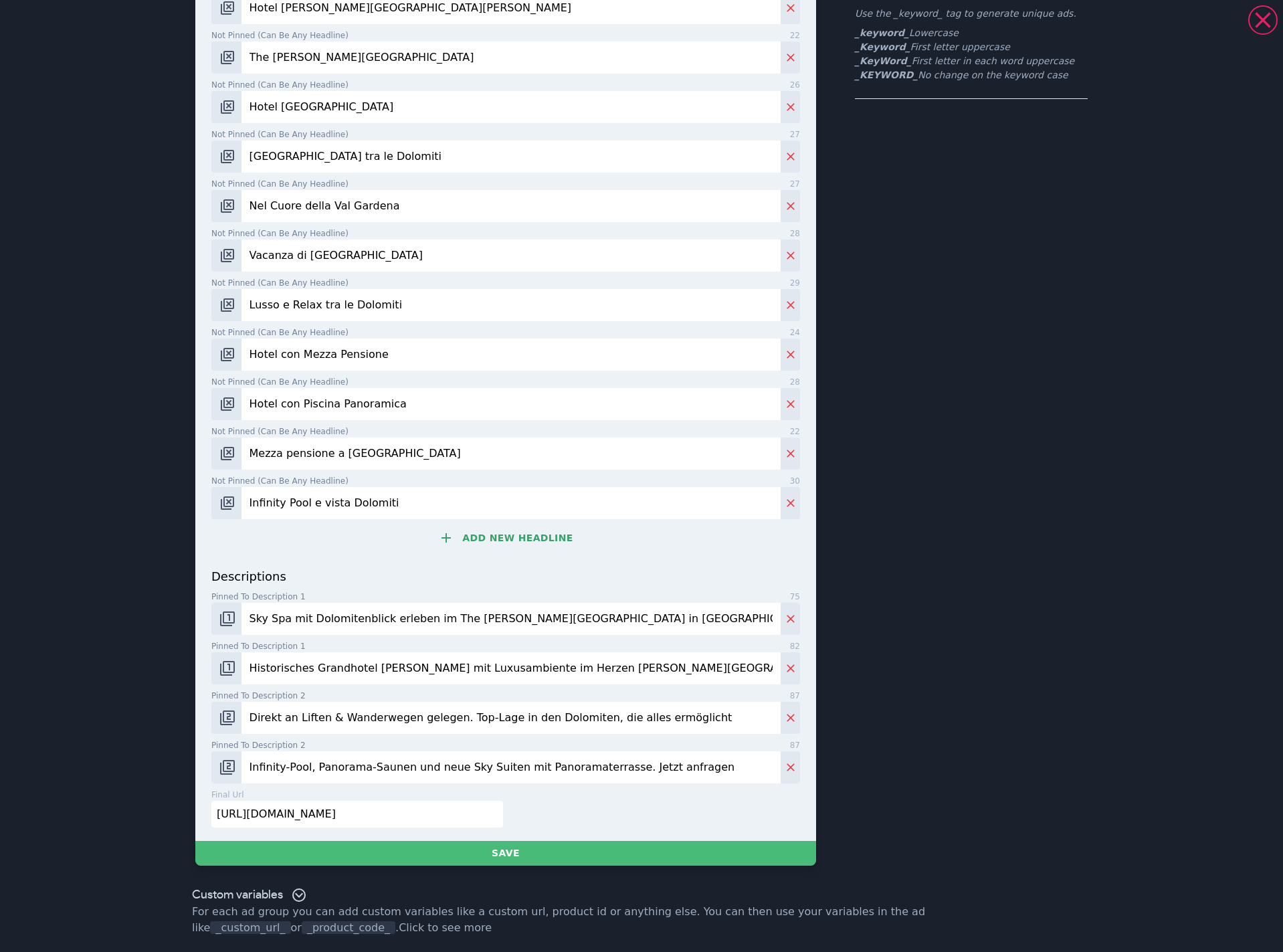
type input "Infinity Pool e vista Dolomiti"
drag, startPoint x: 397, startPoint y: 616, endPoint x: 448, endPoint y: 607, distance: 51.8
click at [397, 616] on input "Sky Spa mit Dolomitenblick erleben im The [PERSON_NAME][GEOGRAPHIC_DATA] in [GE…" at bounding box center [511, 619] width 539 height 32
paste input "con vista Dolomiti al The [PERSON_NAME][GEOGRAPHIC_DATA]"
type input "Sky Spa con vista Dolomiti al The [PERSON_NAME][GEOGRAPHIC_DATA]"
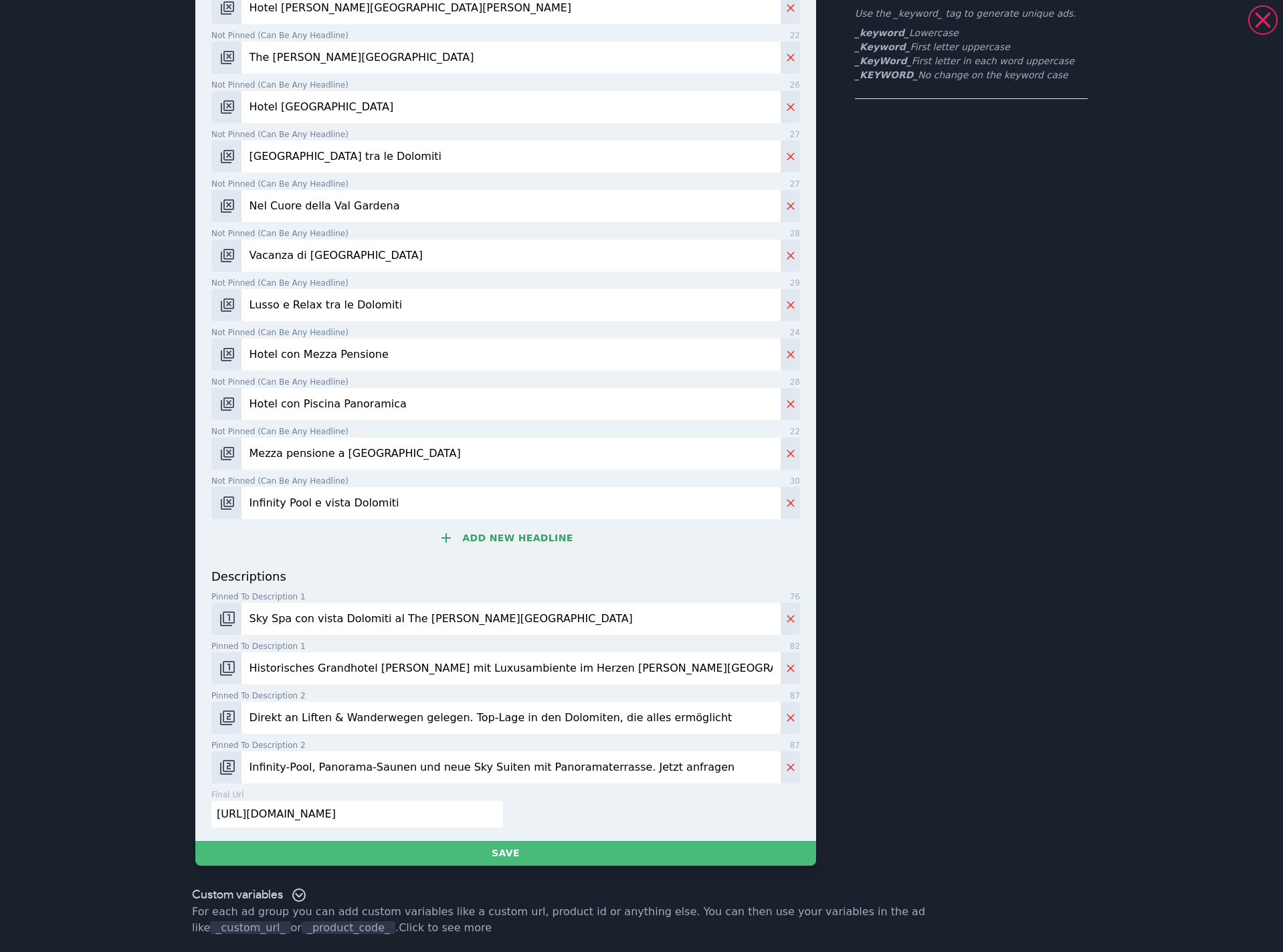
click at [455, 666] on input "Historisches Grandhotel [PERSON_NAME] mit Luxusambiente im Herzen [PERSON_NAME]…" at bounding box center [511, 668] width 539 height 32
paste input "[GEOGRAPHIC_DATA] [PERSON_NAME] con lusso autentico nel cuore di [GEOGRAPHIC_DA…"
type input "[GEOGRAPHIC_DATA] [PERSON_NAME] con lusso autentico nel cuore di [GEOGRAPHIC_DA…"
click at [488, 709] on input "Direkt an Liften & Wanderwegen gelegen. Top-Lage in den Dolomiten, die alles er…" at bounding box center [511, 717] width 539 height 32
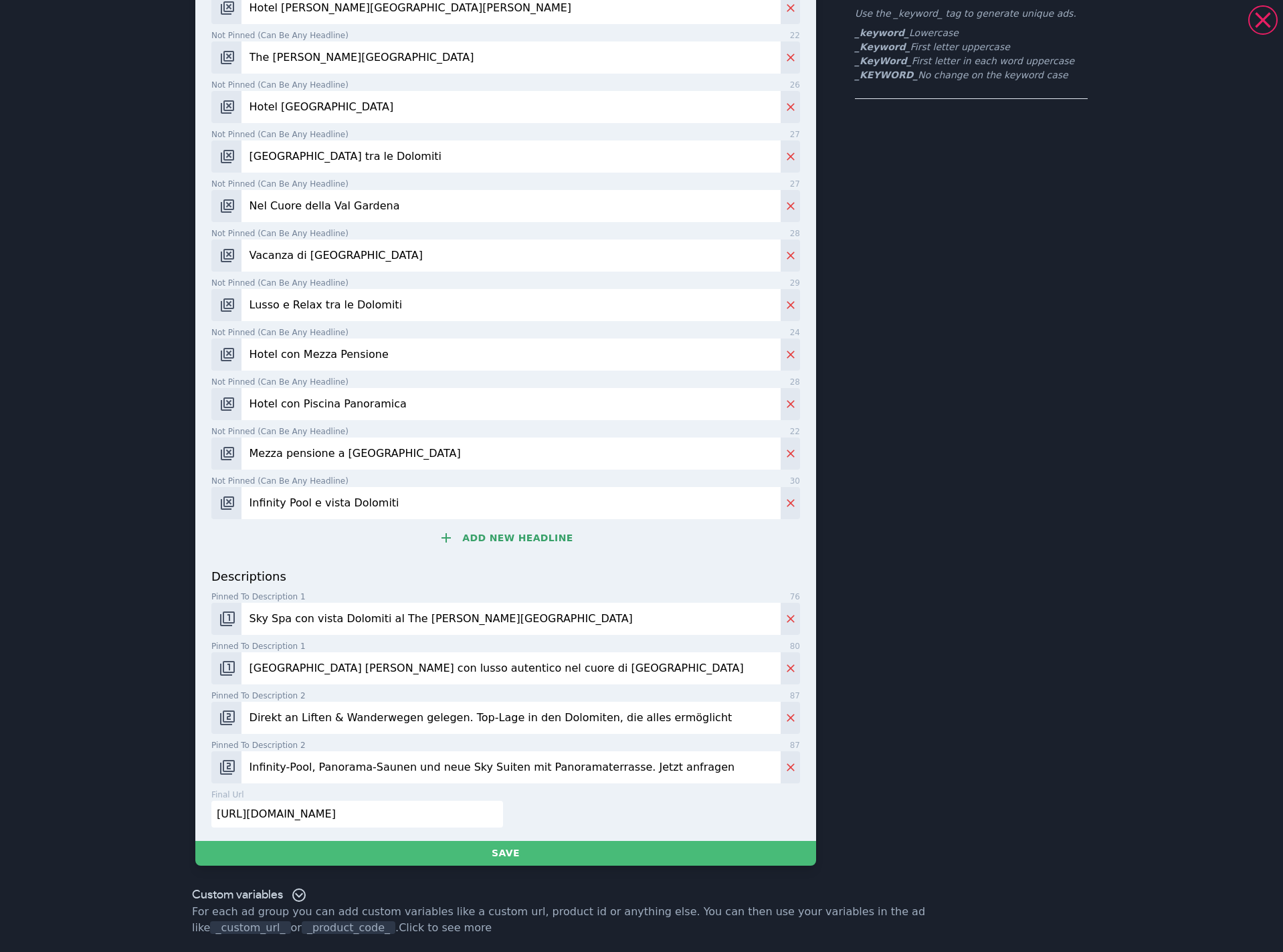
paste input "ttamente su impianti e sentieri. Posizione top nel cuore delle Dolomiti"
type input "Direttamente su impianti e sentieri. Posizione top nel cuore delle Dolomiti"
click at [588, 779] on input "Infinity-Pool, Panorama-Saunen und neue Sky Suiten mit Panoramaterrasse. Jetzt …" at bounding box center [511, 767] width 539 height 32
paste input "Pool, saune panoramiche e nuove Sky Suite con terrazza privata. Richiedi ora"
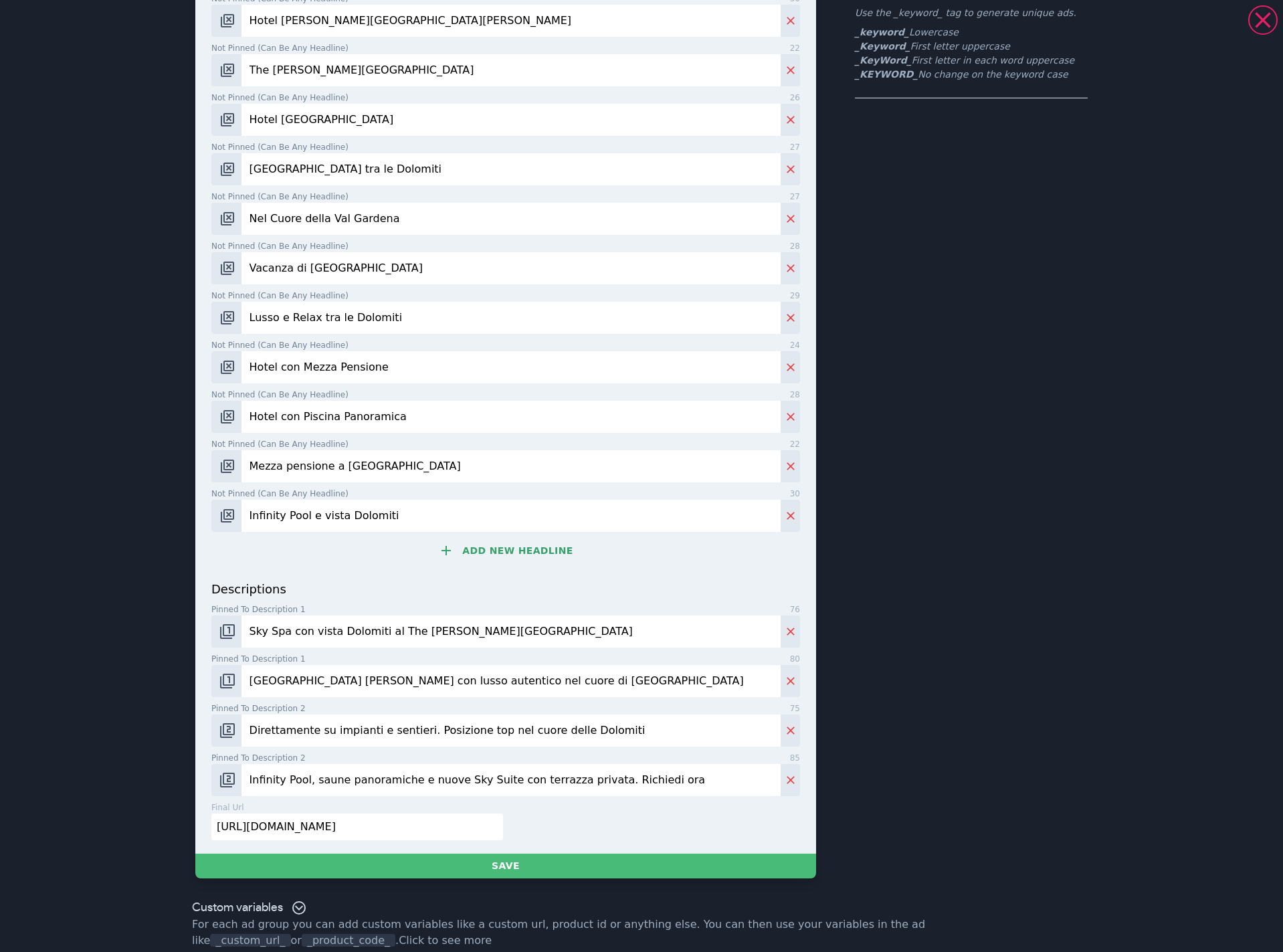
type input "Infinity Pool, saune panoramiche e nuove Sky Suite con terrazza privata. Richie…"
click at [388, 827] on div "final url 58 [URL][DOMAIN_NAME]" at bounding box center [503, 826] width 594 height 49
click at [382, 815] on input "[URL][DOMAIN_NAME]" at bounding box center [357, 826] width 291 height 26
paste input "it/selva-val-gardena"
type input "[URL][DOMAIN_NAME]"
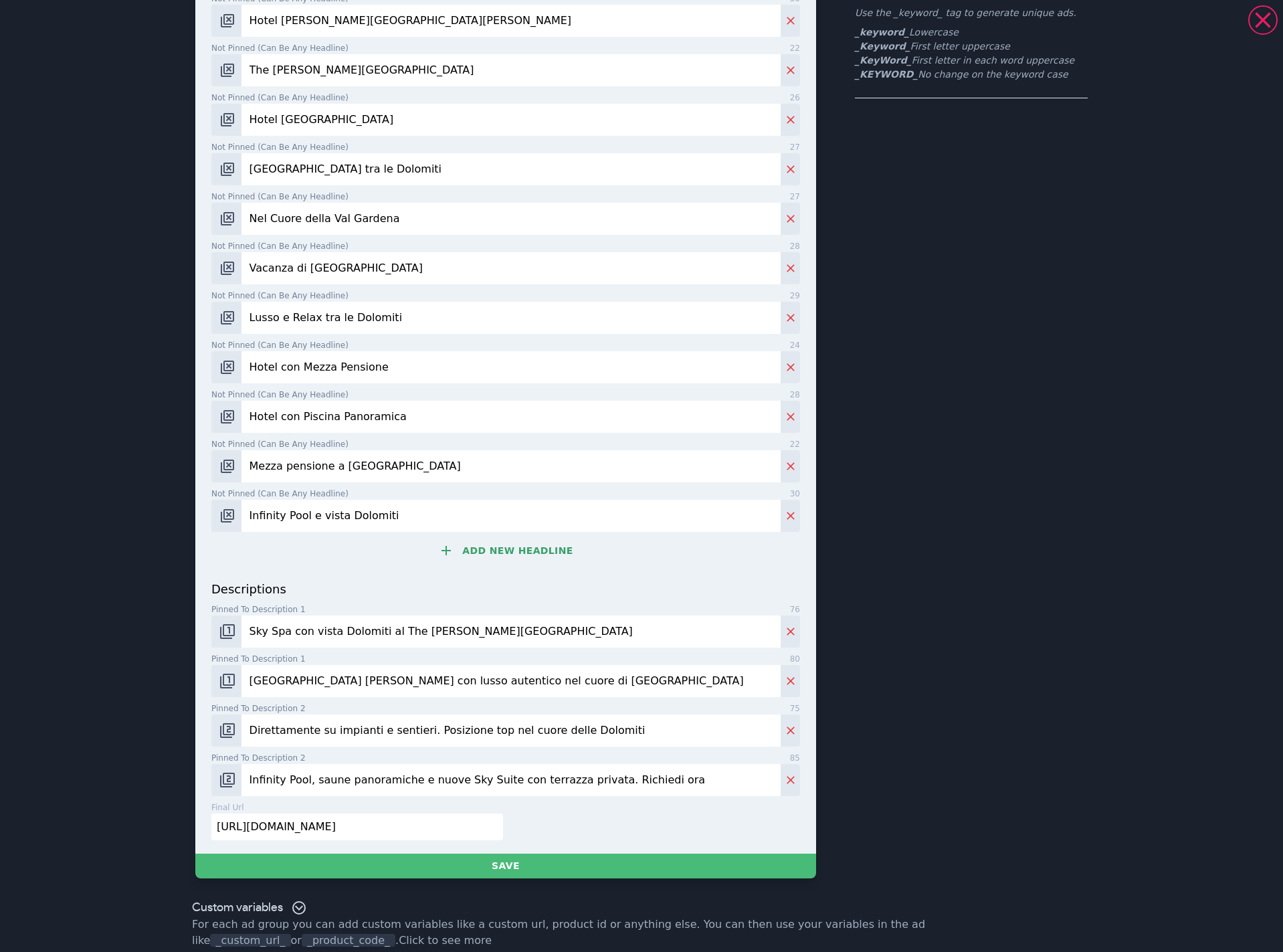
click at [443, 834] on div "final url 53 [URL][DOMAIN_NAME]" at bounding box center [503, 826] width 594 height 49
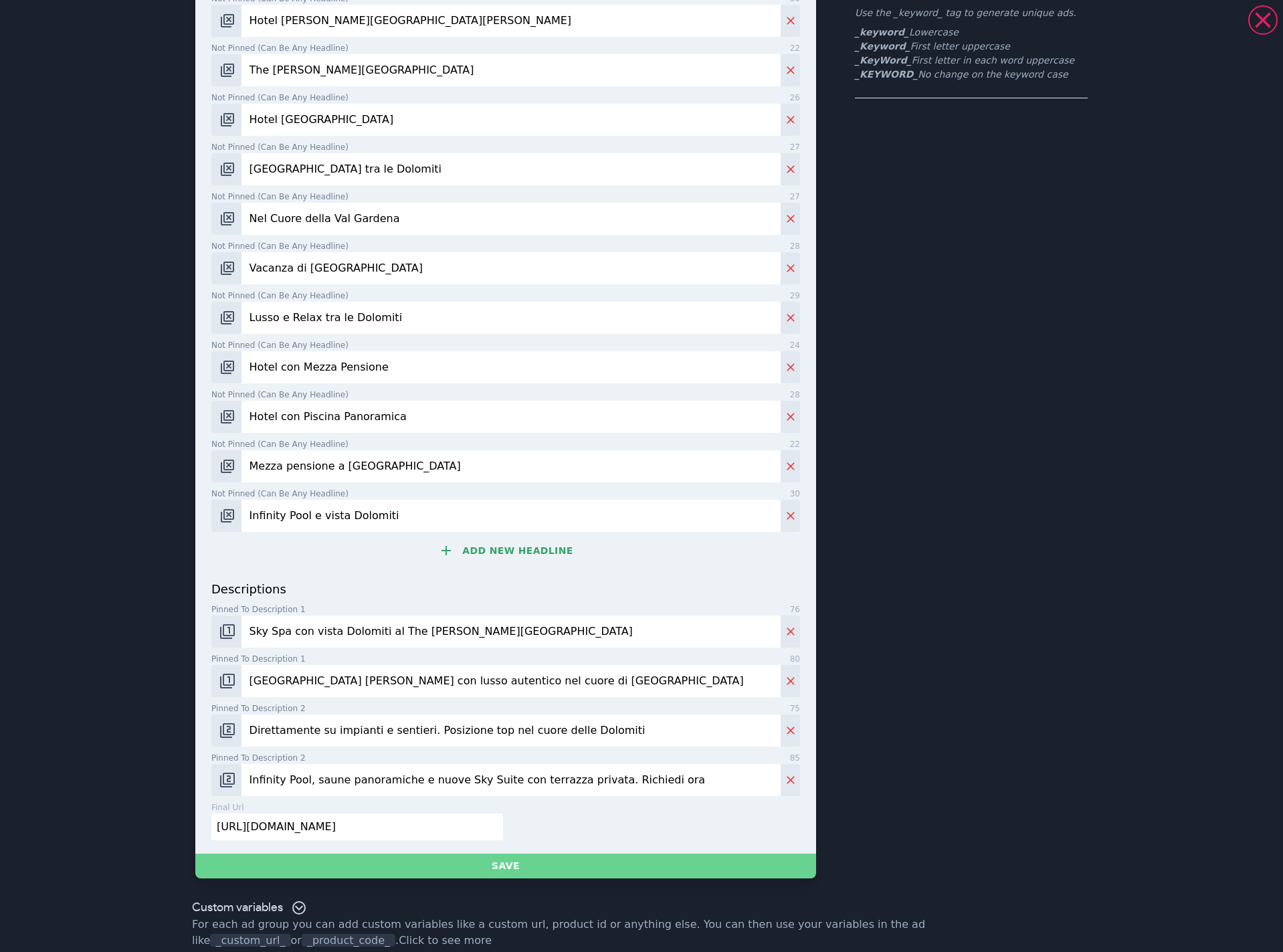
click at [461, 858] on button "Save" at bounding box center [505, 865] width 621 height 25
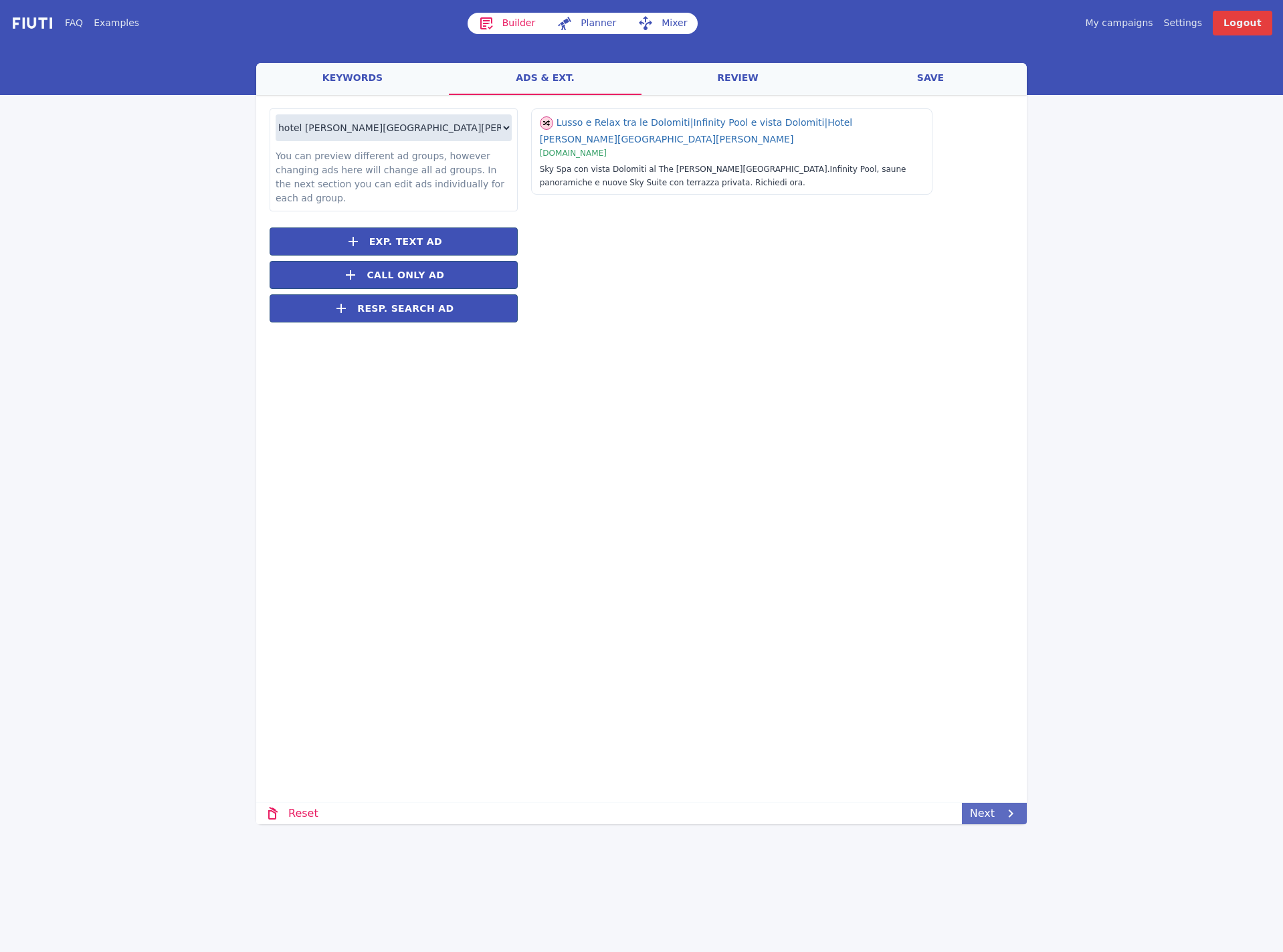
click at [990, 802] on link "Next" at bounding box center [995, 813] width 65 height 22
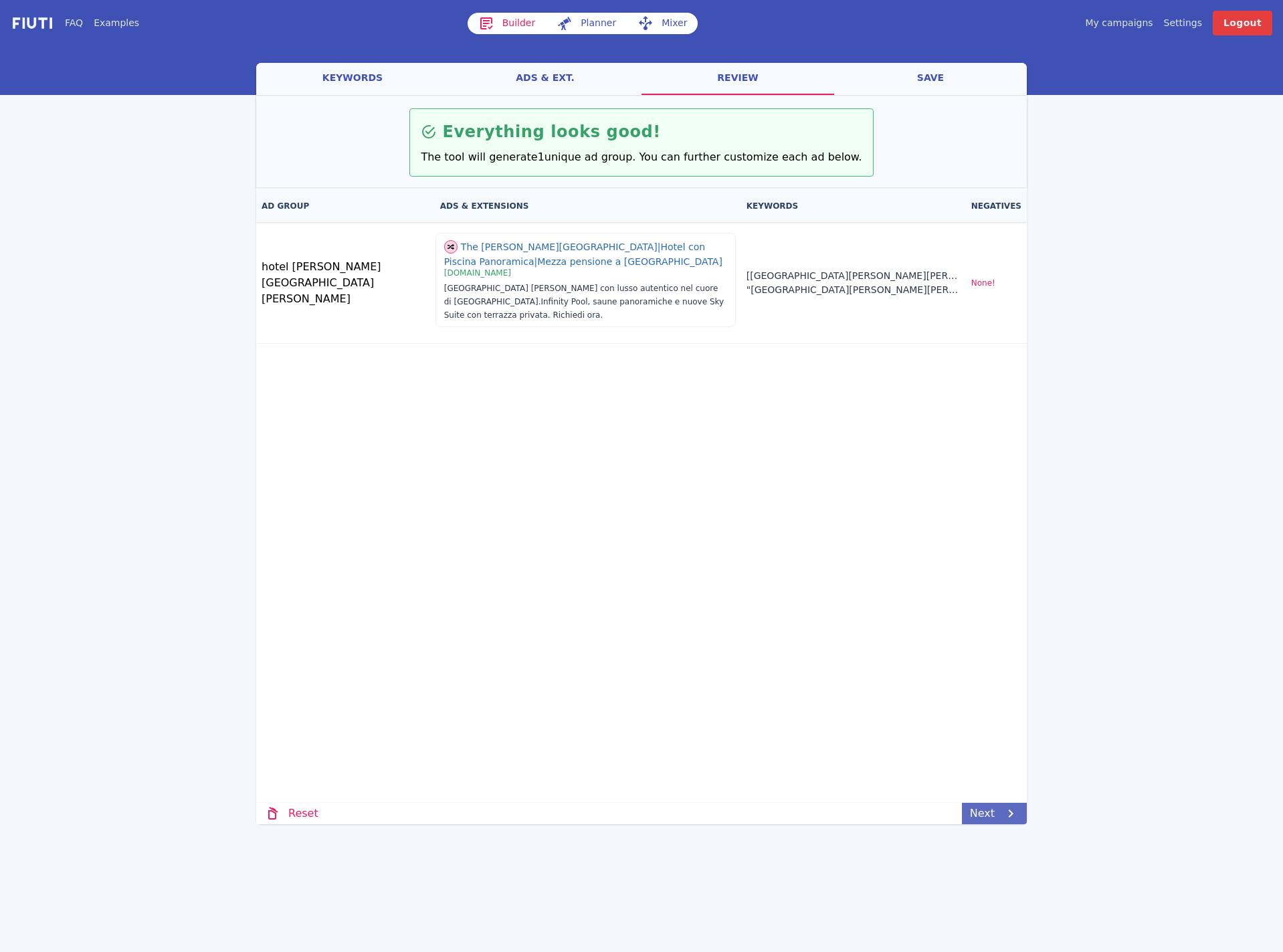
click at [993, 807] on link "Next" at bounding box center [995, 813] width 65 height 22
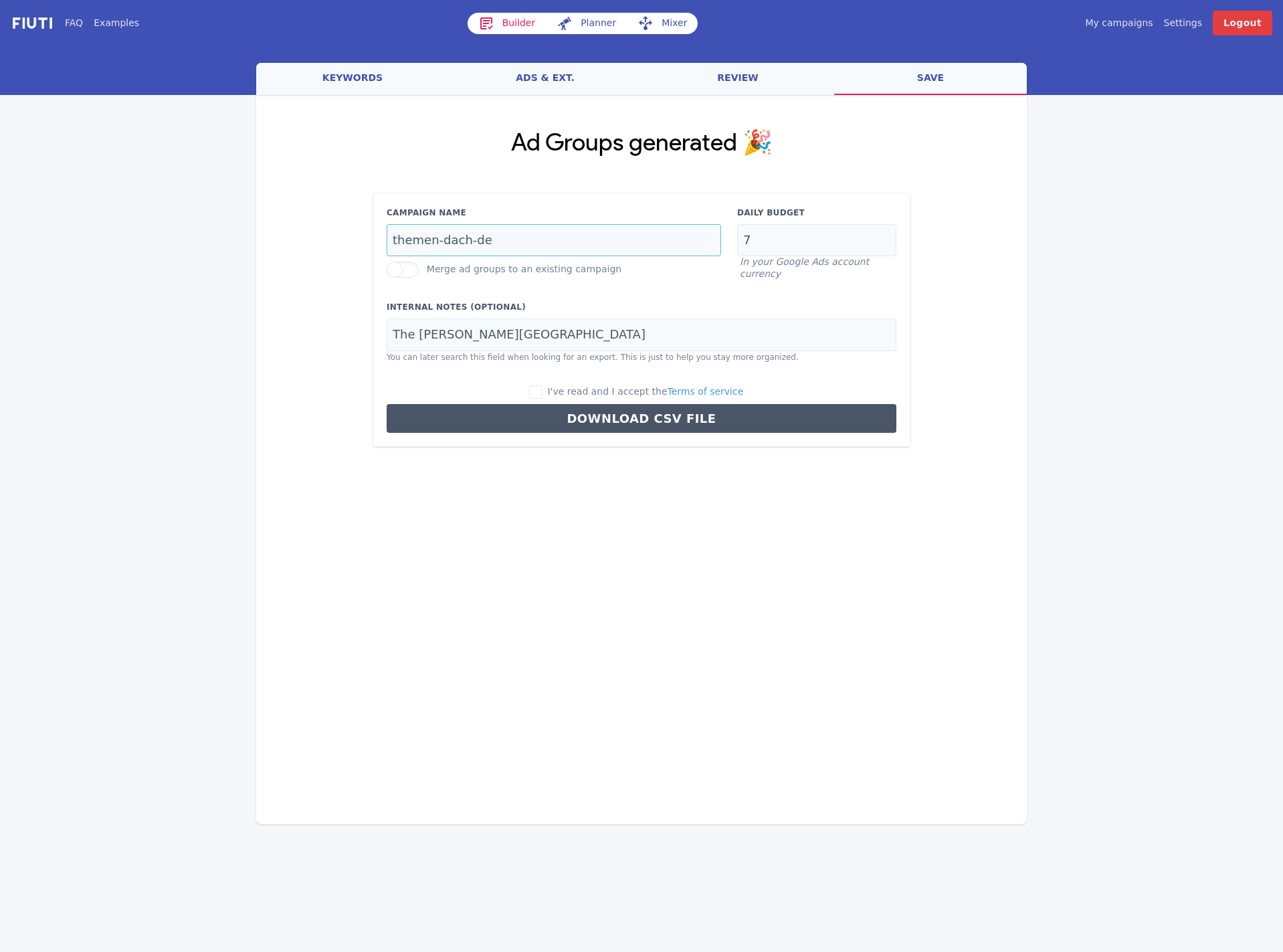
click at [554, 246] on input "themen-dach-de" at bounding box center [553, 239] width 334 height 32
paste input "brand-i-it"
type input "brand-i-it"
click at [784, 241] on input "7" at bounding box center [817, 239] width 159 height 32
type input "4"
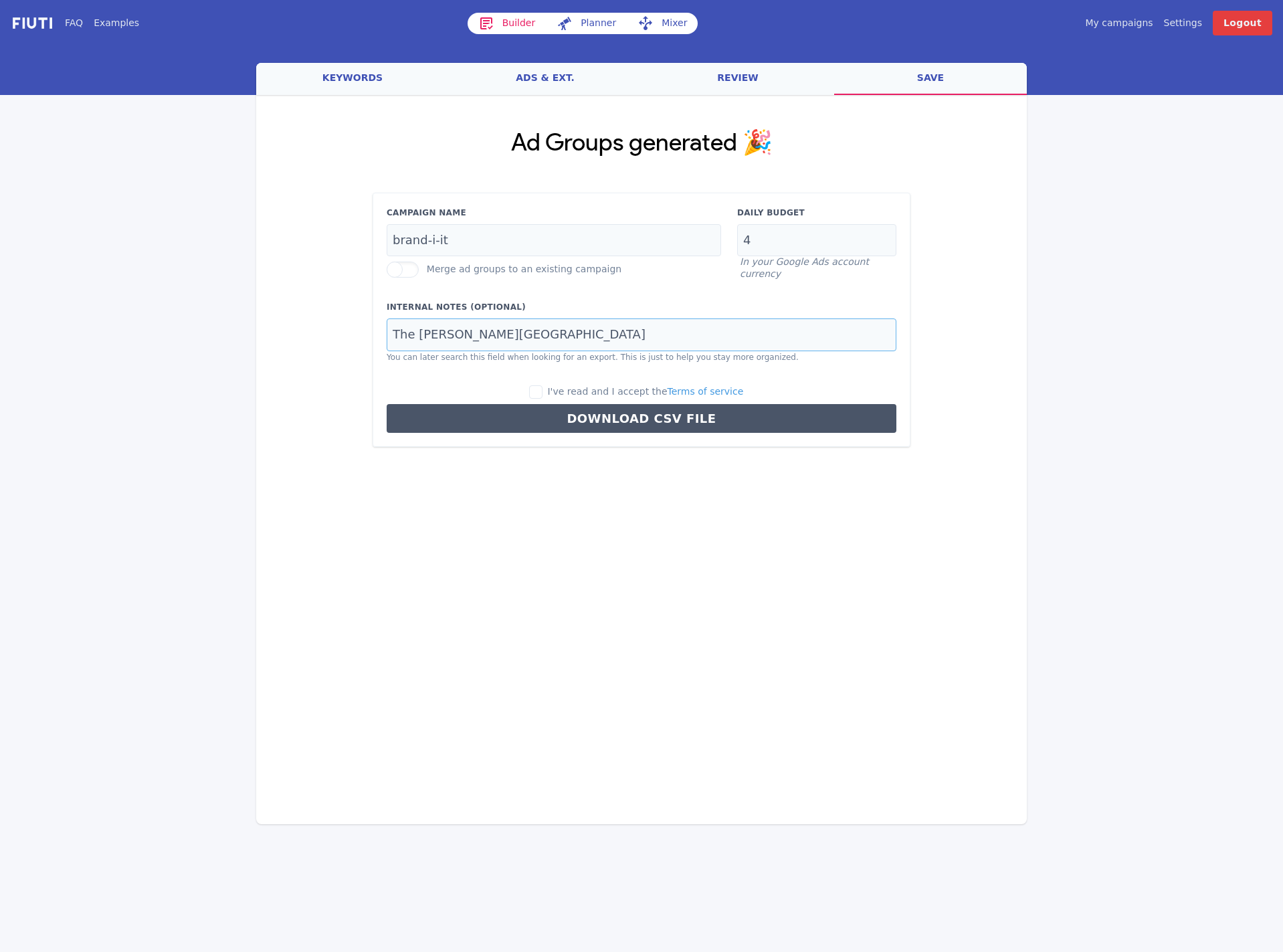
click at [604, 330] on input "The [PERSON_NAME][GEOGRAPHIC_DATA]" at bounding box center [642, 334] width 510 height 32
click at [542, 389] on input "I've read and I accept the Terms of service" at bounding box center [536, 392] width 14 height 14
checkbox input "true"
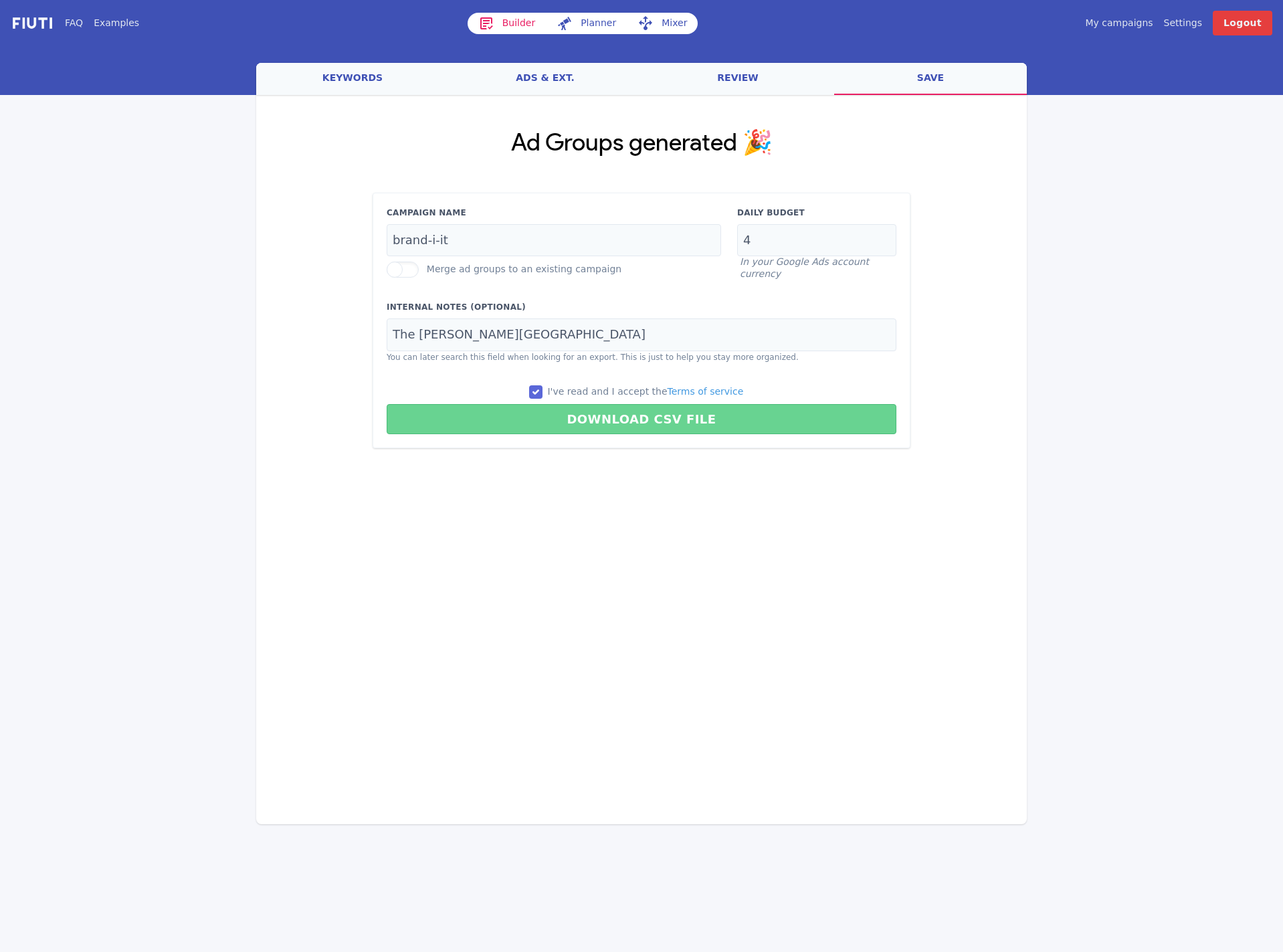
click at [568, 420] on button "Download CSV File" at bounding box center [642, 419] width 510 height 30
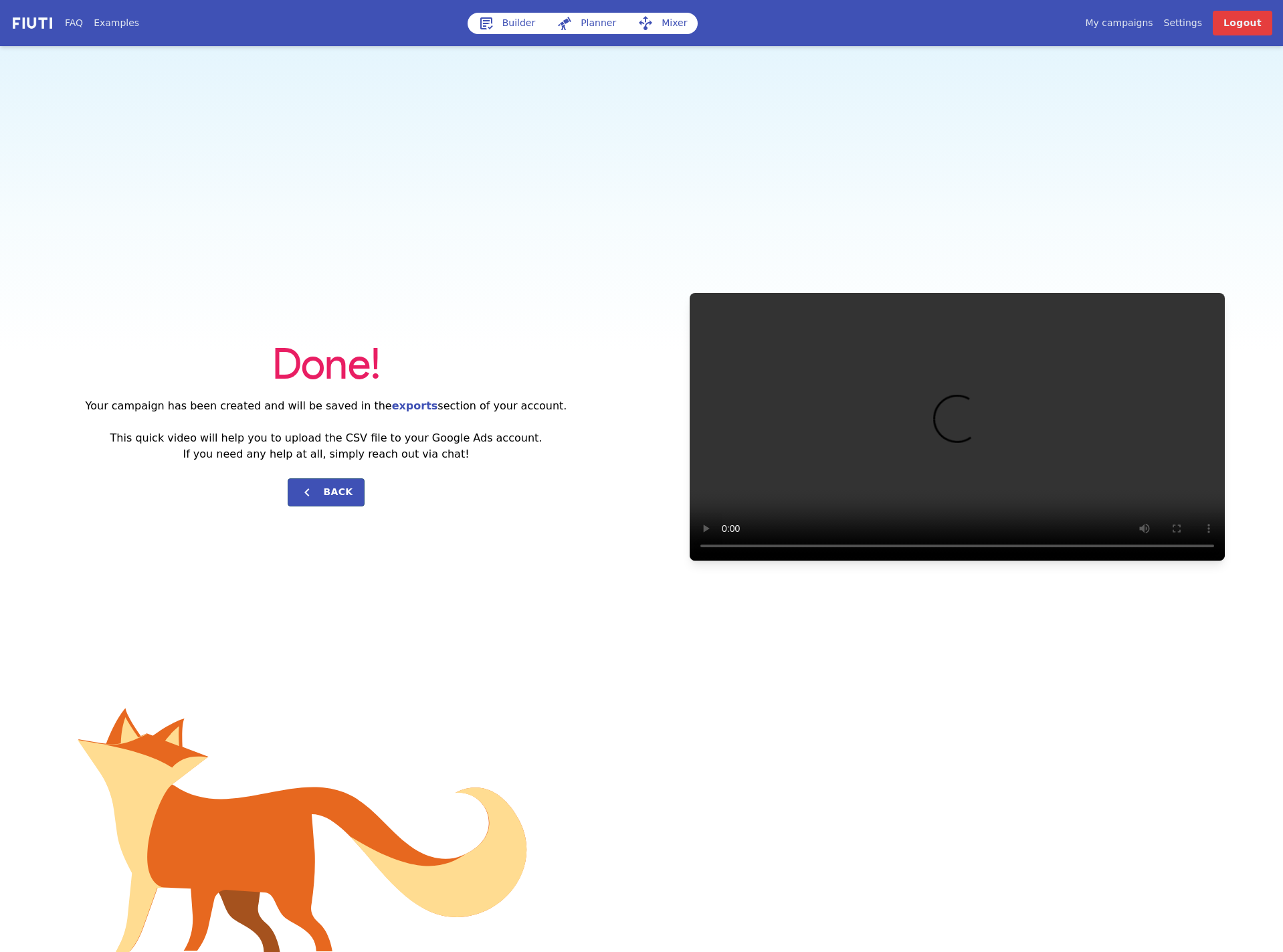
click at [834, 129] on div "Done! Your campaign has been created and will be saved in the exports section o…" at bounding box center [642, 426] width 1283 height 761
click at [1126, 18] on link "My campaigns" at bounding box center [1118, 23] width 68 height 14
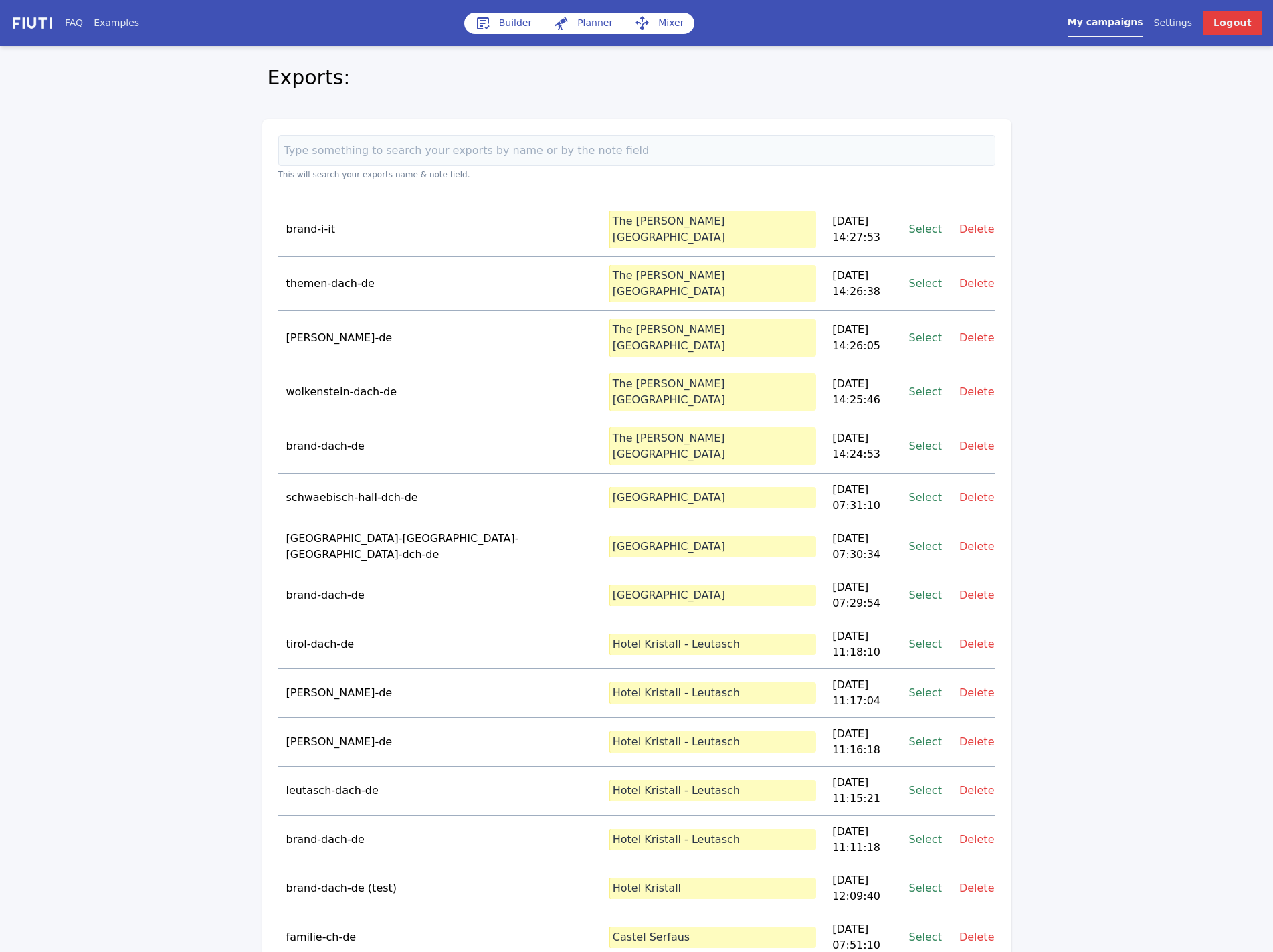
click at [918, 220] on link "Select" at bounding box center [925, 228] width 32 height 18
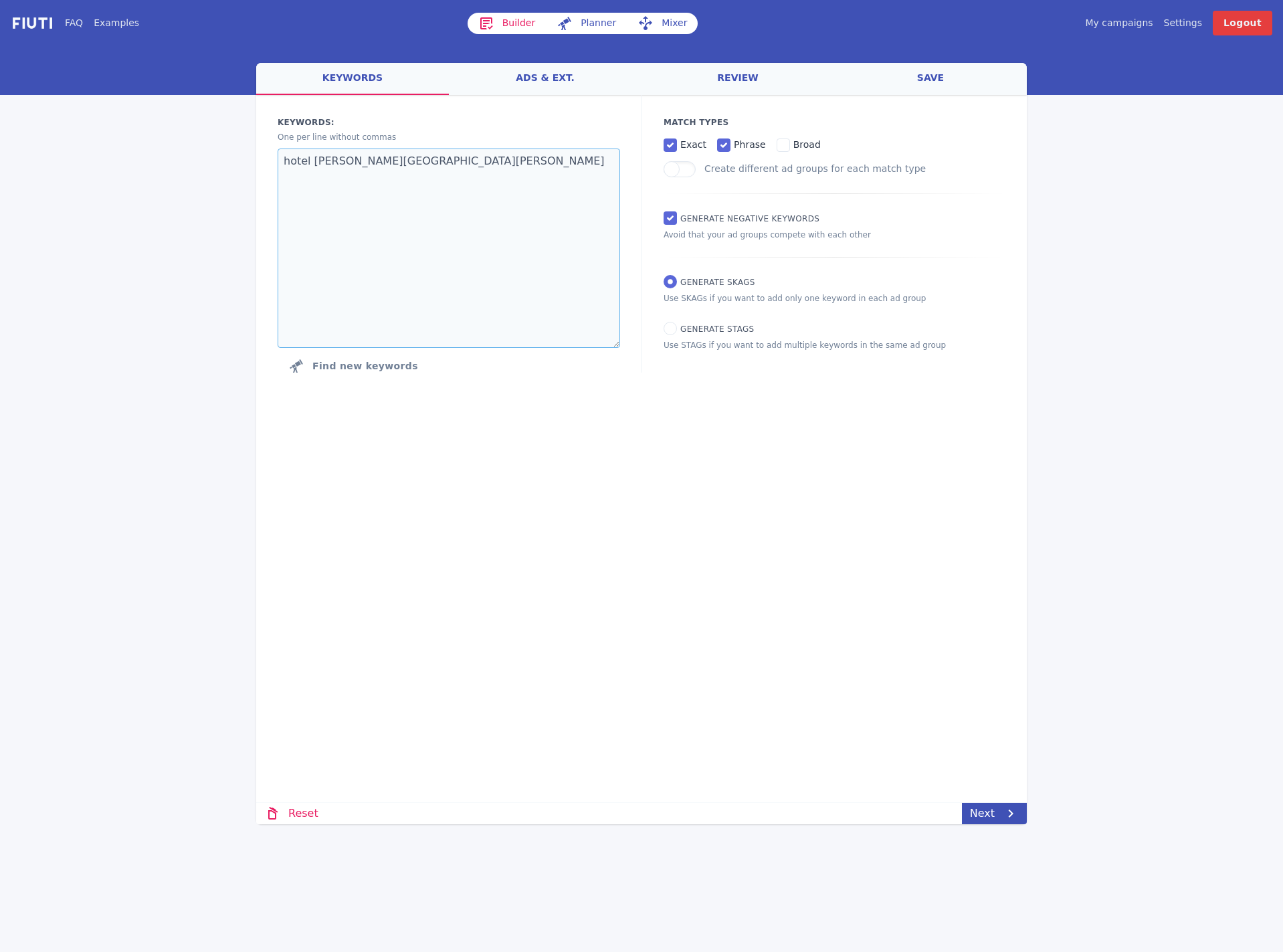
click at [436, 230] on textarea "hotel [PERSON_NAME][GEOGRAPHIC_DATA][PERSON_NAME]" at bounding box center [448, 247] width 342 height 199
paste textarea "[GEOGRAPHIC_DATA] mezza pensione selva di [GEOGRAPHIC_DATA] con spa [GEOGRAPHIC…"
type textarea "hotel [GEOGRAPHIC_DATA] mezza pensione selva di [GEOGRAPHIC_DATA] con spa [GEOG…"
click at [1002, 792] on div "welcome keywords ads & ext. review save Loading... Loading Keywords: Ad groups:…" at bounding box center [642, 443] width 771 height 761
click at [1005, 816] on icon at bounding box center [1010, 813] width 16 height 16
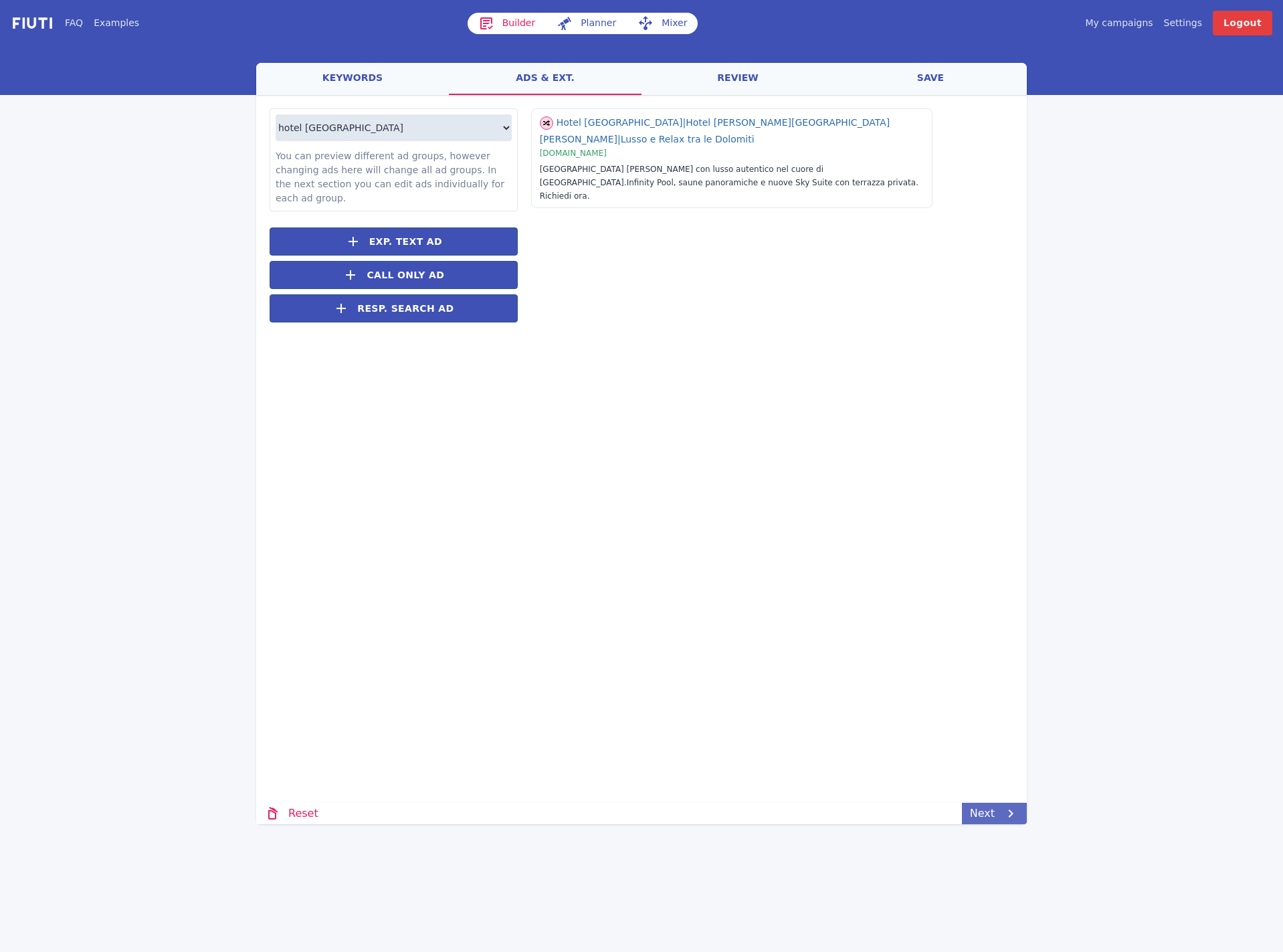
click at [1005, 816] on icon at bounding box center [1010, 813] width 16 height 16
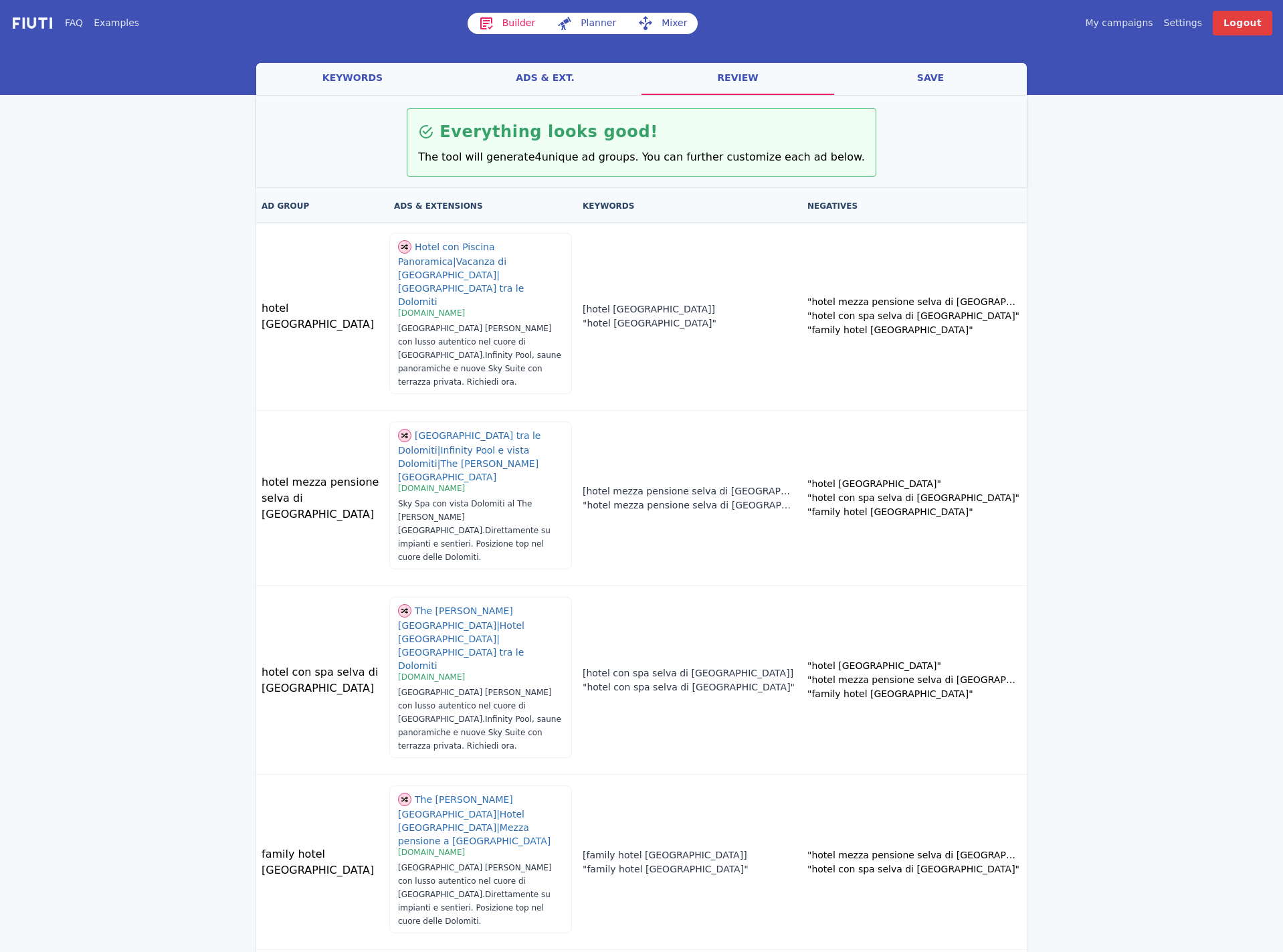
click at [999, 797] on div "welcome keywords ads & ext. review save Loading... Loading Everything looks goo…" at bounding box center [642, 520] width 771 height 914
click at [998, 951] on link "Next" at bounding box center [995, 966] width 65 height 22
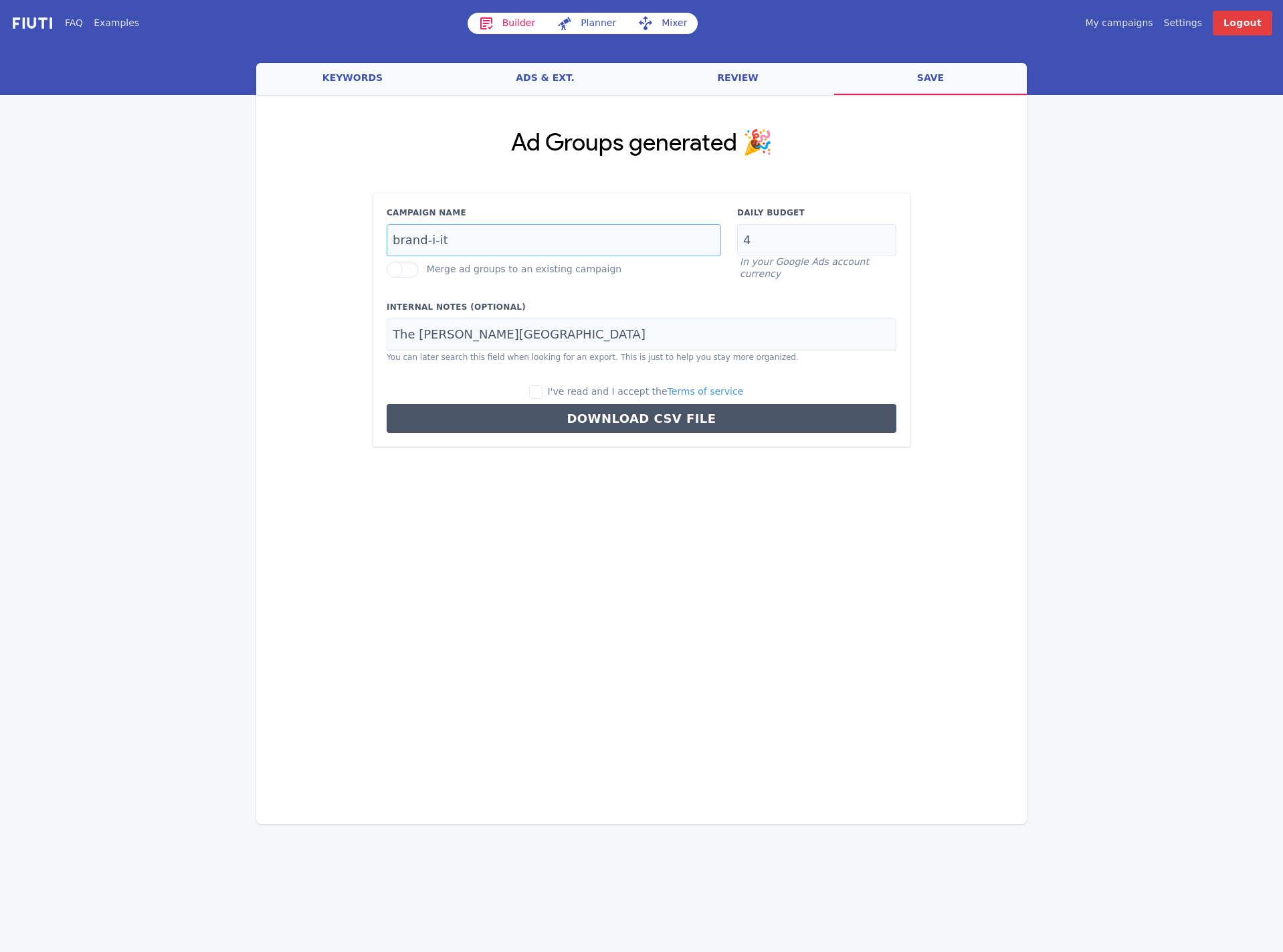
click at [491, 236] on input "brand-i-it" at bounding box center [553, 239] width 334 height 32
paste input "wolkenstein"
type input "wolkenstein-i-it"
click at [780, 244] on input "4" at bounding box center [817, 239] width 159 height 32
type input "25"
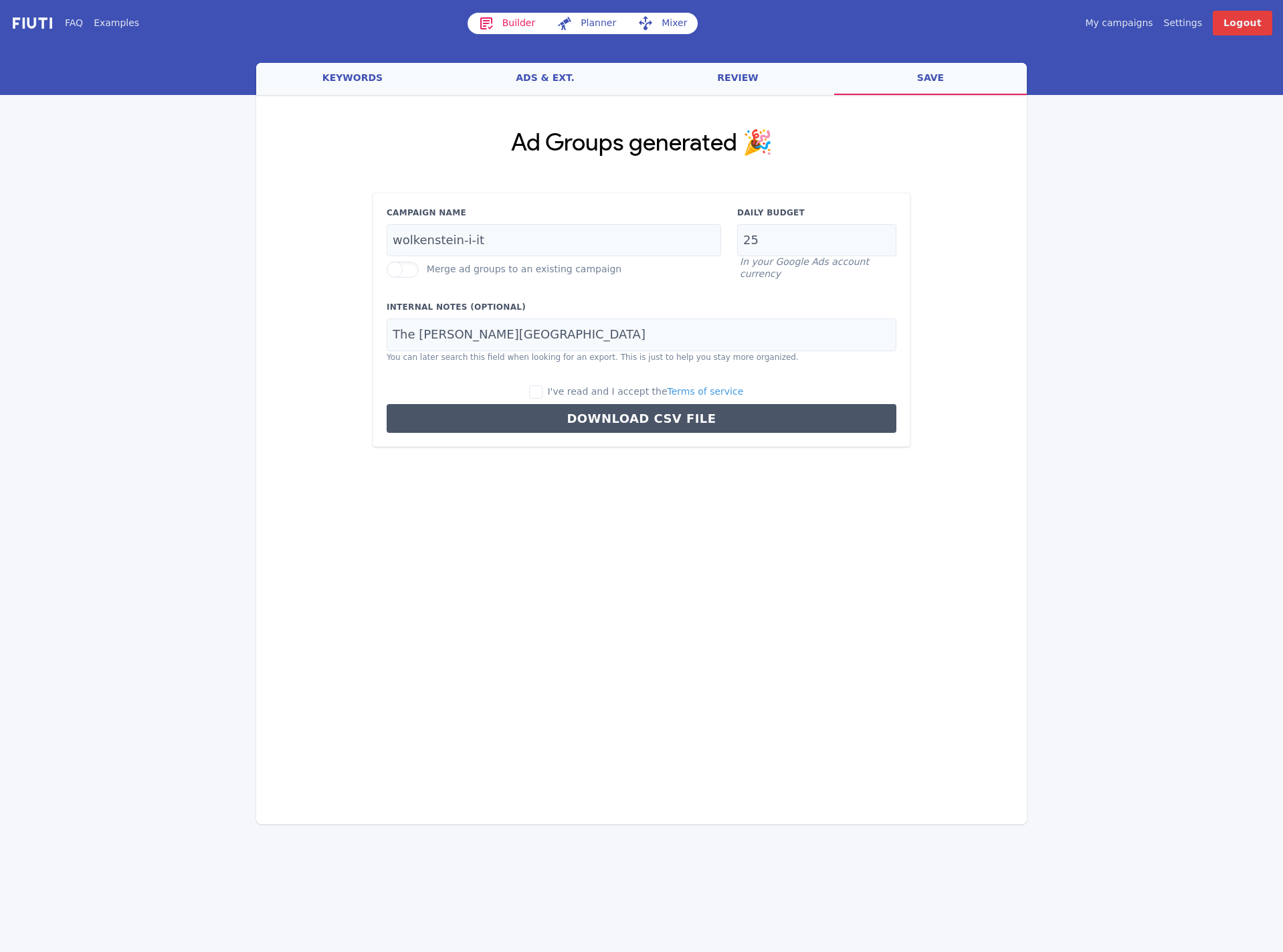
click at [543, 396] on div "I've read and I accept the Terms of service" at bounding box center [642, 391] width 510 height 15
click at [542, 390] on input "I've read and I accept the Terms of service" at bounding box center [536, 392] width 14 height 14
checkbox input "true"
click at [557, 405] on button "Download CSV File" at bounding box center [642, 418] width 510 height 28
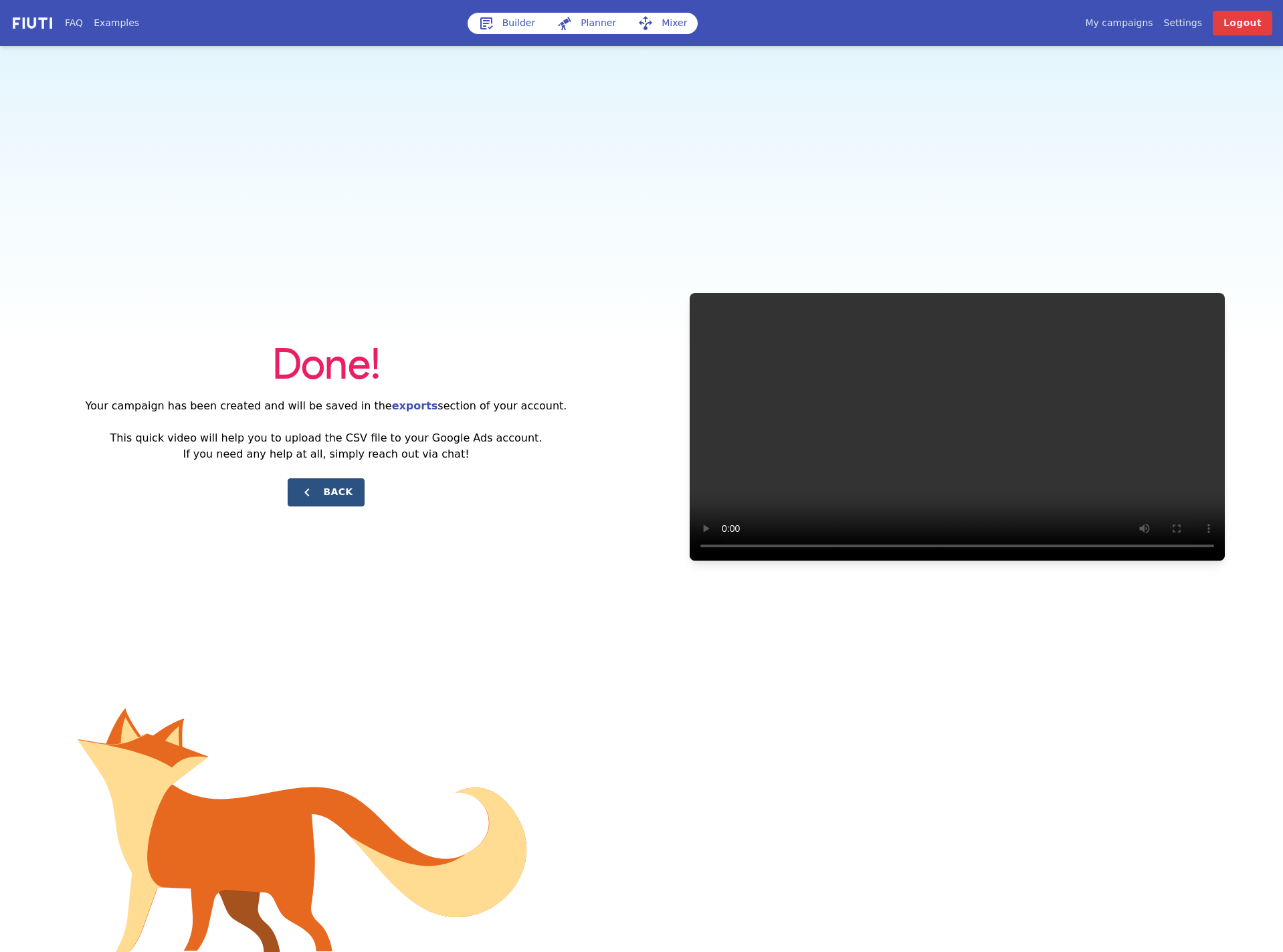
click at [340, 499] on button "Back" at bounding box center [326, 492] width 77 height 28
